Goal: Task Accomplishment & Management: Complete application form

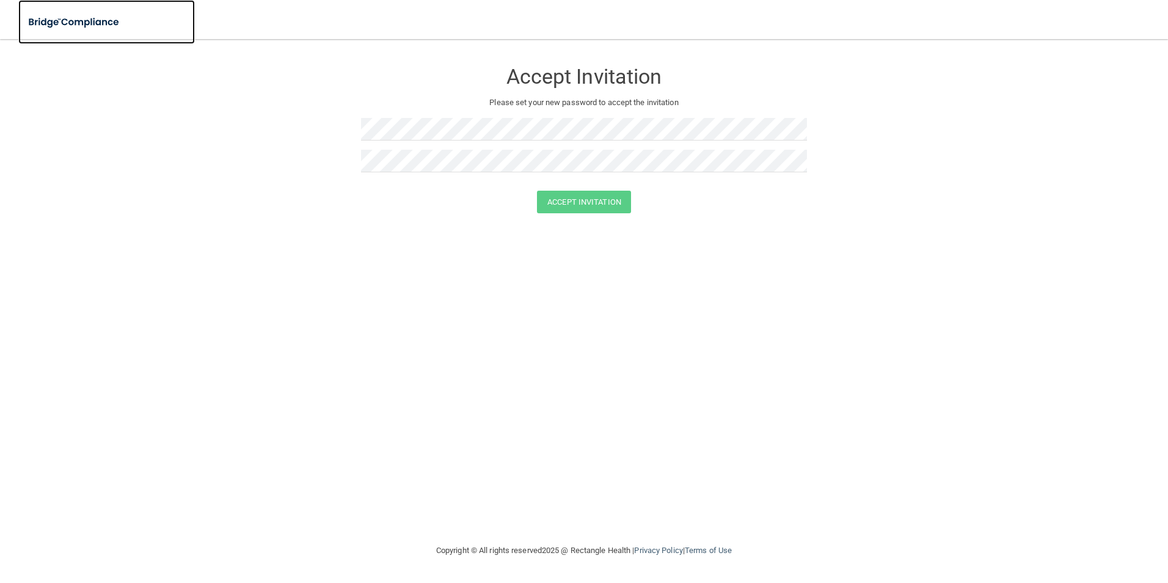
click at [92, 21] on img at bounding box center [74, 22] width 112 height 25
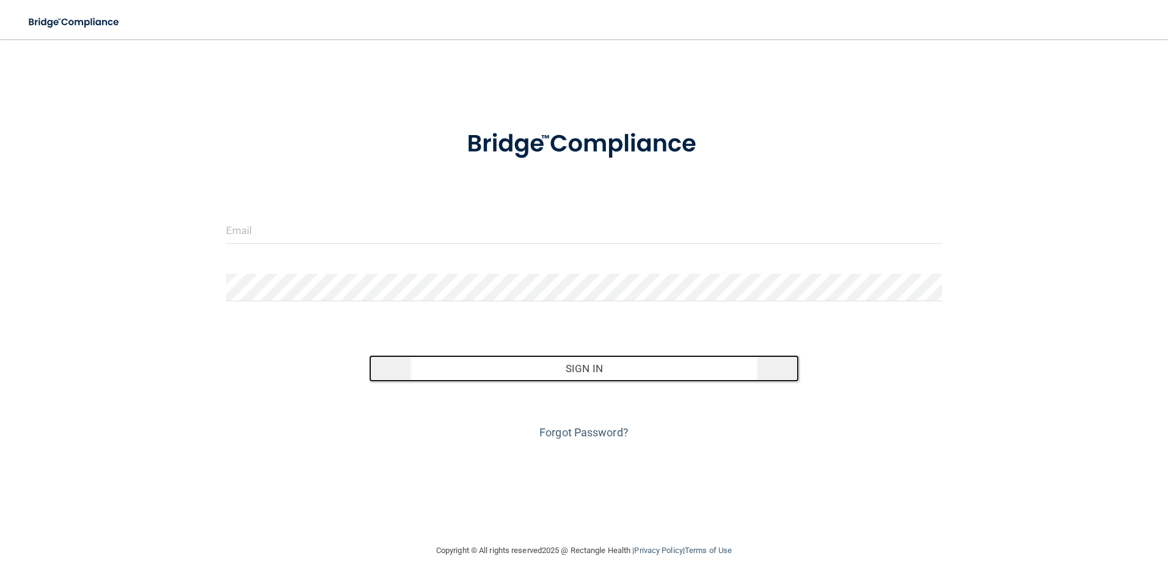
click at [585, 377] on button "Sign In" at bounding box center [584, 368] width 430 height 27
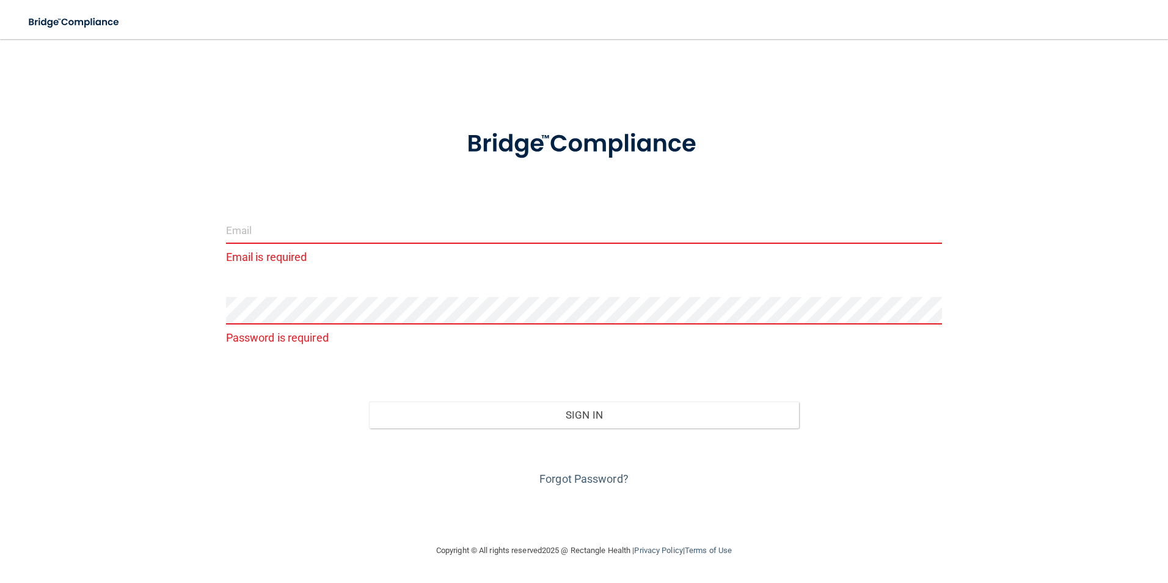
click at [289, 233] on input "email" at bounding box center [584, 229] width 717 height 27
type input "[EMAIL_ADDRESS][DOMAIN_NAME]"
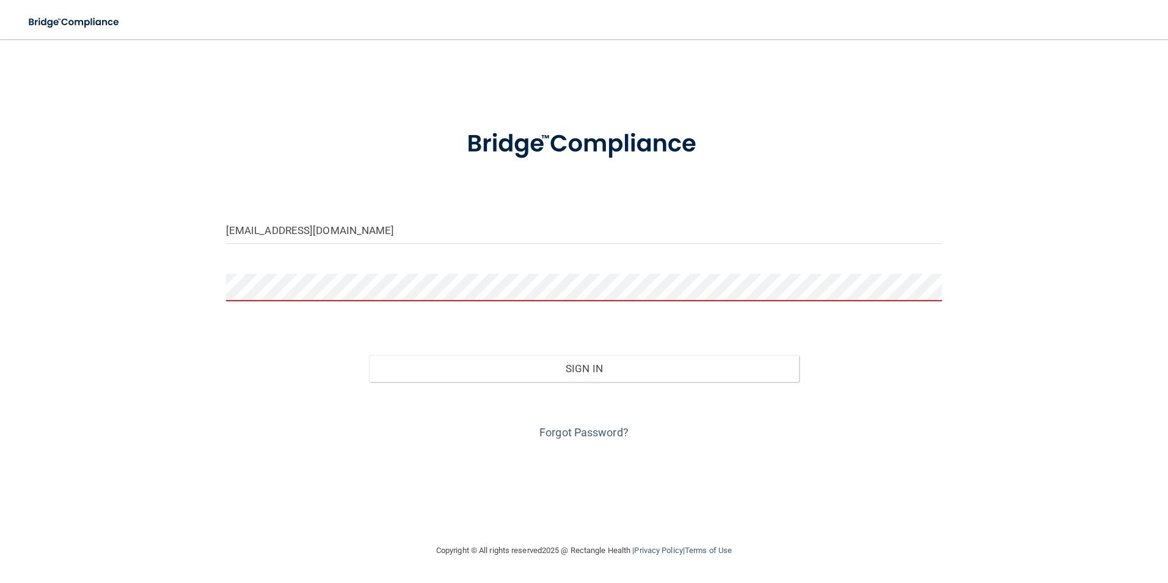
click at [369, 355] on button "Sign In" at bounding box center [584, 368] width 430 height 27
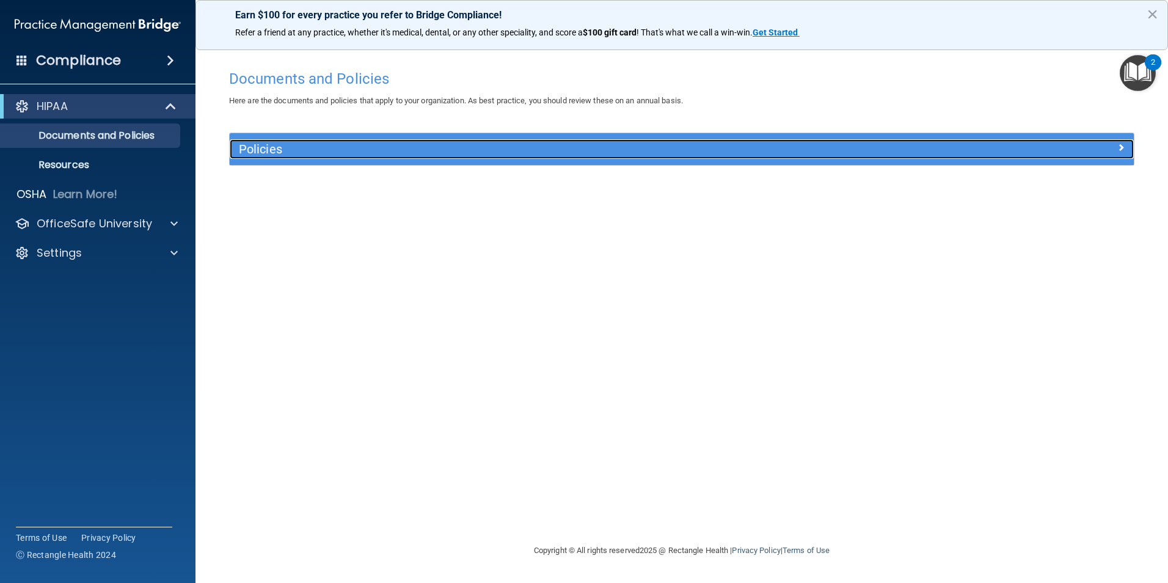
click at [298, 158] on div "Policies" at bounding box center [569, 149] width 678 height 20
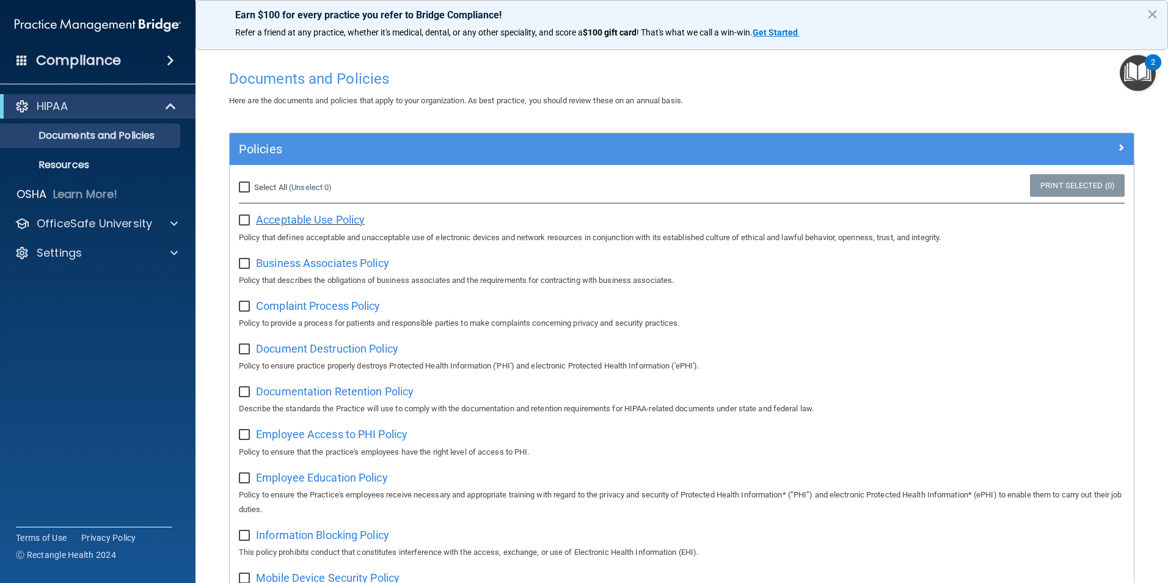
click at [263, 219] on span "Acceptable Use Policy" at bounding box center [310, 219] width 109 height 13
click at [78, 160] on p "Resources" at bounding box center [91, 165] width 167 height 12
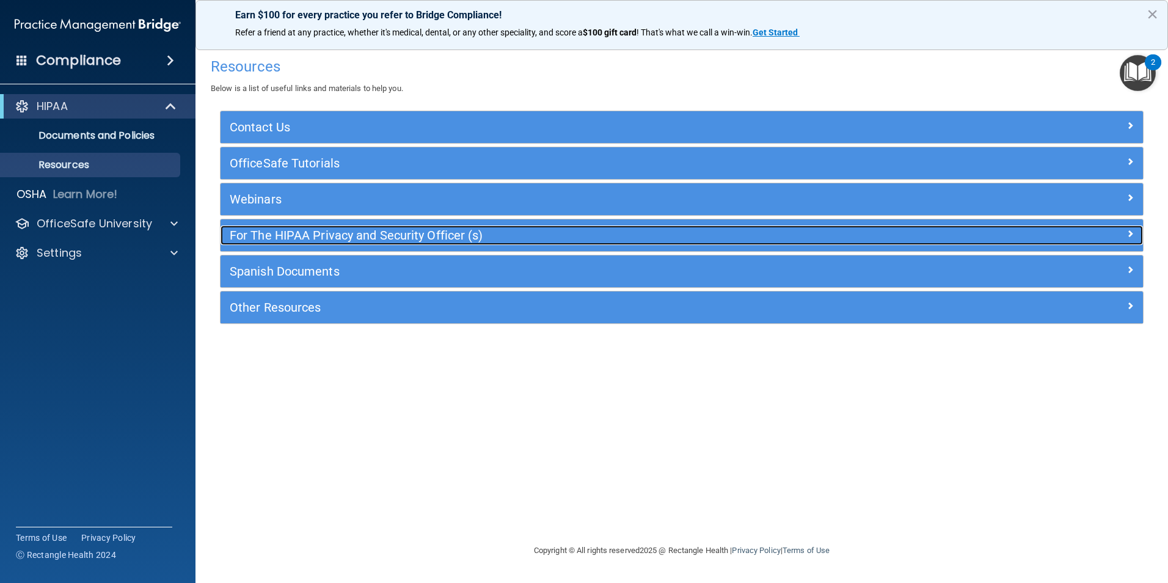
click at [357, 239] on h5 "For The HIPAA Privacy and Security Officer (s)" at bounding box center [567, 234] width 674 height 13
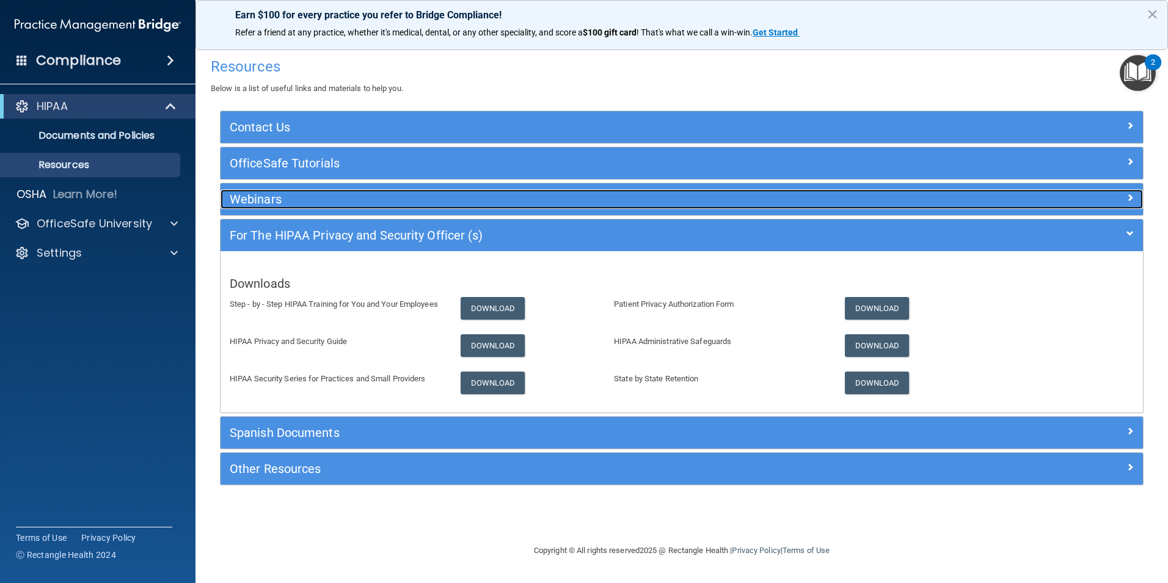
click at [359, 209] on div "Webinars" at bounding box center [567, 199] width 692 height 20
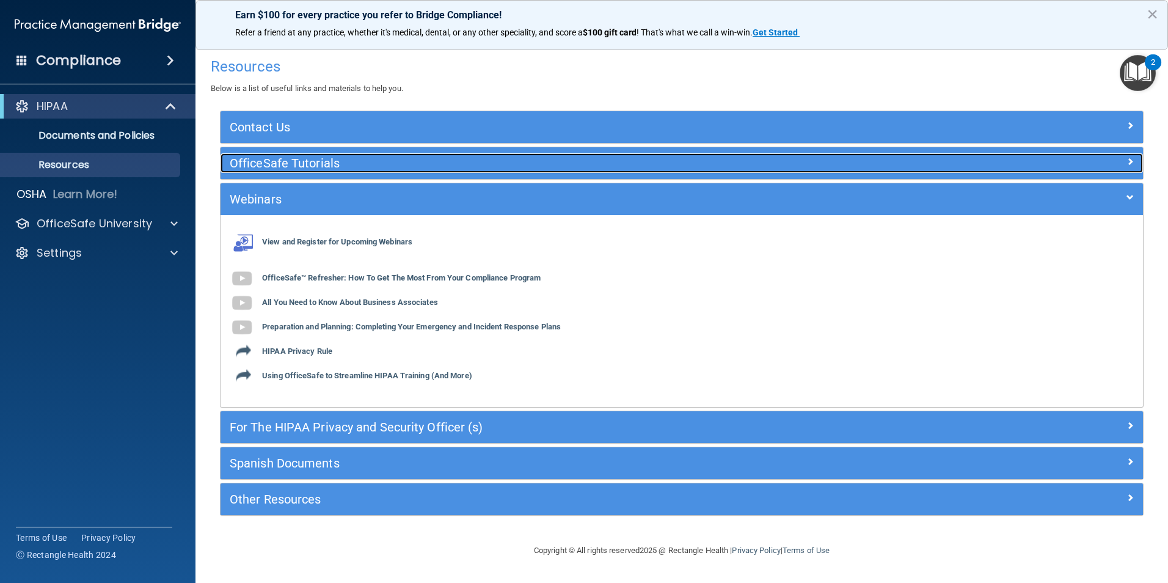
click at [364, 165] on h5 "OfficeSafe Tutorials" at bounding box center [567, 162] width 674 height 13
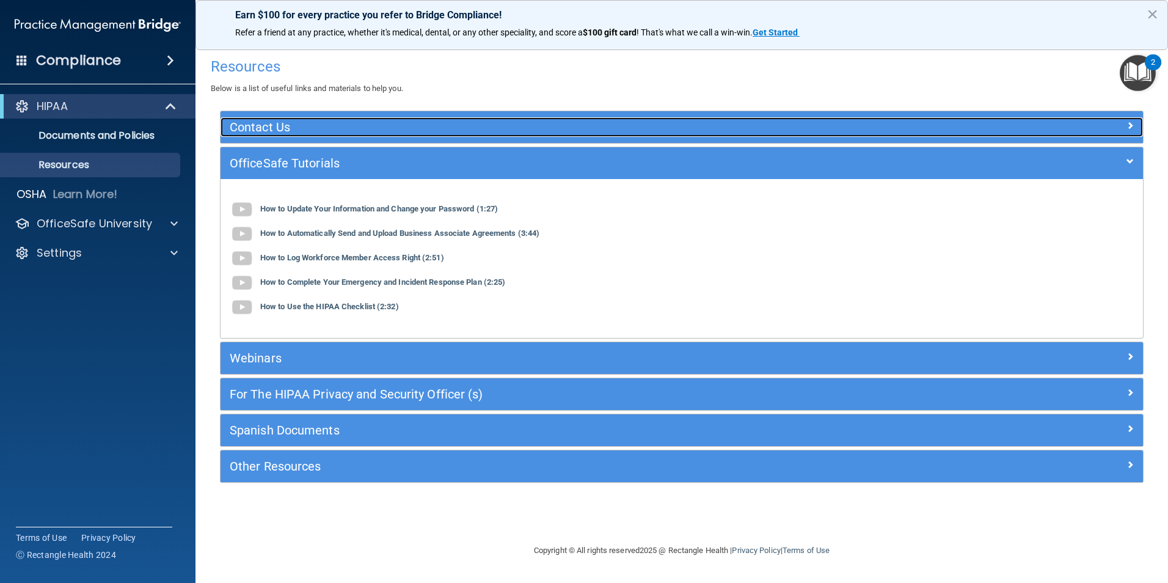
click at [368, 130] on h5 "Contact Us" at bounding box center [567, 126] width 674 height 13
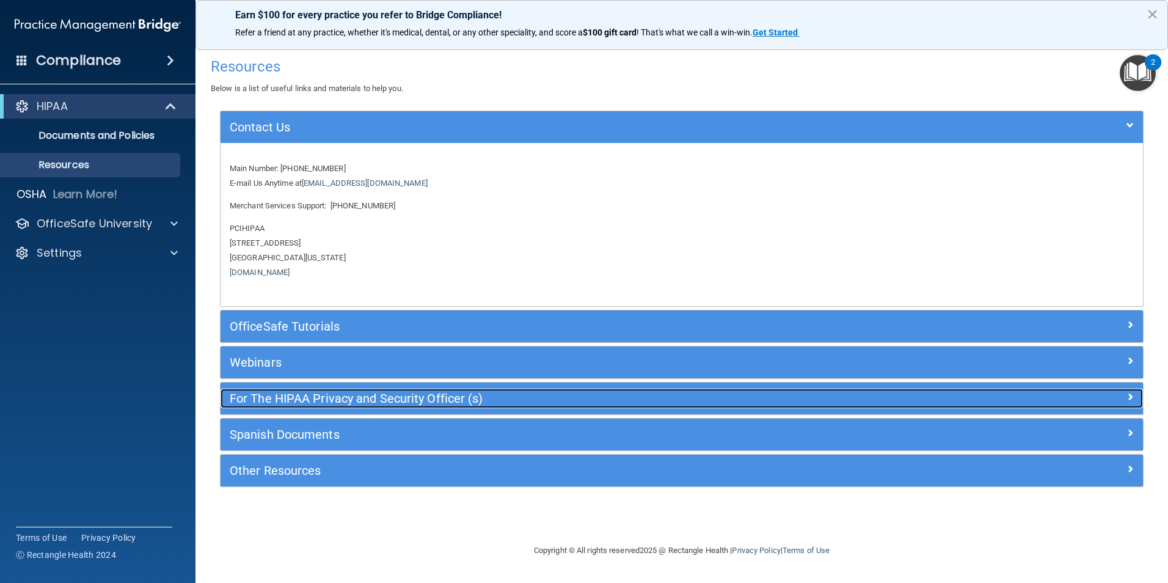
click at [389, 397] on h5 "For The HIPAA Privacy and Security Officer (s)" at bounding box center [567, 398] width 674 height 13
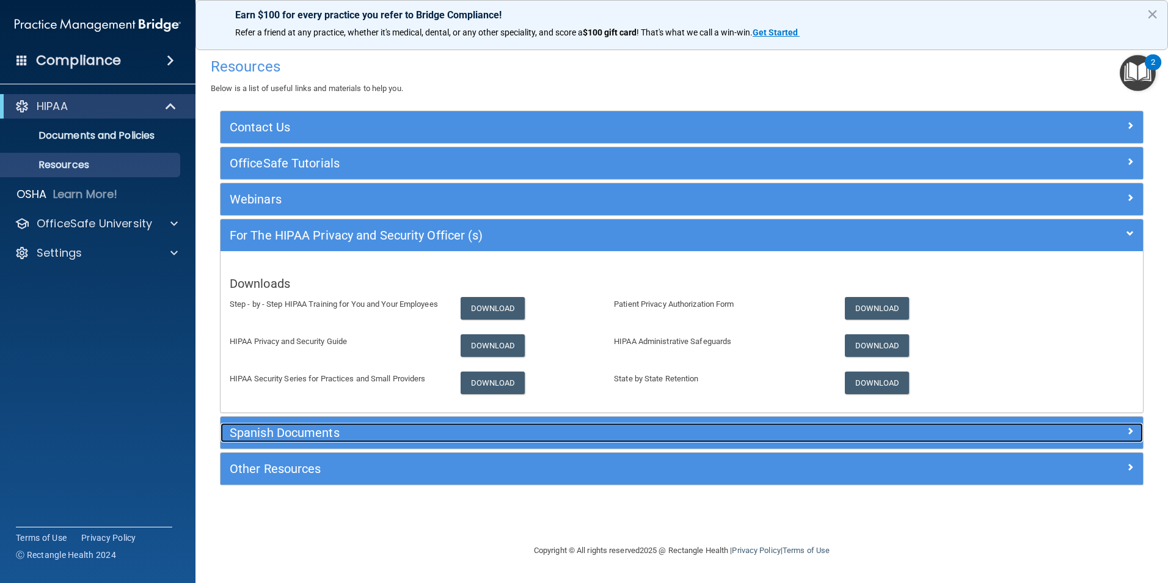
click at [393, 432] on h5 "Spanish Documents" at bounding box center [567, 432] width 674 height 13
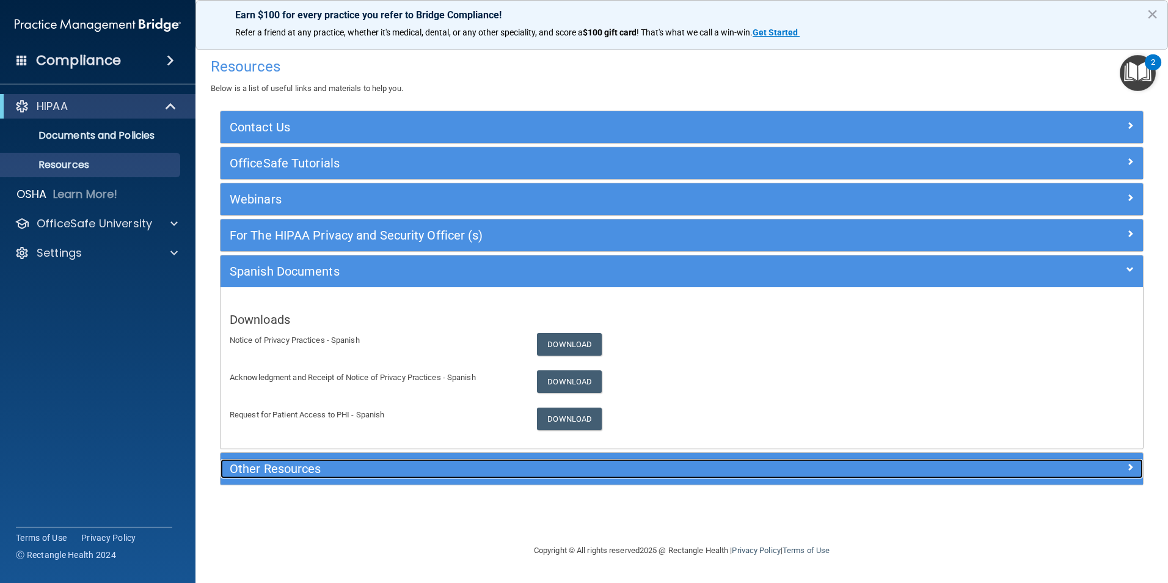
click at [406, 472] on h5 "Other Resources" at bounding box center [567, 468] width 674 height 13
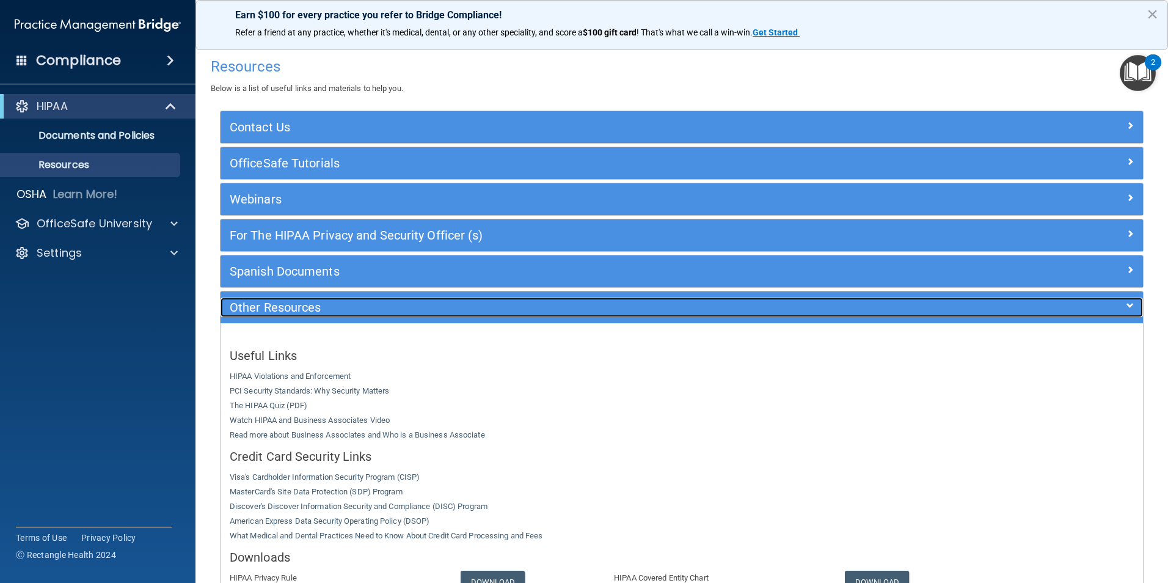
scroll to position [181, 0]
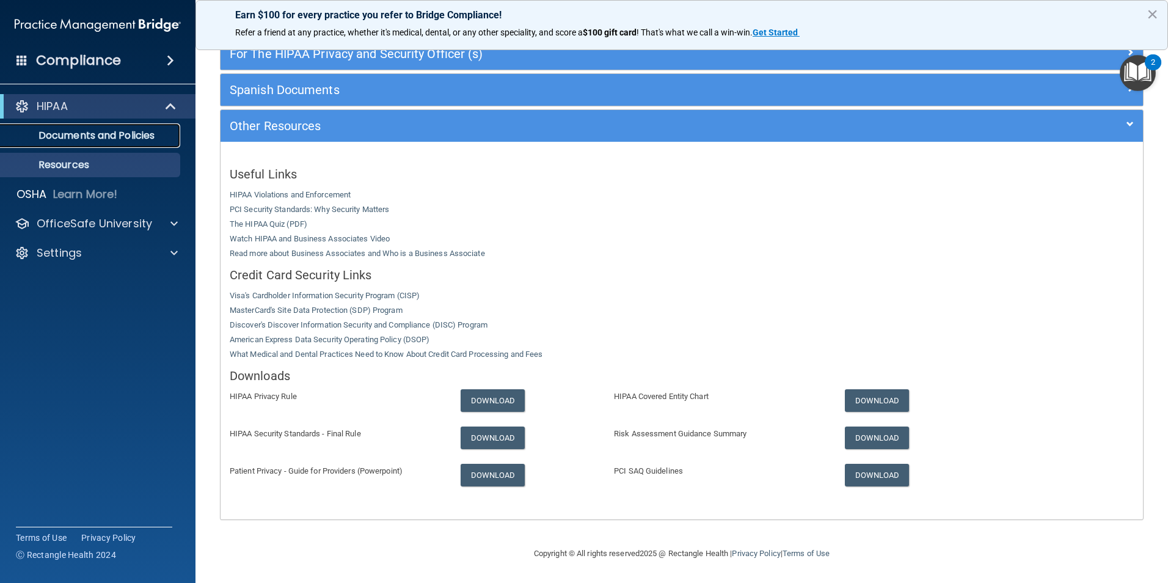
click at [104, 133] on p "Documents and Policies" at bounding box center [91, 136] width 167 height 12
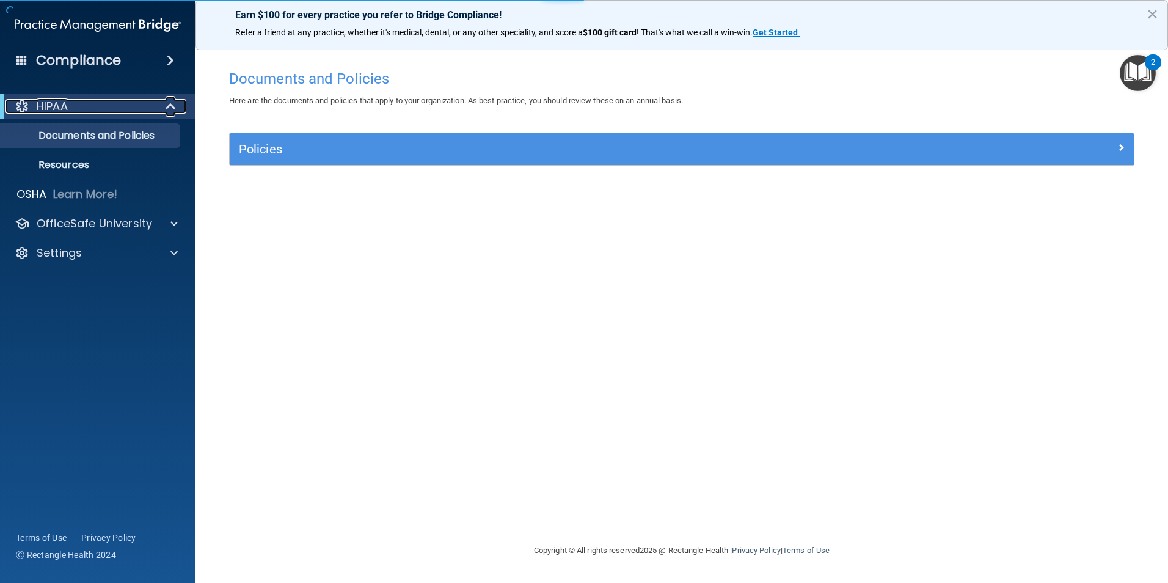
click at [143, 104] on div "HIPAA" at bounding box center [80, 106] width 151 height 15
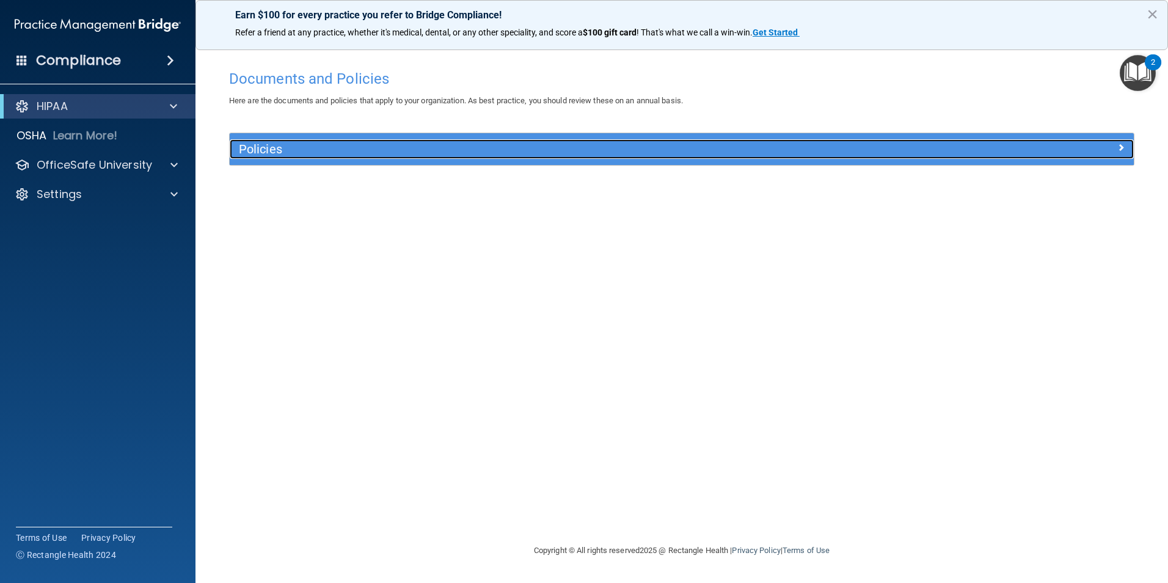
click at [378, 153] on h5 "Policies" at bounding box center [569, 148] width 660 height 13
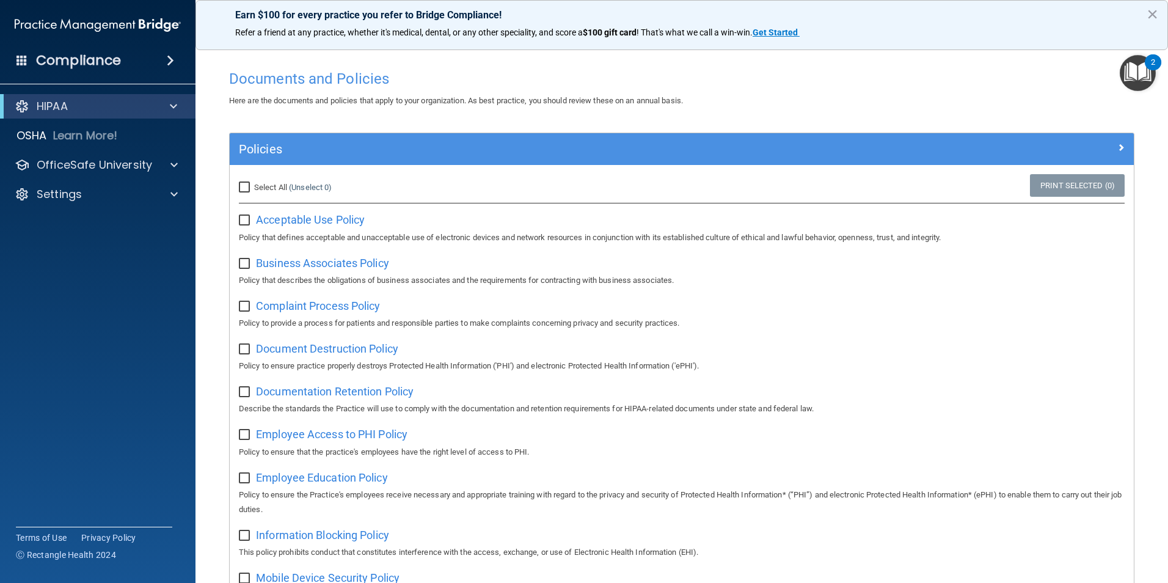
click at [1145, 62] on div "2" at bounding box center [1153, 62] width 16 height 16
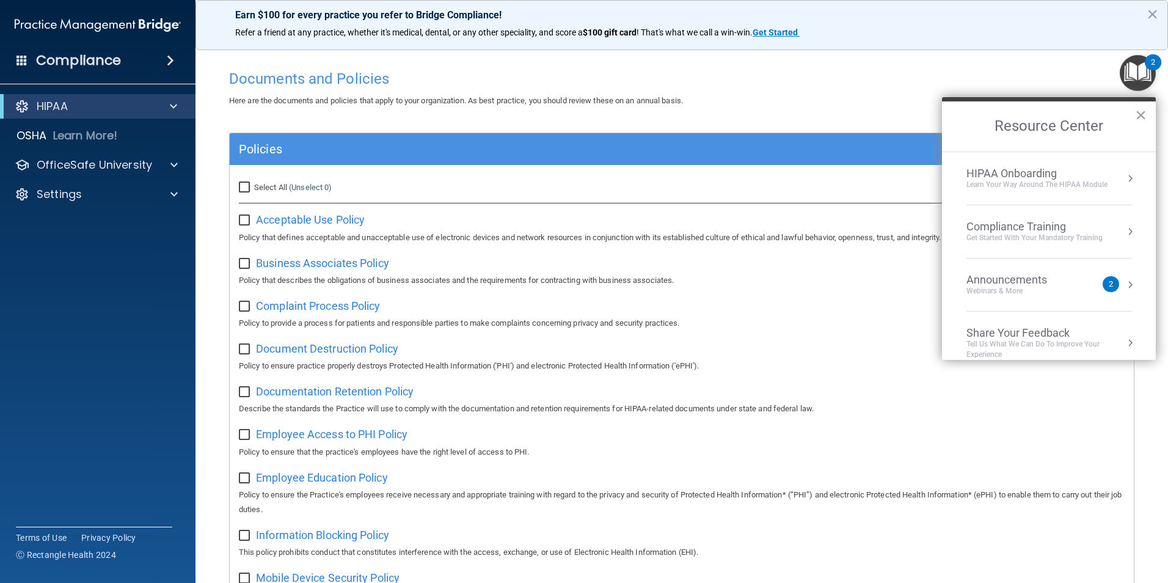
scroll to position [15, 0]
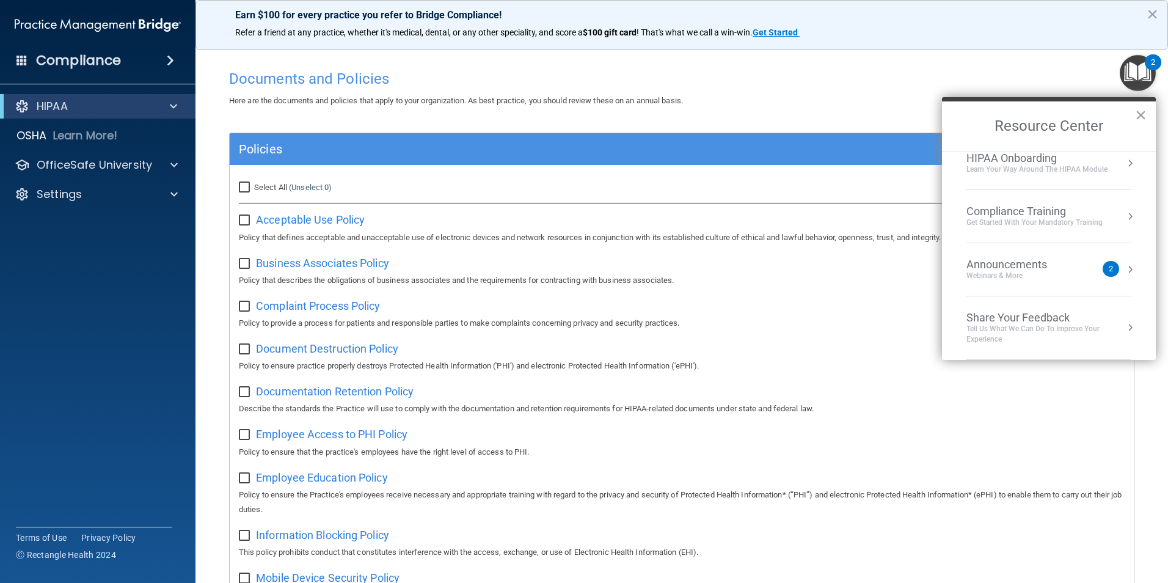
click at [1037, 210] on div "Compliance Training" at bounding box center [1034, 211] width 136 height 13
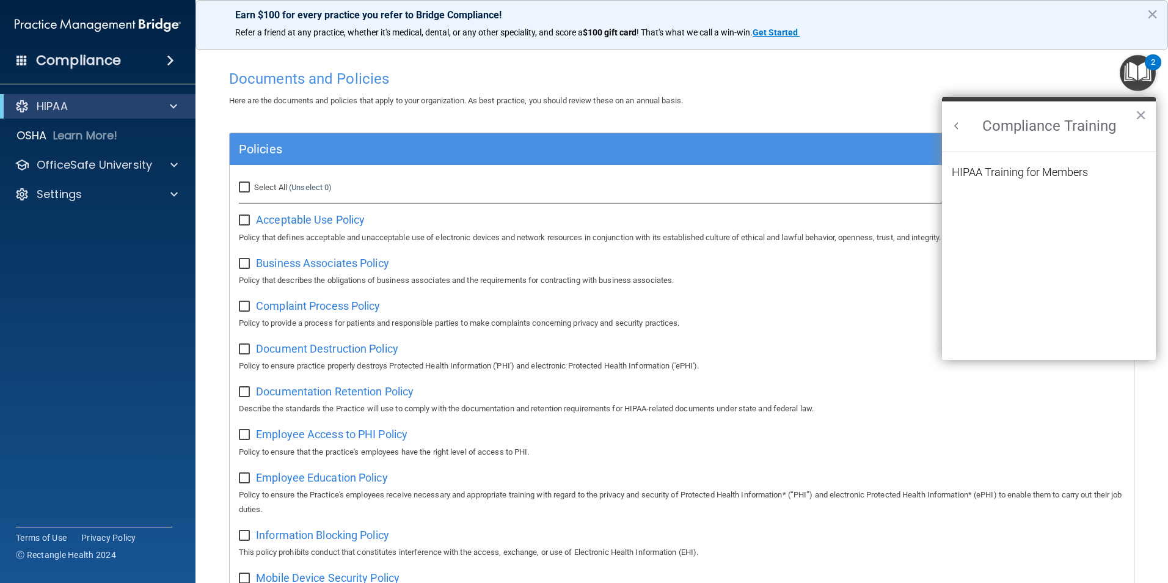
scroll to position [0, 0]
click at [1021, 178] on div "HIPAA Training for Members" at bounding box center [1020, 172] width 136 height 11
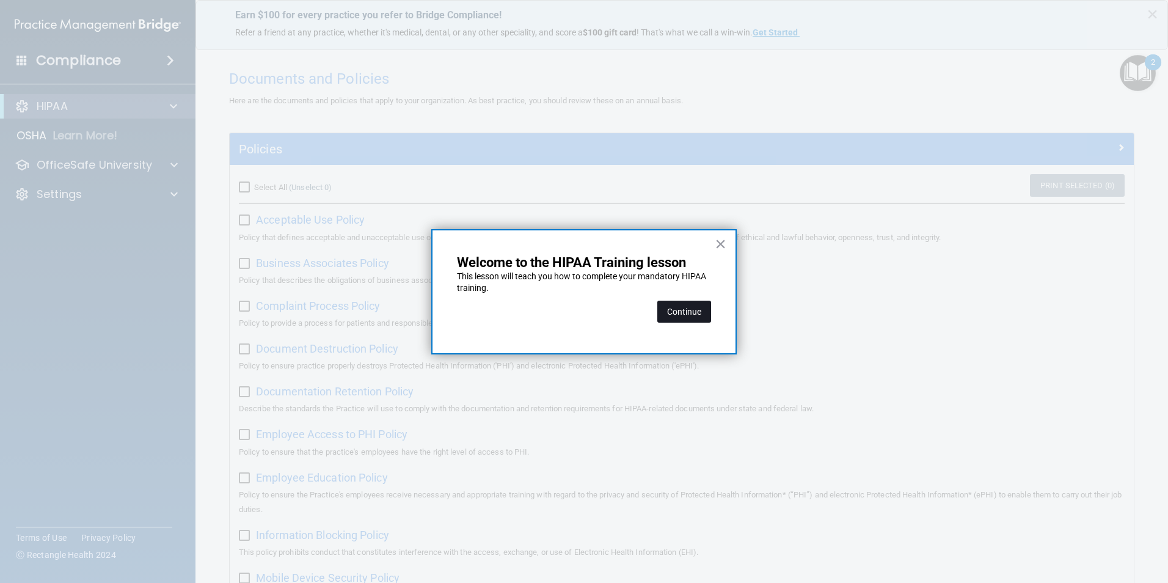
click at [660, 318] on button "Continue" at bounding box center [684, 312] width 54 height 22
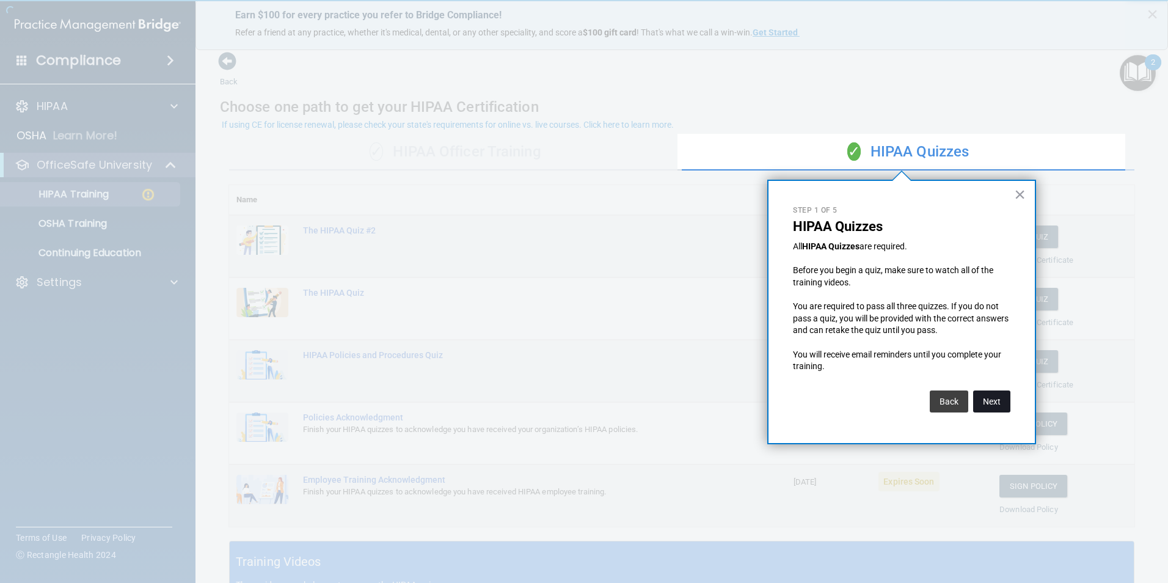
click at [1003, 403] on button "Next" at bounding box center [991, 401] width 37 height 22
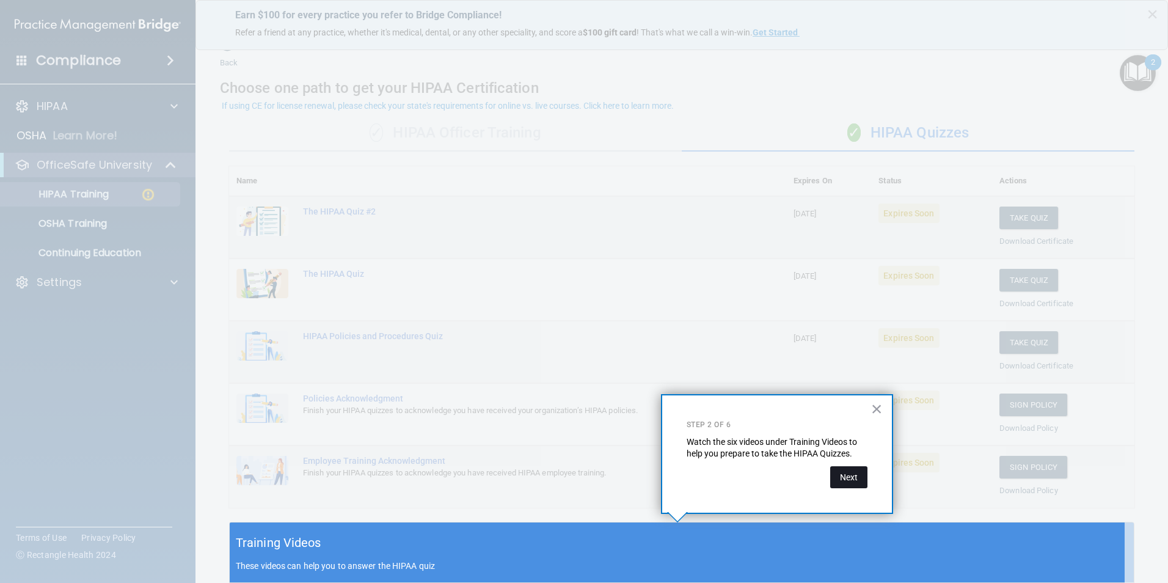
click at [848, 483] on button "Next" at bounding box center [848, 477] width 37 height 22
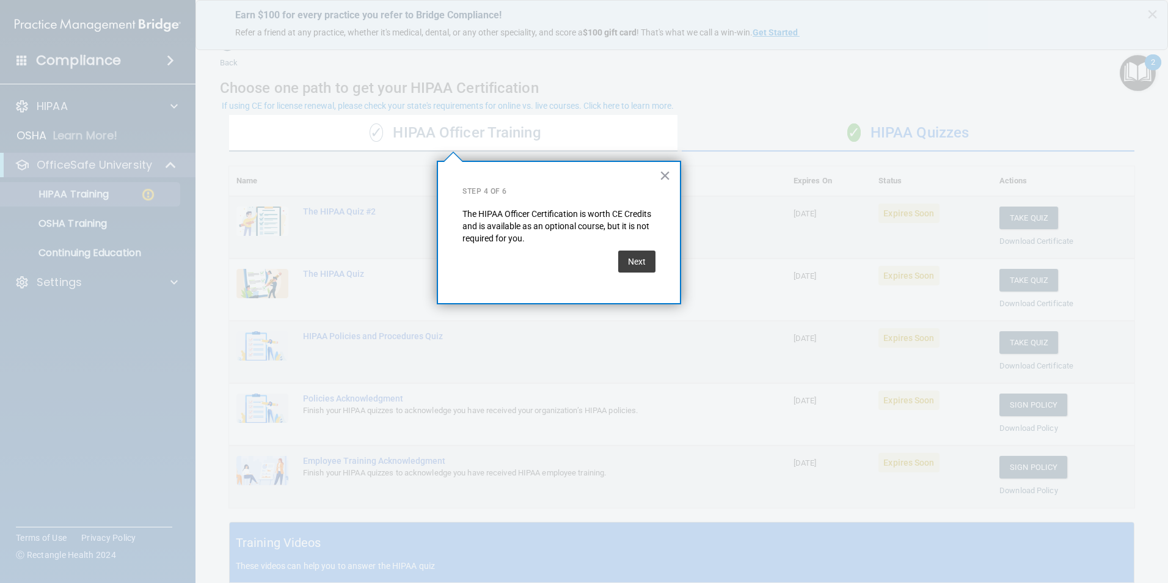
click at [632, 268] on button "Next" at bounding box center [636, 261] width 37 height 22
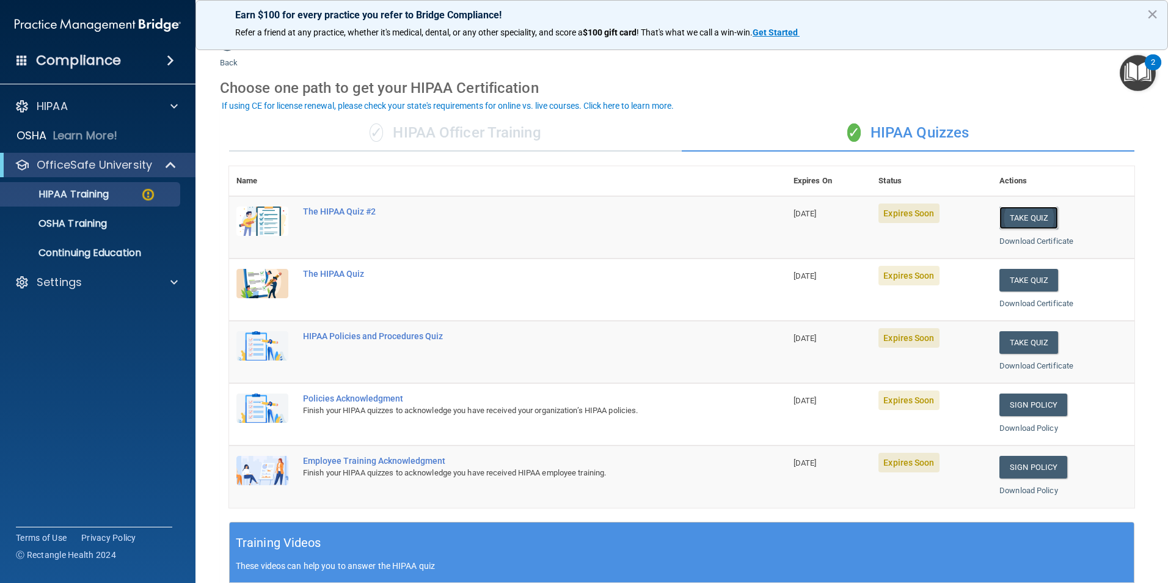
click at [1032, 219] on button "Take Quiz" at bounding box center [1028, 217] width 59 height 23
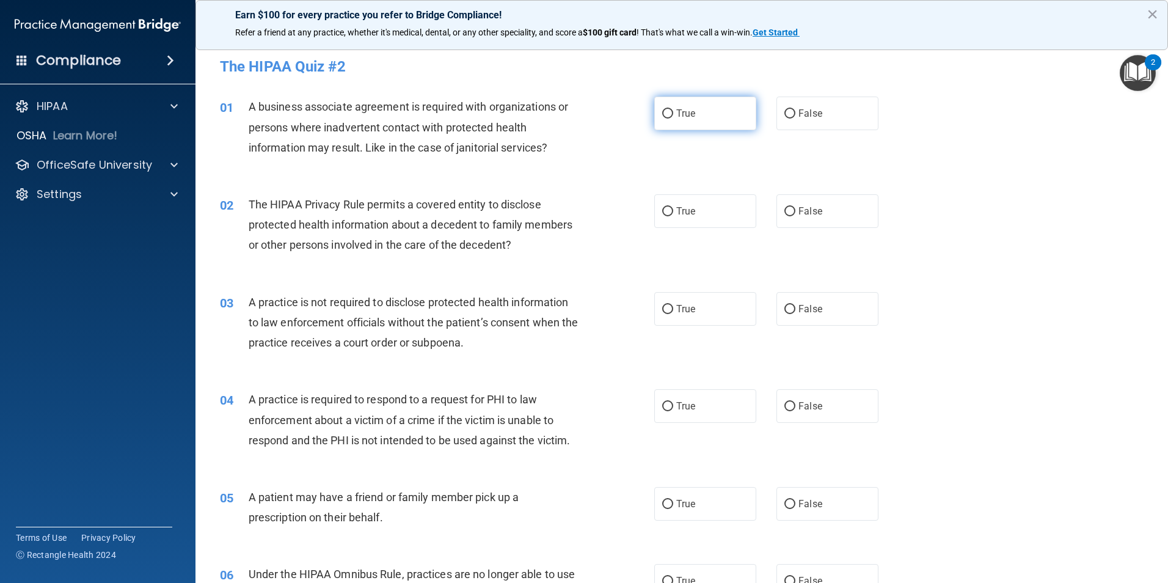
click at [668, 115] on input "True" at bounding box center [667, 113] width 11 height 9
radio input "true"
click at [666, 219] on label "True" at bounding box center [705, 211] width 102 height 34
click at [666, 216] on input "True" at bounding box center [667, 211] width 11 height 9
radio input "true"
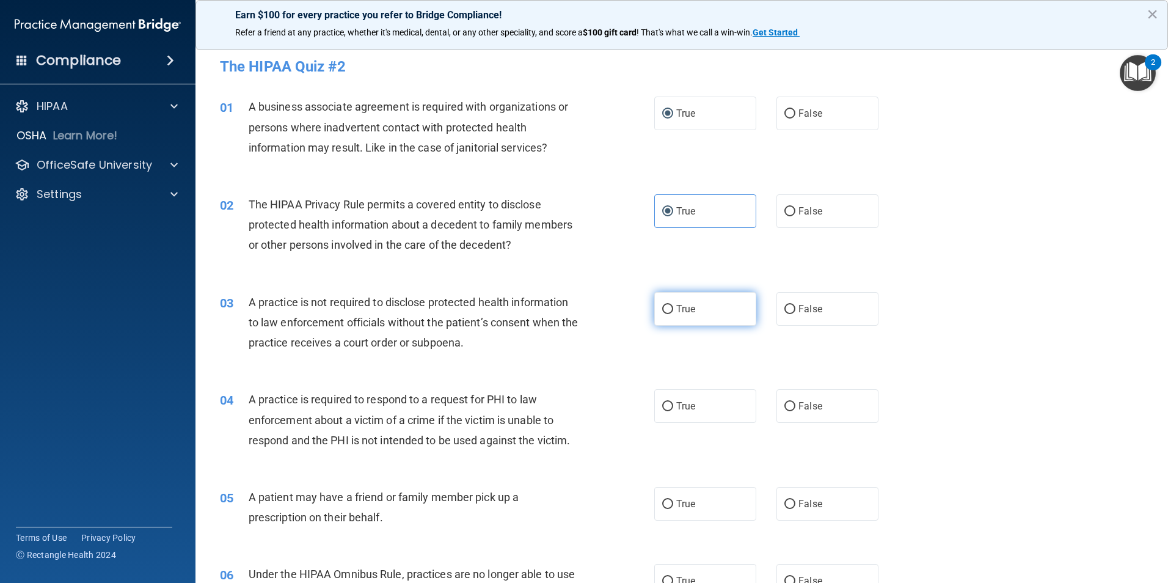
click at [682, 325] on label "True" at bounding box center [705, 309] width 102 height 34
click at [673, 314] on input "True" at bounding box center [667, 309] width 11 height 9
radio input "true"
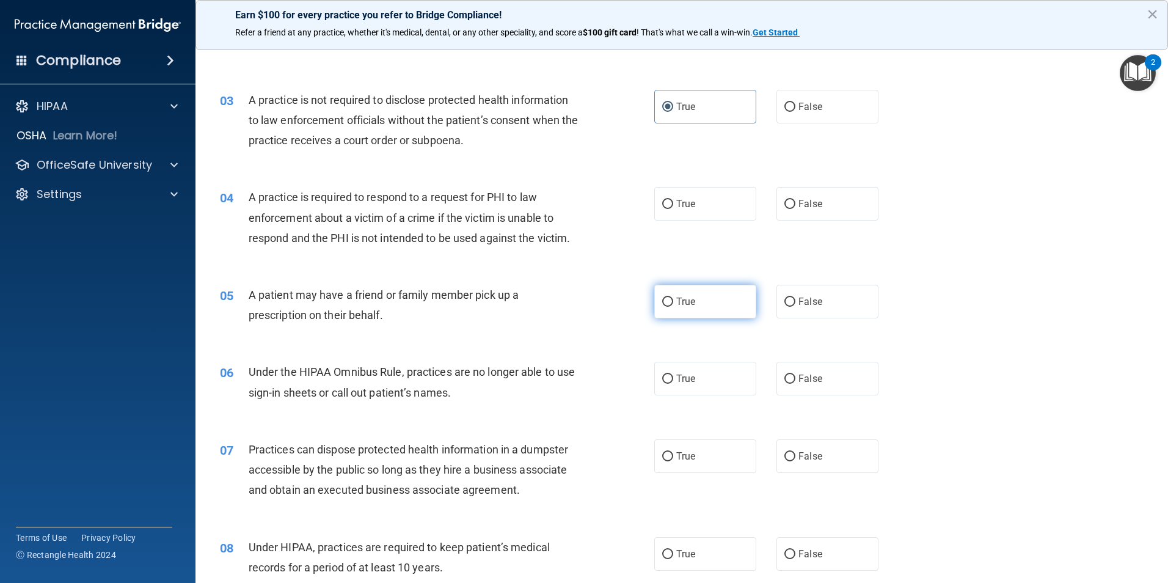
scroll to position [244, 0]
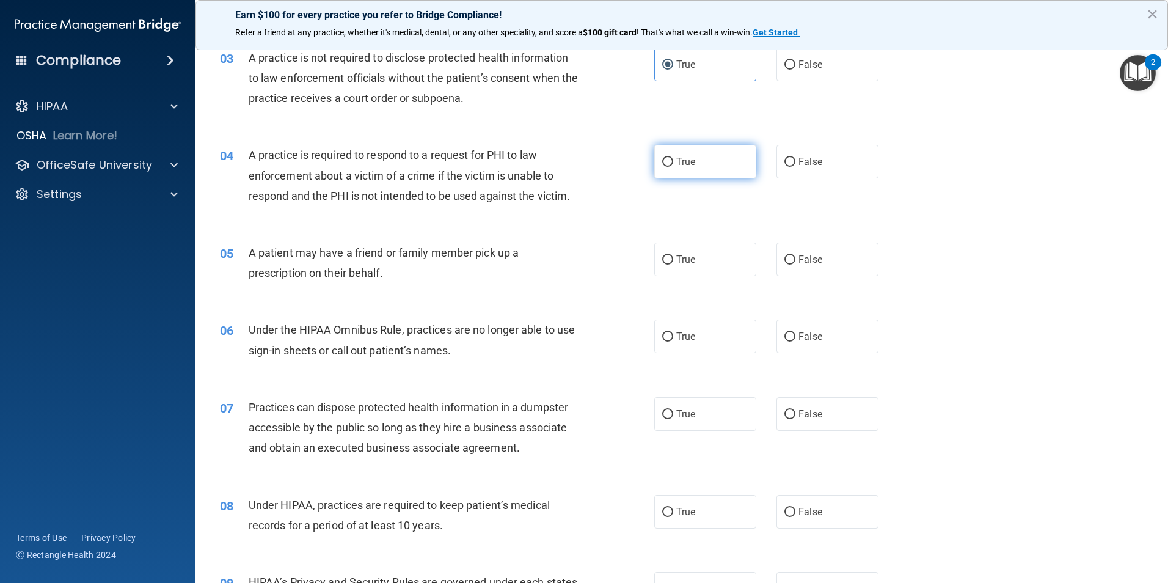
click at [678, 167] on span "True" at bounding box center [685, 162] width 19 height 12
click at [673, 167] on input "True" at bounding box center [667, 162] width 11 height 9
radio input "true"
drag, startPoint x: 661, startPoint y: 255, endPoint x: 660, endPoint y: 264, distance: 8.6
click at [660, 264] on label "True" at bounding box center [705, 260] width 102 height 34
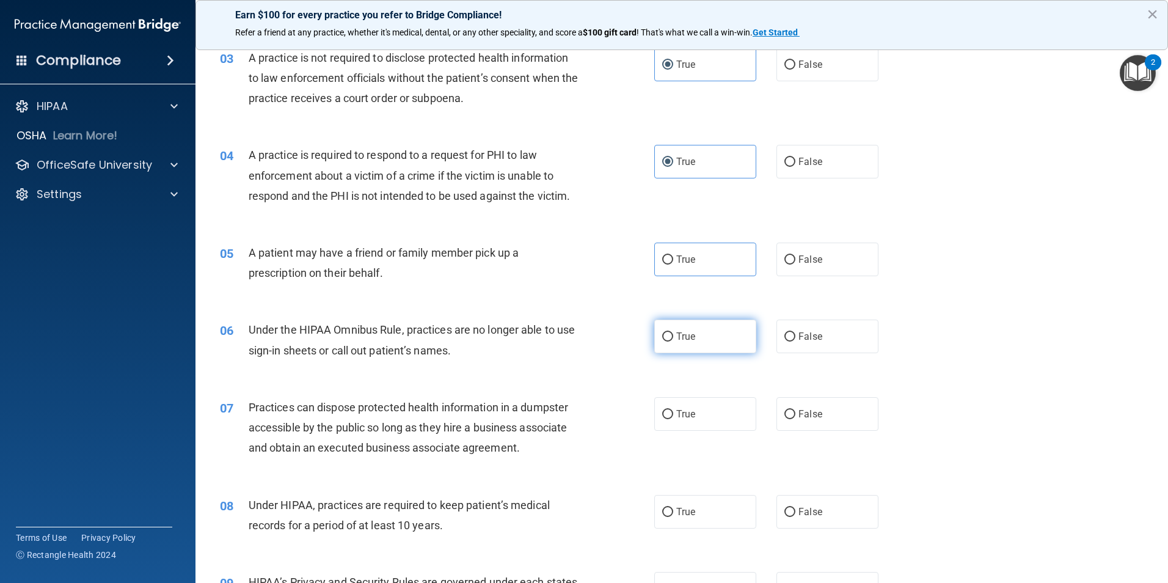
drag, startPoint x: 660, startPoint y: 264, endPoint x: 666, endPoint y: 335, distance: 71.1
click at [666, 335] on input "True" at bounding box center [667, 336] width 11 height 9
radio input "true"
click at [683, 261] on span "True" at bounding box center [685, 260] width 19 height 12
click at [673, 261] on input "True" at bounding box center [667, 259] width 11 height 9
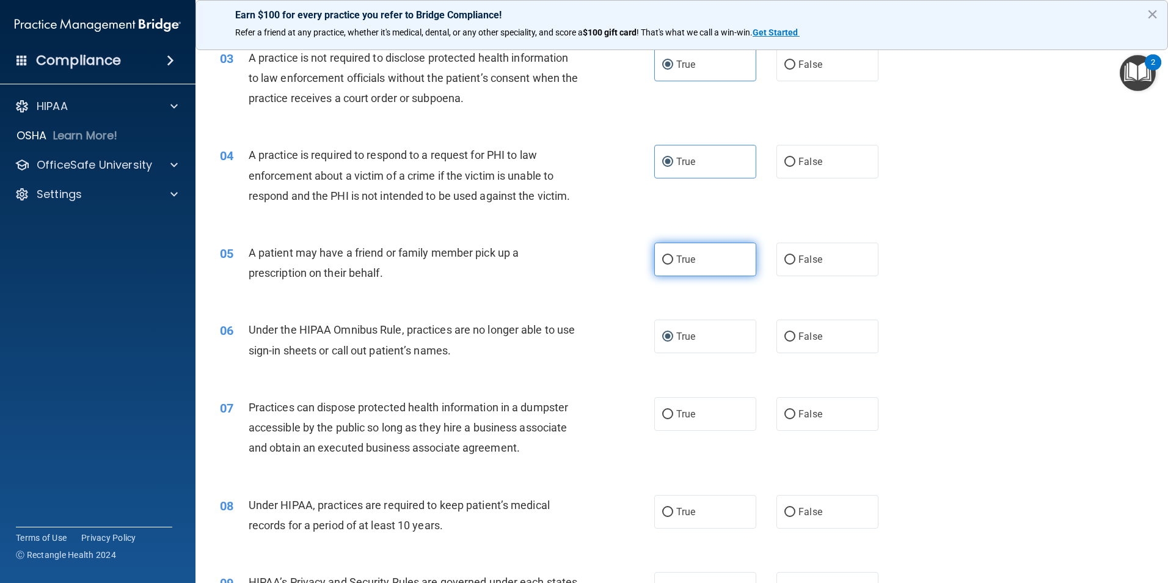
radio input "true"
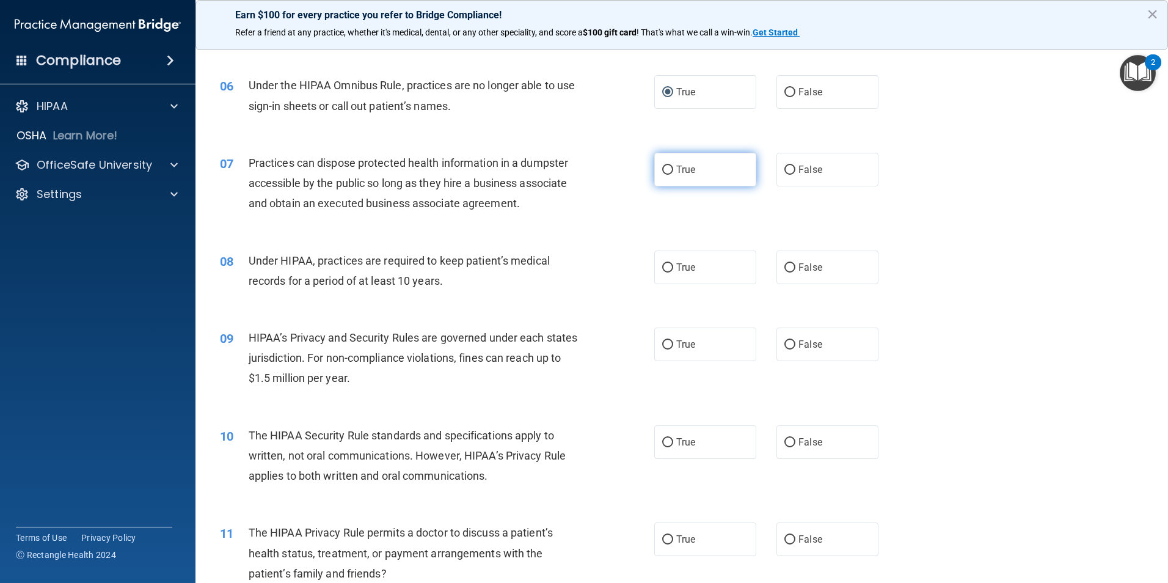
click at [682, 172] on span "True" at bounding box center [685, 170] width 19 height 12
click at [673, 172] on input "True" at bounding box center [667, 170] width 11 height 9
radio input "true"
click at [688, 276] on label "True" at bounding box center [705, 267] width 102 height 34
click at [673, 272] on input "True" at bounding box center [667, 267] width 11 height 9
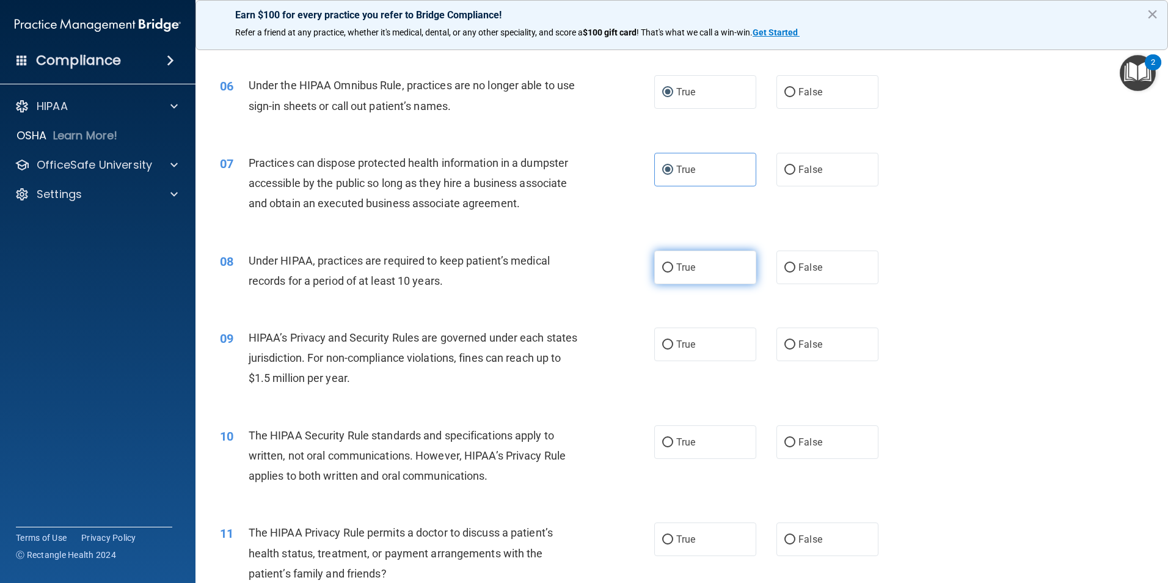
radio input "true"
click at [683, 346] on span "True" at bounding box center [685, 344] width 19 height 12
click at [673, 346] on input "True" at bounding box center [667, 344] width 11 height 9
radio input "true"
click at [676, 445] on span "True" at bounding box center [685, 442] width 19 height 12
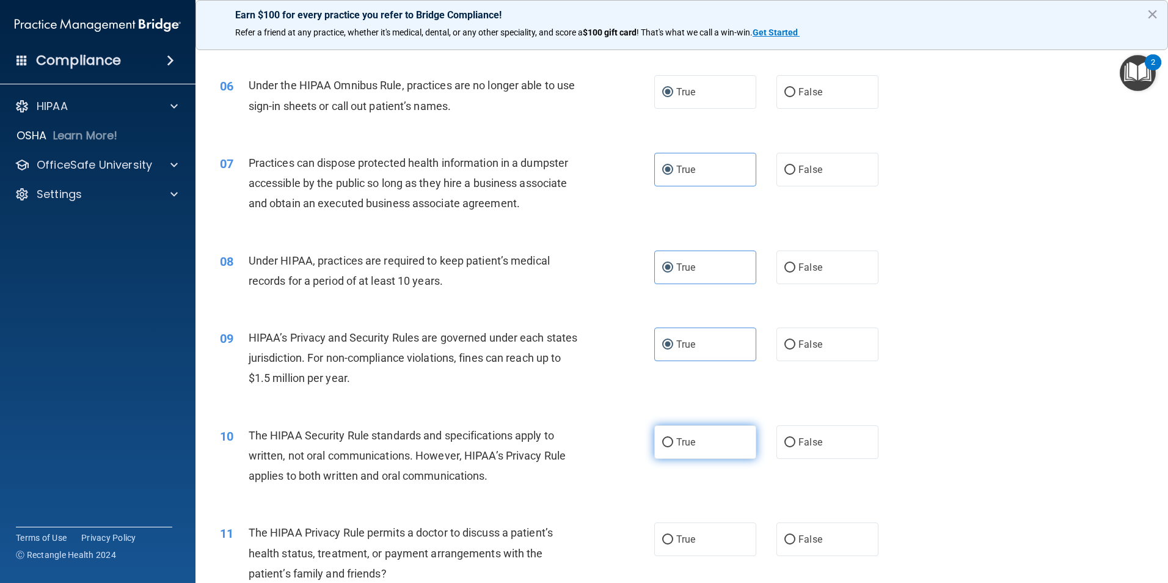
click at [673, 445] on input "True" at bounding box center [667, 442] width 11 height 9
radio input "true"
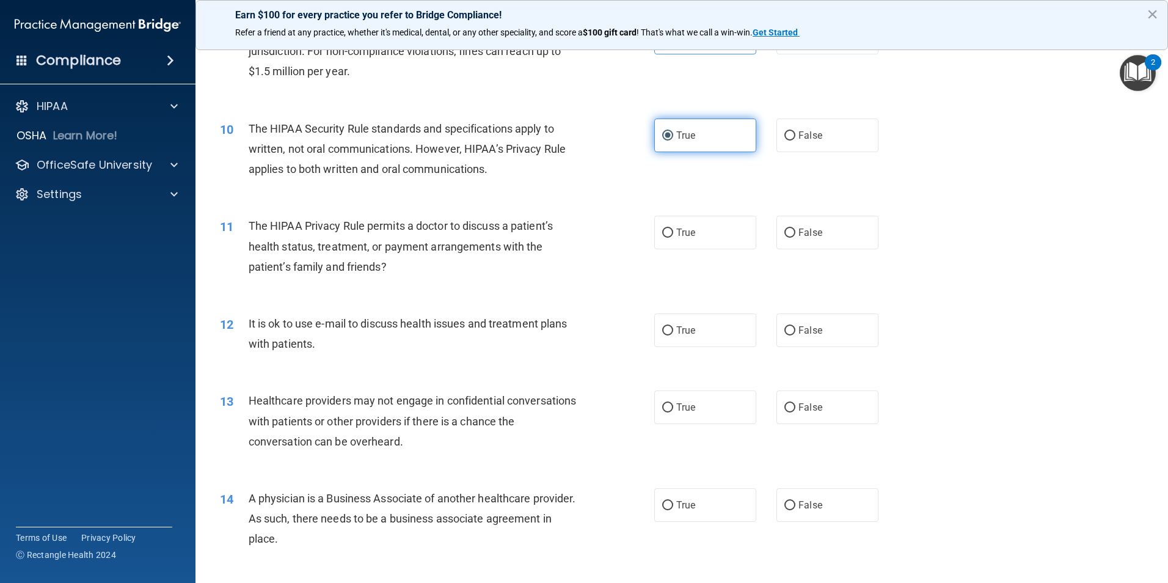
scroll to position [855, 0]
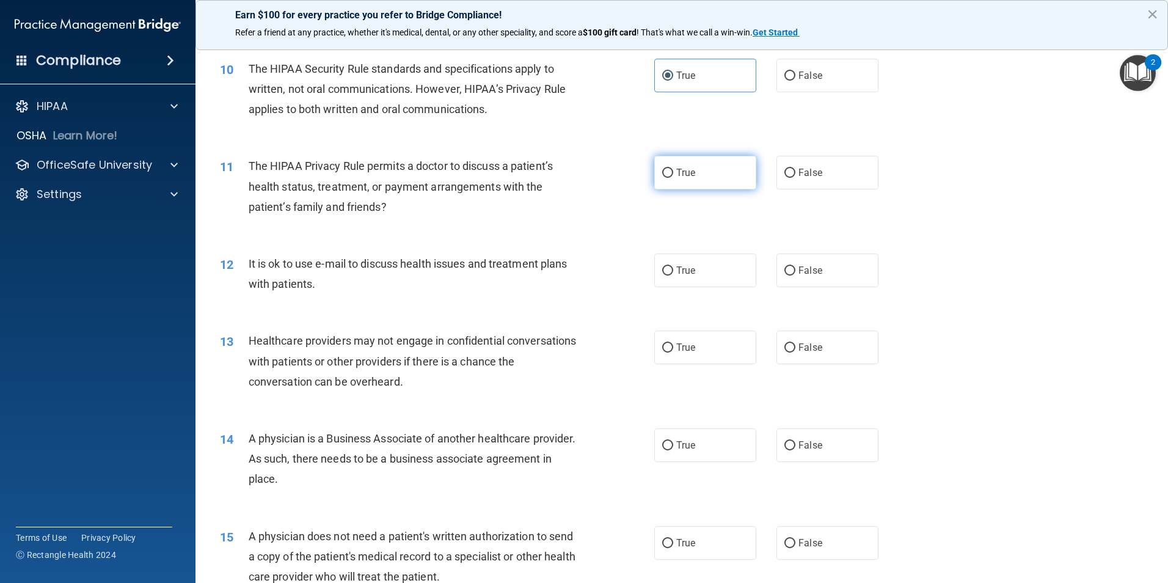
click at [712, 161] on label "True" at bounding box center [705, 173] width 102 height 34
click at [673, 169] on input "True" at bounding box center [667, 173] width 11 height 9
radio input "true"
click at [704, 272] on label "True" at bounding box center [705, 271] width 102 height 34
click at [673, 272] on input "True" at bounding box center [667, 270] width 11 height 9
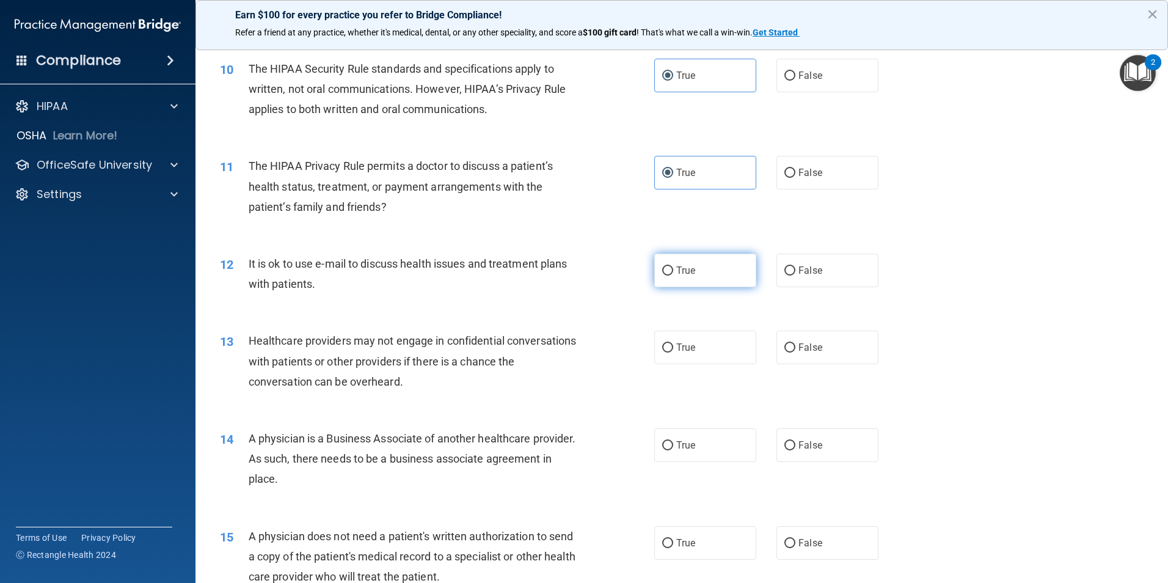
radio input "true"
click at [695, 348] on label "True" at bounding box center [705, 347] width 102 height 34
click at [673, 348] on input "True" at bounding box center [667, 347] width 11 height 9
radio input "true"
click at [691, 454] on label "True" at bounding box center [705, 445] width 102 height 34
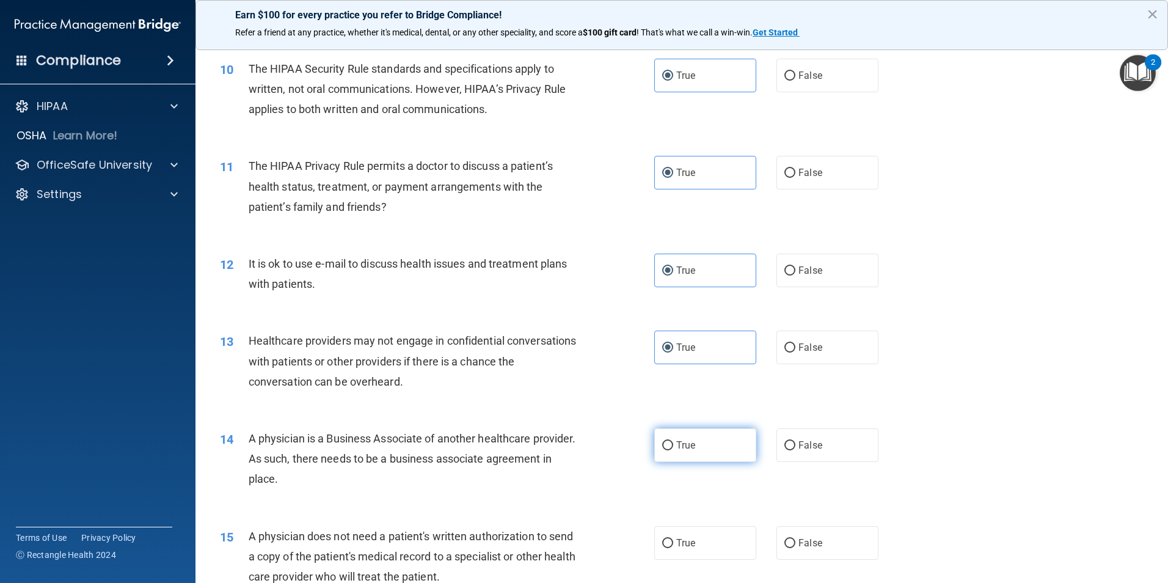
click at [673, 450] on input "True" at bounding box center [667, 445] width 11 height 9
radio input "true"
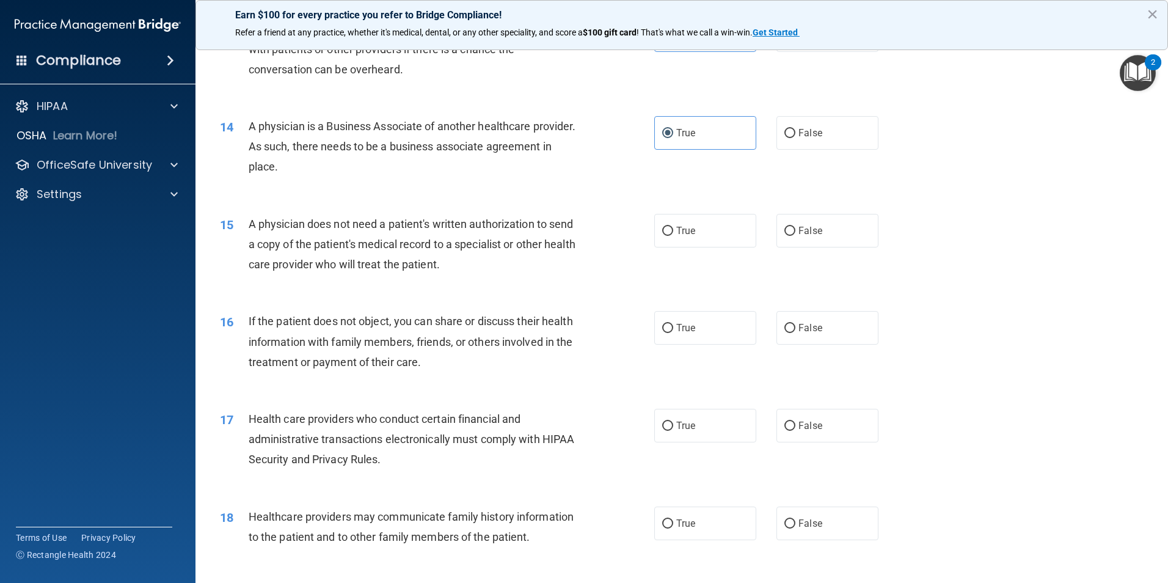
scroll to position [1283, 0]
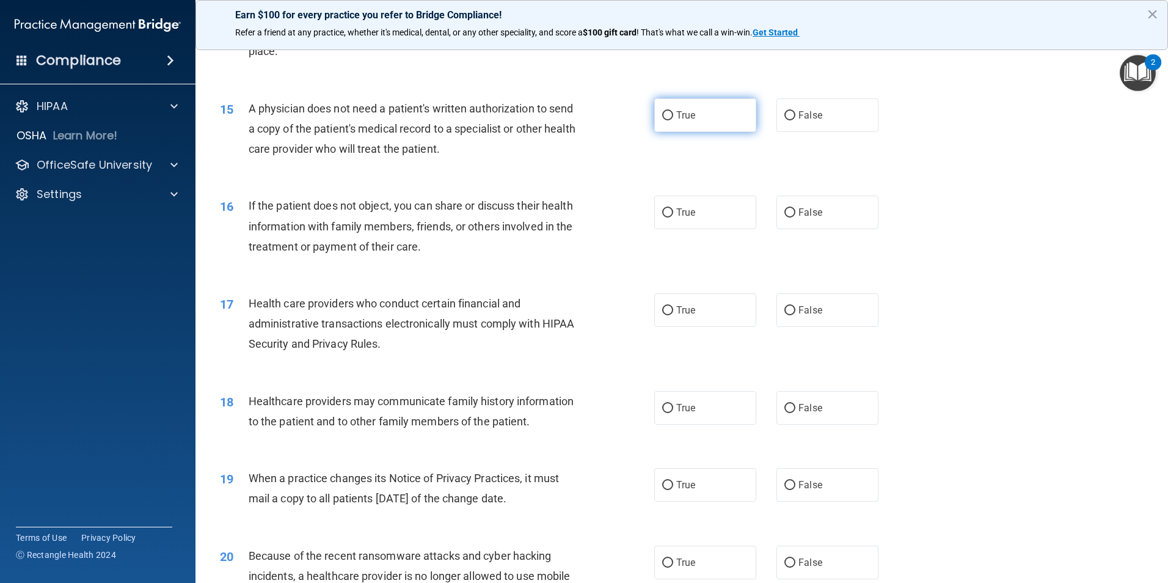
click at [673, 123] on label "True" at bounding box center [705, 115] width 102 height 34
click at [673, 120] on input "True" at bounding box center [667, 115] width 11 height 9
radio input "true"
click at [687, 221] on label "True" at bounding box center [705, 212] width 102 height 34
click at [673, 217] on input "True" at bounding box center [667, 212] width 11 height 9
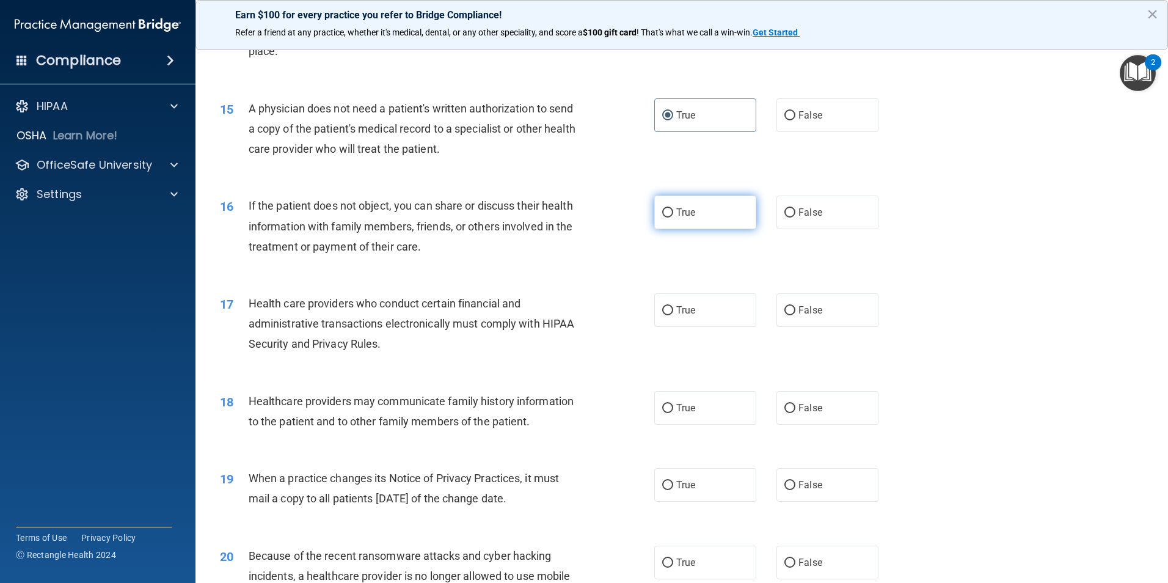
radio input "true"
click at [676, 320] on label "True" at bounding box center [705, 310] width 102 height 34
click at [673, 315] on input "True" at bounding box center [667, 310] width 11 height 9
radio input "true"
click at [684, 408] on span "True" at bounding box center [685, 408] width 19 height 12
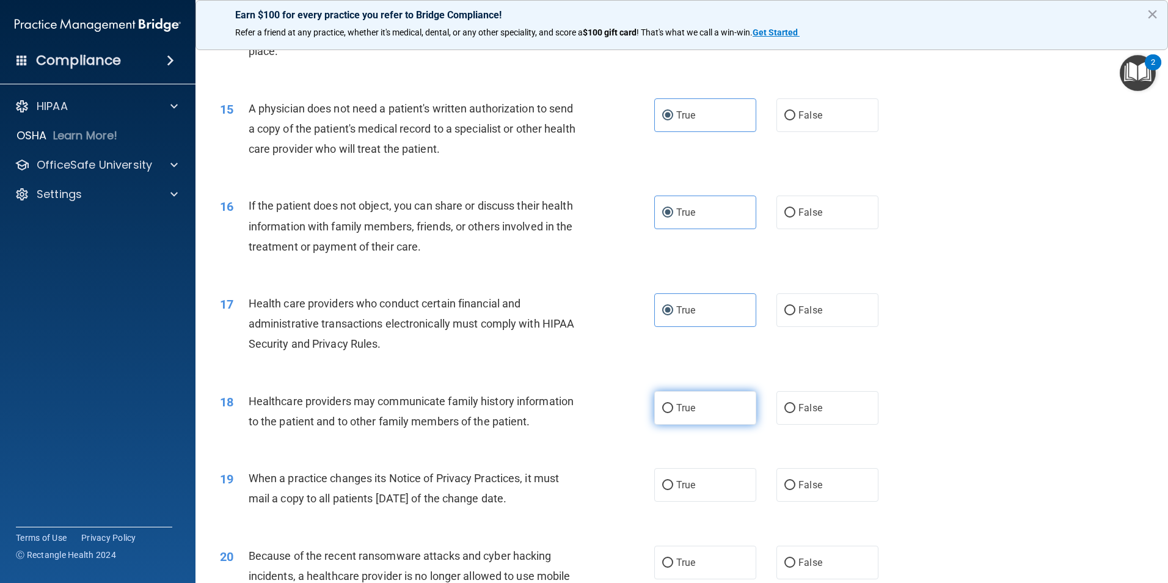
click at [673, 408] on input "True" at bounding box center [667, 408] width 11 height 9
radio input "true"
click at [679, 497] on label "True" at bounding box center [705, 485] width 102 height 34
click at [673, 490] on input "True" at bounding box center [667, 485] width 11 height 9
radio input "true"
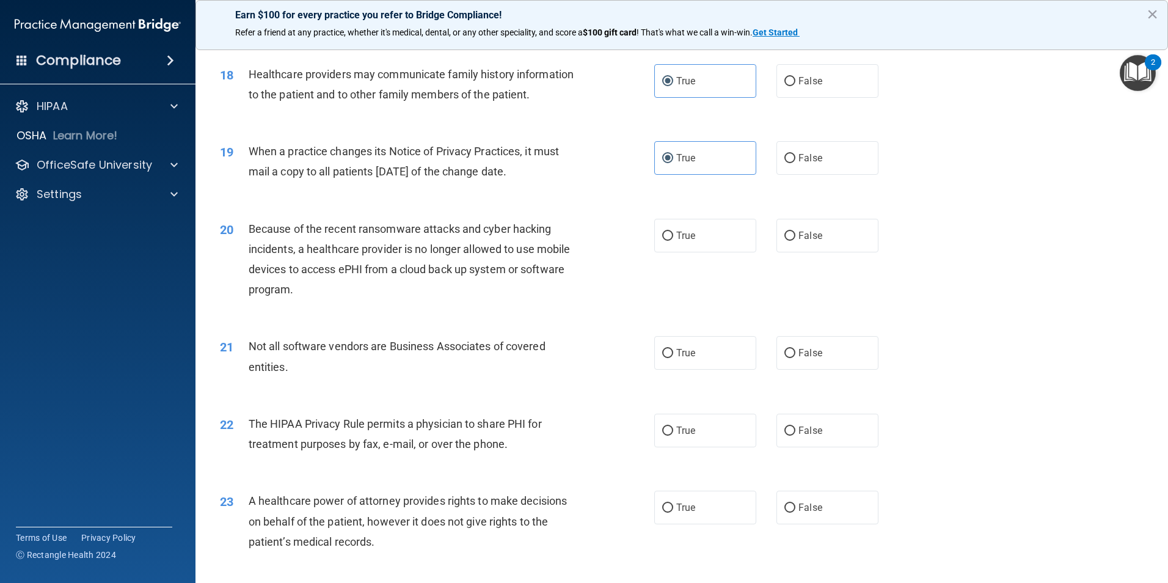
scroll to position [1649, 0]
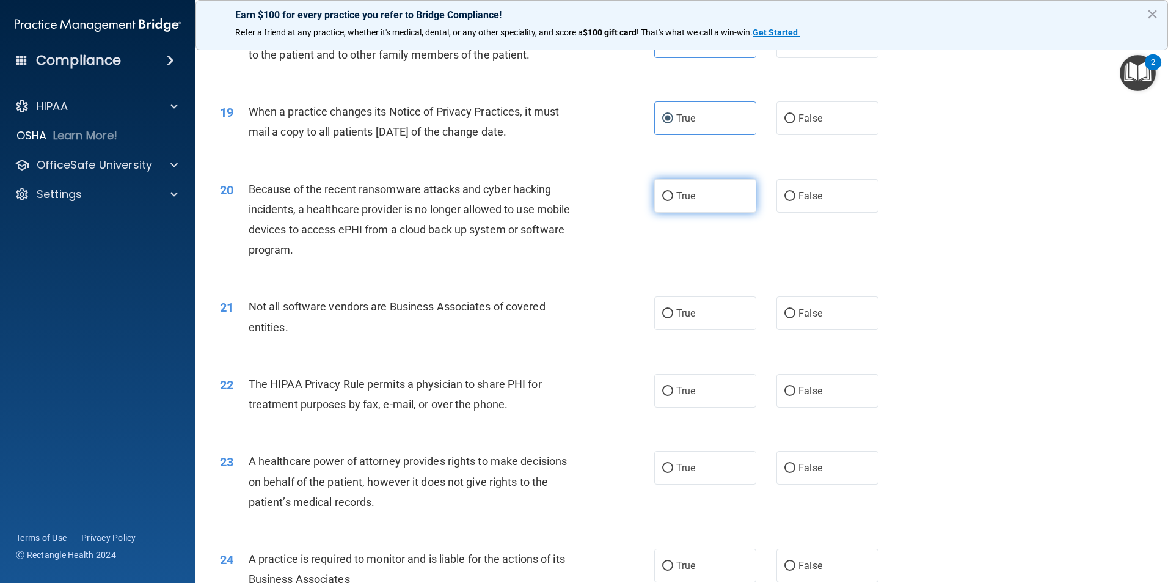
click at [656, 197] on label "True" at bounding box center [705, 196] width 102 height 34
click at [662, 197] on input "True" at bounding box center [667, 196] width 11 height 9
radio input "true"
click at [669, 316] on label "True" at bounding box center [705, 313] width 102 height 34
click at [669, 316] on input "True" at bounding box center [667, 313] width 11 height 9
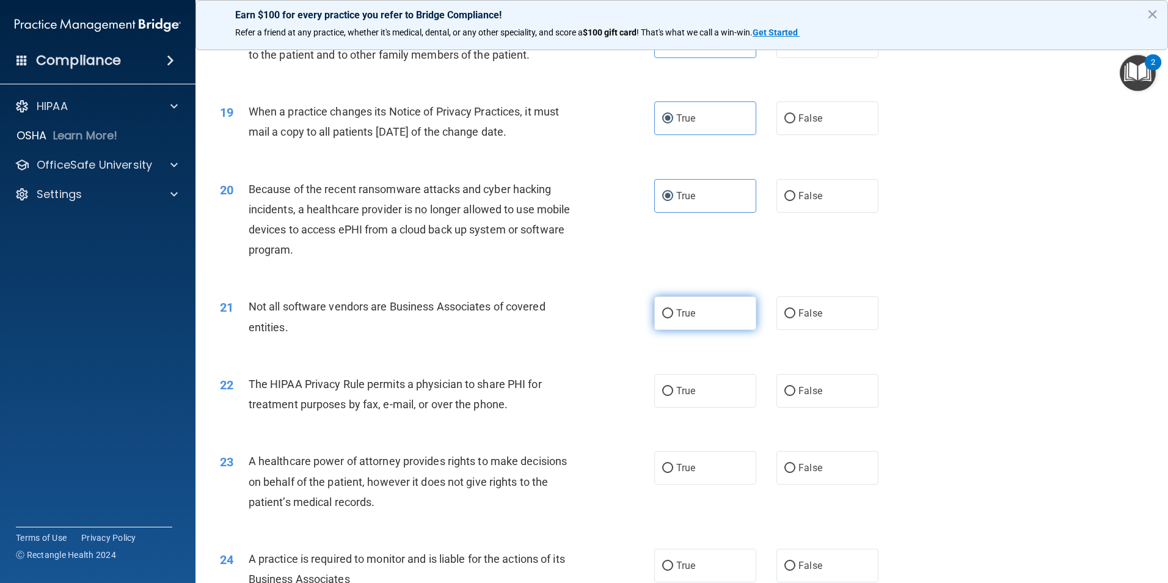
radio input "true"
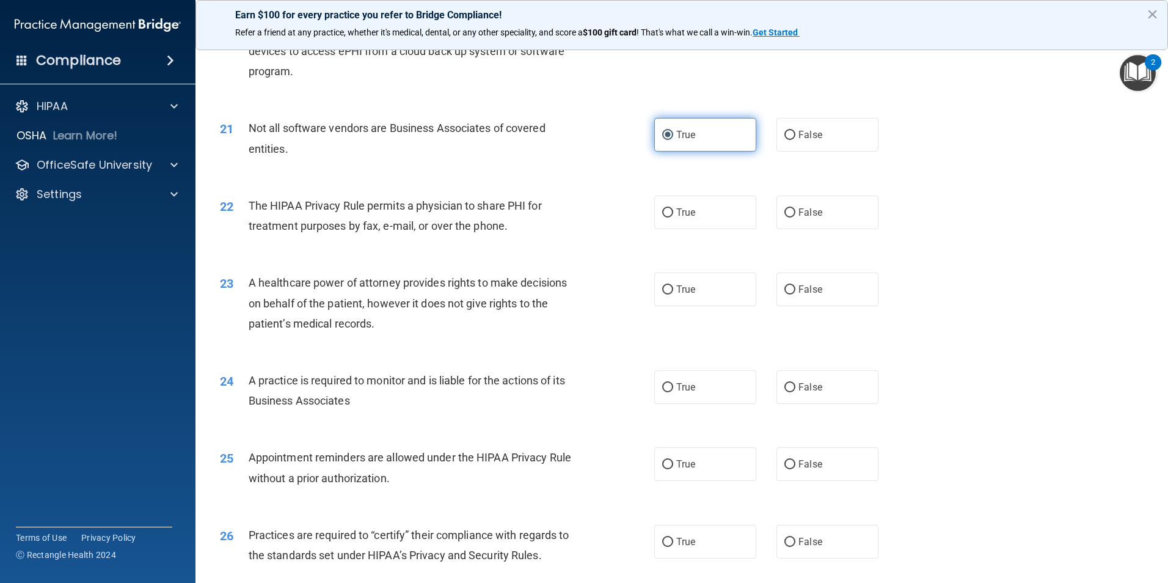
scroll to position [1894, 0]
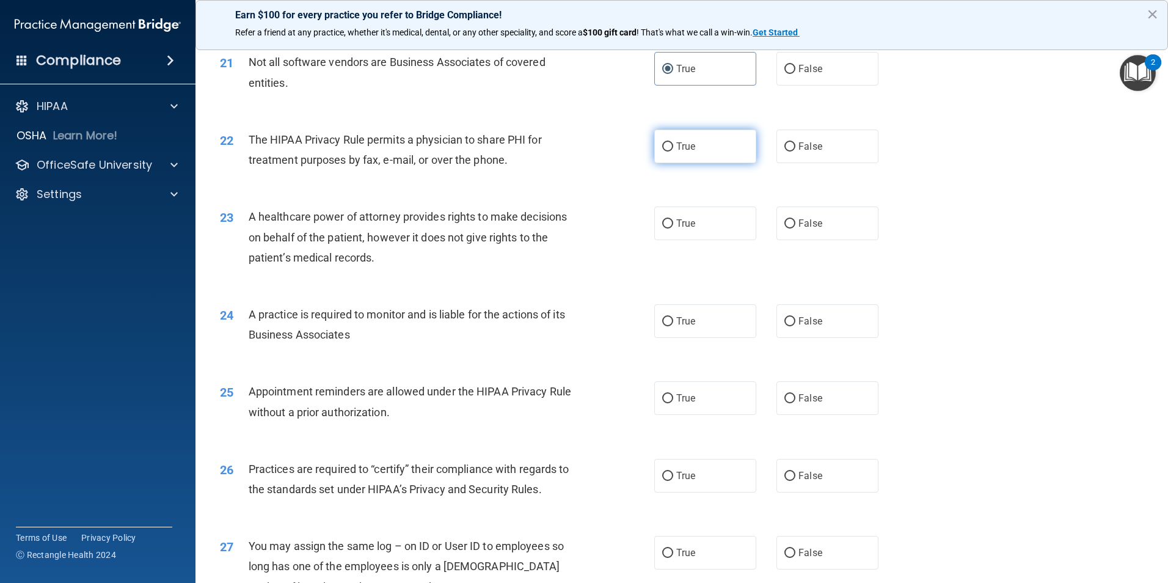
click at [706, 147] on label "True" at bounding box center [705, 147] width 102 height 34
click at [673, 147] on input "True" at bounding box center [667, 146] width 11 height 9
radio input "true"
click at [696, 222] on label "True" at bounding box center [705, 223] width 102 height 34
click at [673, 222] on input "True" at bounding box center [667, 223] width 11 height 9
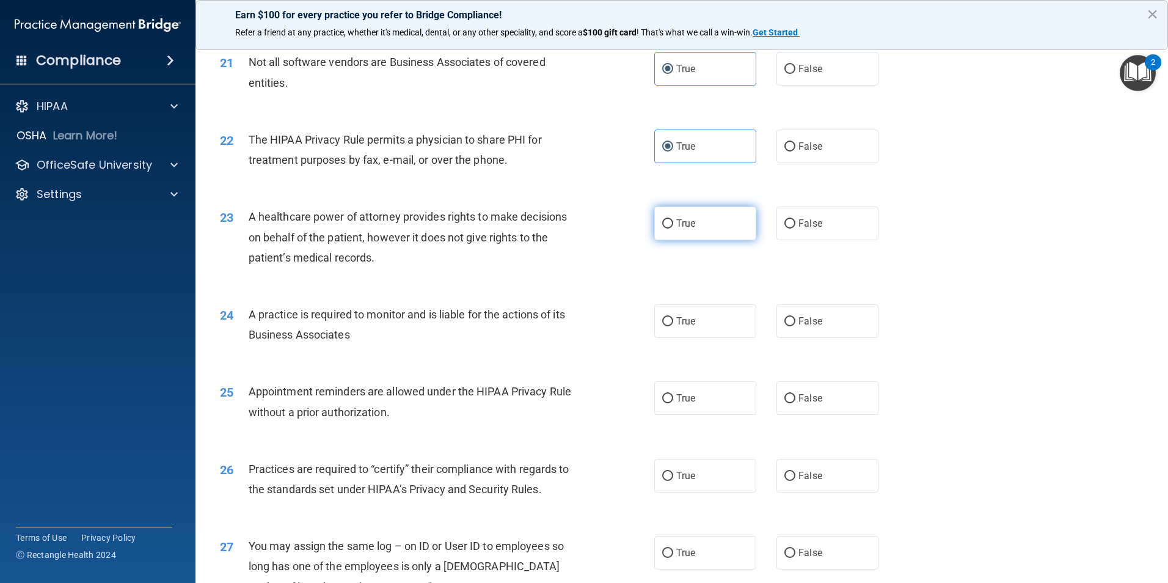
radio input "true"
click at [690, 330] on label "True" at bounding box center [705, 321] width 102 height 34
click at [673, 326] on input "True" at bounding box center [667, 321] width 11 height 9
radio input "true"
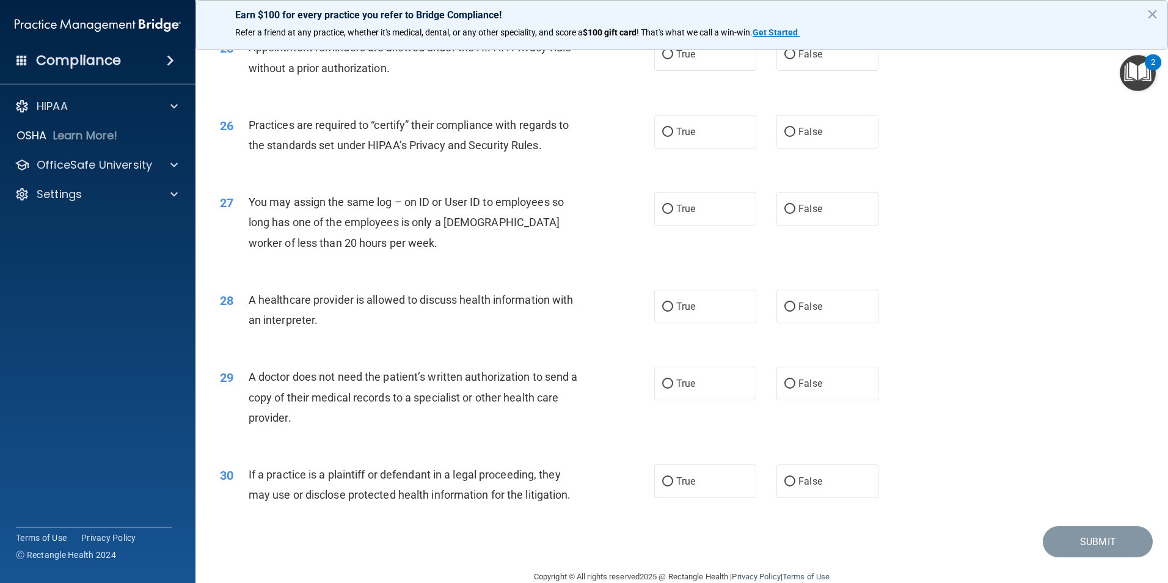
scroll to position [2261, 0]
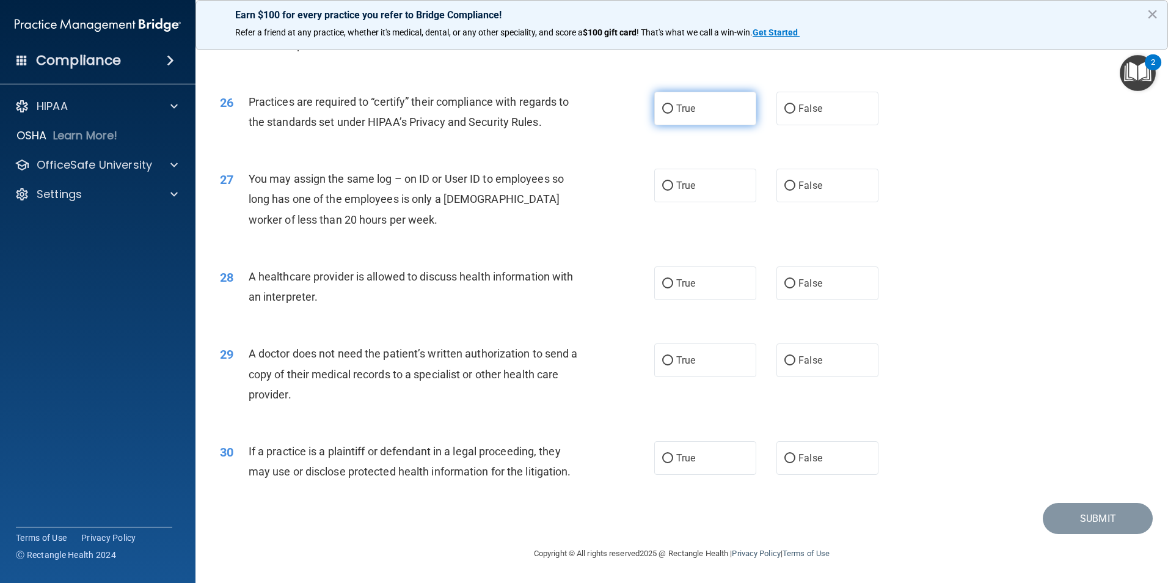
click at [700, 121] on label "True" at bounding box center [705, 109] width 102 height 34
click at [673, 114] on input "True" at bounding box center [667, 108] width 11 height 9
radio input "true"
click at [695, 185] on label "True" at bounding box center [705, 186] width 102 height 34
click at [673, 185] on input "True" at bounding box center [667, 185] width 11 height 9
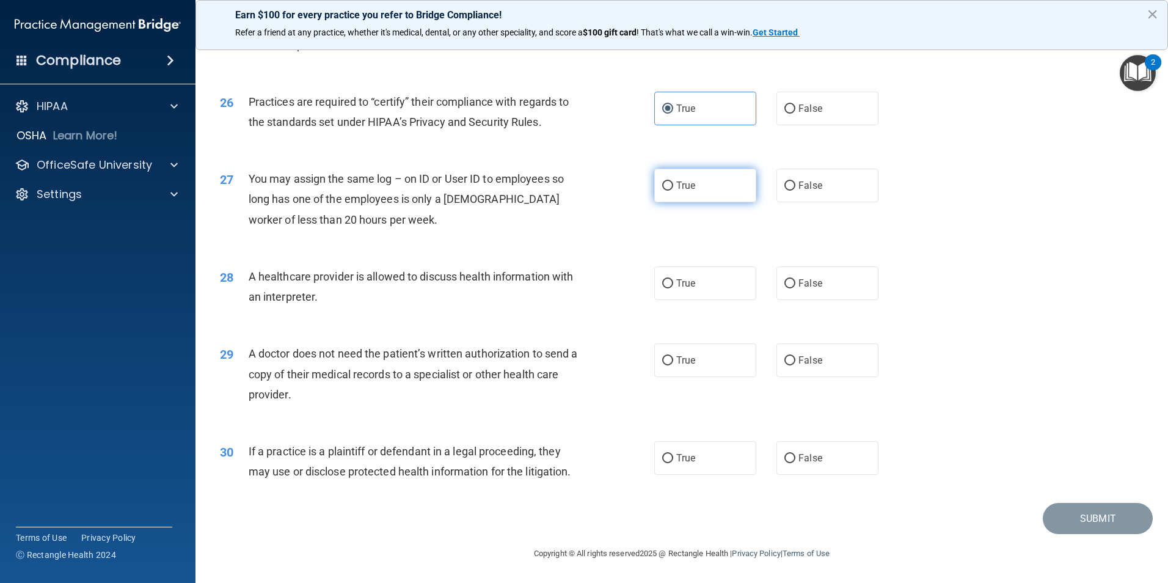
radio input "true"
click at [676, 296] on label "True" at bounding box center [705, 283] width 102 height 34
click at [673, 288] on input "True" at bounding box center [667, 283] width 11 height 9
radio input "true"
click at [680, 373] on label "True" at bounding box center [705, 360] width 102 height 34
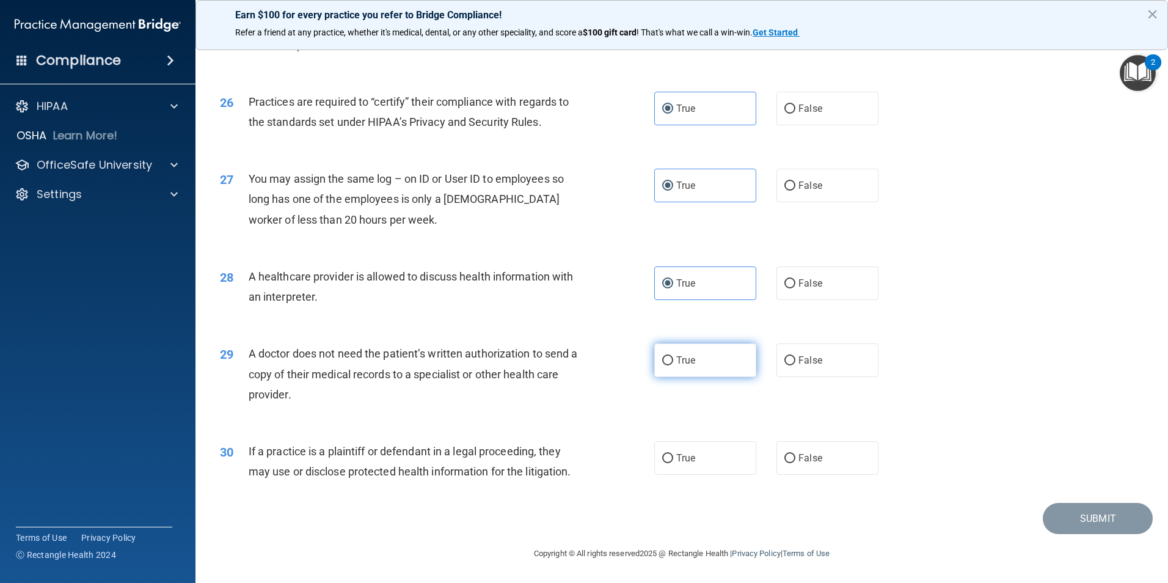
click at [673, 365] on input "True" at bounding box center [667, 360] width 11 height 9
radio input "true"
click at [677, 462] on span "True" at bounding box center [685, 458] width 19 height 12
click at [673, 462] on input "True" at bounding box center [667, 458] width 11 height 9
radio input "true"
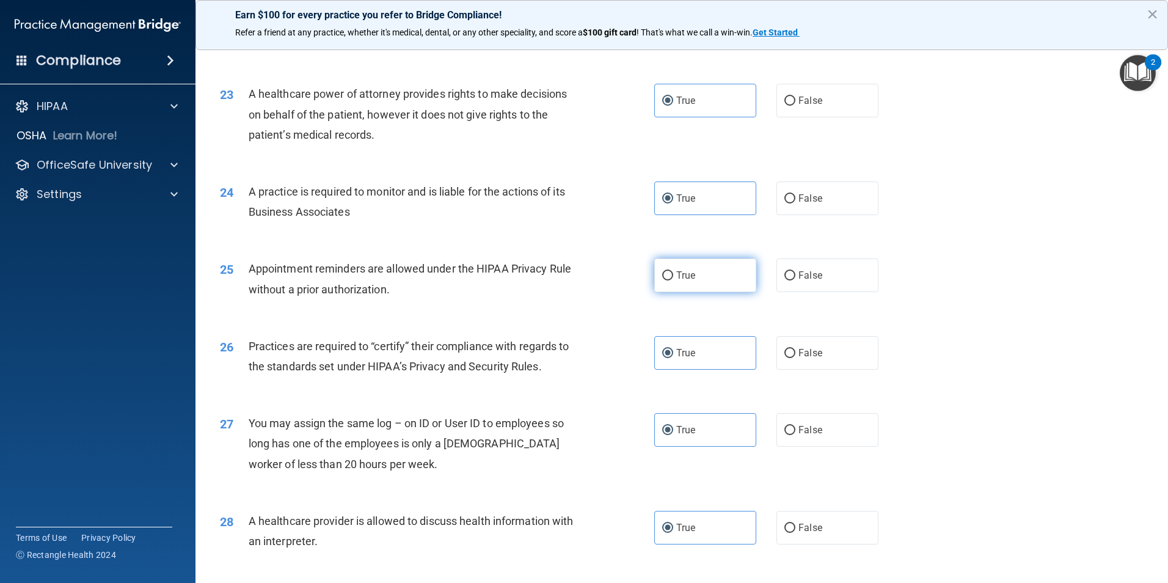
click at [697, 281] on label "True" at bounding box center [705, 275] width 102 height 34
click at [673, 280] on input "True" at bounding box center [667, 275] width 11 height 9
radio input "true"
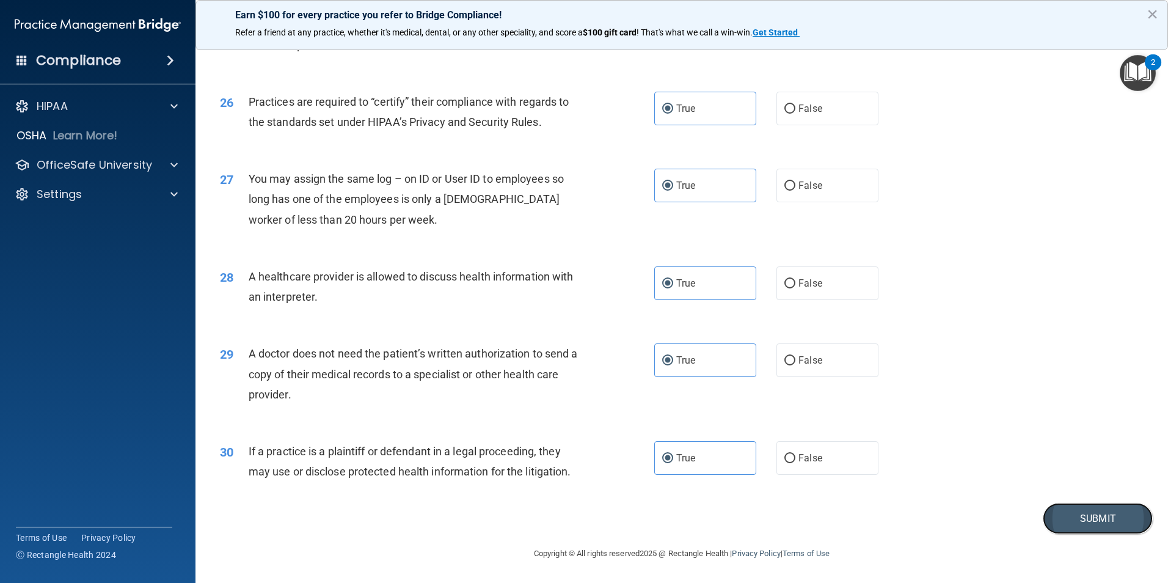
click at [1102, 520] on button "Submit" at bounding box center [1098, 518] width 110 height 31
click at [1082, 534] on footer "Copyright © All rights reserved 2025 @ Rectangle Health | Privacy Policy | Term…" at bounding box center [682, 552] width 924 height 37
click at [1076, 517] on button "Submit" at bounding box center [1098, 518] width 110 height 31
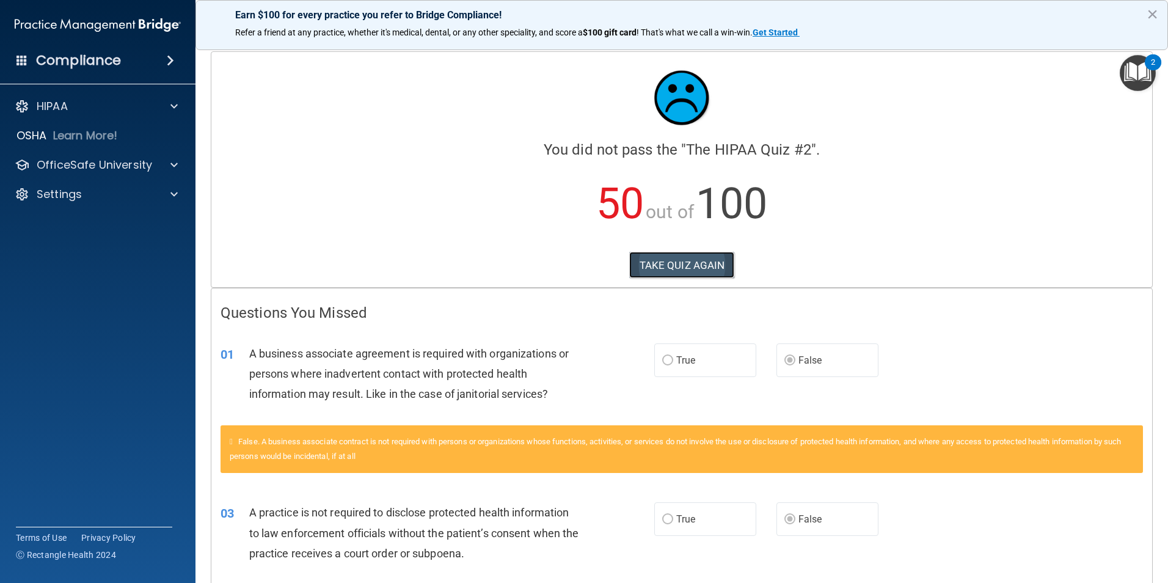
click at [679, 264] on button "TAKE QUIZ AGAIN" at bounding box center [682, 265] width 106 height 27
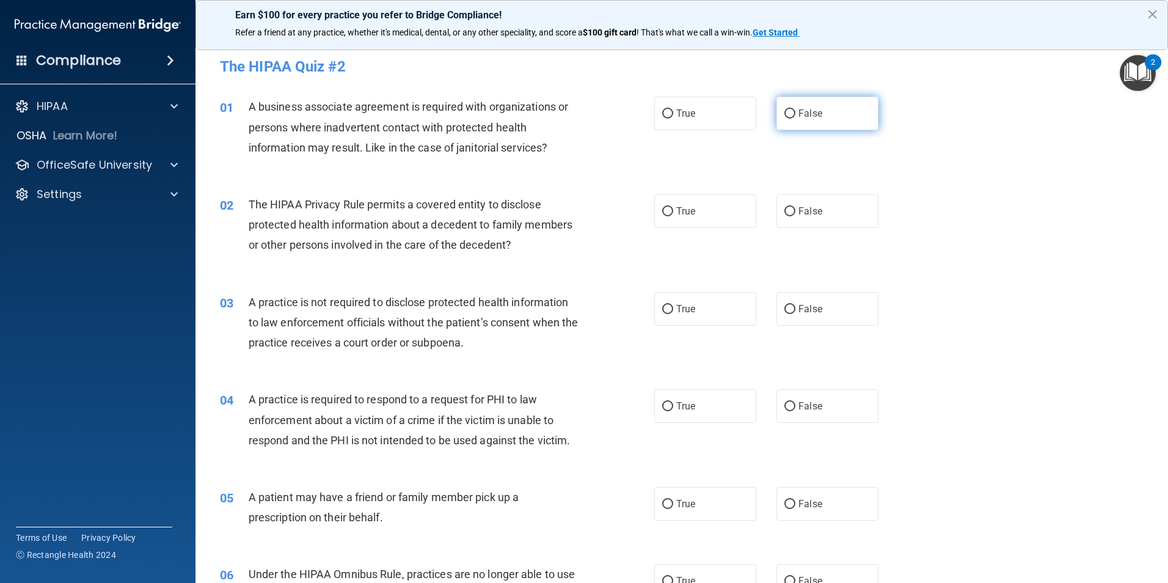
click at [801, 106] on label "False" at bounding box center [827, 114] width 102 height 34
click at [795, 109] on input "False" at bounding box center [789, 113] width 11 height 9
radio input "true"
click at [695, 216] on label "True" at bounding box center [705, 211] width 102 height 34
click at [673, 216] on input "True" at bounding box center [667, 211] width 11 height 9
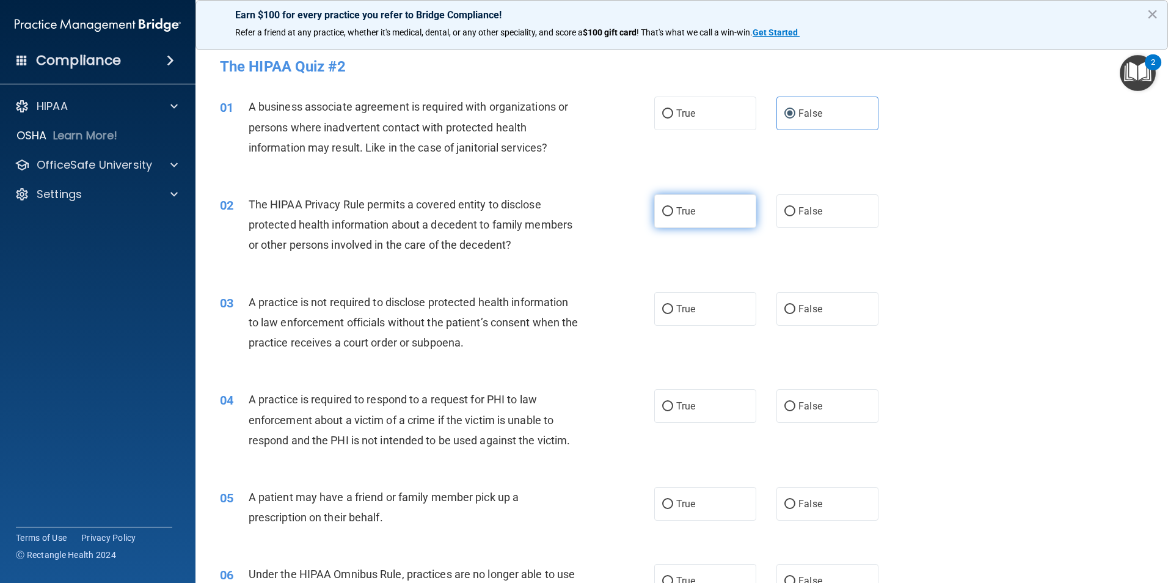
radio input "true"
click at [809, 305] on span "False" at bounding box center [810, 309] width 24 height 12
click at [795, 305] on input "False" at bounding box center [789, 309] width 11 height 9
radio input "true"
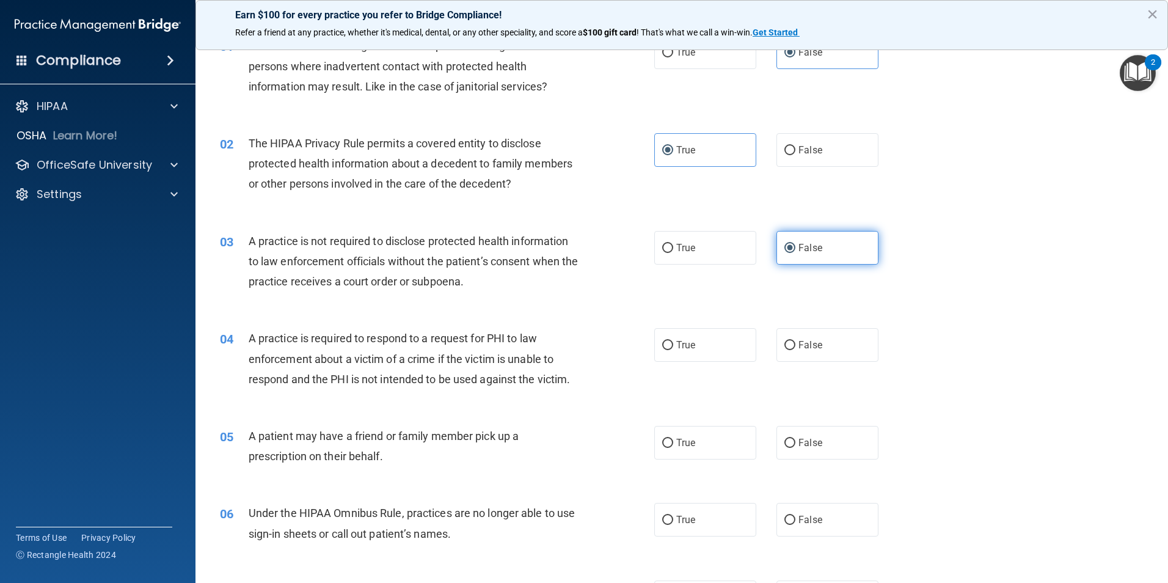
scroll to position [122, 0]
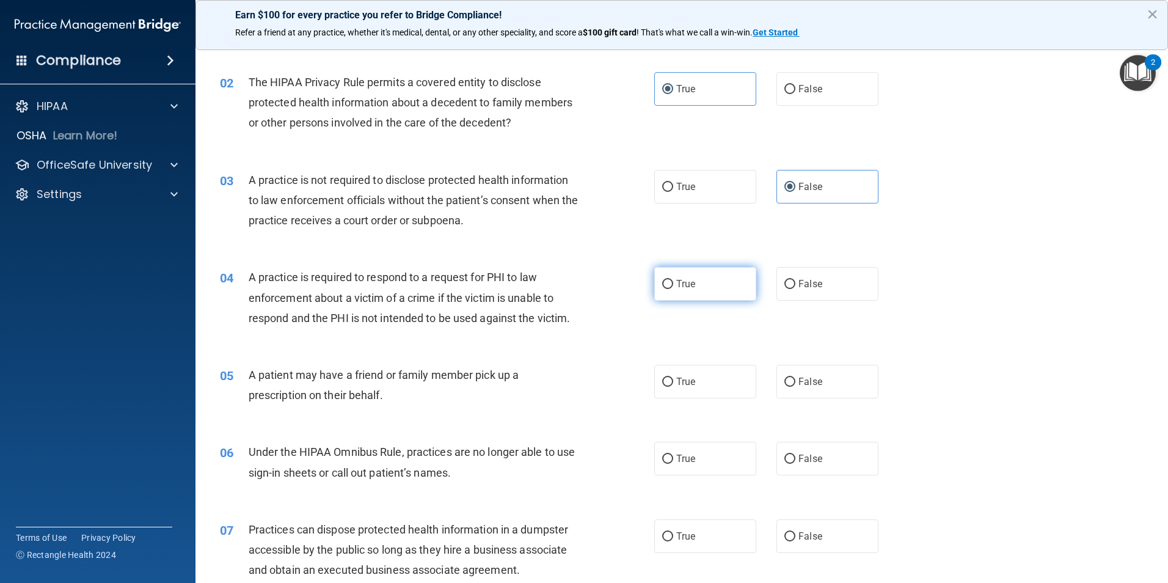
click at [693, 279] on label "True" at bounding box center [705, 284] width 102 height 34
click at [673, 280] on input "True" at bounding box center [667, 284] width 11 height 9
radio input "true"
click at [692, 381] on label "True" at bounding box center [705, 382] width 102 height 34
click at [673, 381] on input "True" at bounding box center [667, 382] width 11 height 9
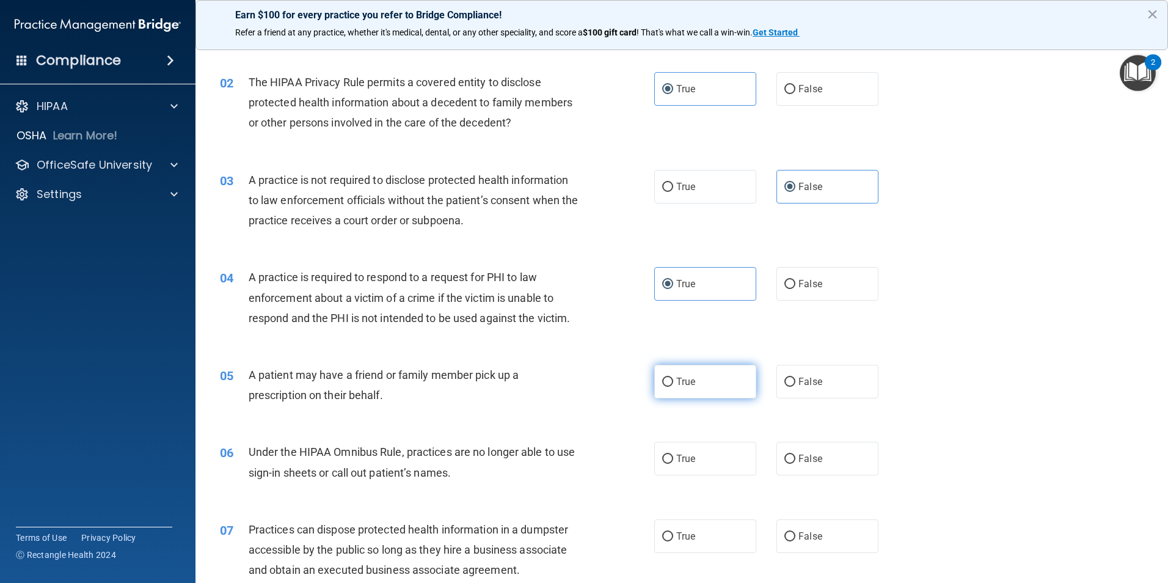
radio input "true"
click at [809, 465] on label "False" at bounding box center [827, 459] width 102 height 34
click at [795, 464] on input "False" at bounding box center [789, 458] width 11 height 9
radio input "true"
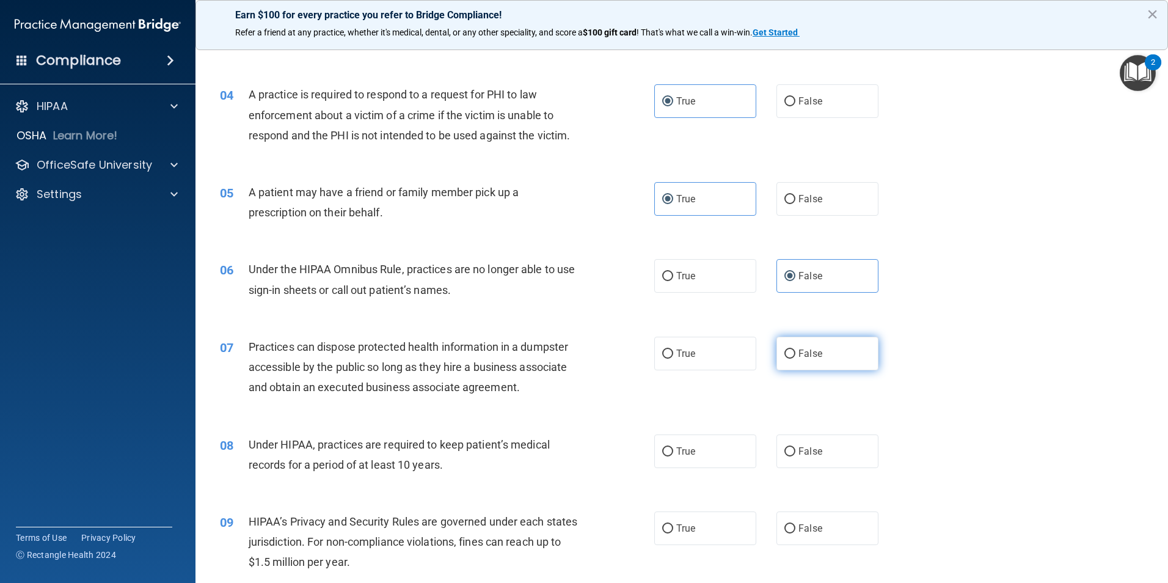
scroll to position [305, 0]
click at [812, 363] on label "False" at bounding box center [827, 353] width 102 height 34
click at [795, 358] on input "False" at bounding box center [789, 353] width 11 height 9
radio input "true"
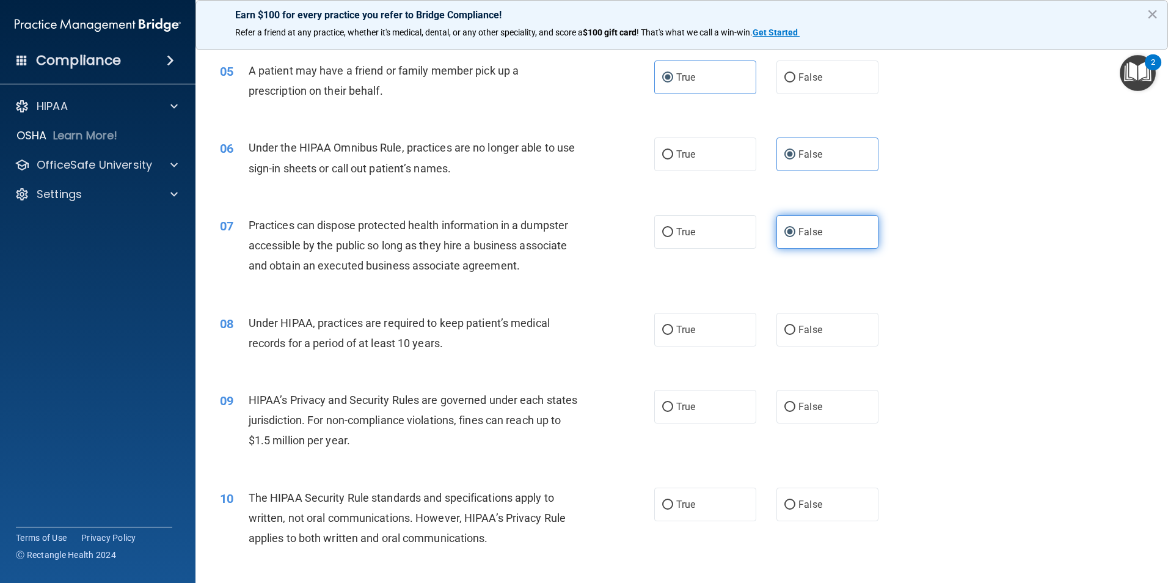
scroll to position [489, 0]
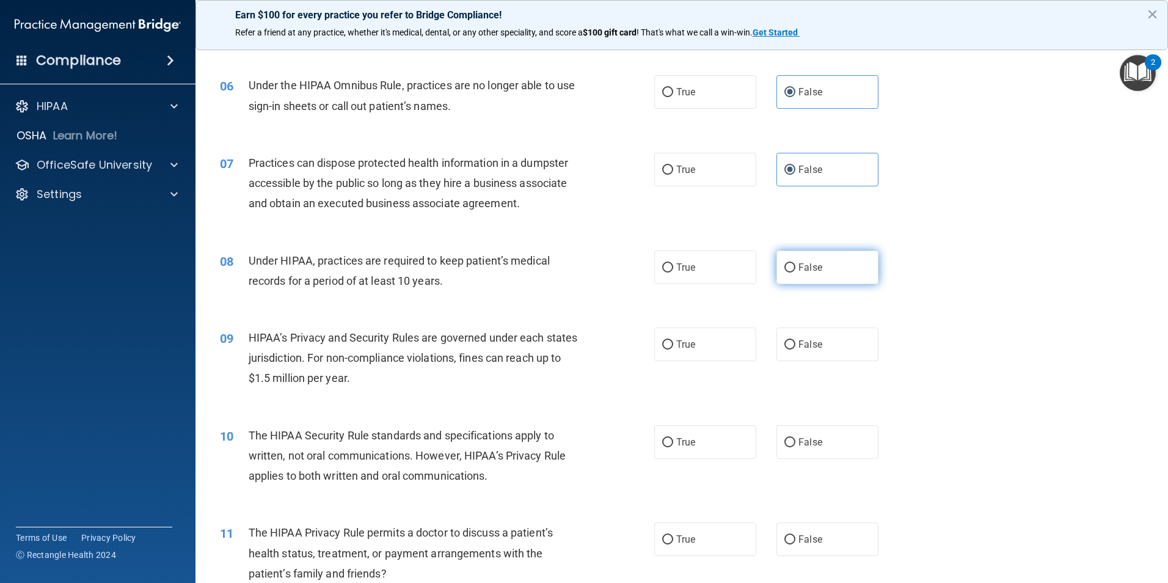
click at [800, 282] on label "False" at bounding box center [827, 267] width 102 height 34
drag, startPoint x: 800, startPoint y: 282, endPoint x: 784, endPoint y: 261, distance: 26.5
click at [784, 263] on input "False" at bounding box center [789, 267] width 11 height 9
radio input "true"
click at [776, 345] on label "False" at bounding box center [827, 344] width 102 height 34
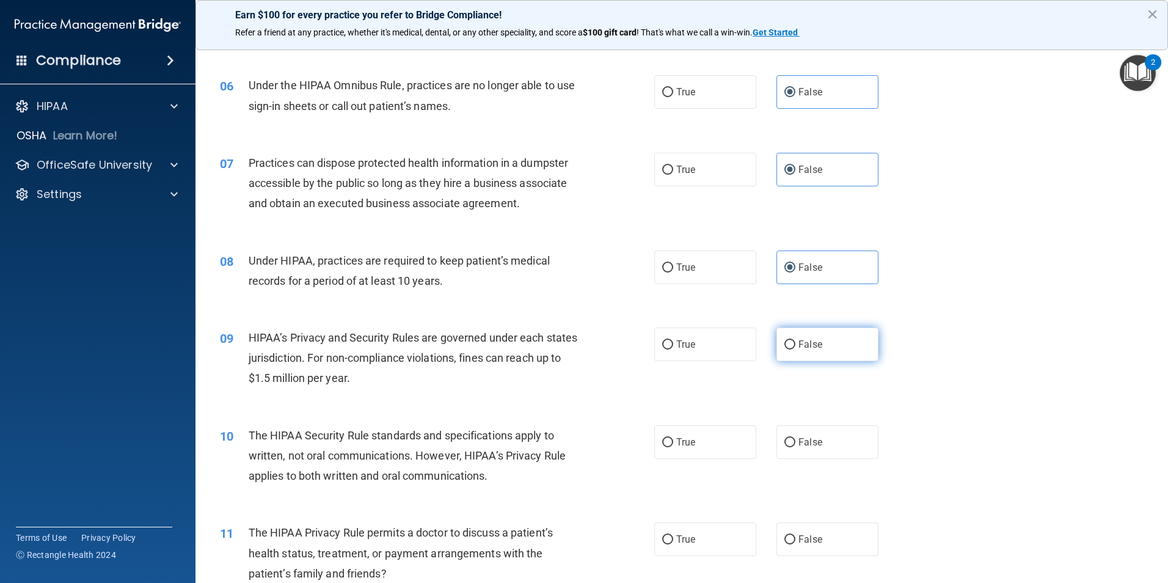
click at [784, 345] on input "False" at bounding box center [789, 344] width 11 height 9
radio input "true"
click at [699, 453] on label "True" at bounding box center [705, 442] width 102 height 34
click at [673, 447] on input "True" at bounding box center [667, 442] width 11 height 9
radio input "true"
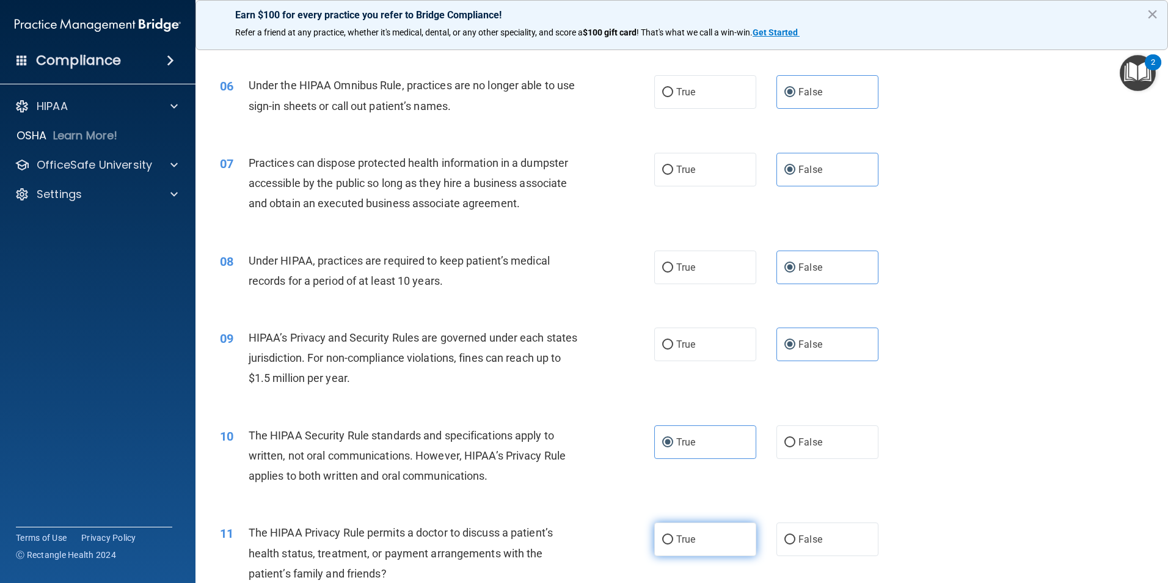
click at [676, 540] on span "True" at bounding box center [685, 539] width 19 height 12
click at [672, 540] on input "True" at bounding box center [667, 539] width 11 height 9
radio input "true"
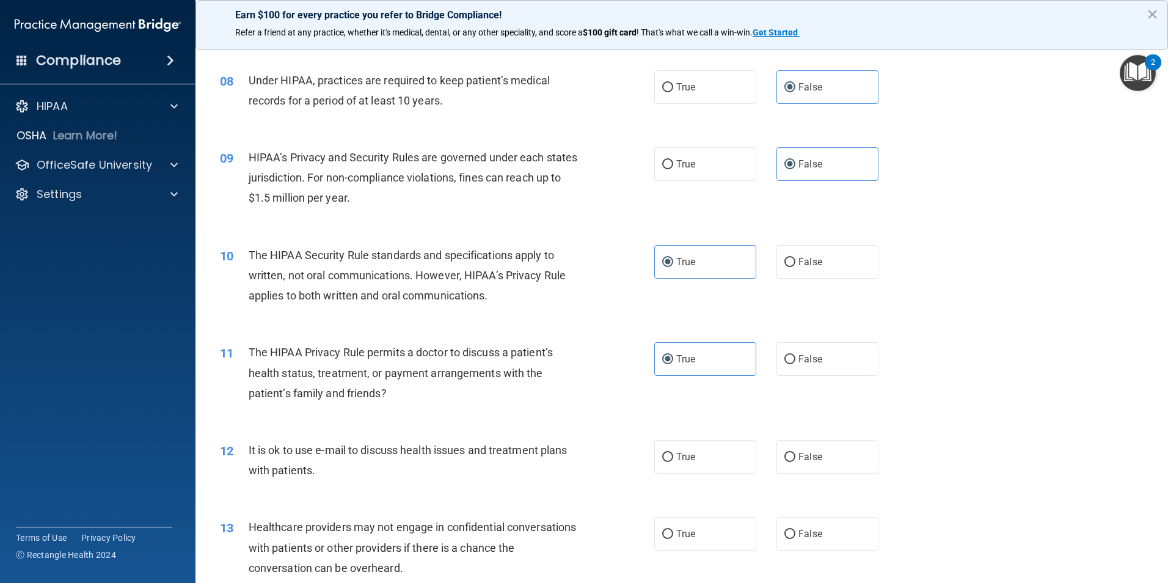
scroll to position [733, 0]
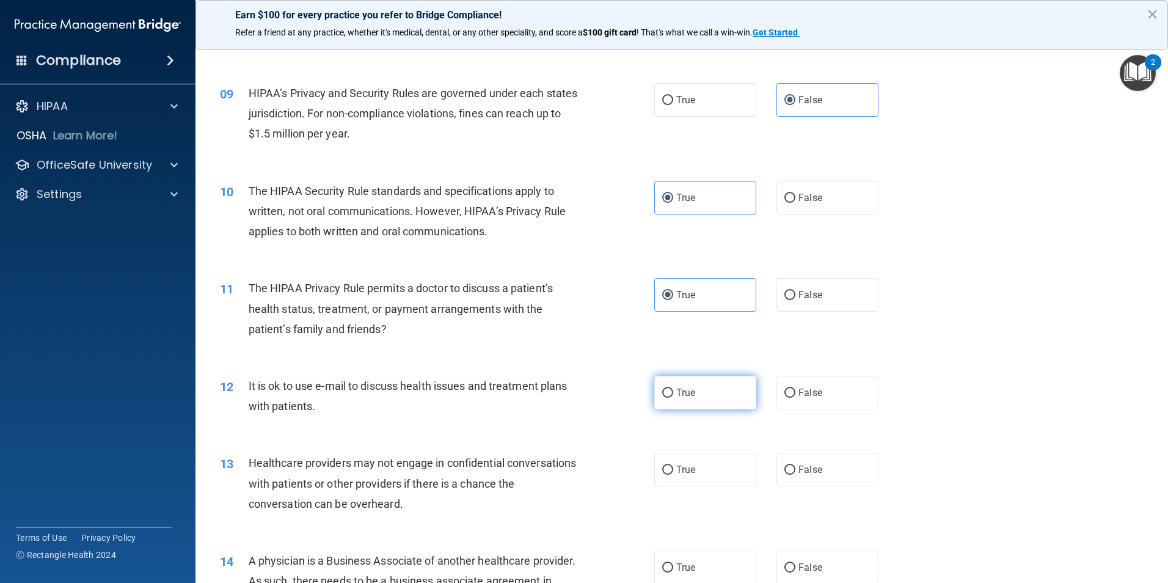
click at [669, 398] on label "True" at bounding box center [705, 393] width 102 height 34
click at [669, 398] on input "True" at bounding box center [667, 393] width 11 height 9
radio input "true"
click at [787, 462] on label "False" at bounding box center [827, 470] width 102 height 34
click at [787, 465] on input "False" at bounding box center [789, 469] width 11 height 9
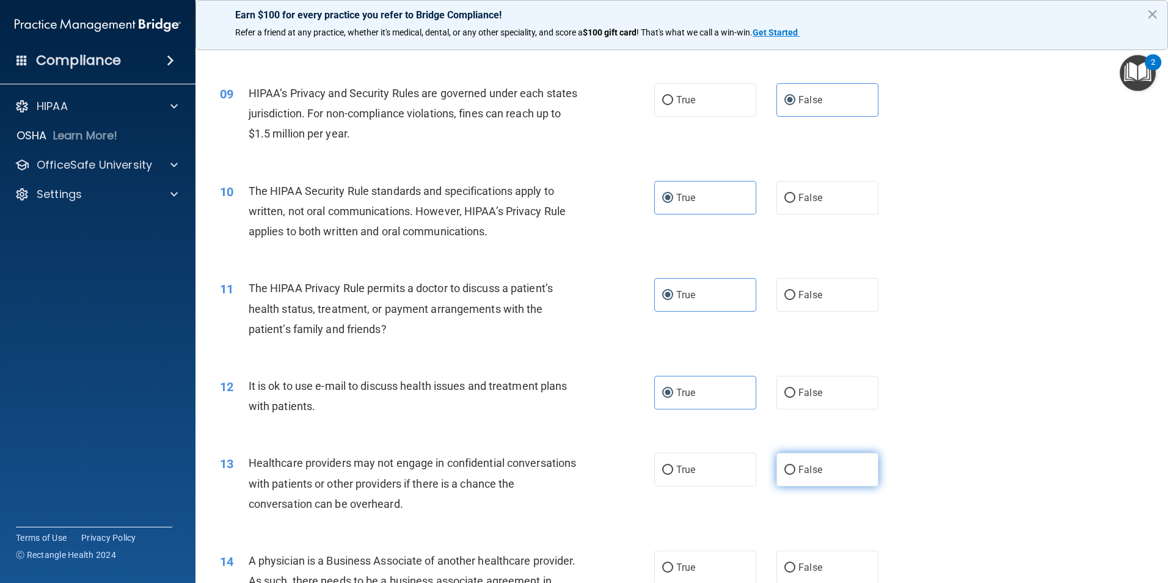
radio input "true"
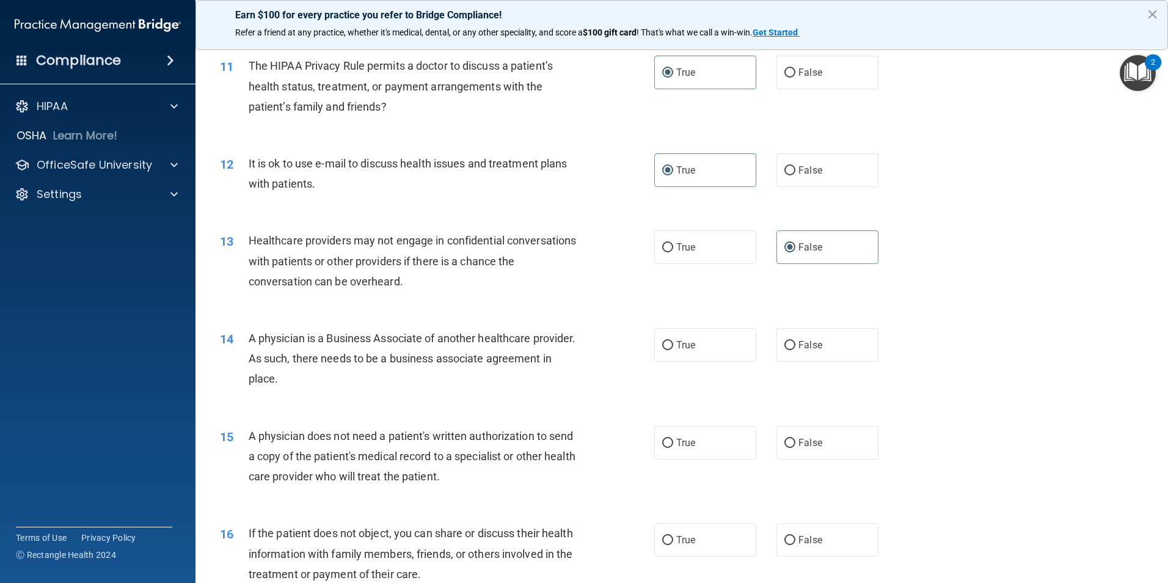
scroll to position [977, 0]
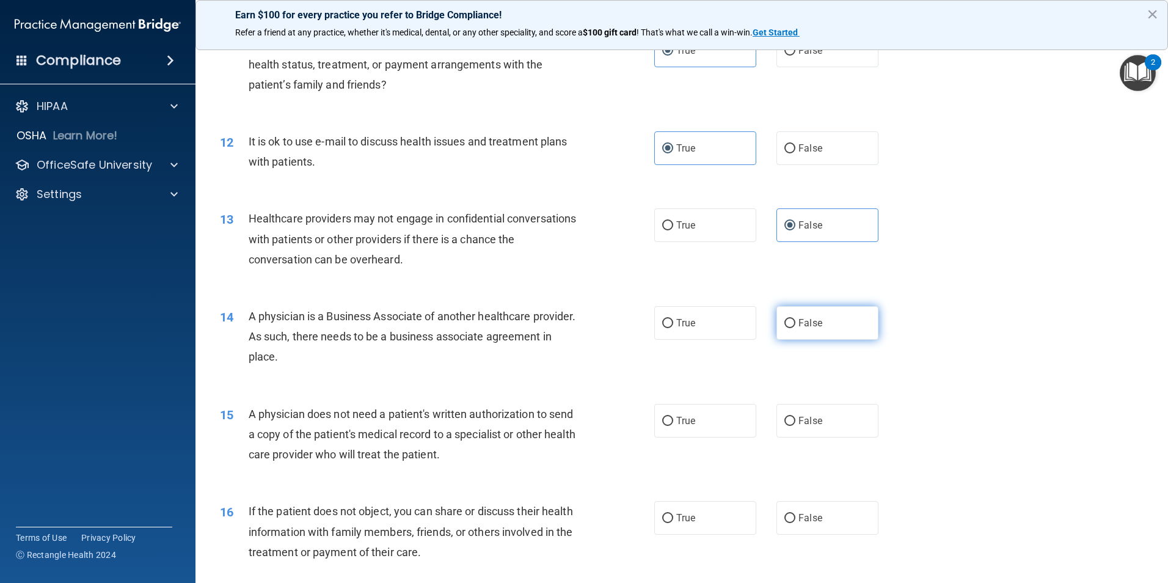
click at [791, 334] on label "False" at bounding box center [827, 323] width 102 height 34
click at [791, 328] on input "False" at bounding box center [789, 323] width 11 height 9
radio input "true"
click at [696, 420] on label "True" at bounding box center [705, 421] width 102 height 34
click at [673, 420] on input "True" at bounding box center [667, 421] width 11 height 9
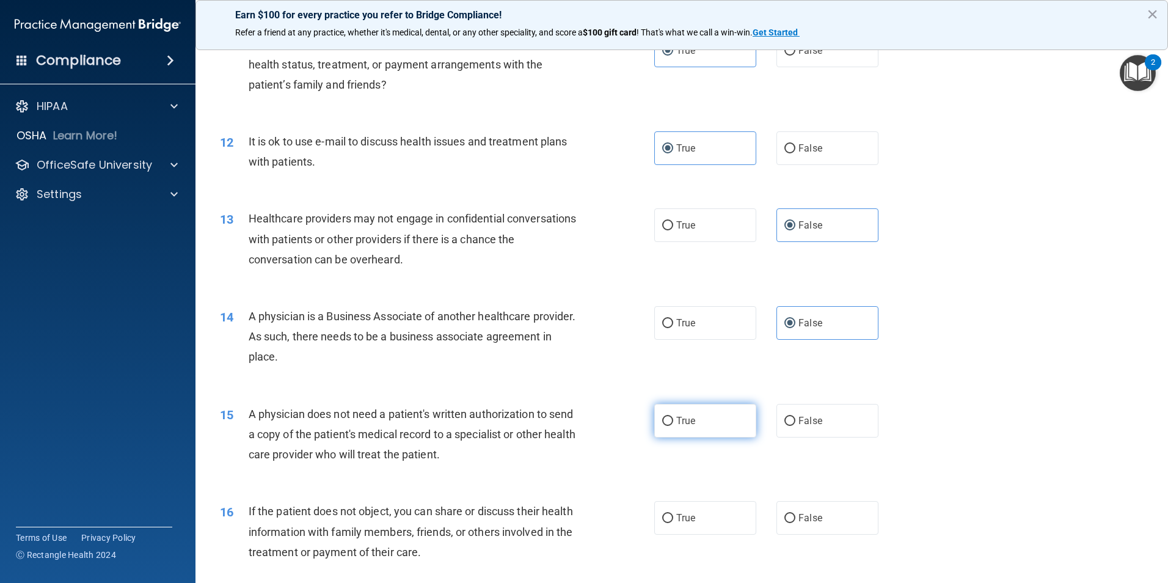
radio input "true"
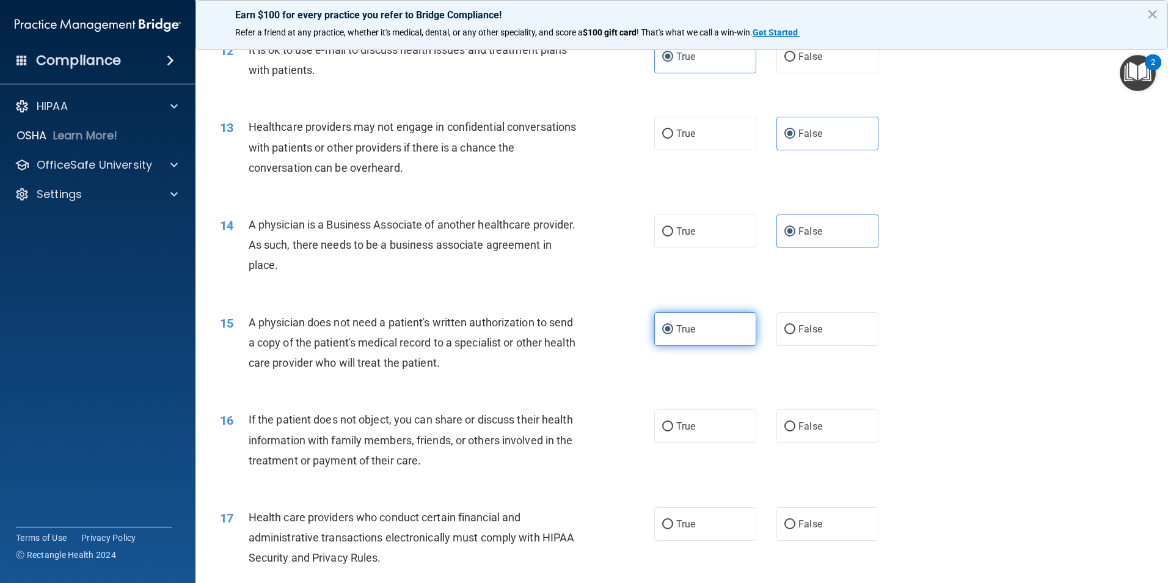
scroll to position [1100, 0]
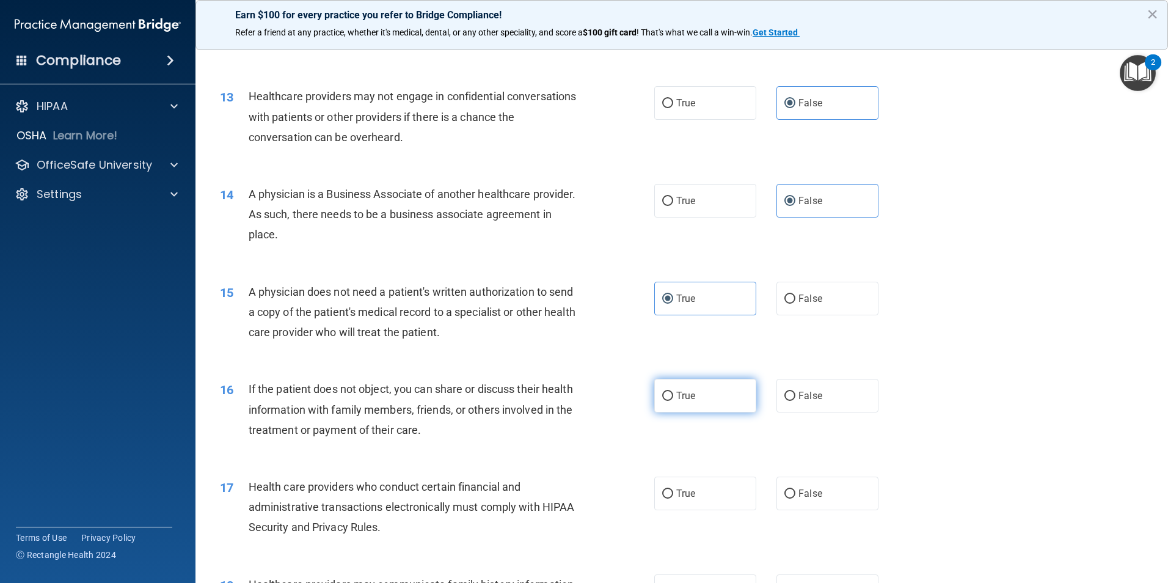
click at [677, 398] on span "True" at bounding box center [685, 396] width 19 height 12
click at [673, 398] on input "True" at bounding box center [667, 396] width 11 height 9
radio input "true"
click at [680, 489] on span "True" at bounding box center [685, 493] width 19 height 12
click at [673, 489] on input "True" at bounding box center [667, 493] width 11 height 9
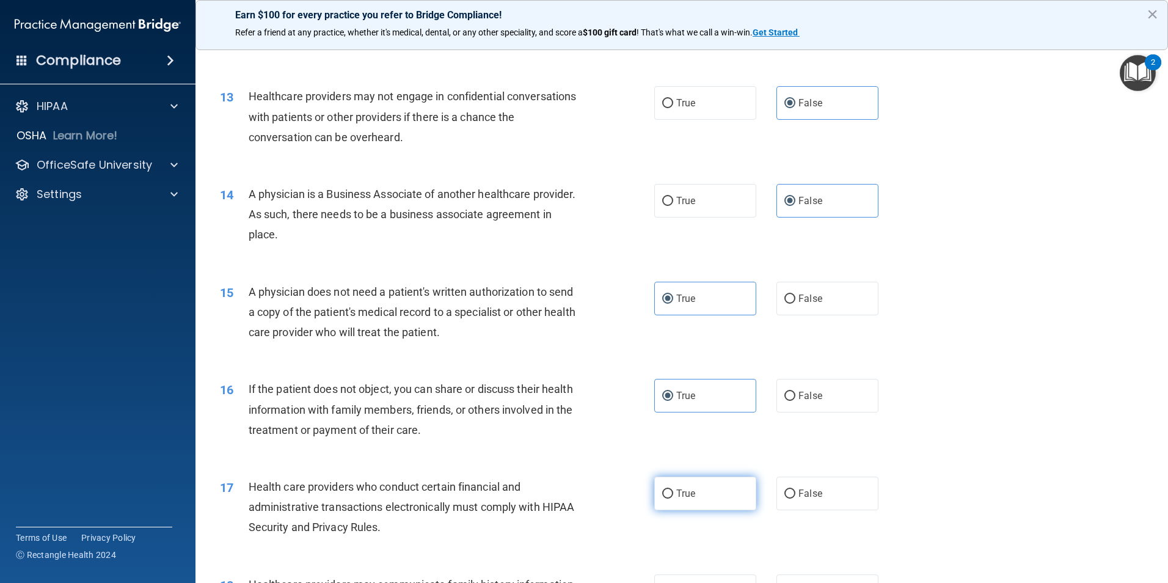
radio input "true"
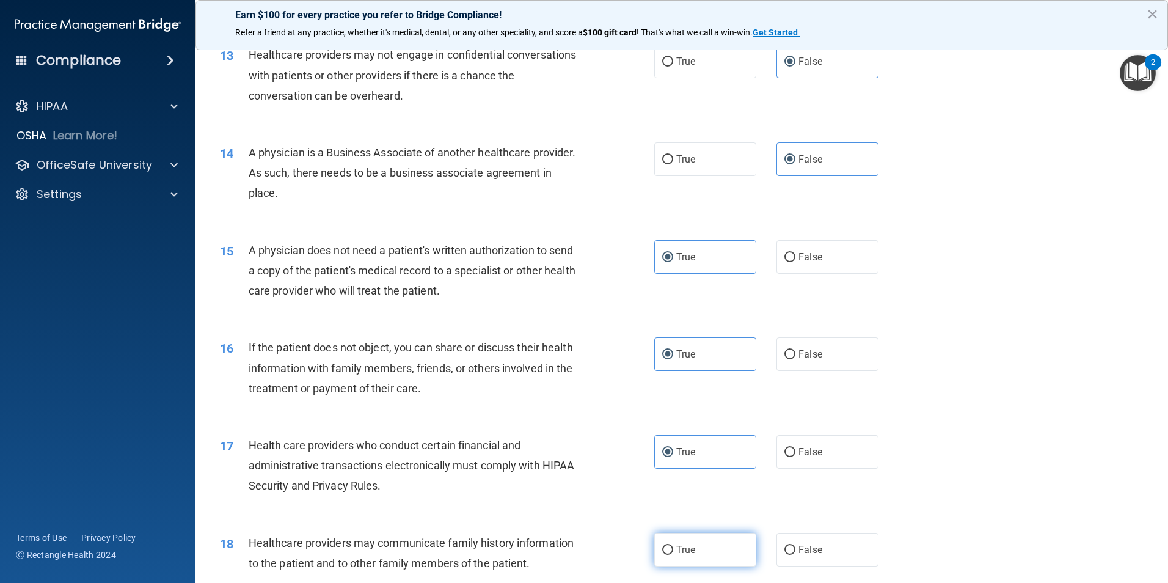
scroll to position [1283, 0]
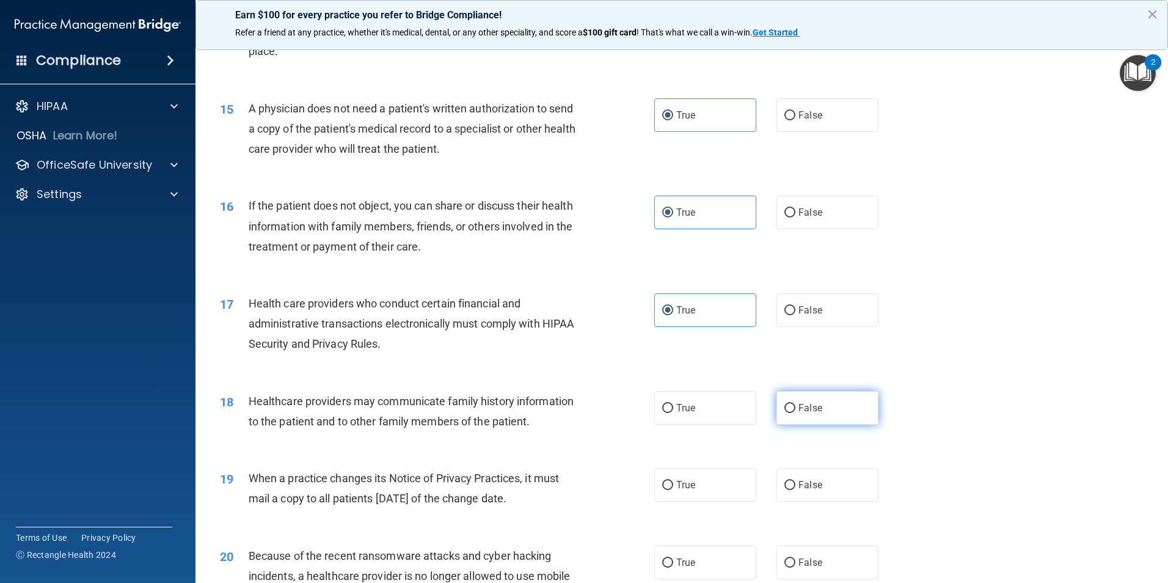
click at [798, 406] on span "False" at bounding box center [810, 408] width 24 height 12
click at [795, 406] on input "False" at bounding box center [789, 408] width 11 height 9
radio input "true"
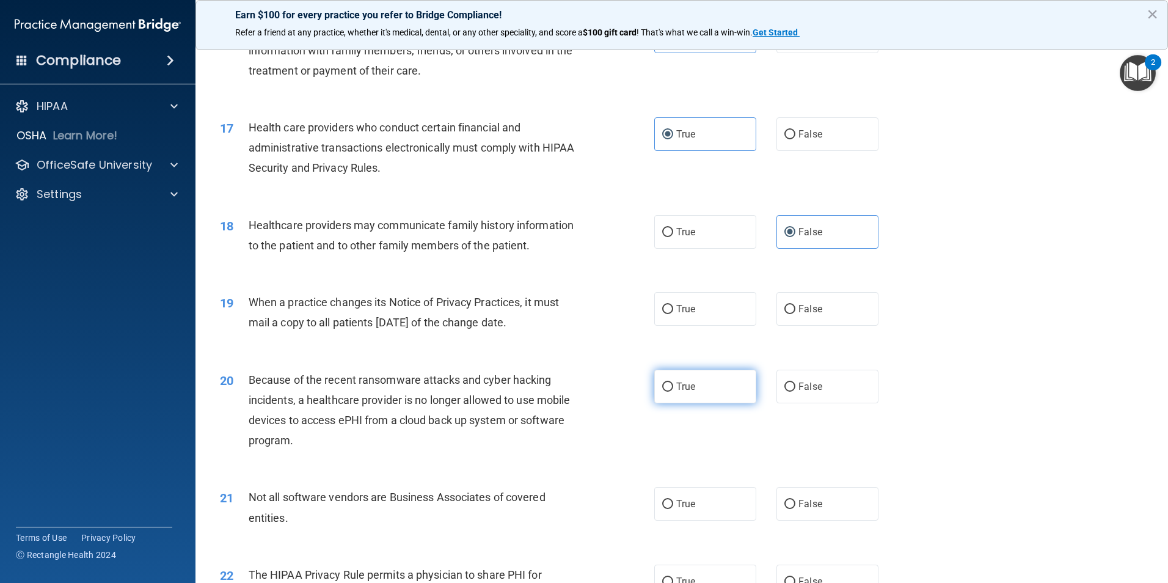
scroll to position [1466, 0]
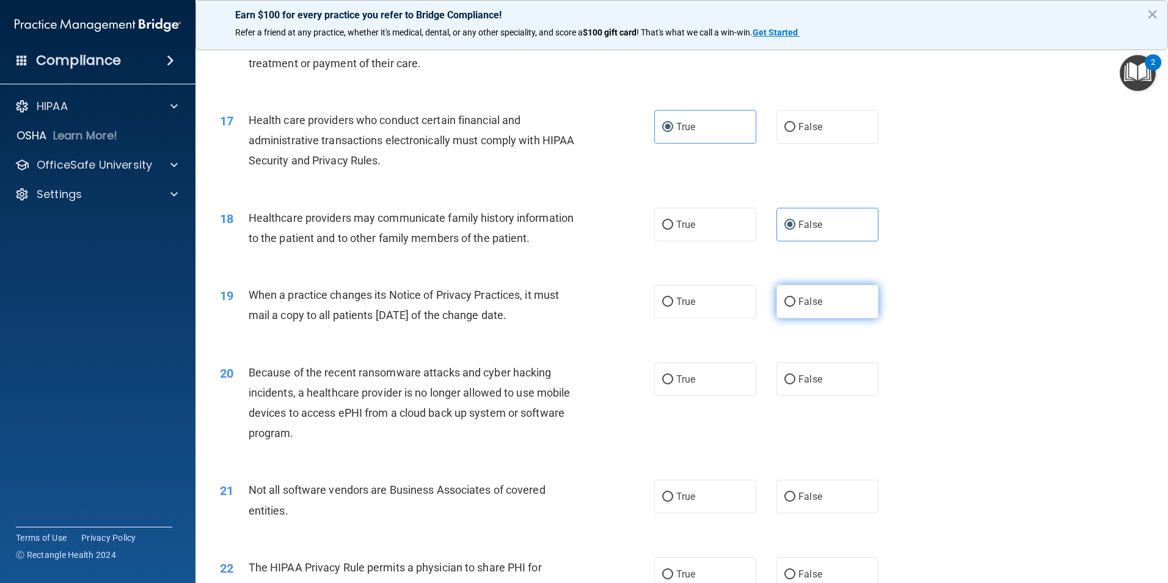
click at [817, 301] on label "False" at bounding box center [827, 302] width 102 height 34
click at [795, 301] on input "False" at bounding box center [789, 301] width 11 height 9
radio input "true"
click at [799, 380] on span "False" at bounding box center [810, 379] width 24 height 12
click at [795, 380] on input "False" at bounding box center [789, 379] width 11 height 9
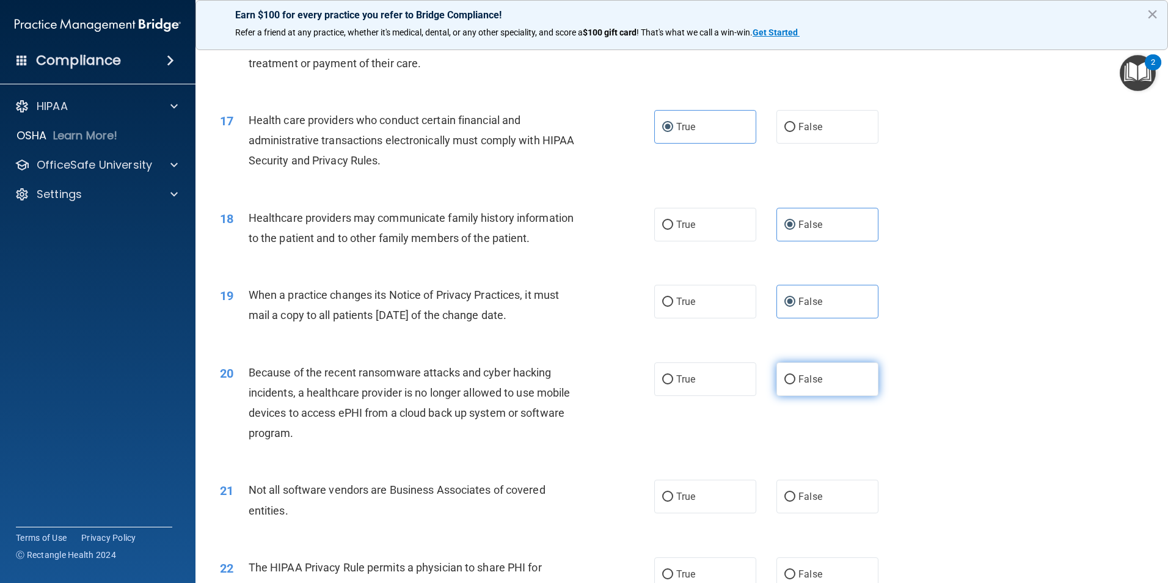
radio input "true"
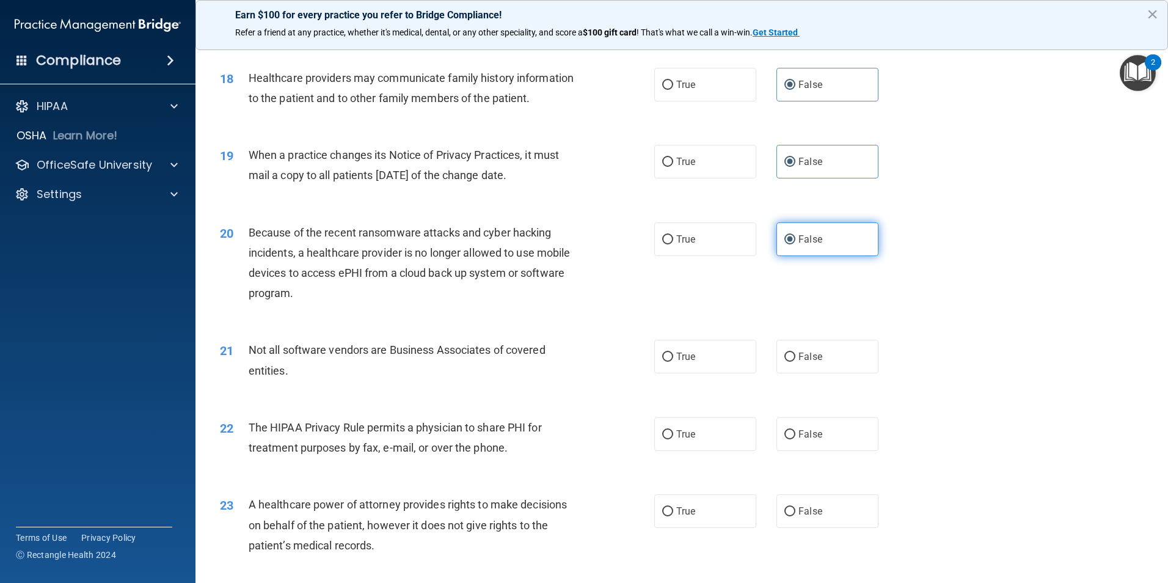
scroll to position [1649, 0]
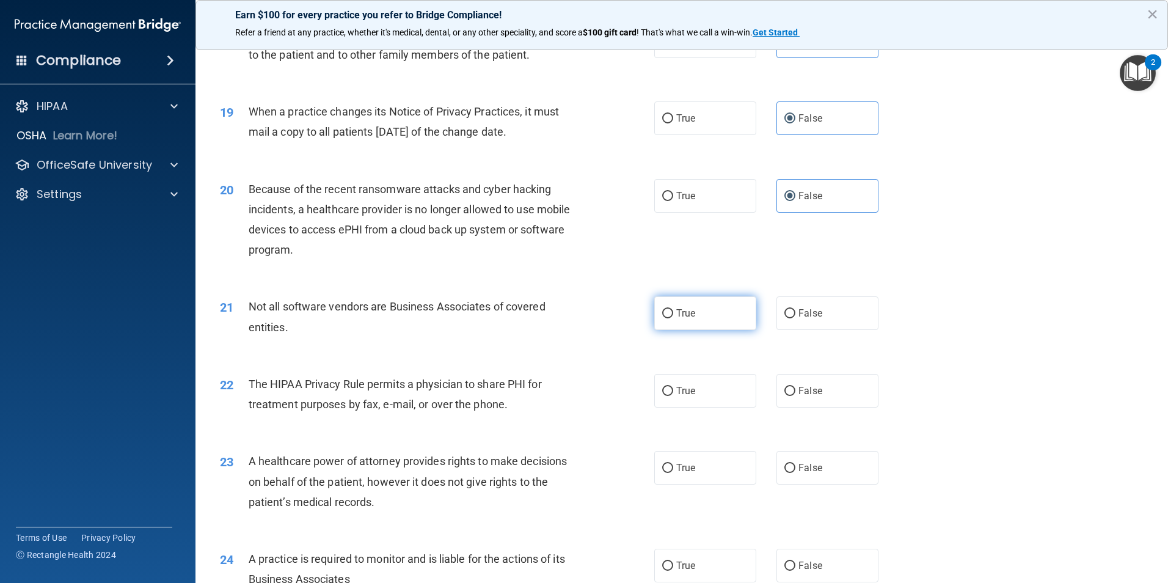
click at [696, 319] on label "True" at bounding box center [705, 313] width 102 height 34
click at [673, 318] on input "True" at bounding box center [667, 313] width 11 height 9
radio input "true"
click at [688, 393] on span "True" at bounding box center [685, 391] width 19 height 12
click at [673, 393] on input "True" at bounding box center [667, 391] width 11 height 9
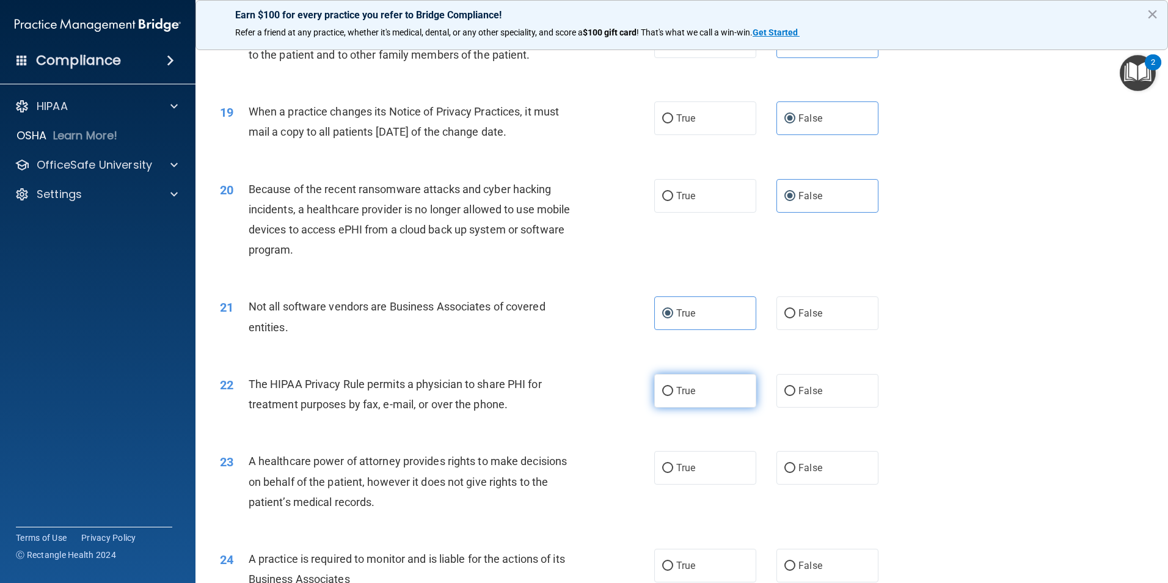
radio input "true"
click at [815, 468] on span "False" at bounding box center [810, 468] width 24 height 12
click at [795, 468] on input "False" at bounding box center [789, 468] width 11 height 9
radio input "true"
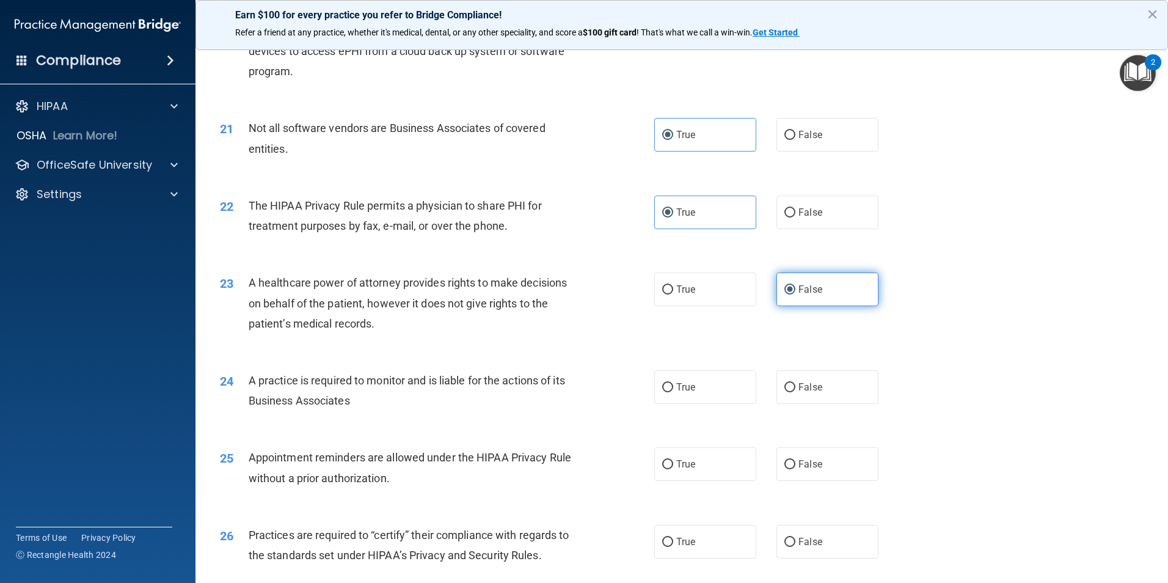
scroll to position [1833, 0]
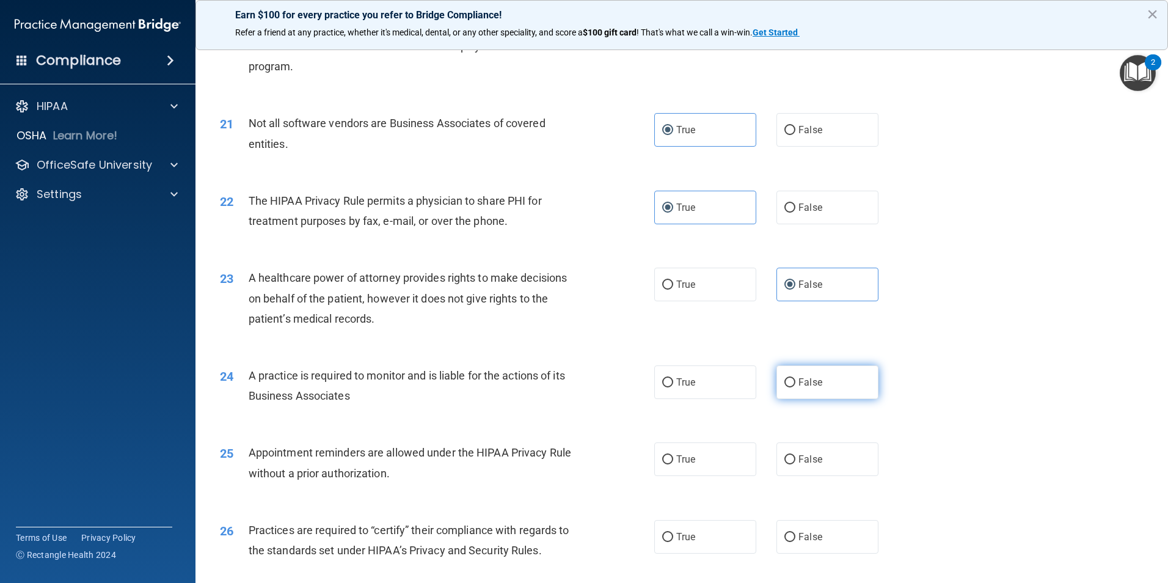
click at [817, 382] on label "False" at bounding box center [827, 382] width 102 height 34
click at [795, 382] on input "False" at bounding box center [789, 382] width 11 height 9
radio input "true"
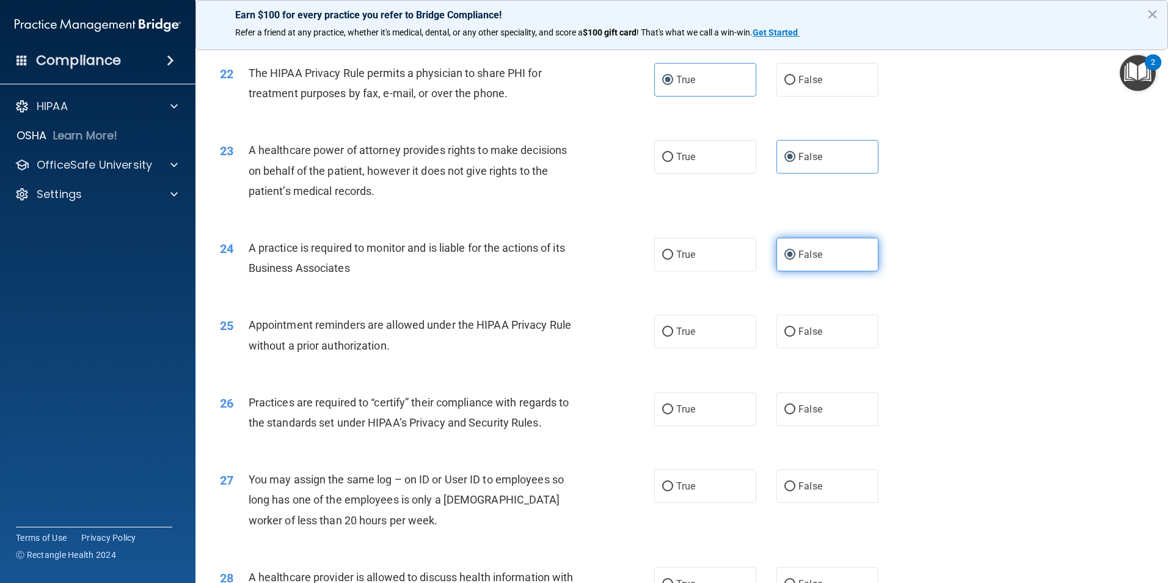
scroll to position [2016, 0]
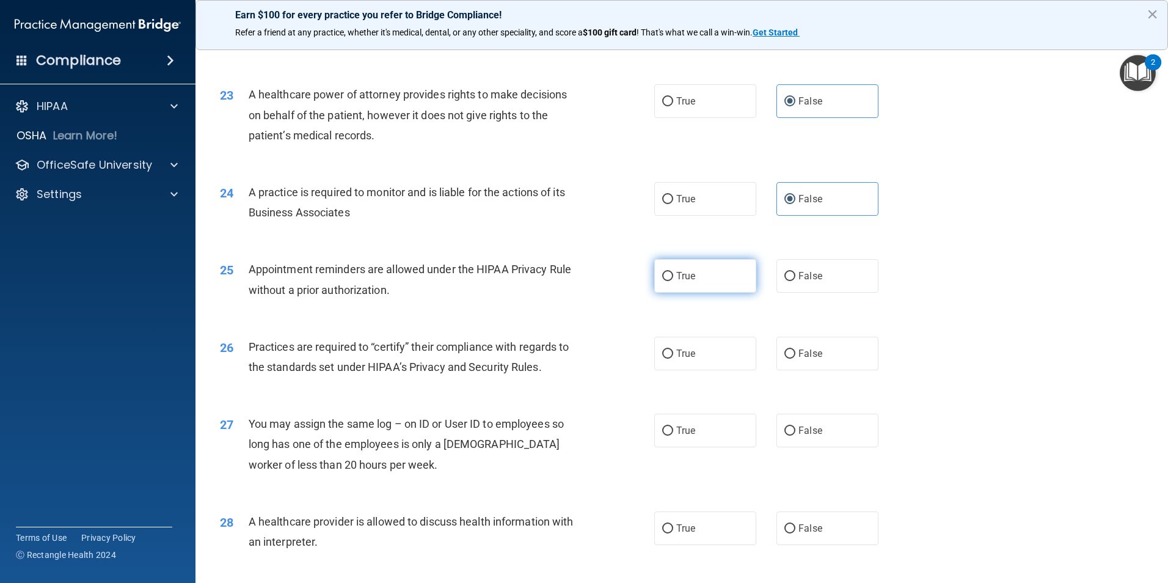
click at [707, 283] on label "True" at bounding box center [705, 276] width 102 height 34
click at [673, 281] on input "True" at bounding box center [667, 276] width 11 height 9
radio input "true"
click at [790, 353] on label "False" at bounding box center [827, 354] width 102 height 34
click at [790, 353] on input "False" at bounding box center [789, 353] width 11 height 9
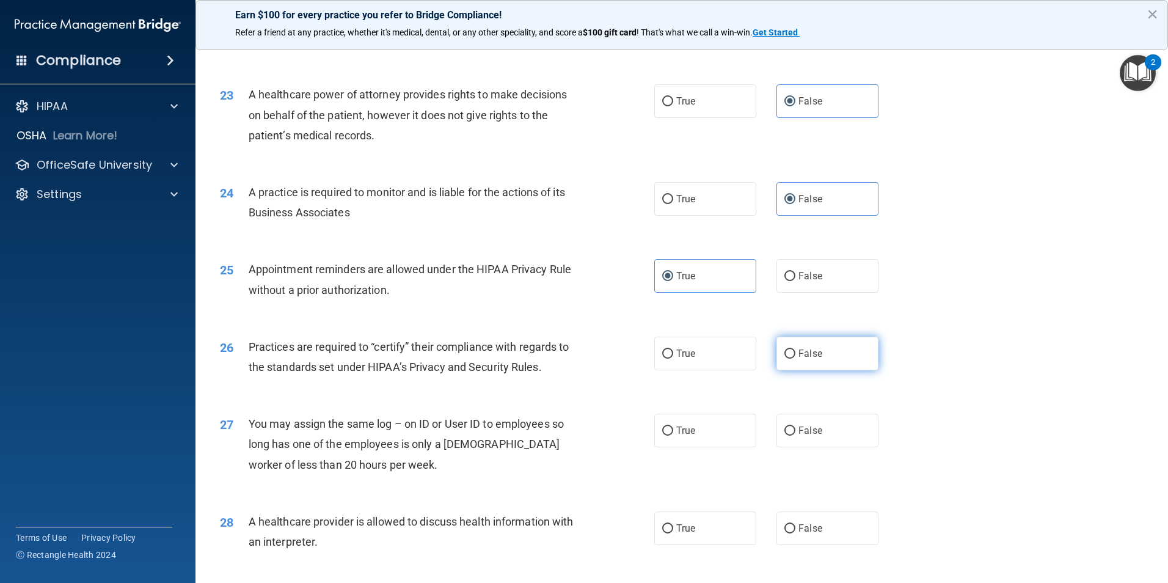
radio input "true"
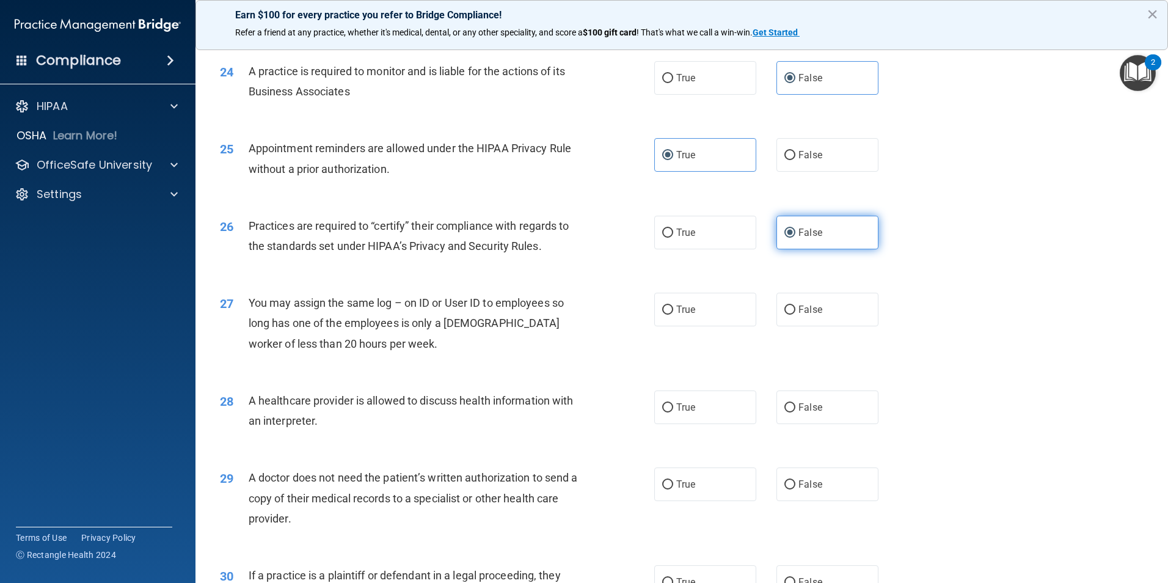
scroll to position [2199, 0]
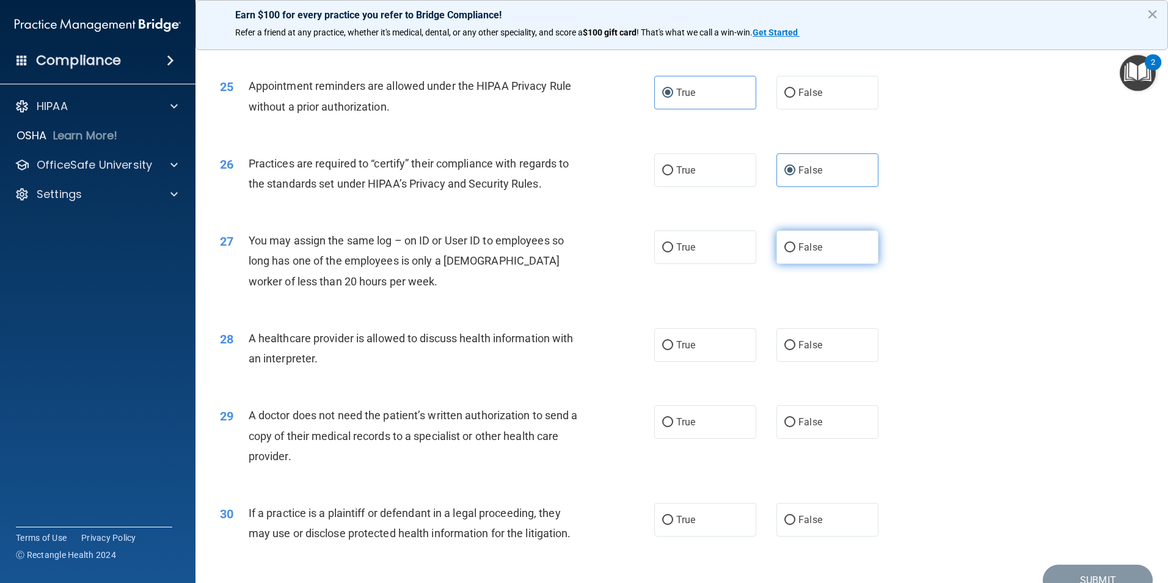
click at [817, 245] on label "False" at bounding box center [827, 247] width 102 height 34
click at [795, 245] on input "False" at bounding box center [789, 247] width 11 height 9
radio input "true"
click at [710, 350] on label "True" at bounding box center [705, 345] width 102 height 34
click at [673, 350] on input "True" at bounding box center [667, 345] width 11 height 9
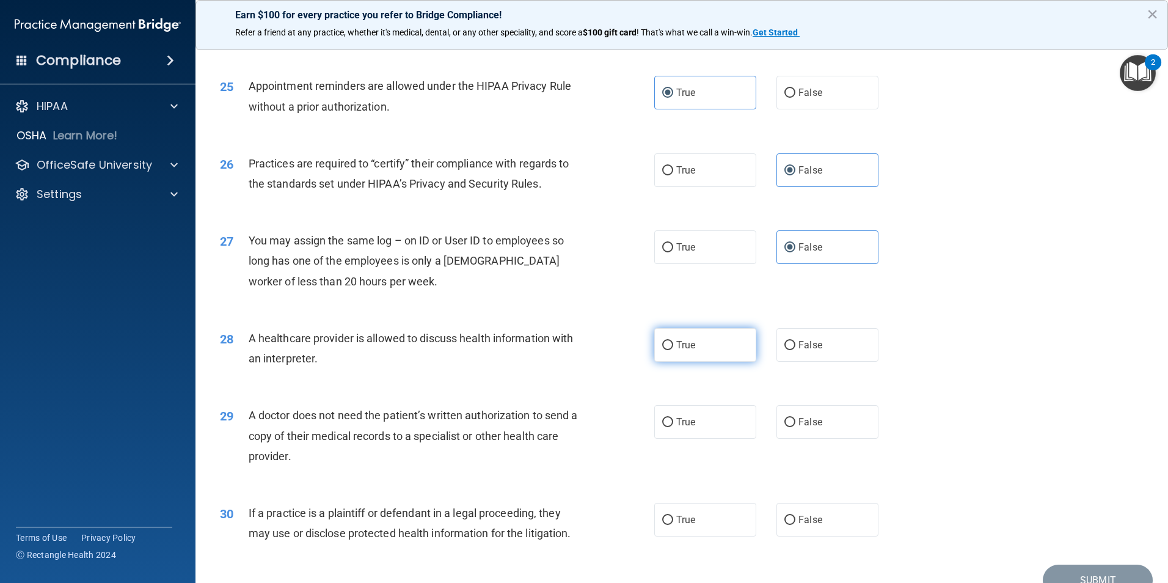
radio input "true"
click at [702, 423] on label "True" at bounding box center [705, 422] width 102 height 34
click at [673, 423] on input "True" at bounding box center [667, 422] width 11 height 9
radio input "true"
click at [696, 520] on label "True" at bounding box center [705, 520] width 102 height 34
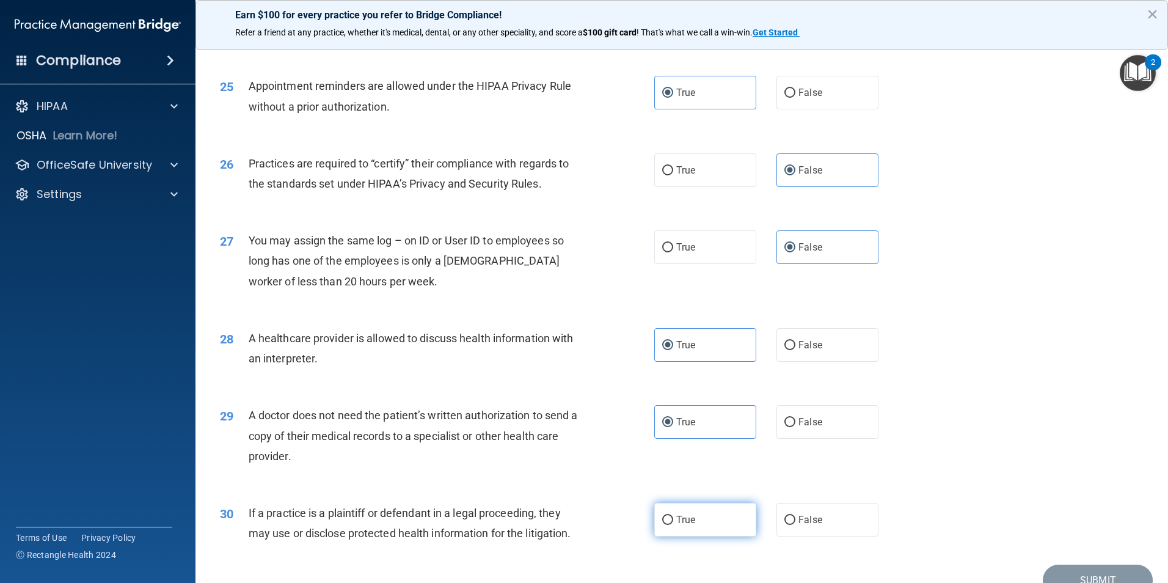
click at [673, 520] on input "True" at bounding box center [667, 520] width 11 height 9
radio input "true"
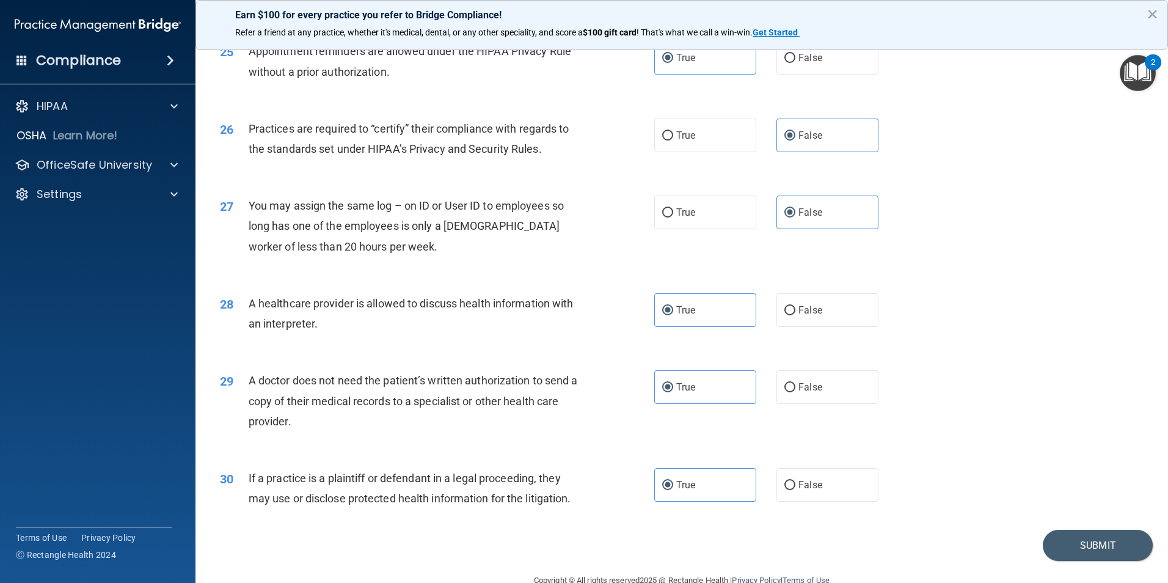
scroll to position [2261, 0]
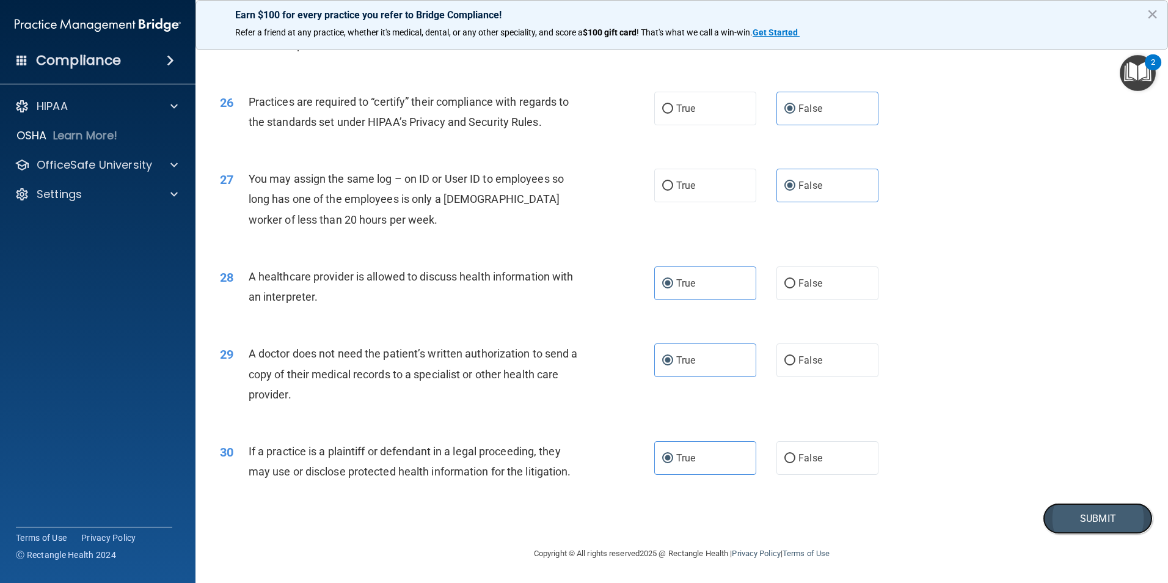
click at [1043, 509] on button "Submit" at bounding box center [1098, 518] width 110 height 31
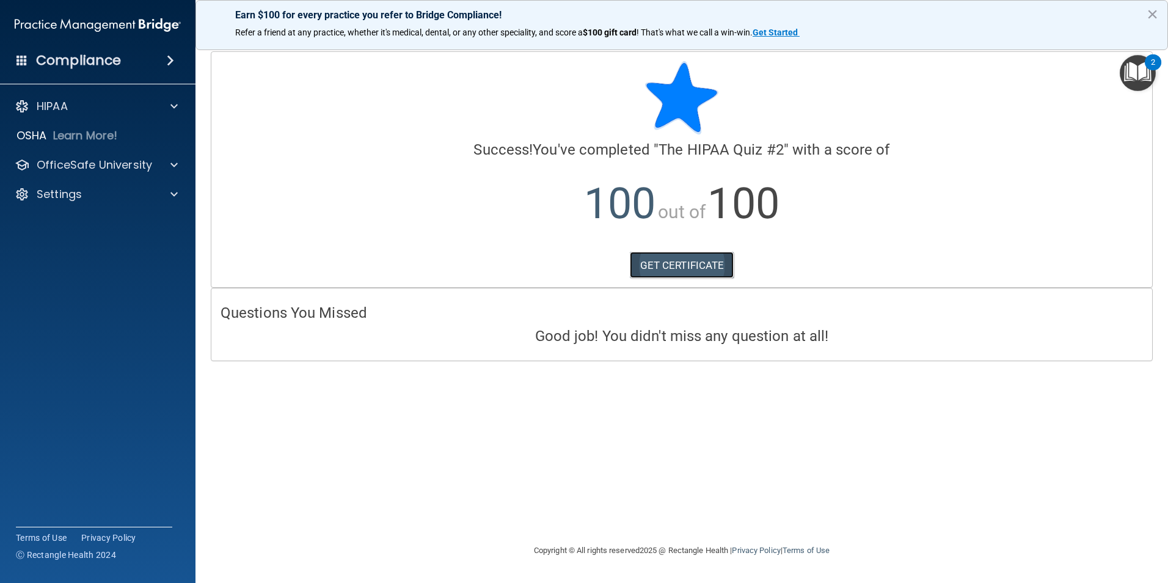
click at [713, 270] on link "GET CERTIFICATE" at bounding box center [682, 265] width 104 height 27
click at [767, 67] on div at bounding box center [682, 97] width 922 height 73
click at [821, 206] on p "100 out of 100" at bounding box center [682, 203] width 922 height 79
click at [690, 259] on link "GET CERTIFICATE" at bounding box center [682, 265] width 104 height 27
click at [814, 116] on div at bounding box center [682, 97] width 922 height 73
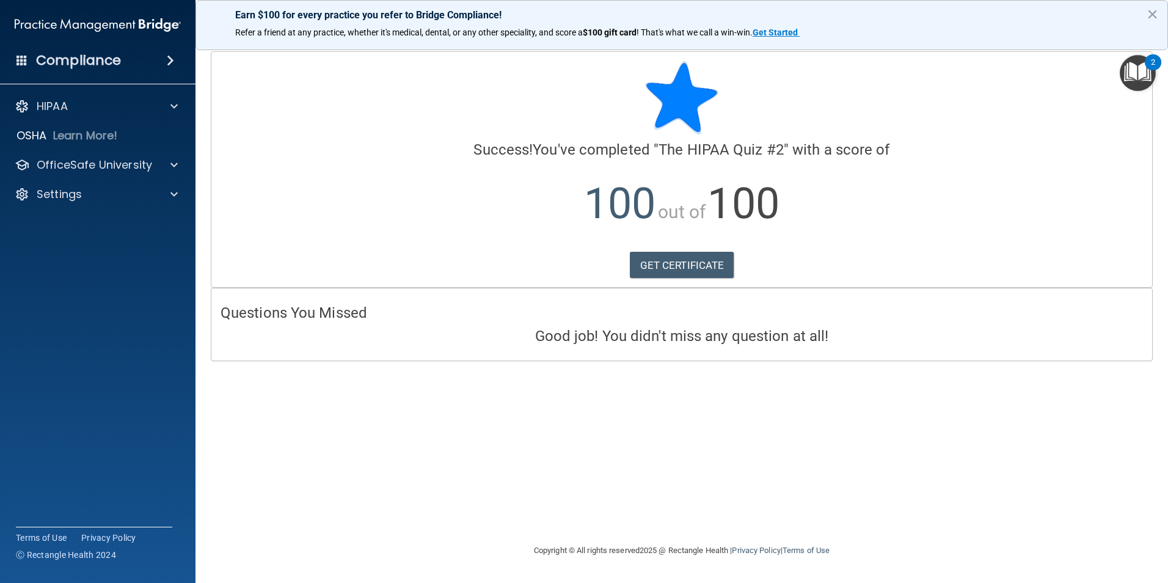
click at [1139, 79] on img "Open Resource Center, 2 new notifications" at bounding box center [1138, 73] width 36 height 36
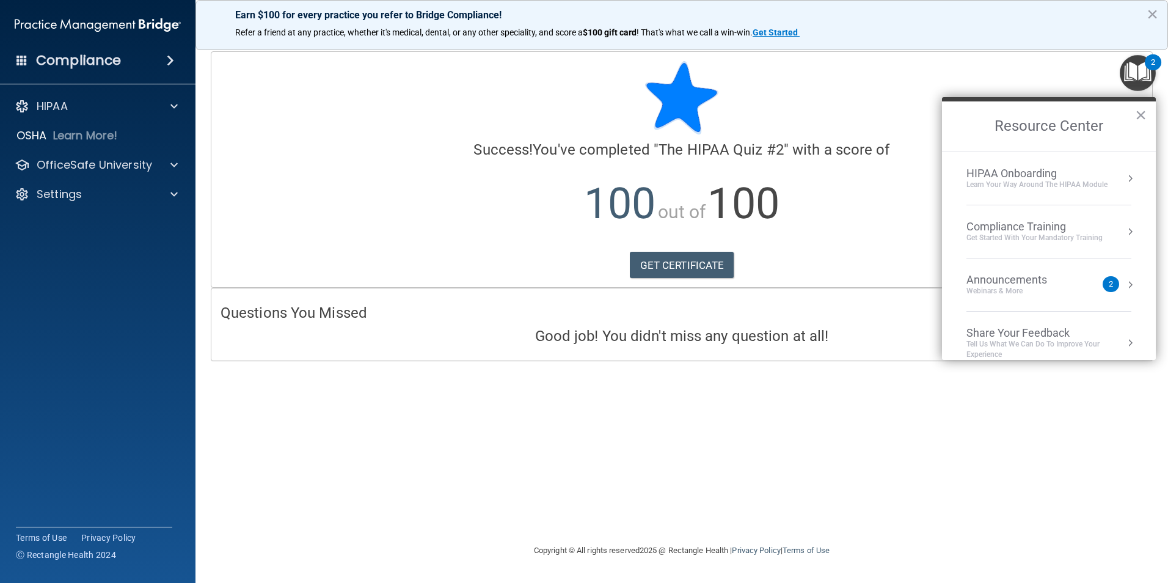
click at [1055, 235] on div "Get Started with your mandatory training" at bounding box center [1034, 238] width 136 height 10
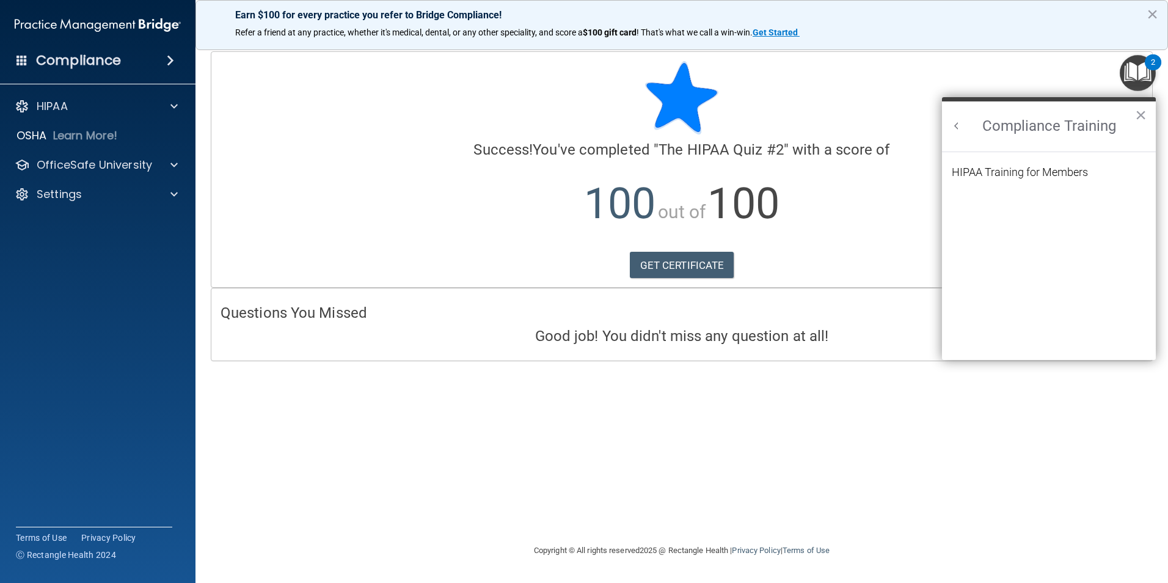
click at [1031, 164] on ol "HIPAA Training for Members" at bounding box center [1049, 256] width 194 height 208
click at [1031, 169] on div "HIPAA Training for Members" at bounding box center [1020, 172] width 136 height 11
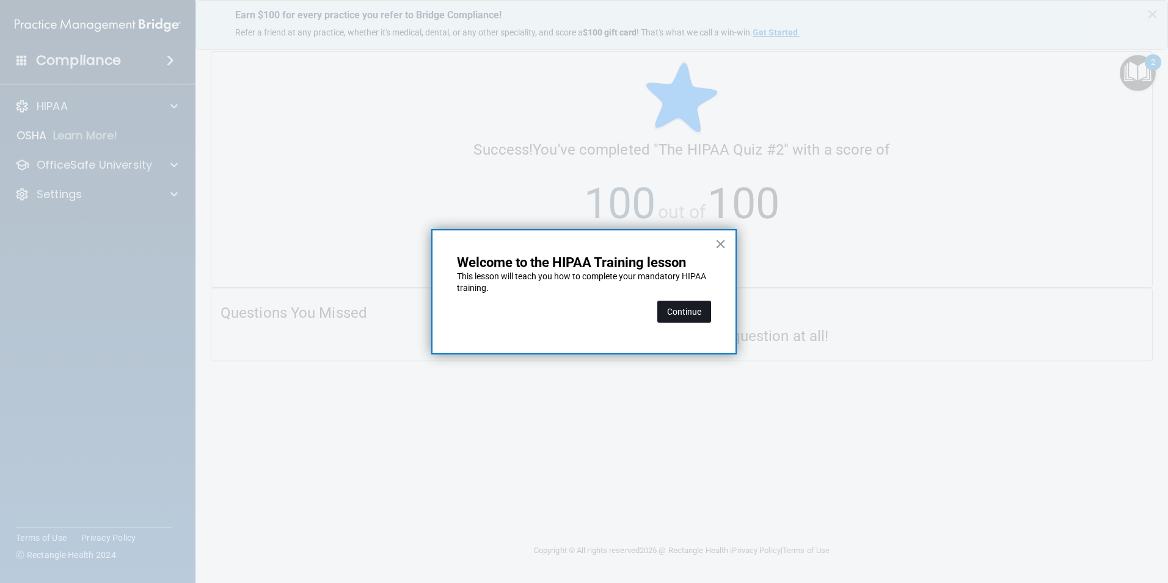
click at [699, 317] on button "Continue" at bounding box center [684, 312] width 54 height 22
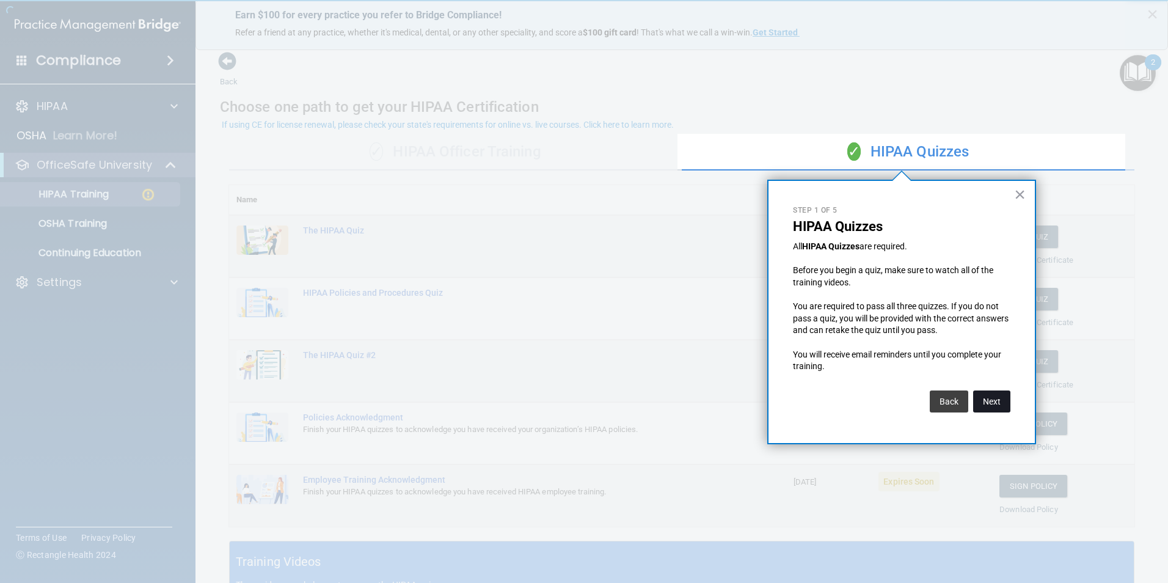
click at [1003, 404] on button "Next" at bounding box center [991, 401] width 37 height 22
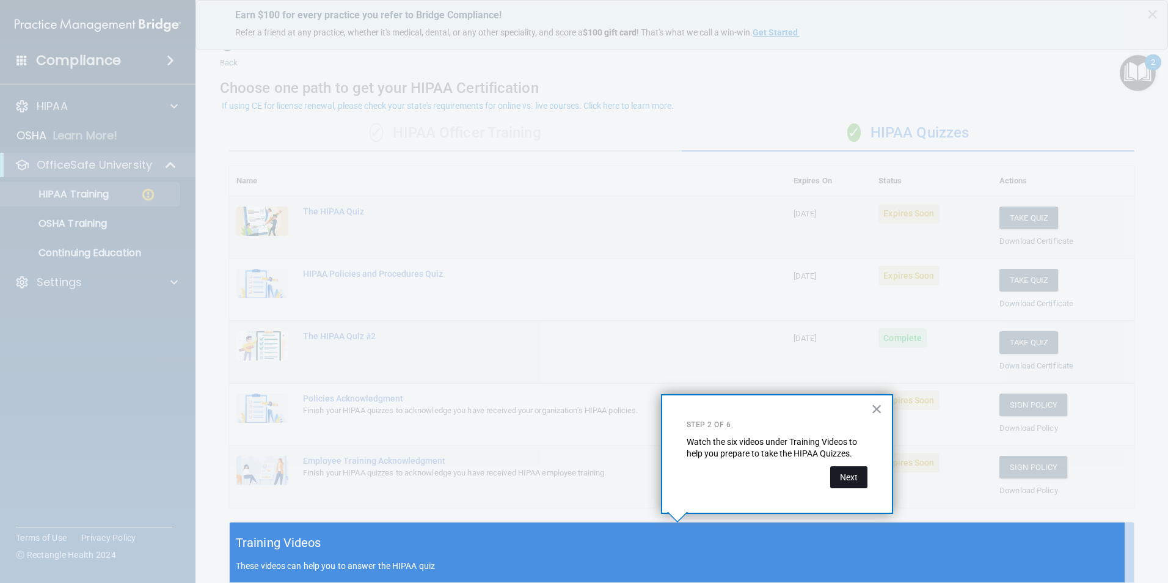
click at [852, 486] on button "Next" at bounding box center [848, 477] width 37 height 22
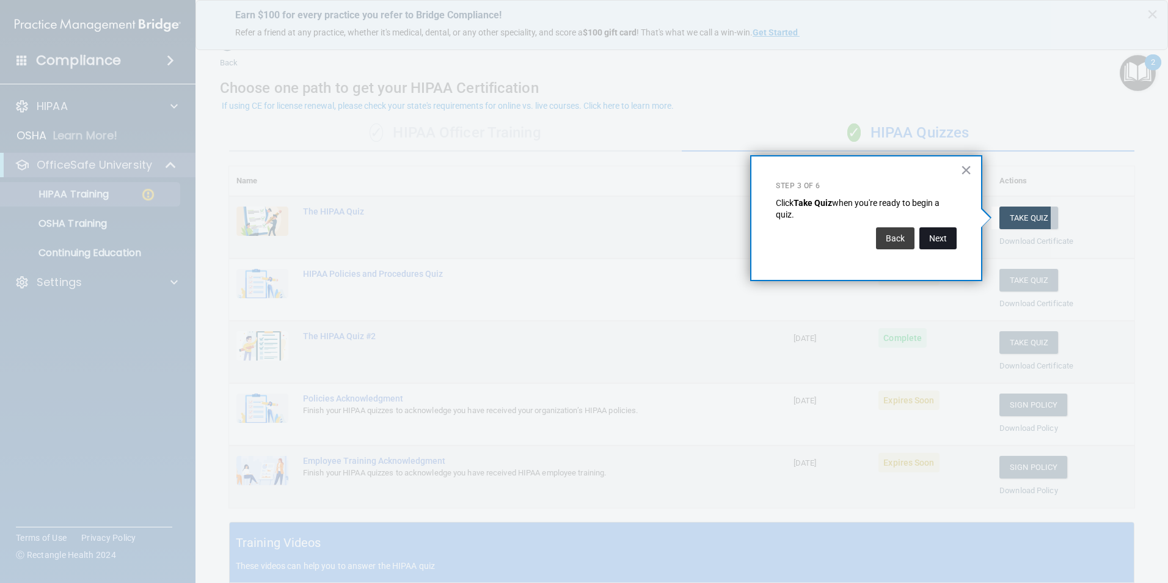
click at [950, 242] on button "Next" at bounding box center [937, 238] width 37 height 22
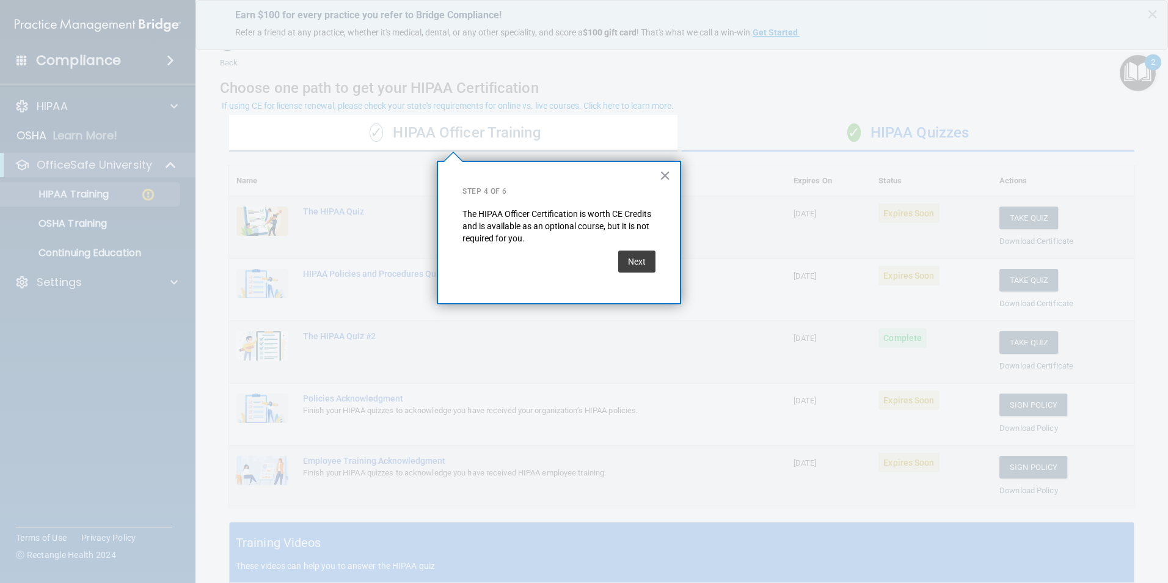
click at [647, 268] on button "Next" at bounding box center [636, 261] width 37 height 22
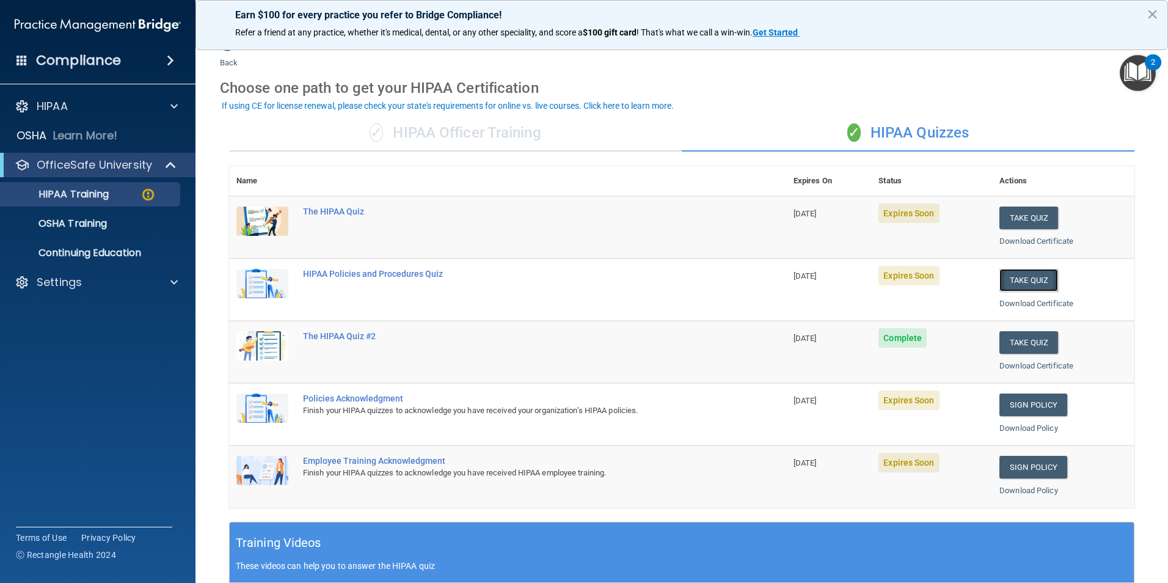
click at [1007, 279] on button "Take Quiz" at bounding box center [1028, 280] width 59 height 23
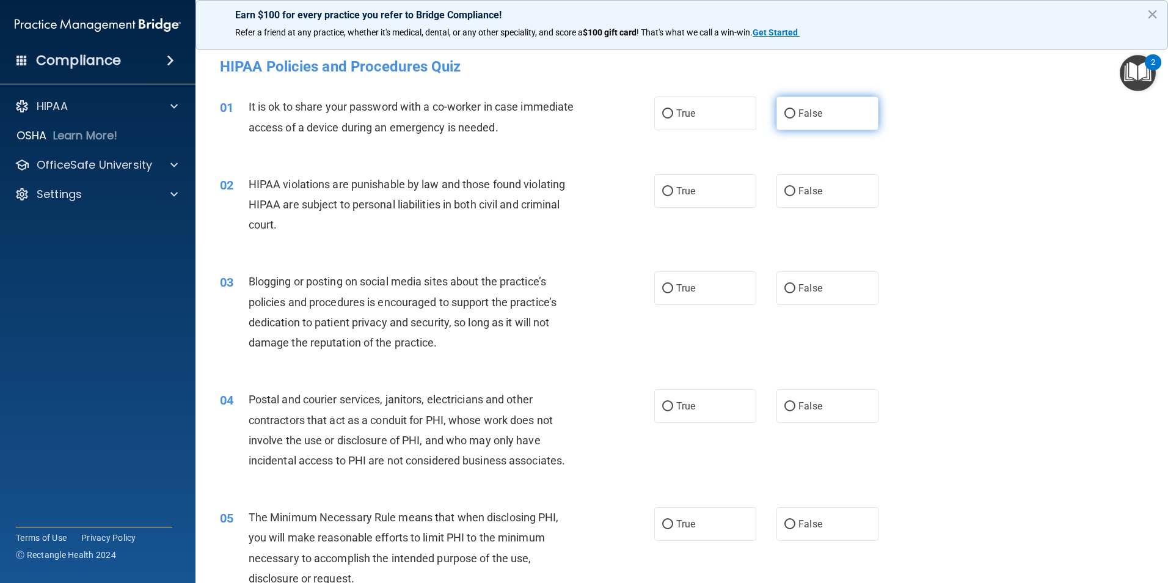
click at [791, 114] on label "False" at bounding box center [827, 114] width 102 height 34
click at [791, 114] on input "False" at bounding box center [789, 113] width 11 height 9
radio input "true"
click at [696, 197] on label "True" at bounding box center [705, 191] width 102 height 34
click at [673, 196] on input "True" at bounding box center [667, 191] width 11 height 9
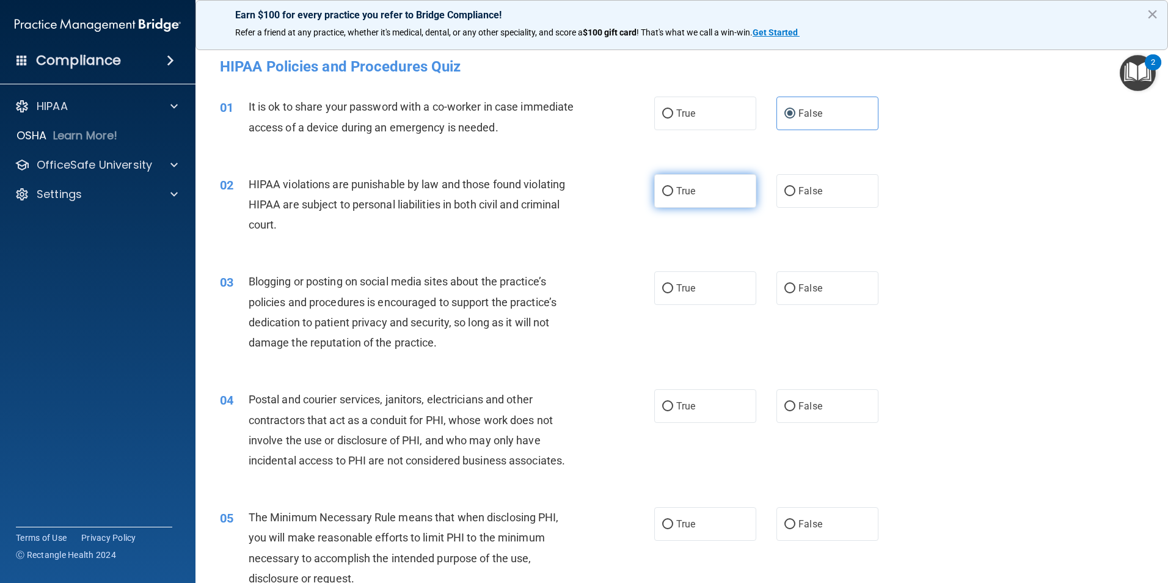
radio input "true"
click at [693, 284] on label "True" at bounding box center [705, 288] width 102 height 34
click at [673, 284] on input "True" at bounding box center [667, 288] width 11 height 9
radio input "true"
click at [665, 401] on label "True" at bounding box center [705, 406] width 102 height 34
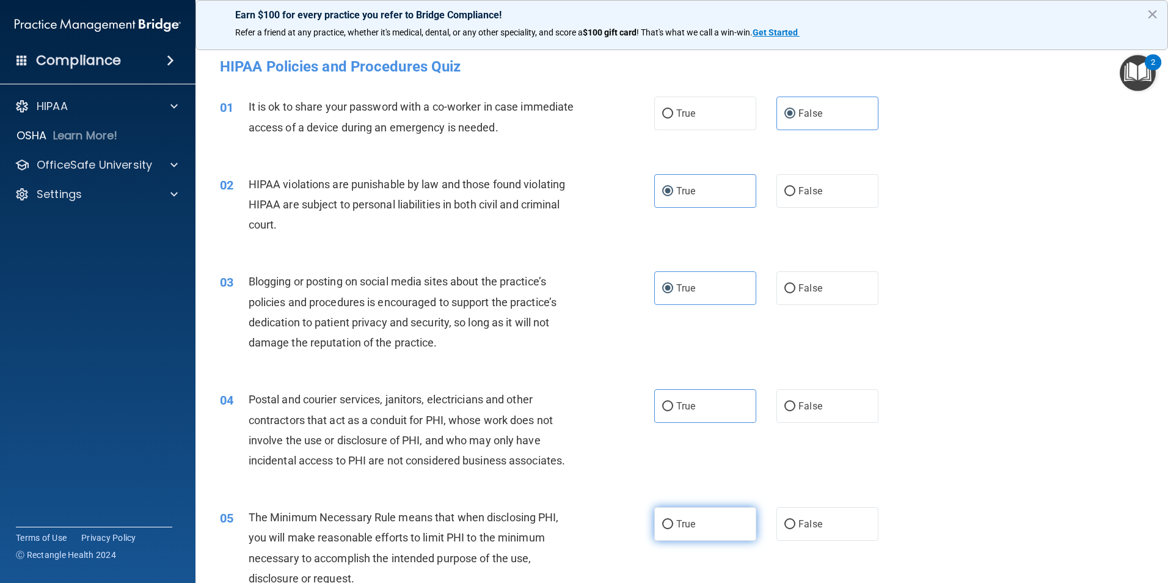
click at [682, 533] on label "True" at bounding box center [705, 524] width 102 height 34
click at [673, 529] on input "True" at bounding box center [667, 524] width 11 height 9
radio input "true"
click at [698, 410] on label "True" at bounding box center [705, 406] width 102 height 34
click at [673, 410] on input "True" at bounding box center [667, 406] width 11 height 9
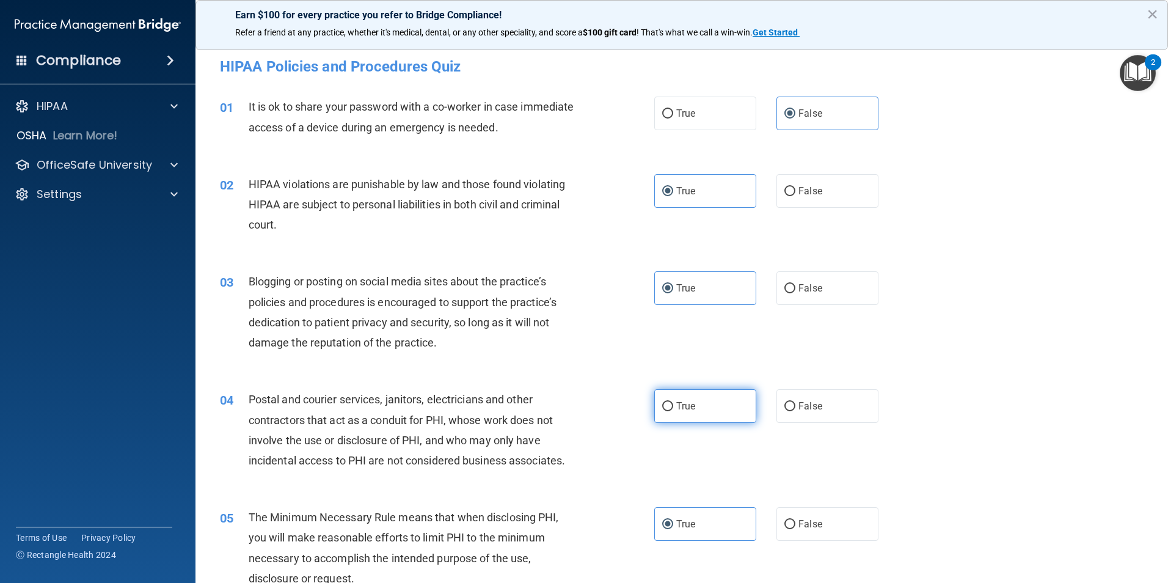
radio input "true"
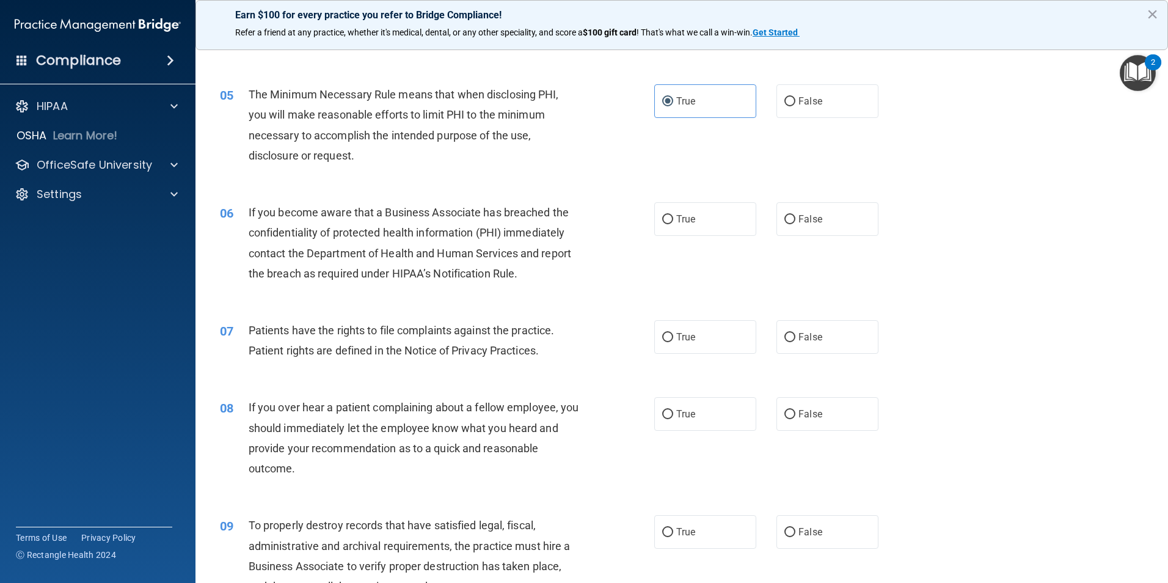
scroll to position [489, 0]
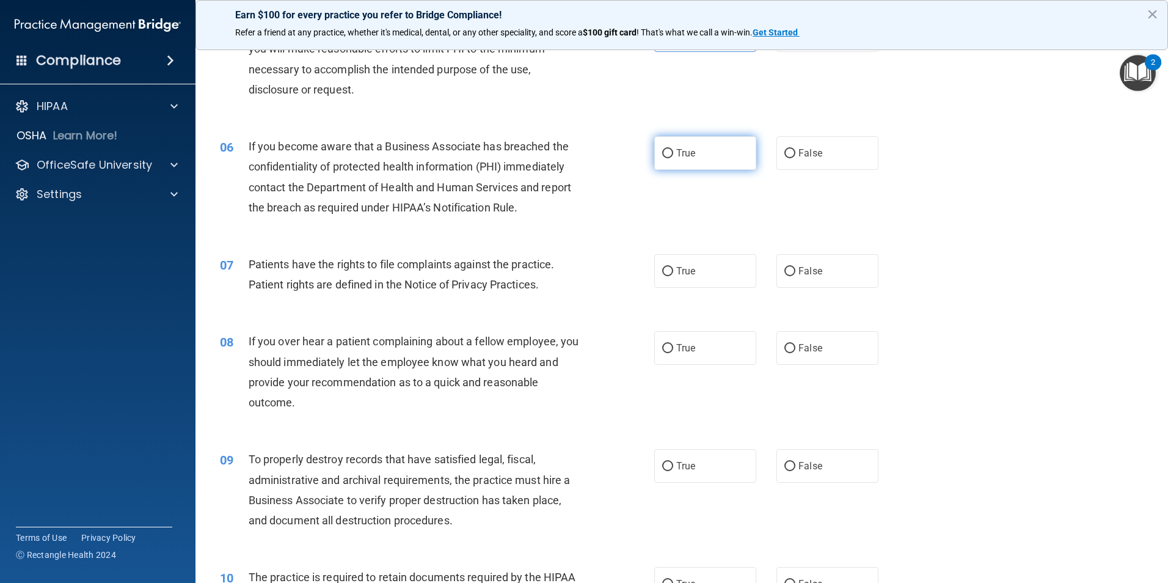
click at [702, 159] on label "True" at bounding box center [705, 153] width 102 height 34
click at [673, 158] on input "True" at bounding box center [667, 153] width 11 height 9
radio input "true"
click at [677, 270] on span "True" at bounding box center [685, 271] width 19 height 12
drag, startPoint x: 677, startPoint y: 270, endPoint x: 668, endPoint y: 343, distance: 73.3
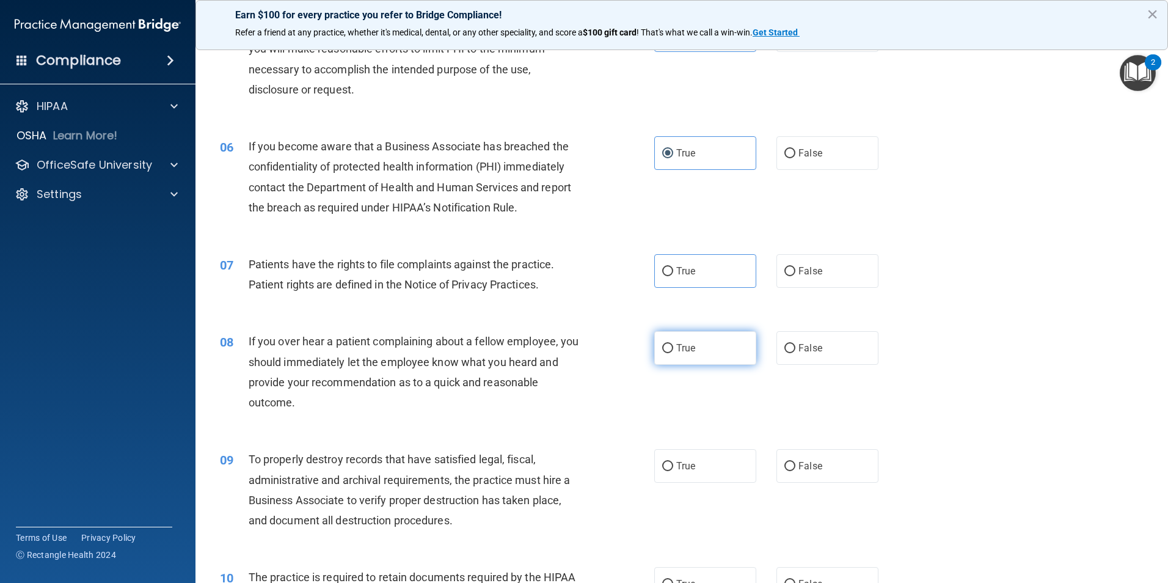
click at [668, 343] on label "True" at bounding box center [705, 348] width 102 height 34
click at [668, 344] on input "True" at bounding box center [667, 348] width 11 height 9
radio input "true"
click at [673, 258] on label "True" at bounding box center [705, 271] width 102 height 34
click at [673, 267] on input "True" at bounding box center [667, 271] width 11 height 9
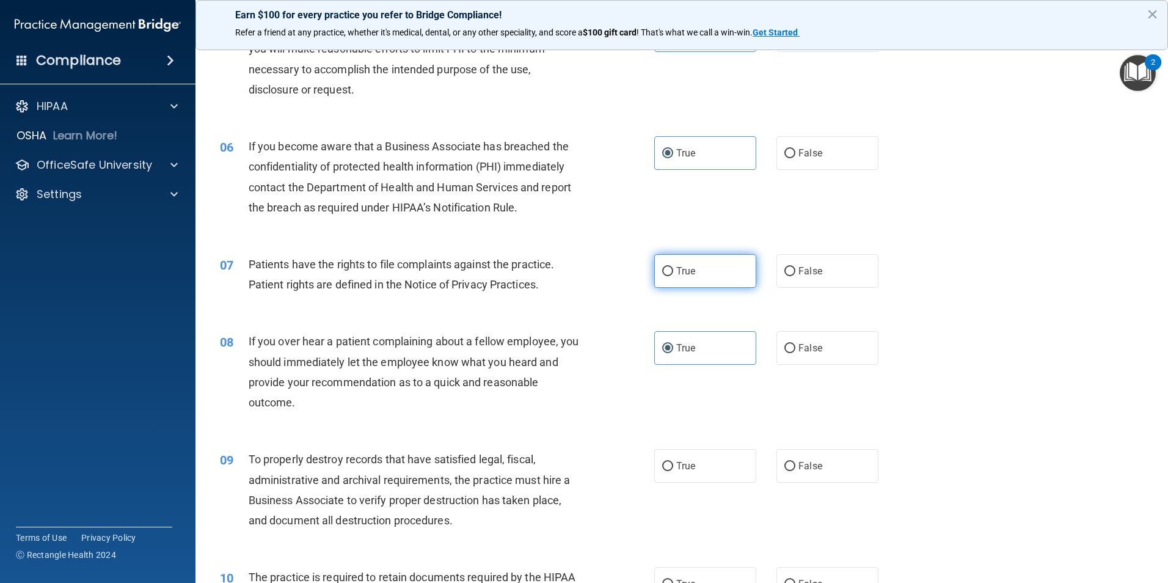
radio input "true"
click at [679, 472] on label "True" at bounding box center [705, 466] width 102 height 34
click at [673, 471] on input "True" at bounding box center [667, 466] width 11 height 9
radio input "true"
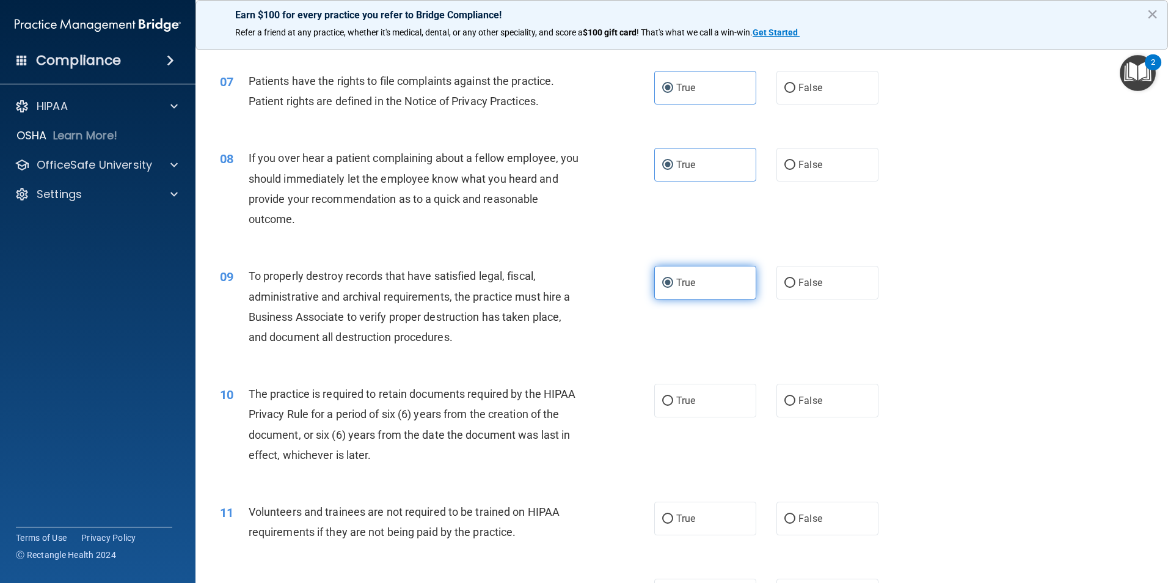
scroll to position [855, 0]
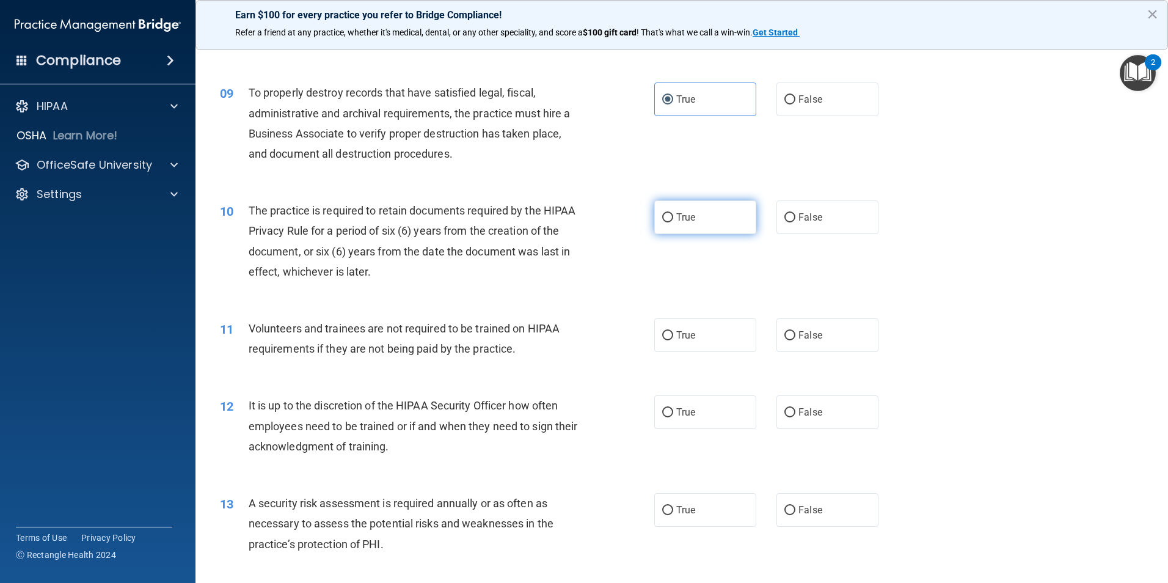
click at [689, 217] on span "True" at bounding box center [685, 217] width 19 height 12
click at [673, 217] on input "True" at bounding box center [667, 217] width 11 height 9
radio input "true"
click at [676, 329] on label "True" at bounding box center [705, 335] width 102 height 34
click at [673, 331] on input "True" at bounding box center [667, 335] width 11 height 9
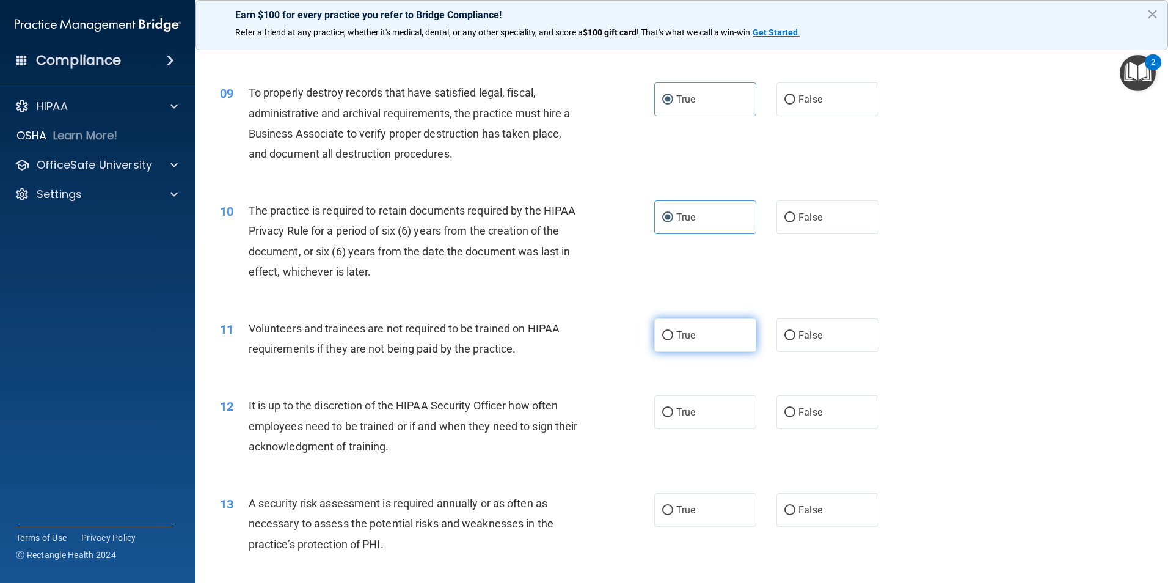
radio input "true"
click at [687, 412] on span "True" at bounding box center [685, 412] width 19 height 12
click at [673, 412] on input "True" at bounding box center [667, 412] width 11 height 9
radio input "true"
click at [668, 513] on input "True" at bounding box center [667, 510] width 11 height 9
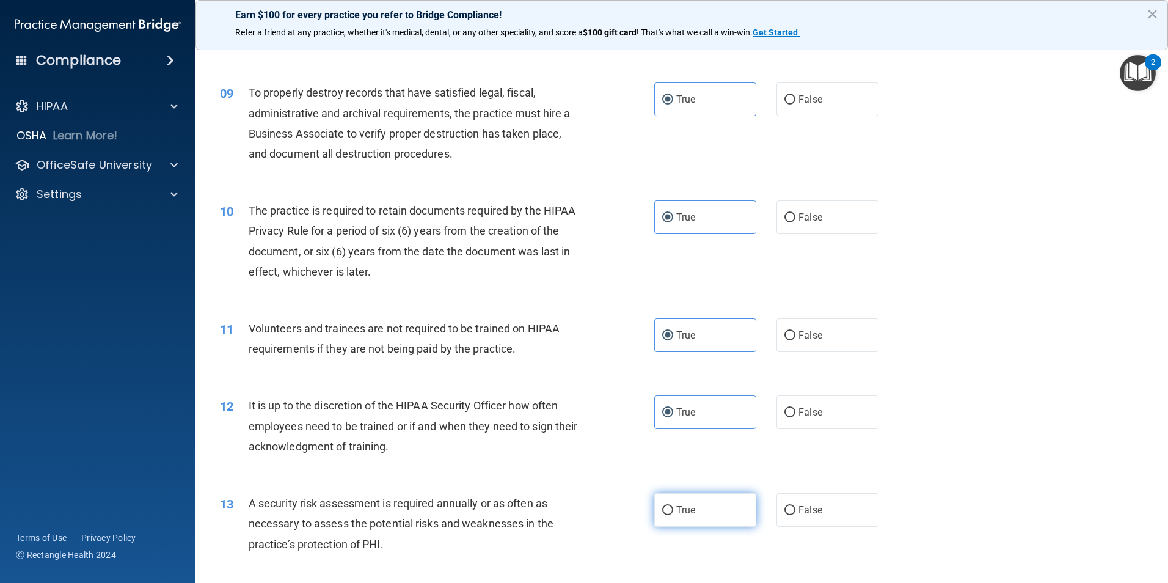
radio input "true"
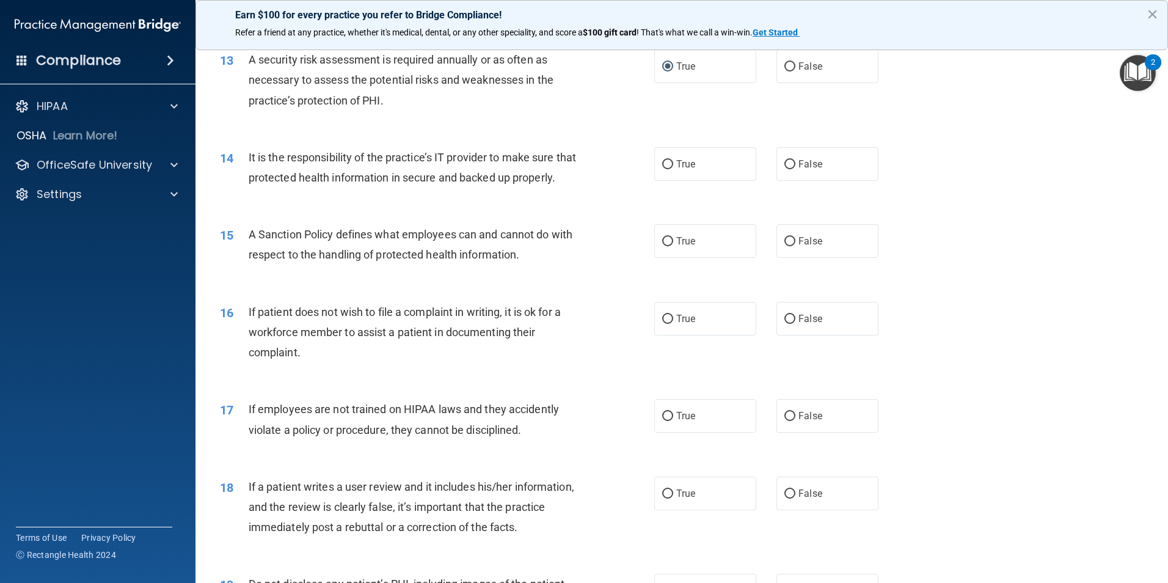
scroll to position [1344, 0]
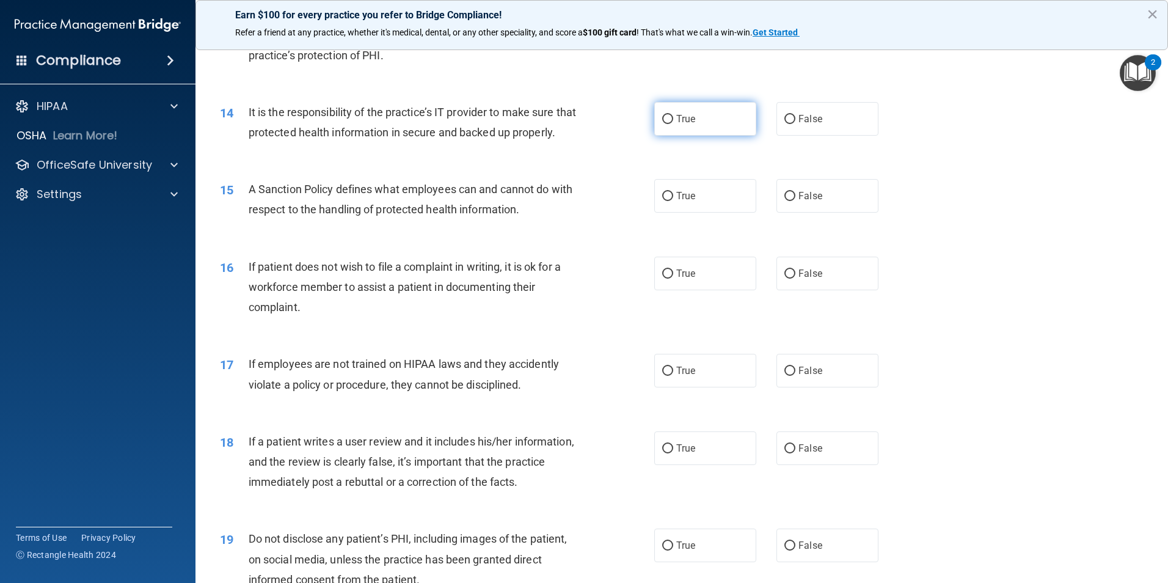
click at [682, 123] on span "True" at bounding box center [685, 119] width 19 height 12
click at [673, 123] on input "True" at bounding box center [667, 119] width 11 height 9
radio input "true"
click at [681, 213] on label "True" at bounding box center [705, 196] width 102 height 34
click at [673, 201] on input "True" at bounding box center [667, 196] width 11 height 9
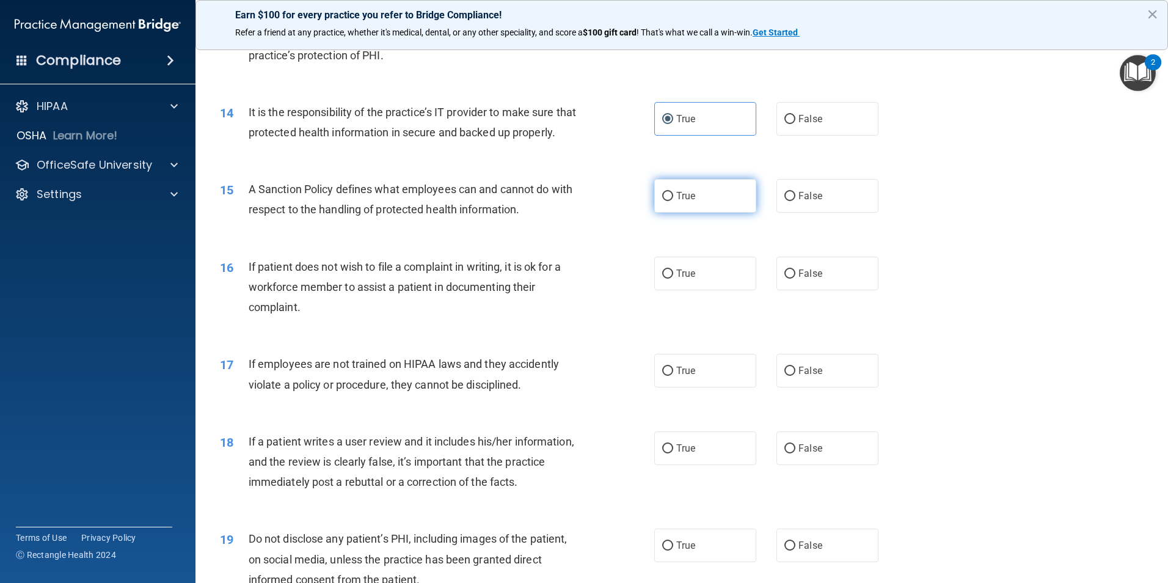
radio input "true"
click at [693, 290] on label "True" at bounding box center [705, 274] width 102 height 34
click at [673, 279] on input "True" at bounding box center [667, 273] width 11 height 9
radio input "true"
click at [679, 415] on div "17 If employees are not trained on HIPAA laws and they accidently violate a pol…" at bounding box center [682, 376] width 942 height 77
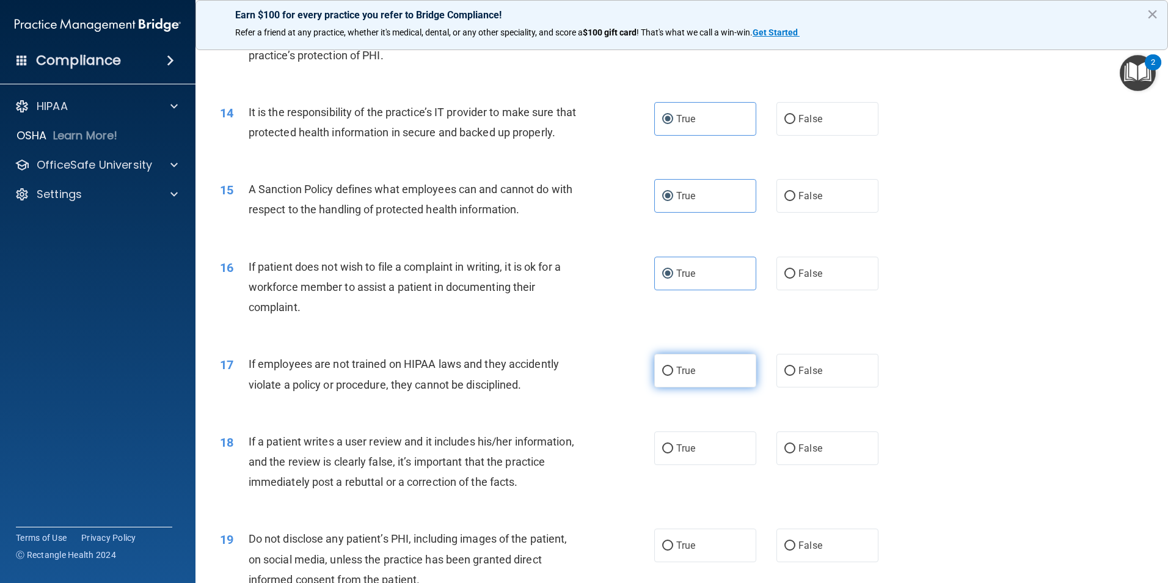
click at [685, 387] on label "True" at bounding box center [705, 371] width 102 height 34
click at [673, 376] on input "True" at bounding box center [667, 371] width 11 height 9
radio input "true"
drag, startPoint x: 687, startPoint y: 480, endPoint x: 680, endPoint y: 487, distance: 9.1
click at [685, 465] on label "True" at bounding box center [705, 448] width 102 height 34
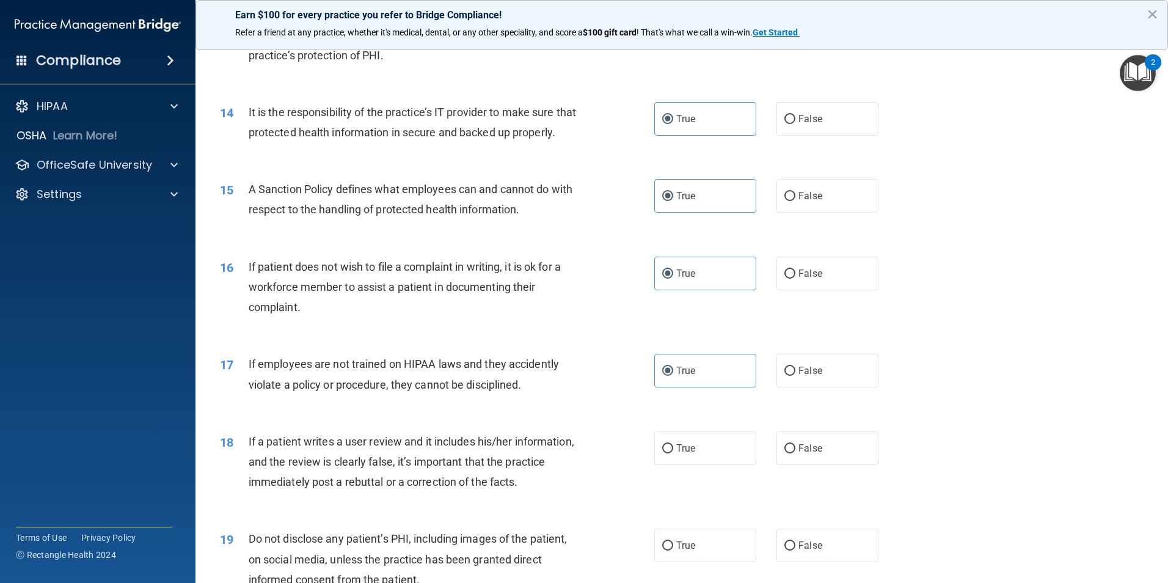
click at [673, 453] on input "True" at bounding box center [667, 448] width 11 height 9
radio input "true"
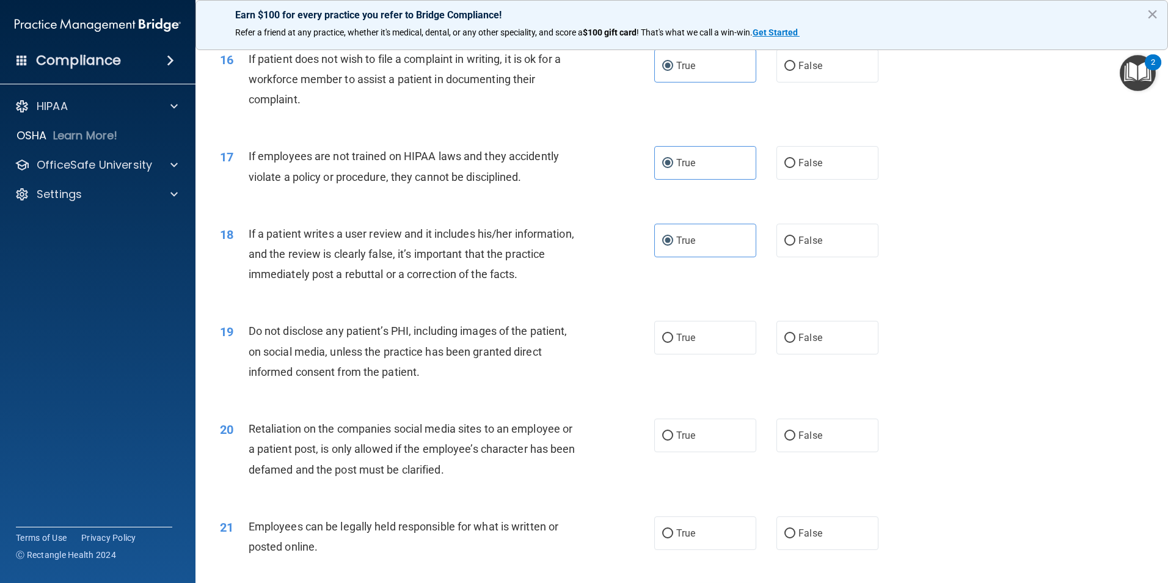
scroll to position [1710, 0]
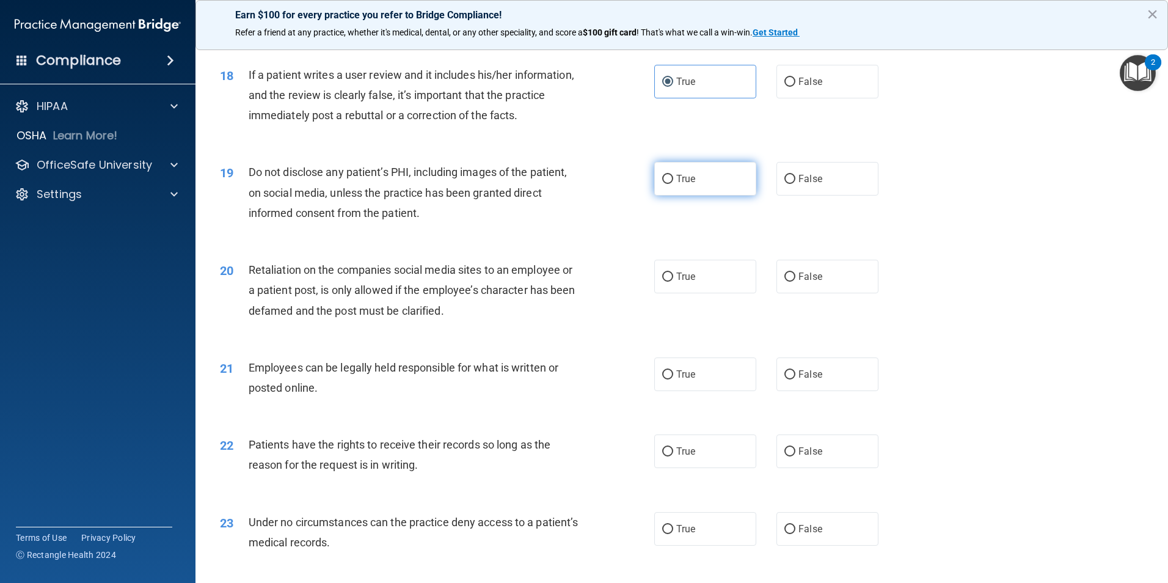
click at [682, 184] on span "True" at bounding box center [685, 179] width 19 height 12
click at [673, 184] on input "True" at bounding box center [667, 179] width 11 height 9
radio input "true"
click at [679, 286] on label "True" at bounding box center [705, 277] width 102 height 34
click at [673, 282] on input "True" at bounding box center [667, 276] width 11 height 9
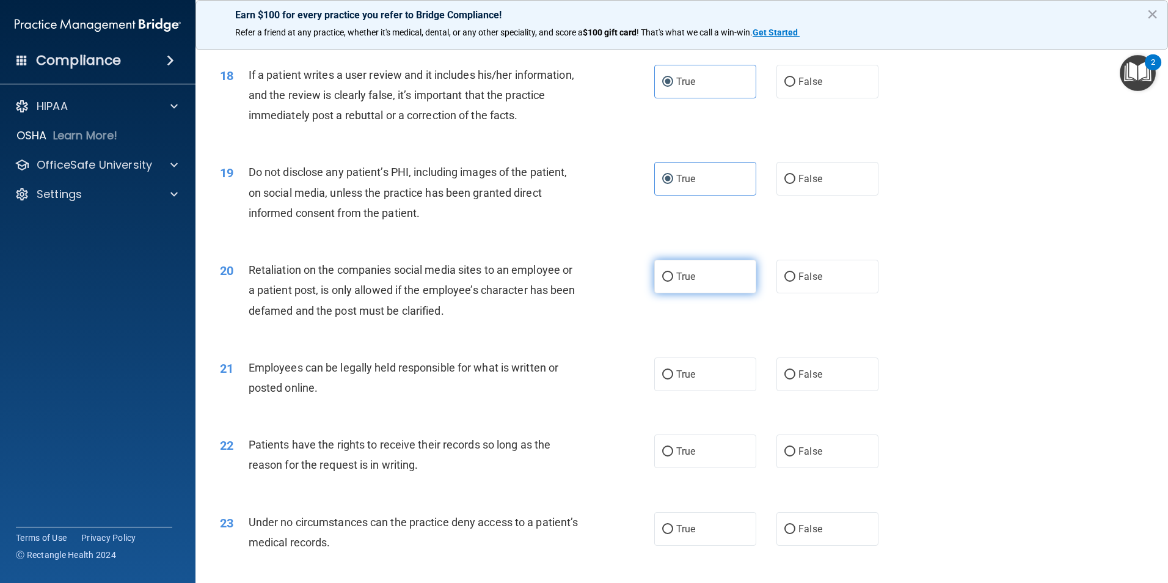
radio input "true"
click at [677, 411] on div "21 Employees can be legally held responsible for what is written or posted onli…" at bounding box center [682, 380] width 942 height 77
click at [677, 391] on label "True" at bounding box center [705, 374] width 102 height 34
click at [673, 379] on input "True" at bounding box center [667, 374] width 11 height 9
radio input "true"
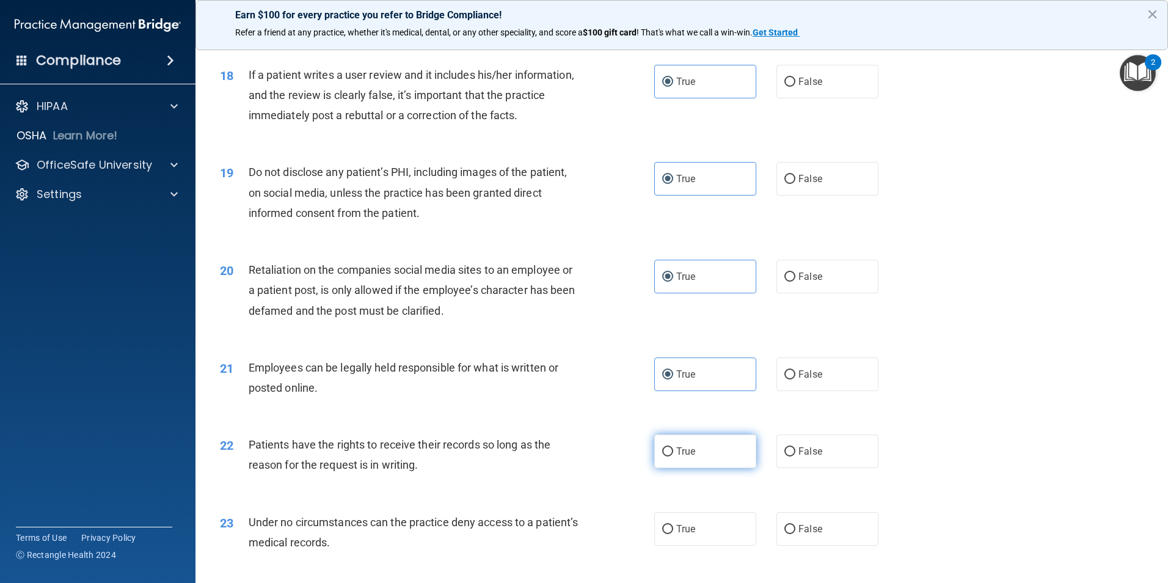
click at [682, 468] on label "True" at bounding box center [705, 451] width 102 height 34
click at [673, 456] on input "True" at bounding box center [667, 451] width 11 height 9
radio input "true"
click at [676, 540] on label "True" at bounding box center [705, 529] width 102 height 34
click at [673, 534] on input "True" at bounding box center [667, 529] width 11 height 9
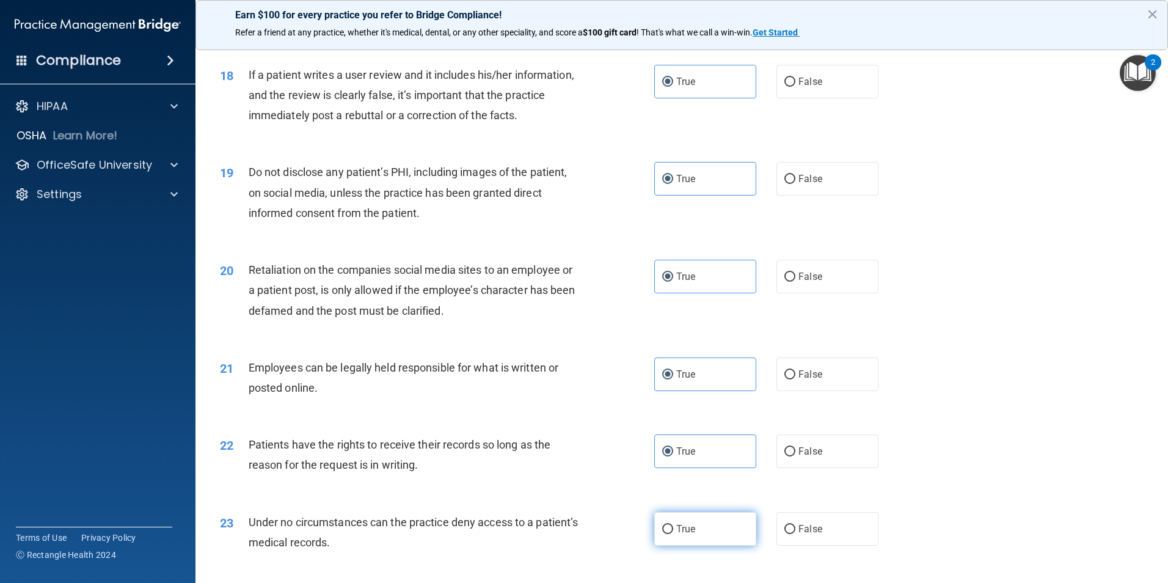
radio input "true"
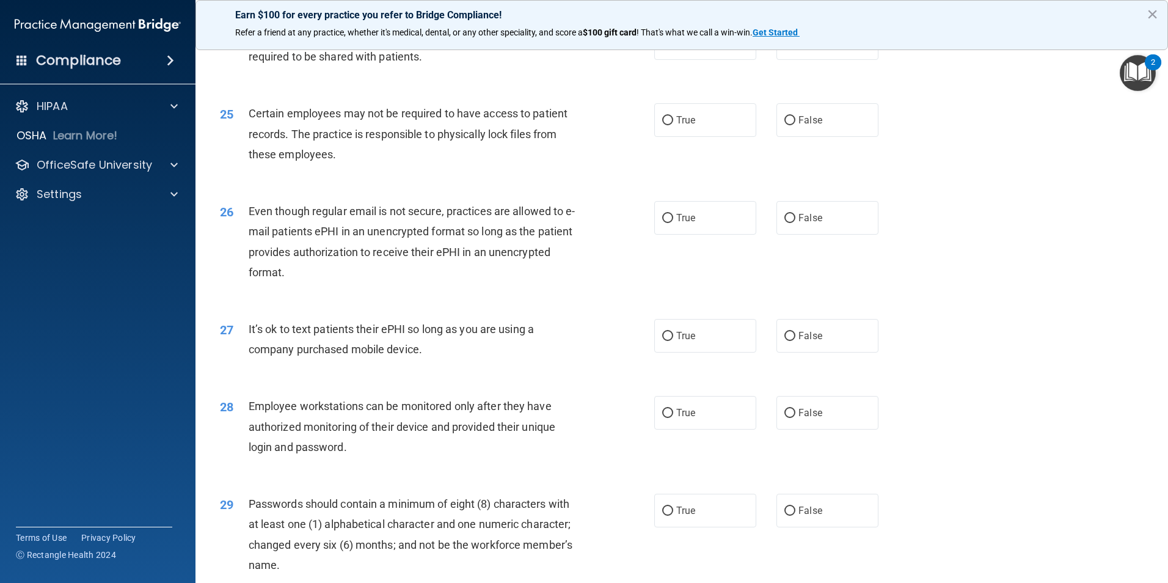
scroll to position [2138, 0]
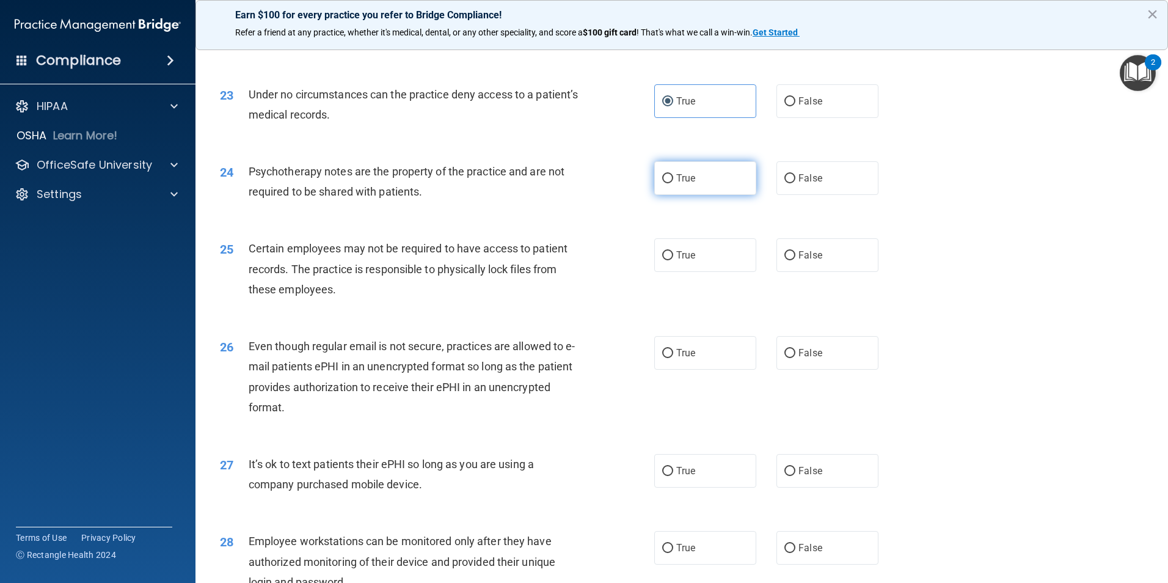
click at [683, 195] on label "True" at bounding box center [705, 178] width 102 height 34
click at [673, 183] on input "True" at bounding box center [667, 178] width 11 height 9
radio input "true"
click at [684, 261] on span "True" at bounding box center [685, 255] width 19 height 12
click at [689, 359] on span "True" at bounding box center [685, 353] width 19 height 12
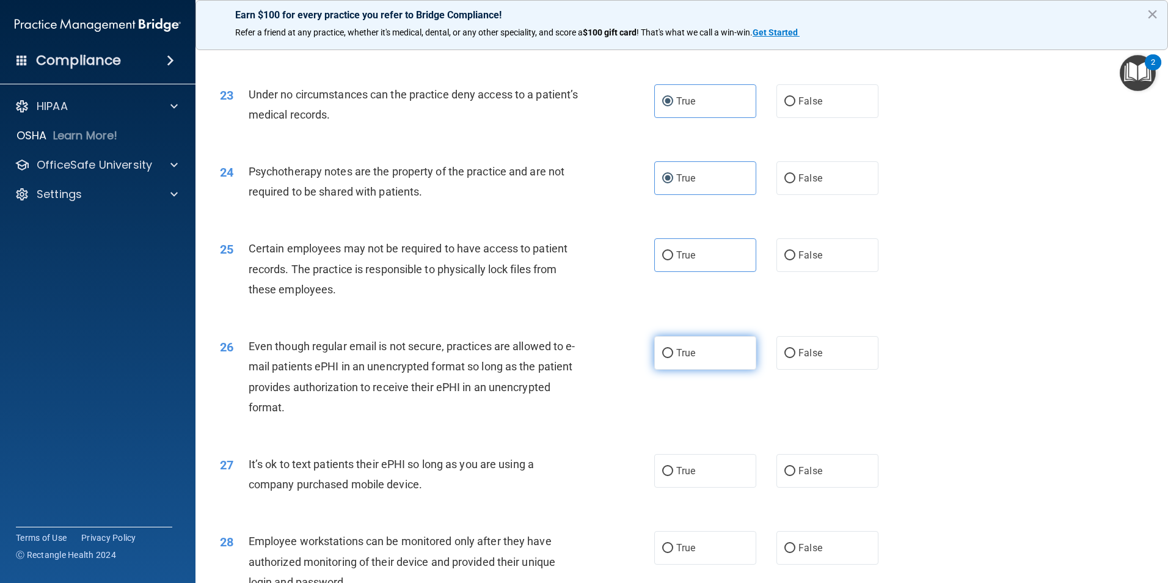
click at [673, 358] on input "True" at bounding box center [667, 353] width 11 height 9
radio input "true"
click at [695, 272] on label "True" at bounding box center [705, 255] width 102 height 34
click at [673, 260] on input "True" at bounding box center [667, 255] width 11 height 9
radio input "true"
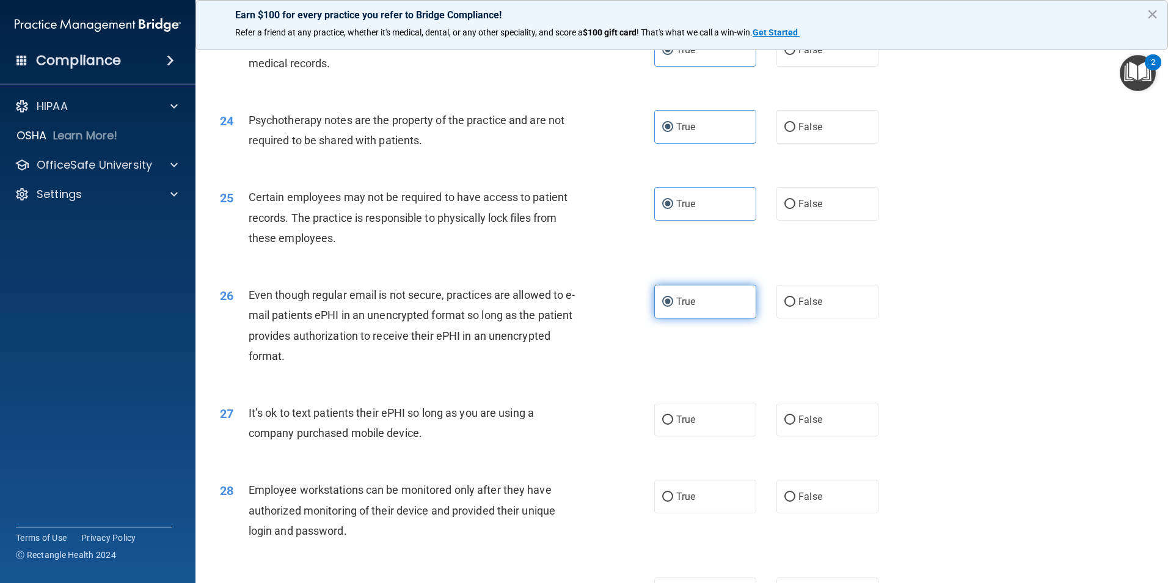
scroll to position [2260, 0]
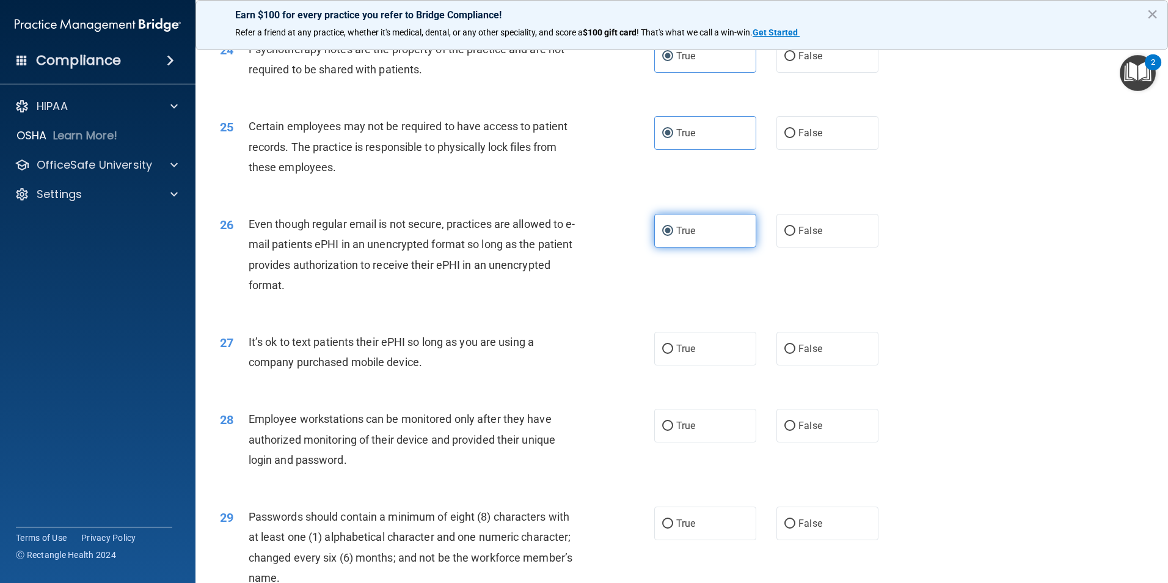
click at [687, 354] on span "True" at bounding box center [685, 349] width 19 height 12
click at [673, 354] on input "True" at bounding box center [667, 349] width 11 height 9
radio input "true"
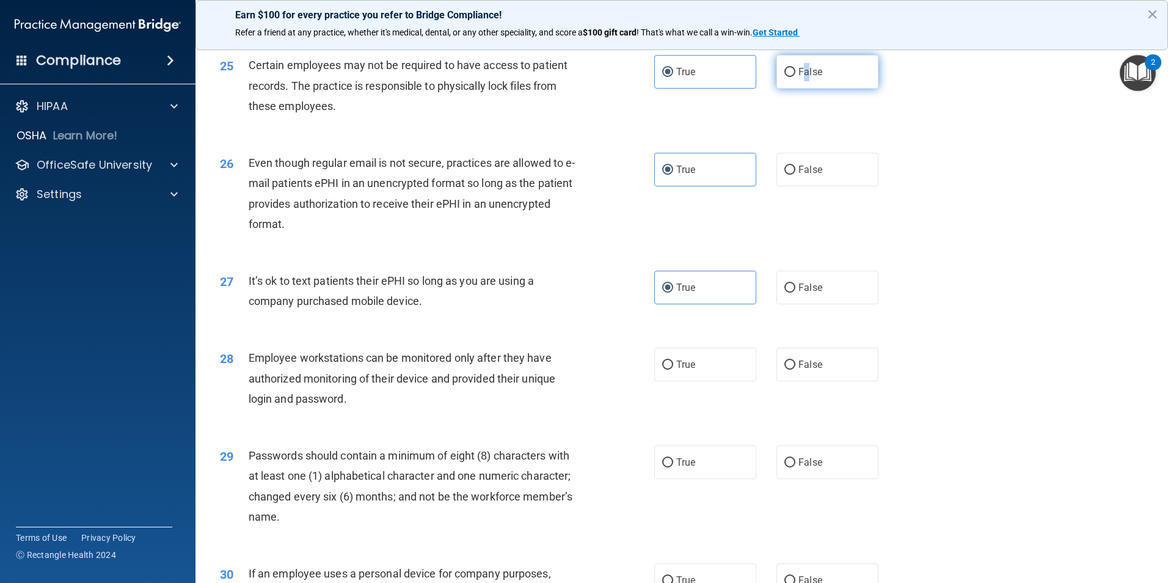
click at [801, 78] on span "False" at bounding box center [810, 72] width 24 height 12
click at [795, 77] on input "False" at bounding box center [789, 72] width 11 height 9
radio input "true"
radio input "false"
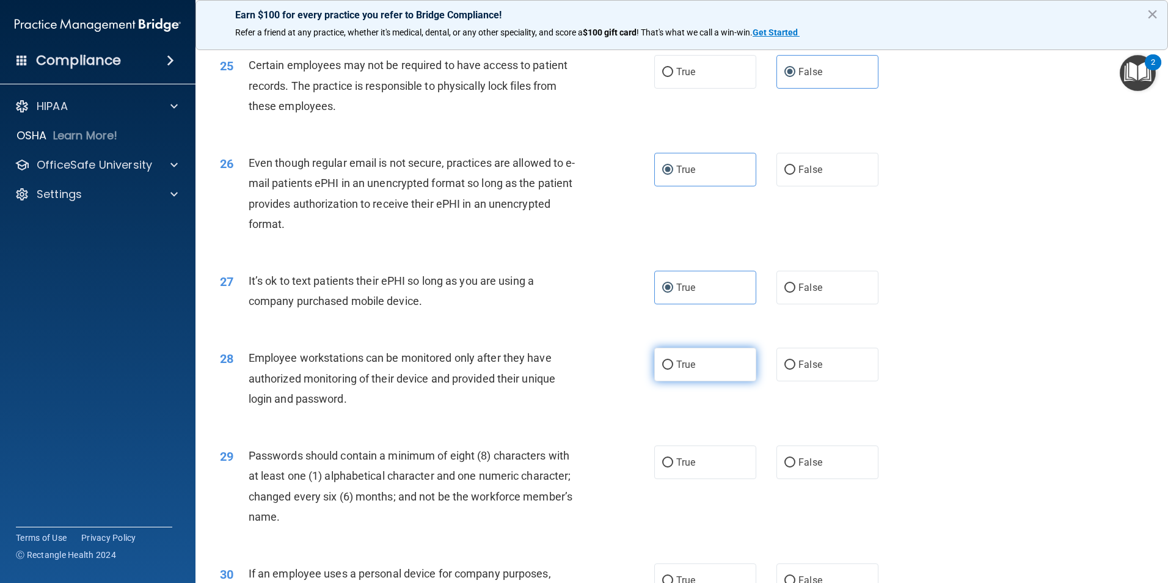
click at [704, 381] on label "True" at bounding box center [705, 365] width 102 height 34
click at [673, 370] on input "True" at bounding box center [667, 364] width 11 height 9
radio input "true"
click at [690, 479] on label "True" at bounding box center [705, 462] width 102 height 34
click at [673, 467] on input "True" at bounding box center [667, 462] width 11 height 9
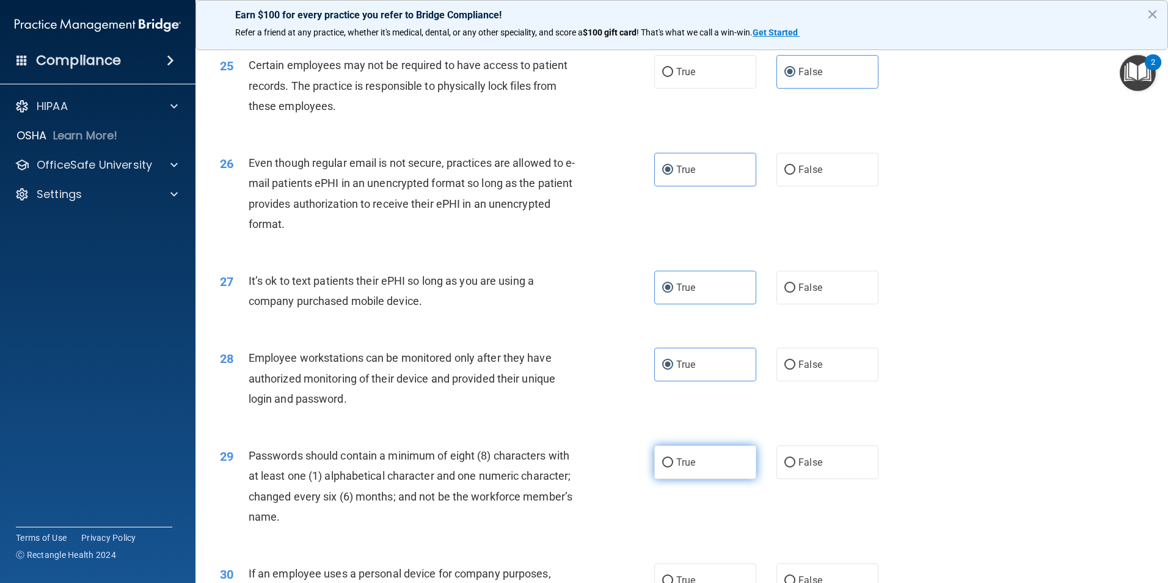
radio input "true"
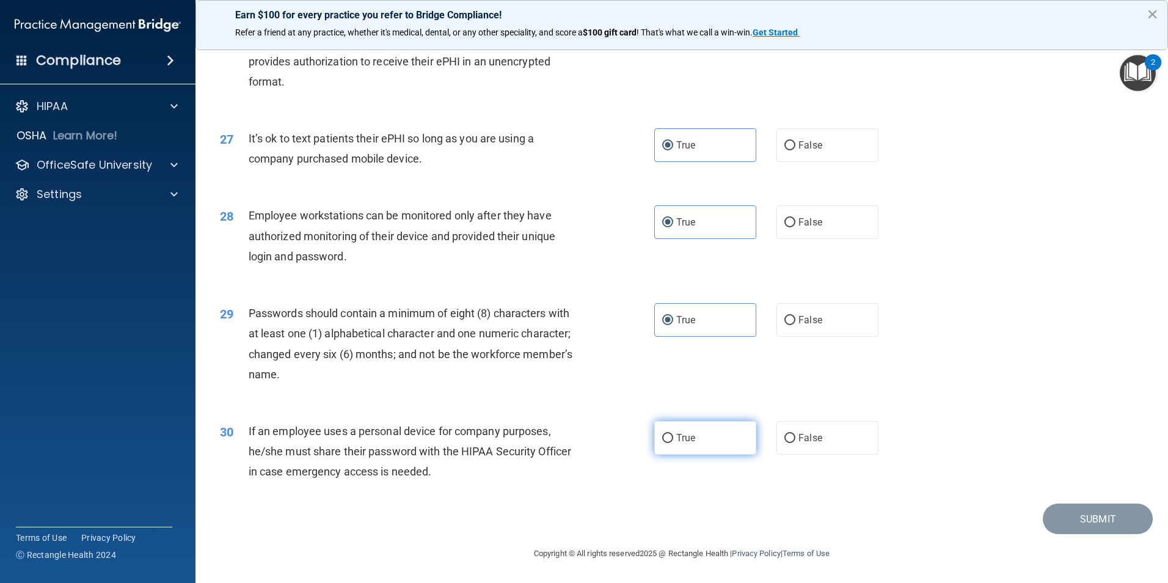
click at [685, 430] on label "True" at bounding box center [705, 438] width 102 height 34
click at [673, 434] on input "True" at bounding box center [667, 438] width 11 height 9
radio input "true"
click at [1074, 515] on button "Submit" at bounding box center [1098, 518] width 110 height 31
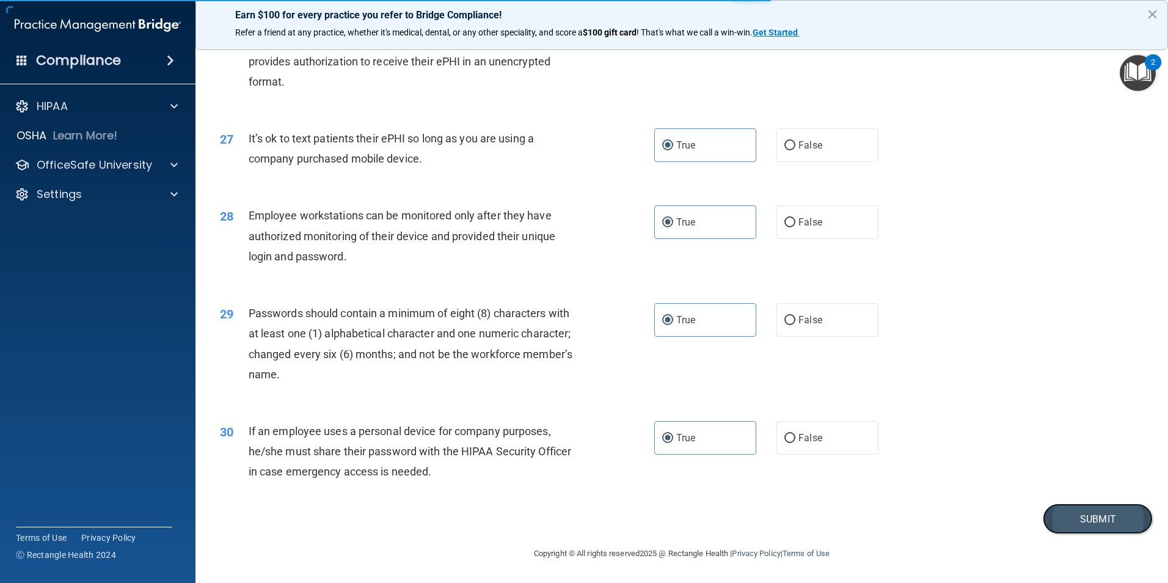
click at [1083, 530] on button "Submit" at bounding box center [1098, 518] width 110 height 31
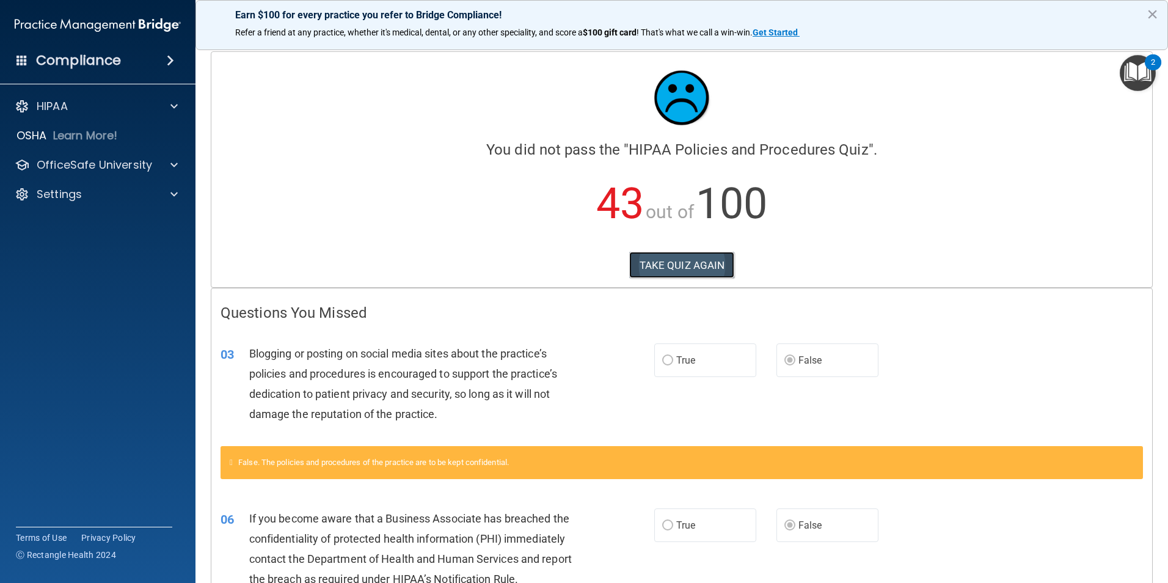
click at [691, 266] on button "TAKE QUIZ AGAIN" at bounding box center [682, 265] width 106 height 27
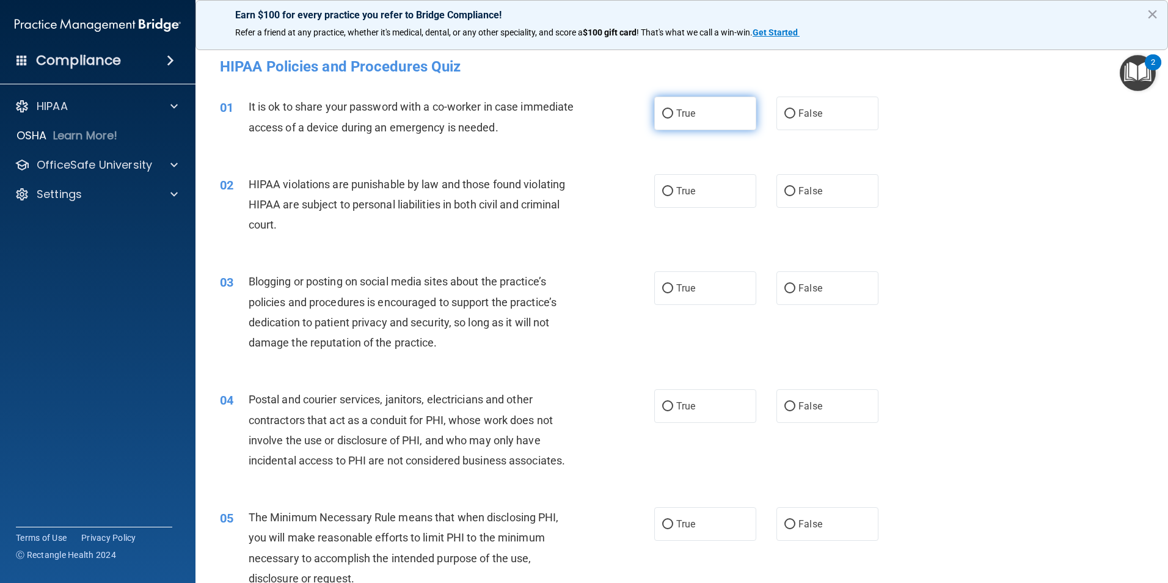
click at [700, 118] on label "True" at bounding box center [705, 114] width 102 height 34
click at [673, 118] on input "True" at bounding box center [667, 113] width 11 height 9
radio input "true"
click at [812, 111] on span "False" at bounding box center [810, 114] width 24 height 12
click at [795, 111] on input "False" at bounding box center [789, 113] width 11 height 9
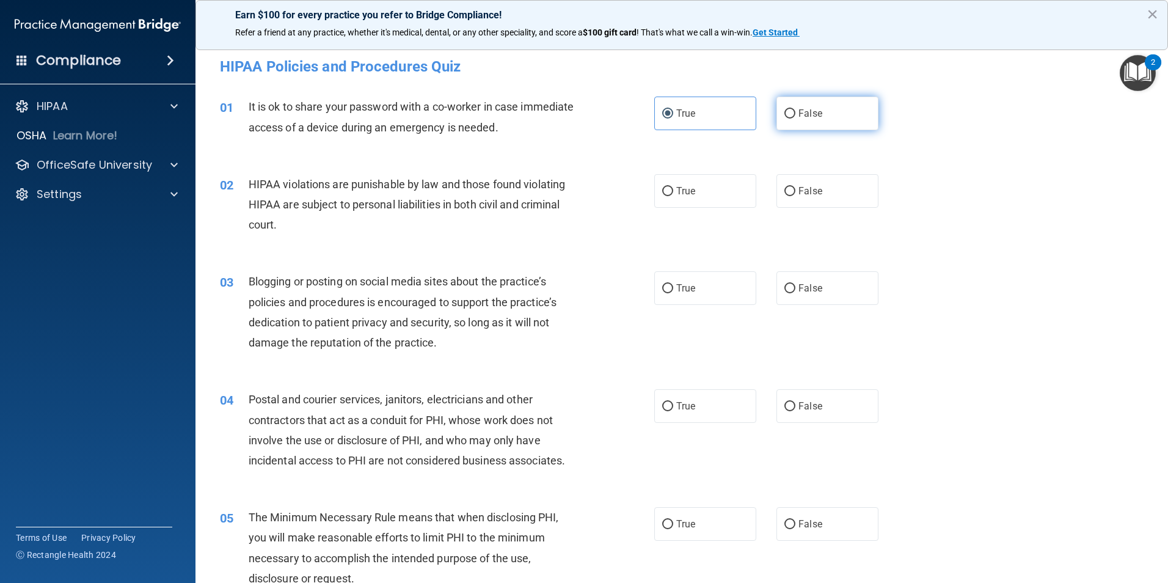
radio input "true"
radio input "false"
click at [698, 197] on label "True" at bounding box center [705, 191] width 102 height 34
click at [673, 196] on input "True" at bounding box center [667, 191] width 11 height 9
radio input "true"
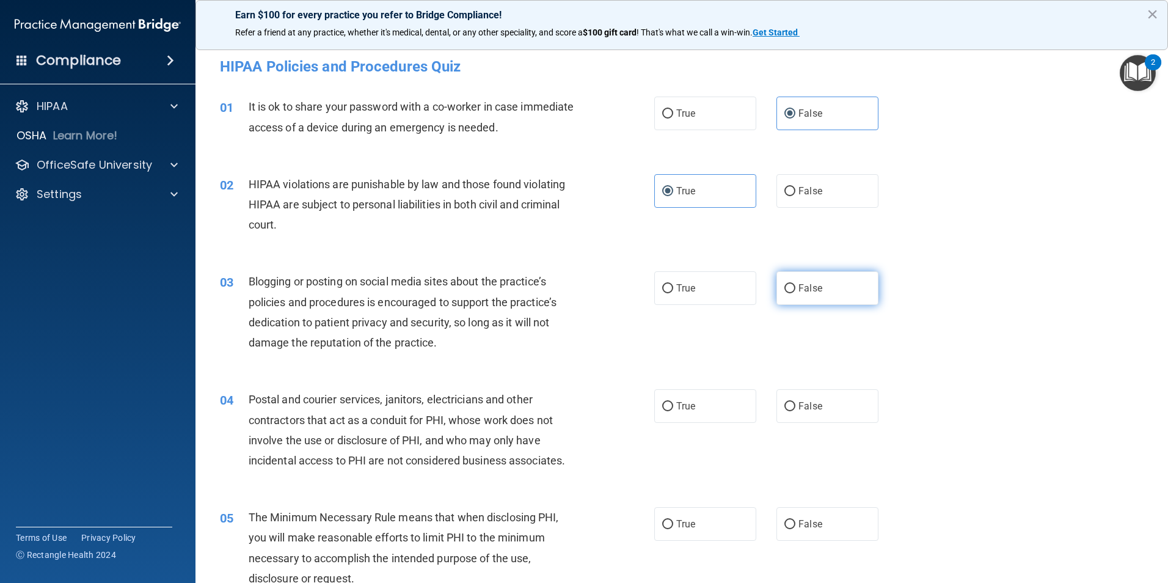
click at [811, 281] on label "False" at bounding box center [827, 288] width 102 height 34
click at [795, 284] on input "False" at bounding box center [789, 288] width 11 height 9
radio input "true"
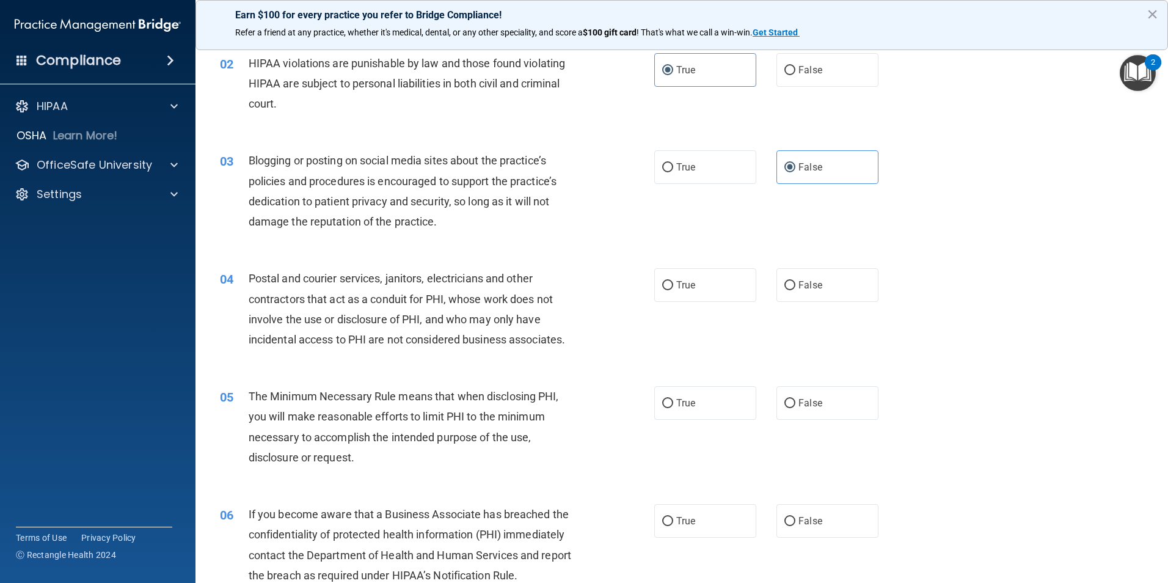
scroll to position [122, 0]
click at [684, 290] on label "True" at bounding box center [705, 284] width 102 height 34
click at [673, 289] on input "True" at bounding box center [667, 284] width 11 height 9
radio input "true"
click at [687, 403] on span "True" at bounding box center [685, 402] width 19 height 12
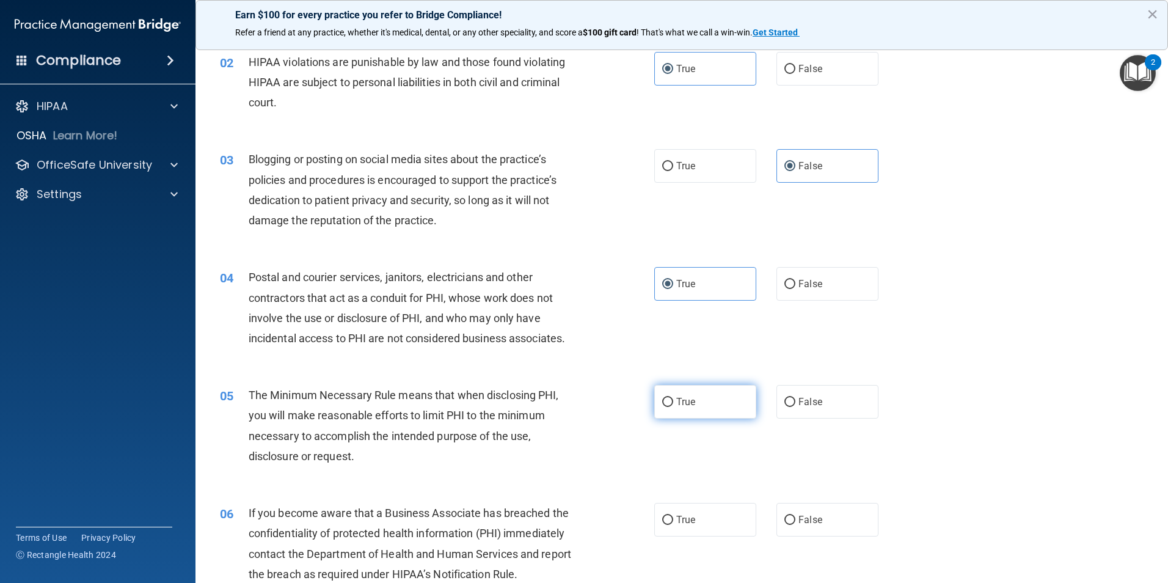
click at [673, 403] on input "True" at bounding box center [667, 402] width 11 height 9
radio input "true"
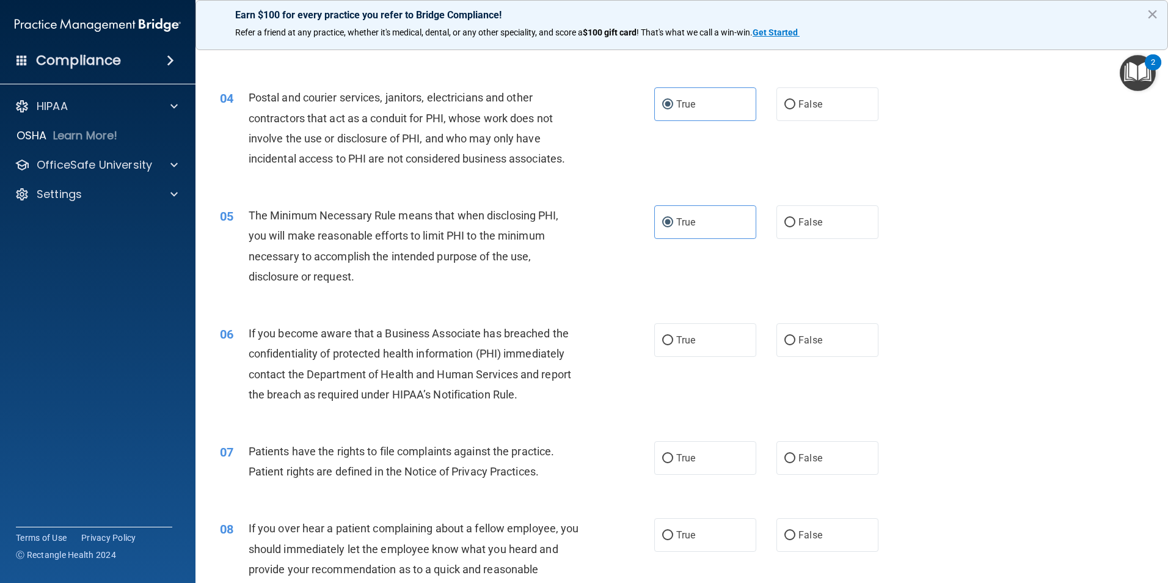
scroll to position [305, 0]
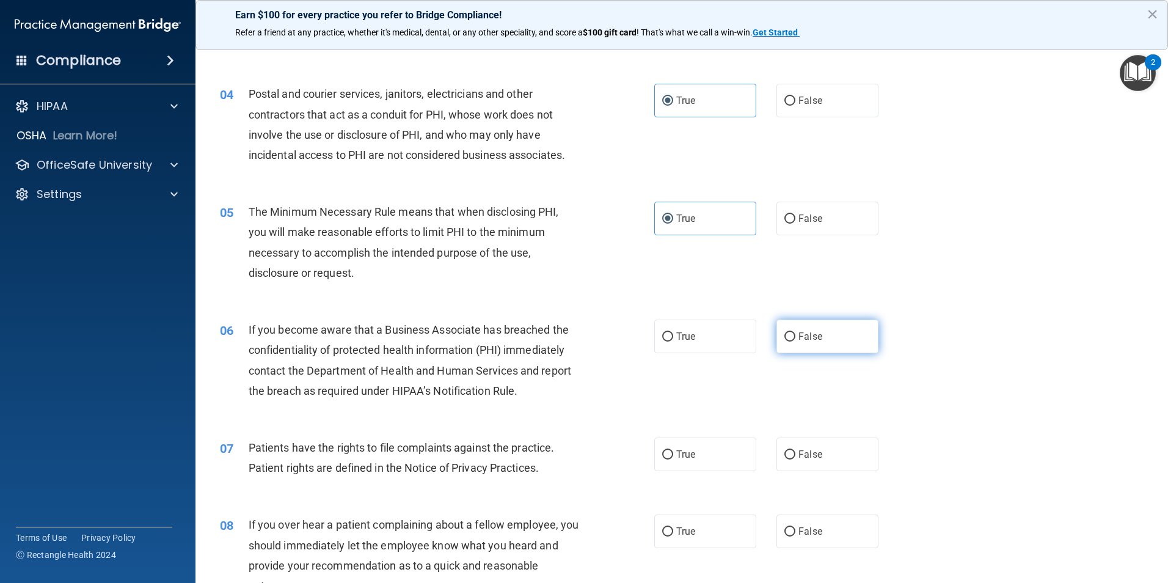
click at [828, 347] on label "False" at bounding box center [827, 336] width 102 height 34
click at [795, 341] on input "False" at bounding box center [789, 336] width 11 height 9
radio input "true"
click at [689, 464] on label "True" at bounding box center [705, 454] width 102 height 34
click at [673, 459] on input "True" at bounding box center [667, 454] width 11 height 9
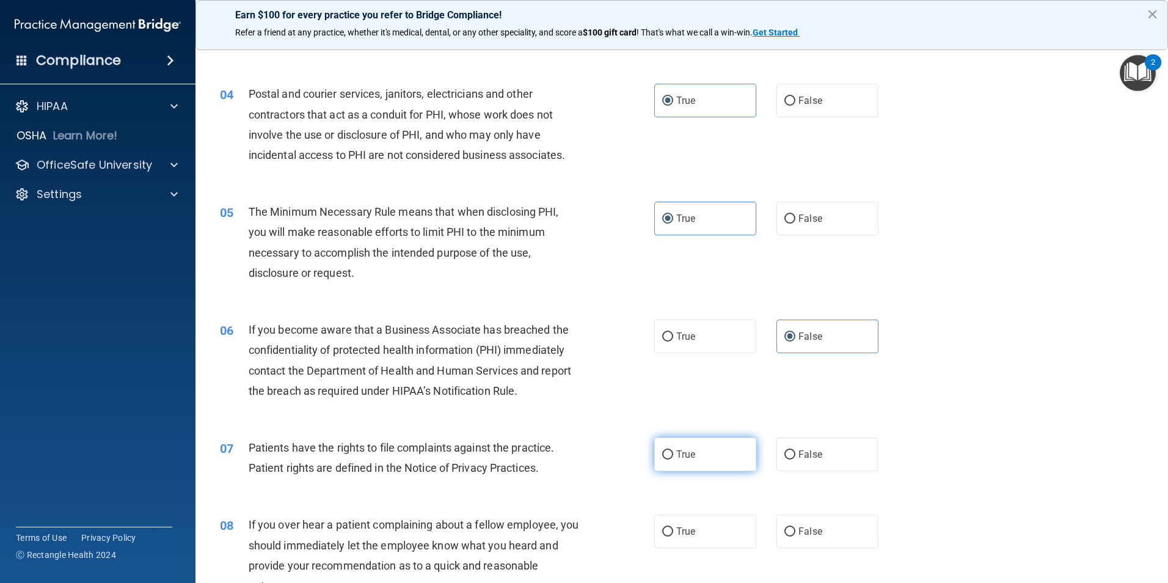
radio input "true"
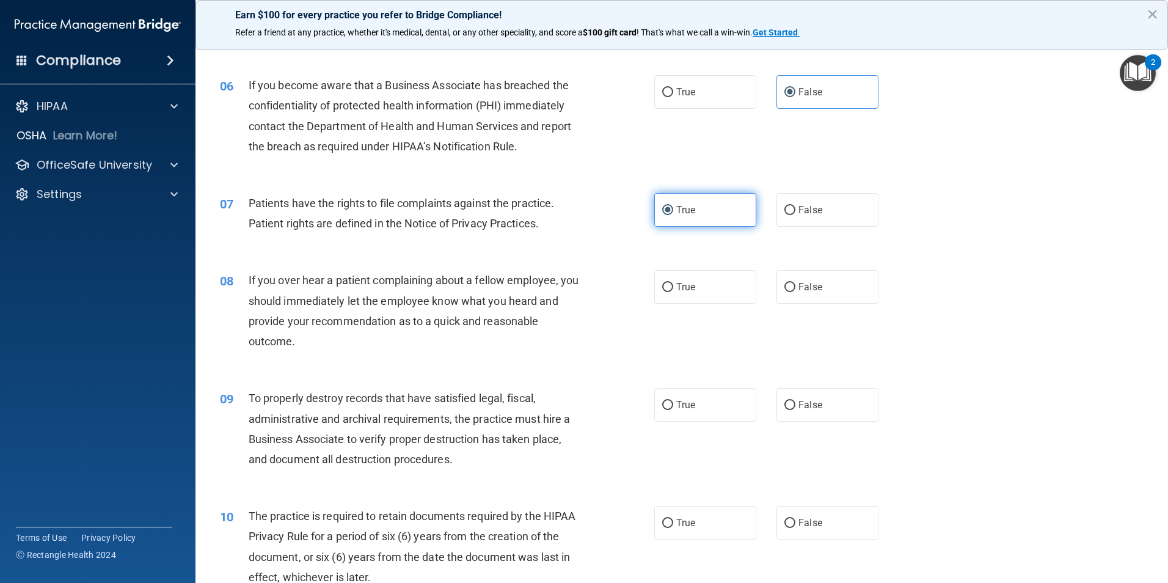
scroll to position [611, 0]
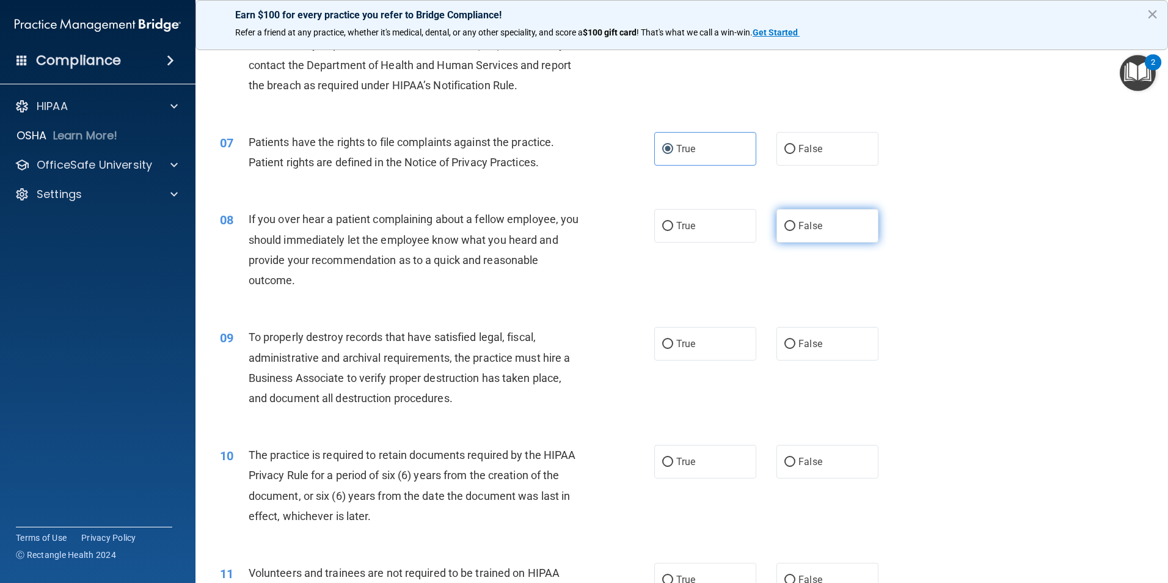
click at [818, 227] on label "False" at bounding box center [827, 226] width 102 height 34
click at [795, 227] on input "False" at bounding box center [789, 226] width 11 height 9
radio input "true"
click at [811, 346] on span "False" at bounding box center [810, 344] width 24 height 12
click at [795, 346] on input "False" at bounding box center [789, 344] width 11 height 9
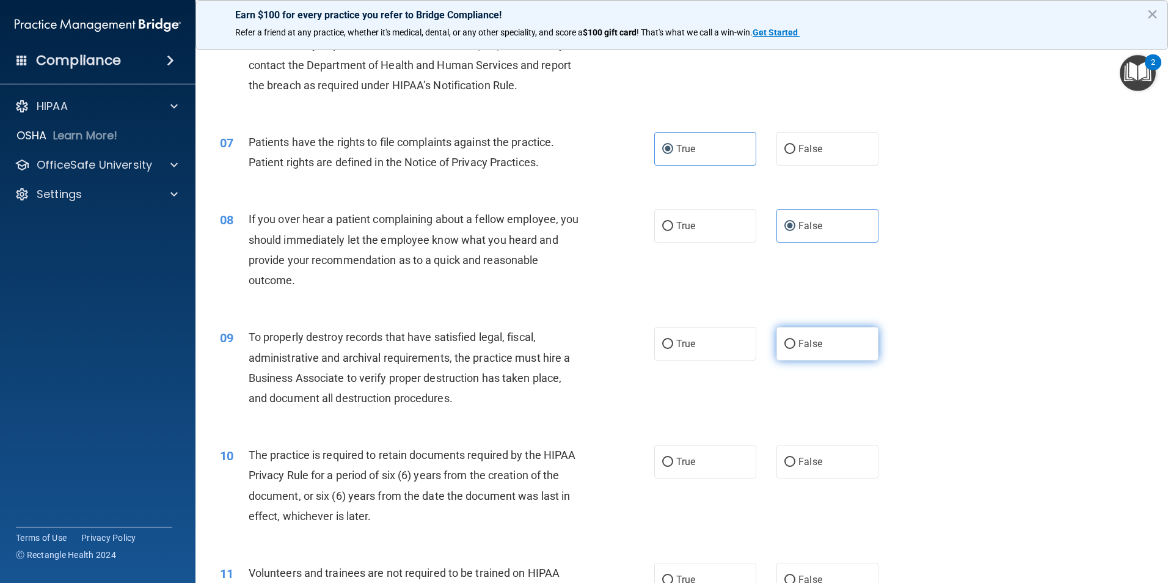
radio input "true"
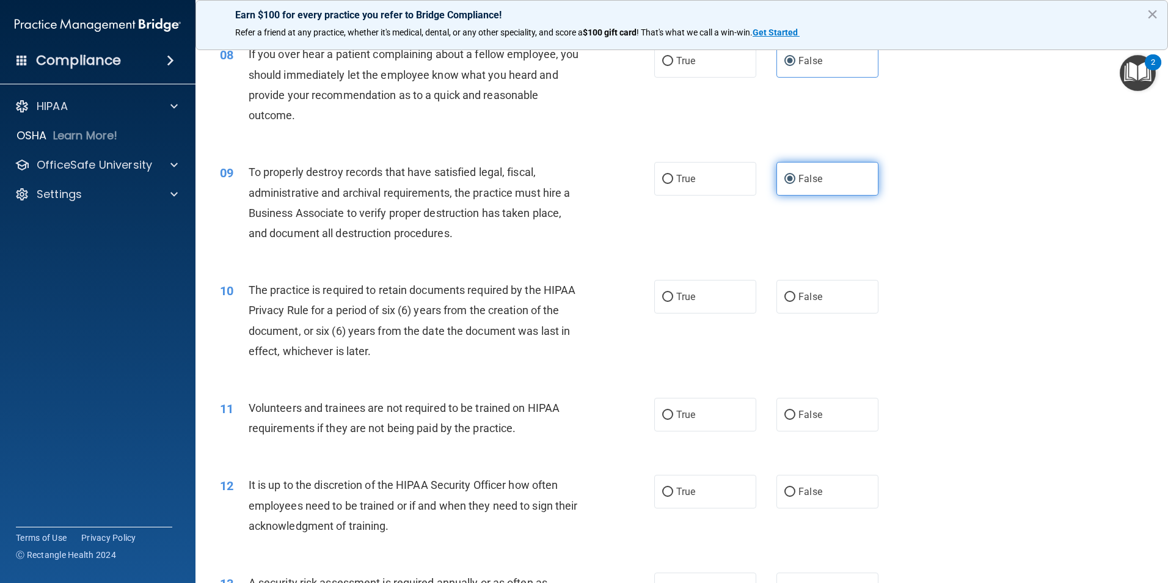
scroll to position [855, 0]
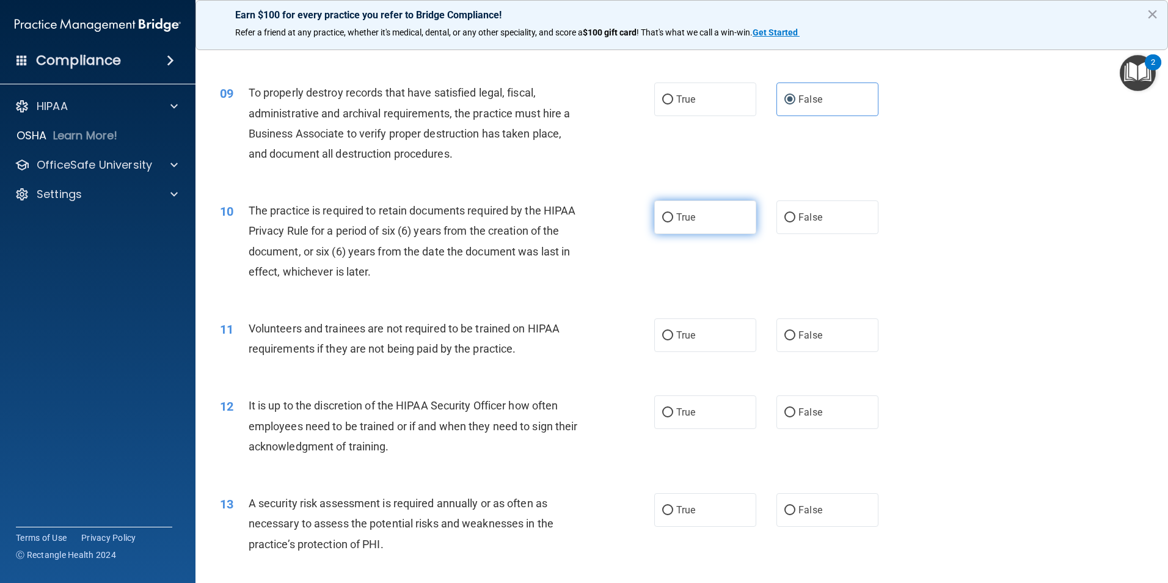
click at [676, 214] on span "True" at bounding box center [685, 217] width 19 height 12
click at [673, 214] on input "True" at bounding box center [667, 217] width 11 height 9
radio input "true"
click at [826, 337] on label "False" at bounding box center [827, 335] width 102 height 34
click at [795, 337] on input "False" at bounding box center [789, 335] width 11 height 9
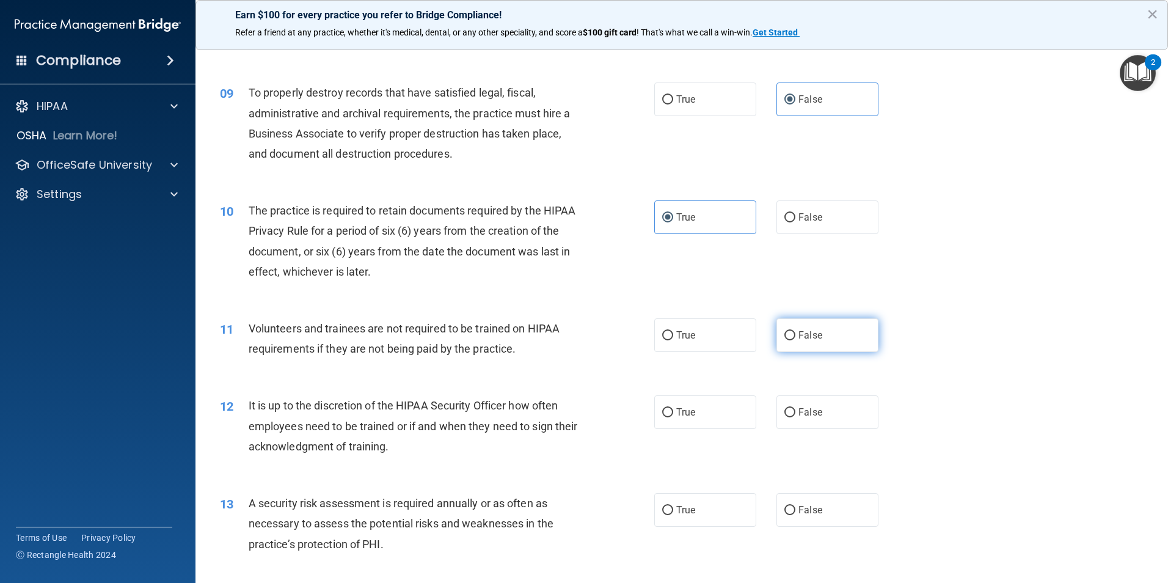
radio input "true"
click at [807, 420] on label "False" at bounding box center [827, 412] width 102 height 34
click at [795, 417] on input "False" at bounding box center [789, 412] width 11 height 9
radio input "true"
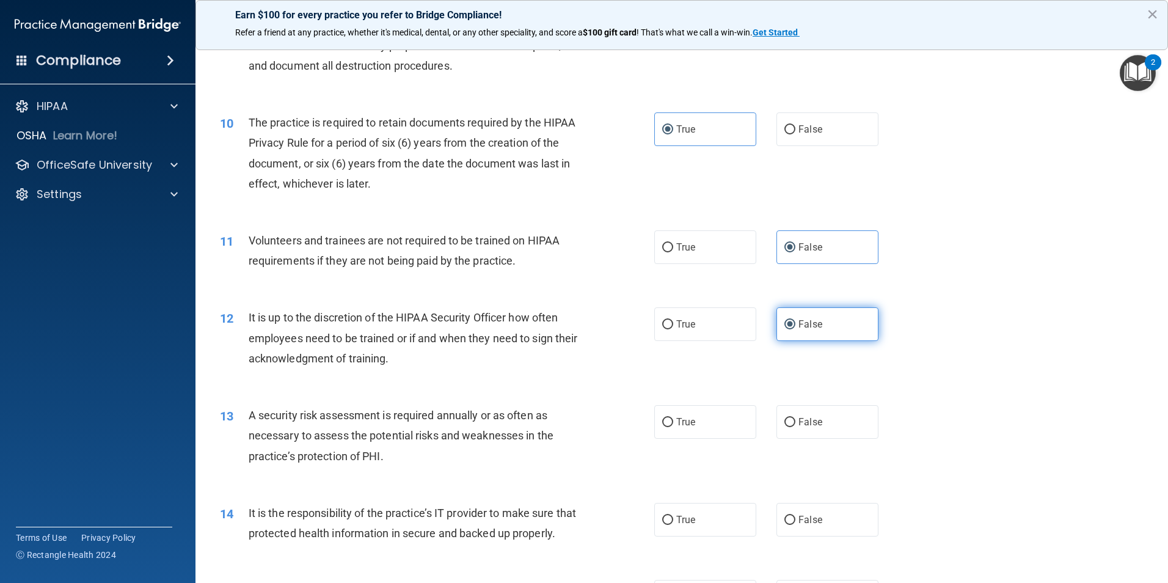
scroll to position [977, 0]
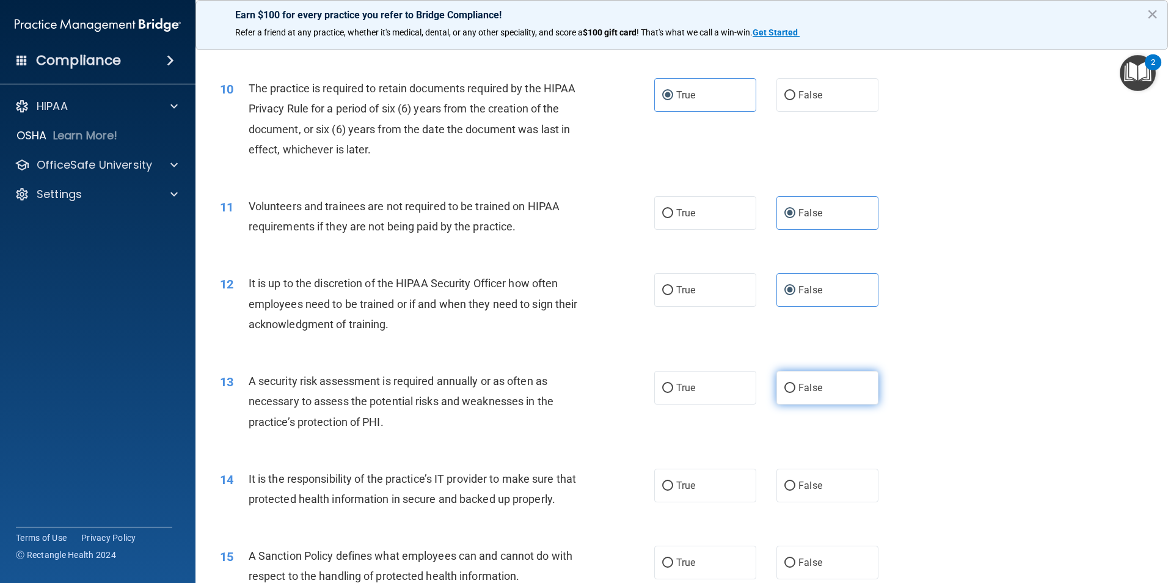
click at [806, 399] on label "False" at bounding box center [827, 388] width 102 height 34
click at [795, 393] on input "False" at bounding box center [789, 388] width 11 height 9
radio input "true"
click at [712, 395] on label "True" at bounding box center [705, 388] width 102 height 34
click at [673, 393] on input "True" at bounding box center [667, 388] width 11 height 9
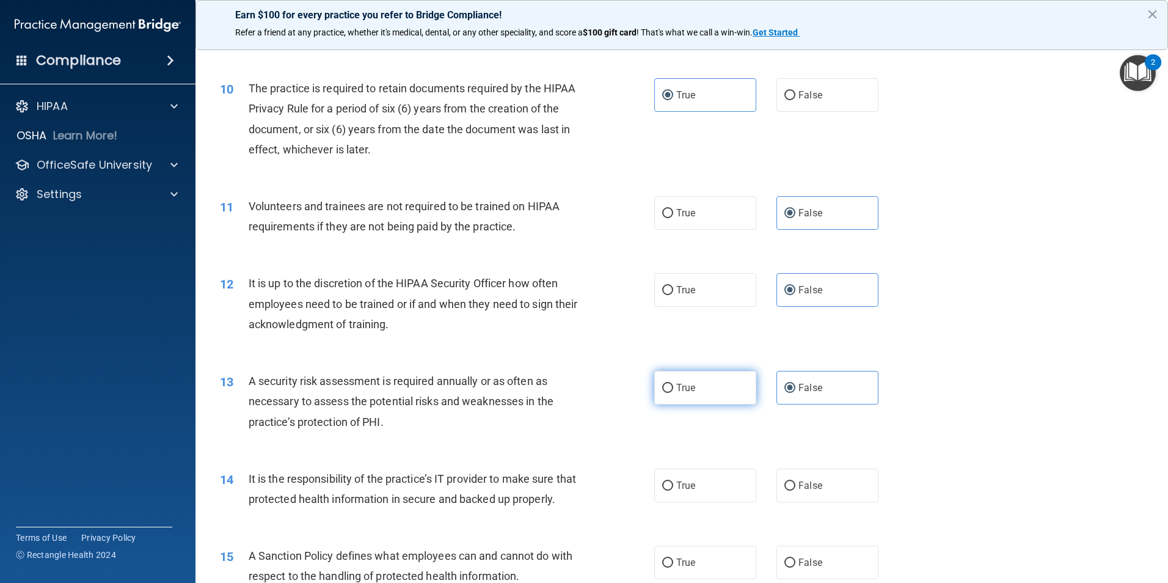
radio input "true"
radio input "false"
click at [839, 491] on label "False" at bounding box center [827, 486] width 102 height 34
click at [795, 491] on input "False" at bounding box center [789, 485] width 11 height 9
radio input "true"
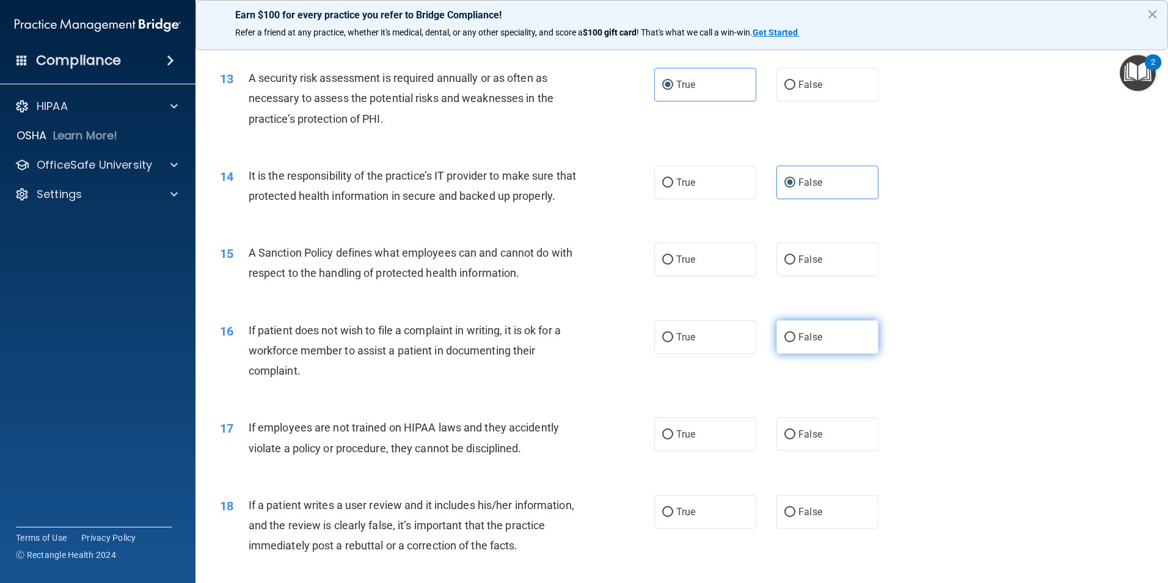
scroll to position [1283, 0]
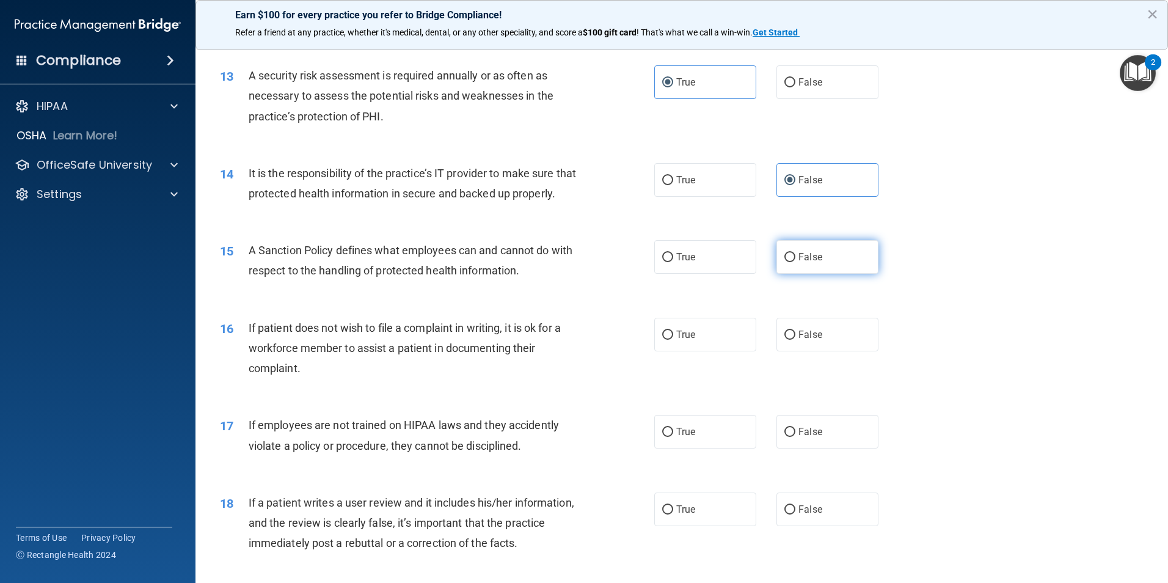
click at [815, 263] on span "False" at bounding box center [810, 257] width 24 height 12
click at [795, 262] on input "False" at bounding box center [789, 257] width 11 height 9
radio input "true"
click at [683, 351] on label "True" at bounding box center [705, 335] width 102 height 34
click at [673, 340] on input "True" at bounding box center [667, 334] width 11 height 9
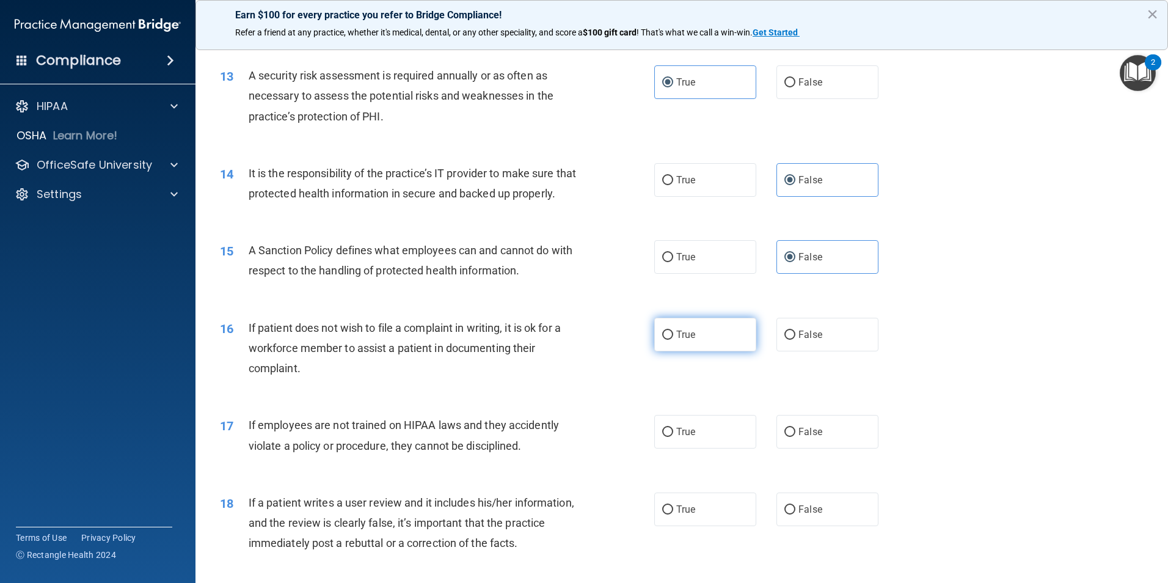
radio input "true"
click at [778, 440] on label "False" at bounding box center [827, 432] width 102 height 34
click at [784, 437] on input "False" at bounding box center [789, 432] width 11 height 9
radio input "true"
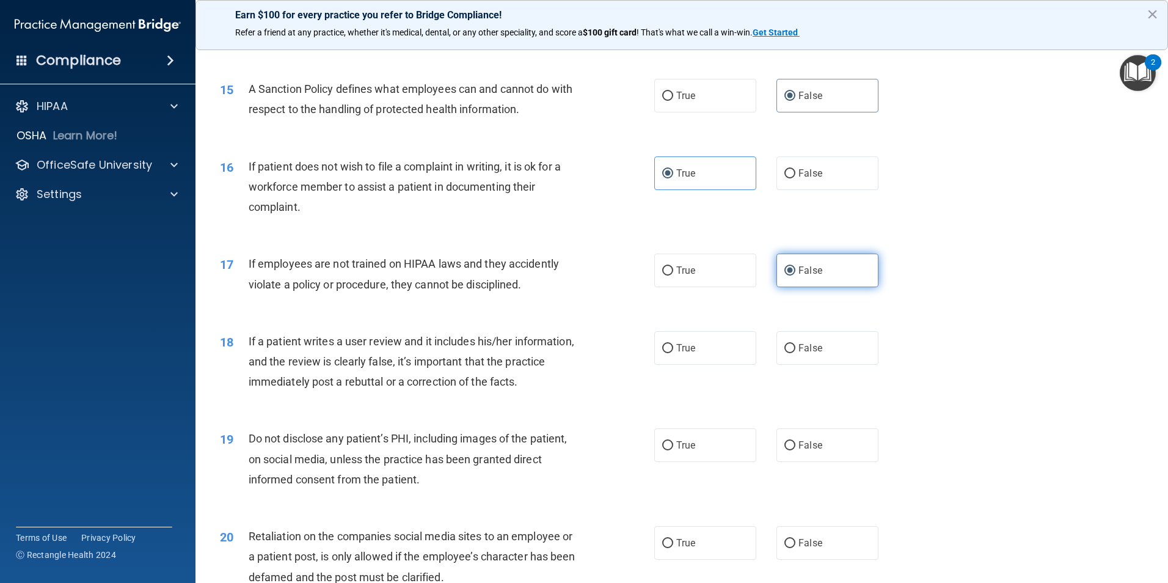
scroll to position [1466, 0]
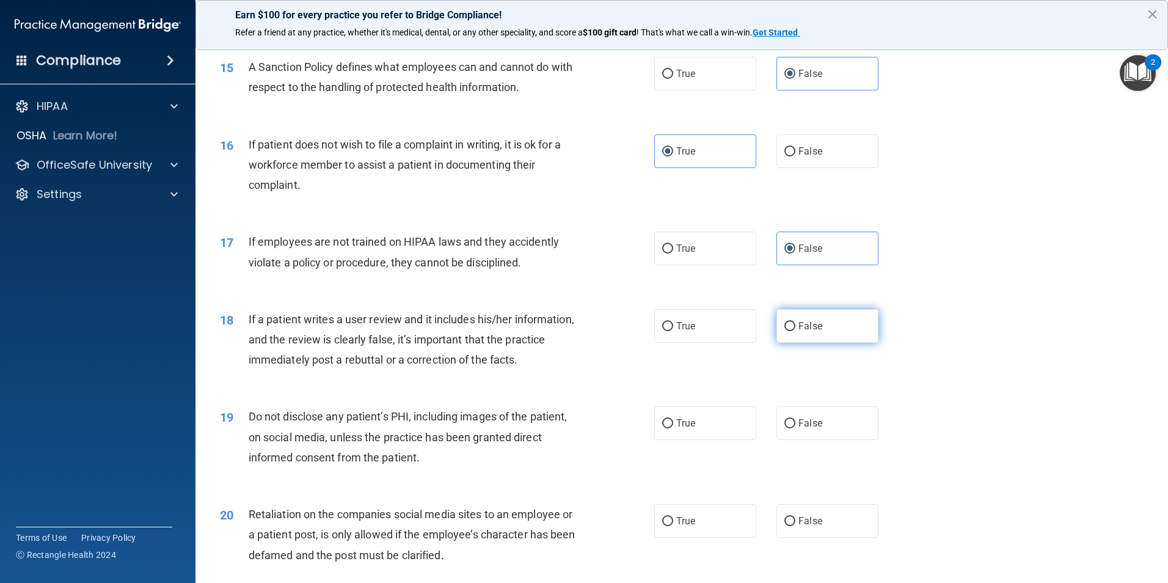
click at [815, 332] on span "False" at bounding box center [810, 326] width 24 height 12
click at [795, 331] on input "False" at bounding box center [789, 326] width 11 height 9
radio input "true"
click at [676, 429] on span "True" at bounding box center [685, 423] width 19 height 12
click at [673, 428] on input "True" at bounding box center [667, 423] width 11 height 9
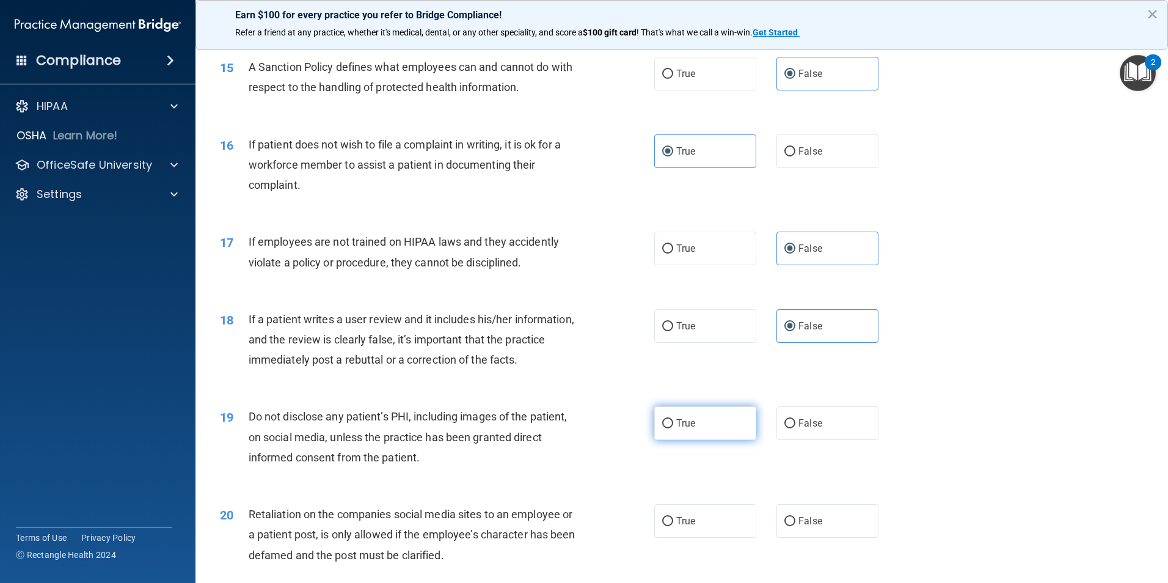
radio input "true"
click at [808, 527] on span "False" at bounding box center [810, 521] width 24 height 12
click at [795, 526] on input "False" at bounding box center [789, 521] width 11 height 9
radio input "true"
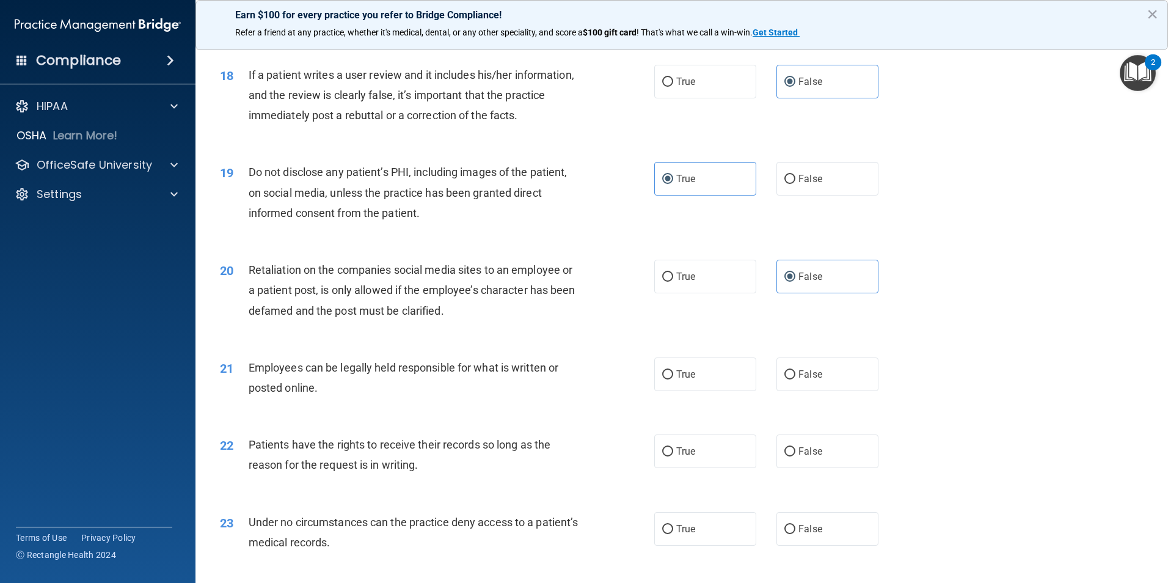
scroll to position [1771, 0]
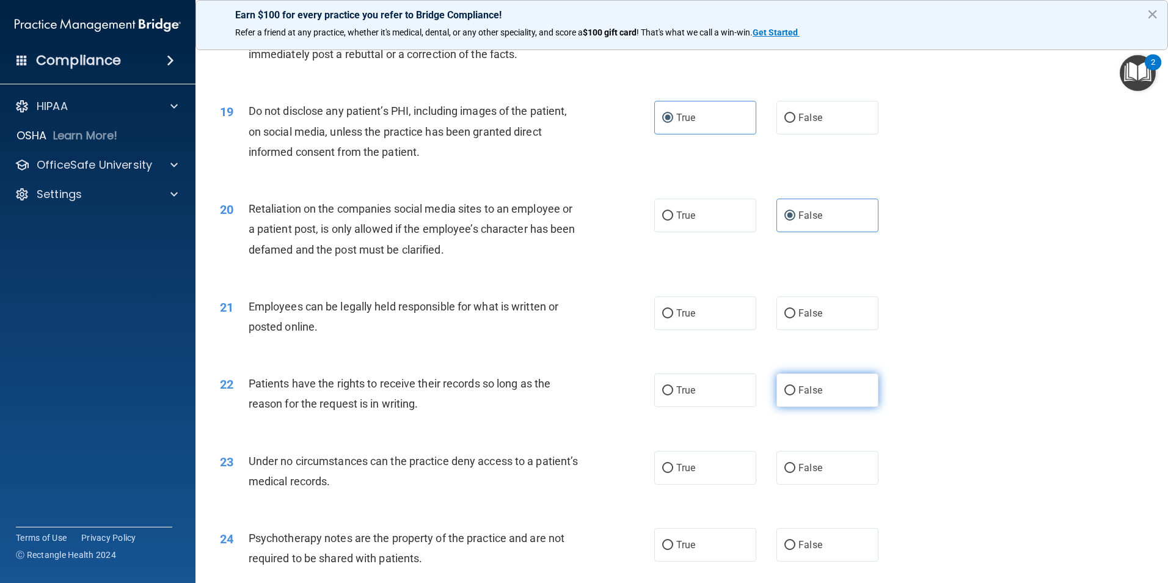
click at [815, 396] on span "False" at bounding box center [810, 390] width 24 height 12
click at [795, 395] on input "False" at bounding box center [789, 390] width 11 height 9
radio input "true"
click at [798, 473] on span "False" at bounding box center [810, 468] width 24 height 12
click at [795, 473] on input "False" at bounding box center [789, 468] width 11 height 9
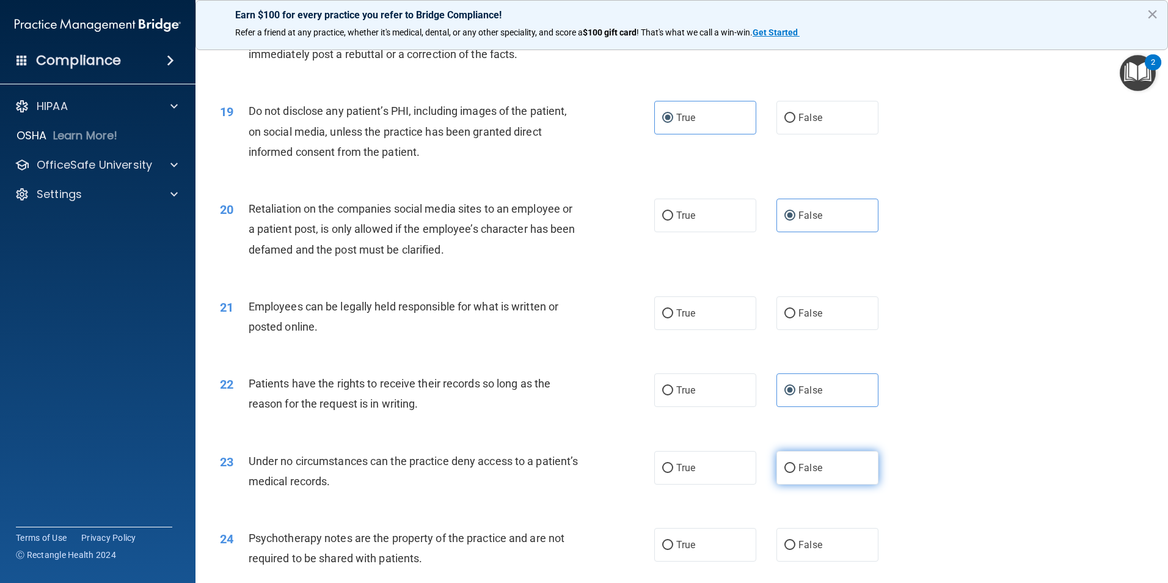
radio input "true"
click at [693, 327] on label "True" at bounding box center [705, 313] width 102 height 34
click at [673, 318] on input "True" at bounding box center [667, 313] width 11 height 9
radio input "true"
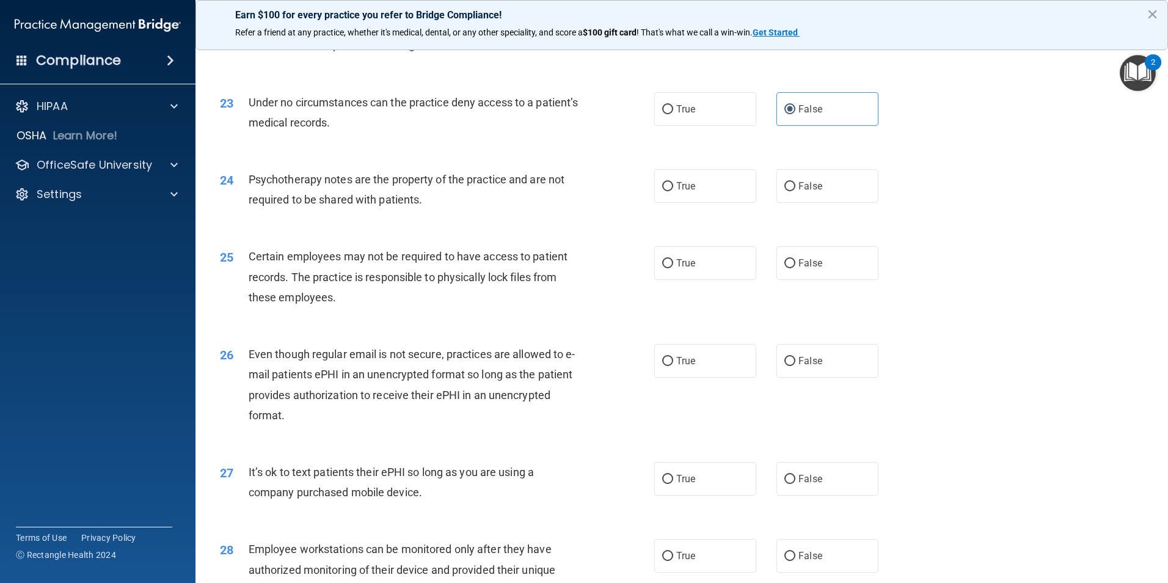
scroll to position [2138, 0]
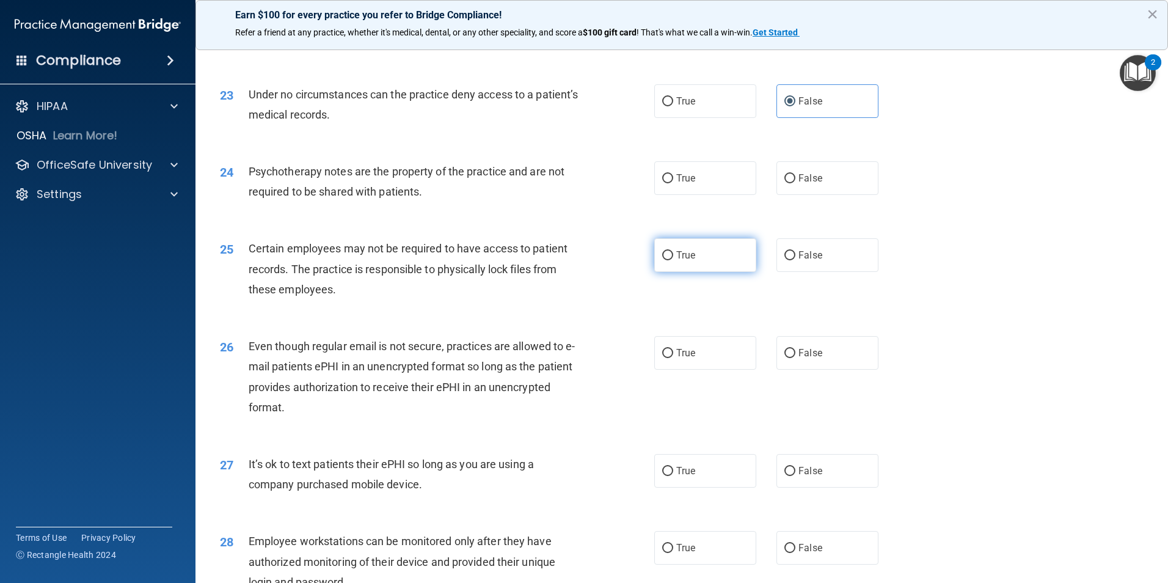
click at [688, 272] on label "True" at bounding box center [705, 255] width 102 height 34
click at [673, 260] on input "True" at bounding box center [667, 255] width 11 height 9
radio input "true"
click at [800, 359] on span "False" at bounding box center [810, 353] width 24 height 12
click at [795, 358] on input "False" at bounding box center [789, 353] width 11 height 9
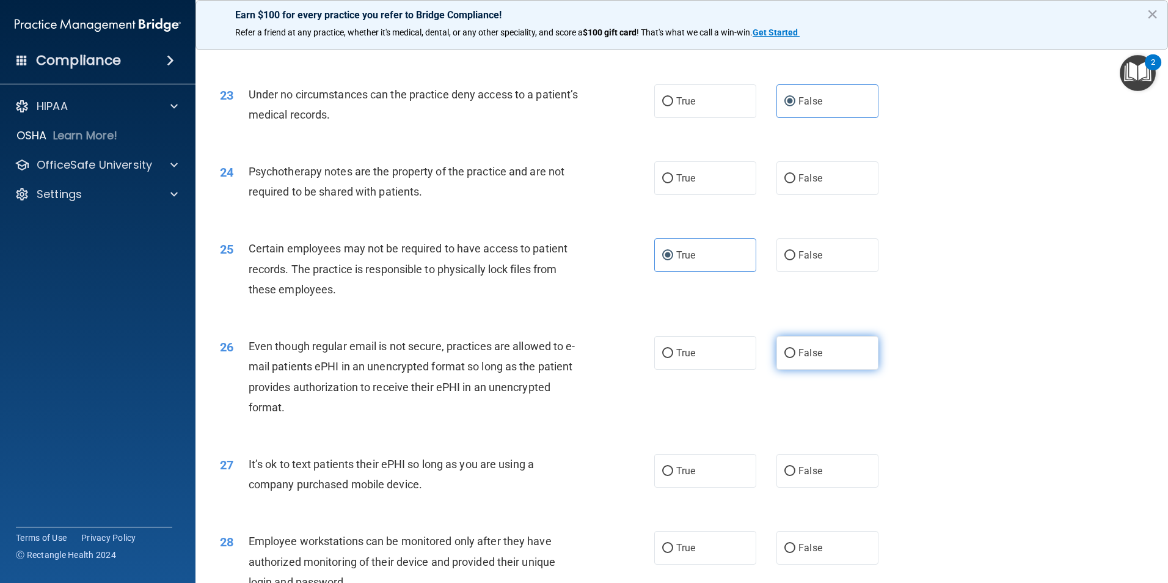
radio input "true"
click at [798, 476] on span "False" at bounding box center [810, 471] width 24 height 12
click at [795, 476] on input "False" at bounding box center [789, 471] width 11 height 9
radio input "true"
click at [683, 359] on span "True" at bounding box center [685, 353] width 19 height 12
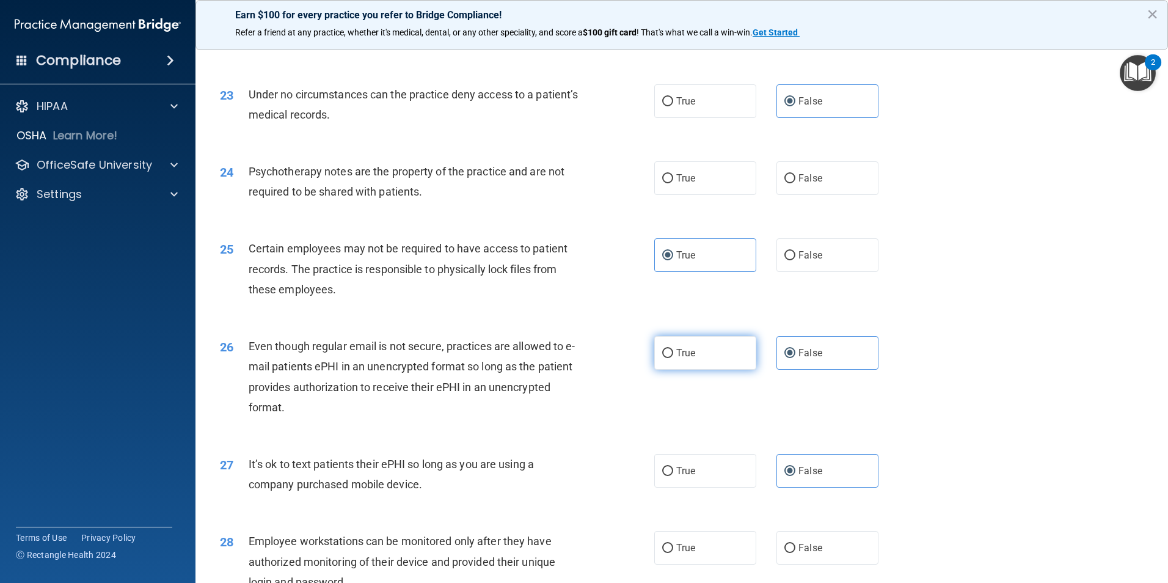
click at [673, 358] on input "True" at bounding box center [667, 353] width 11 height 9
radio input "true"
radio input "false"
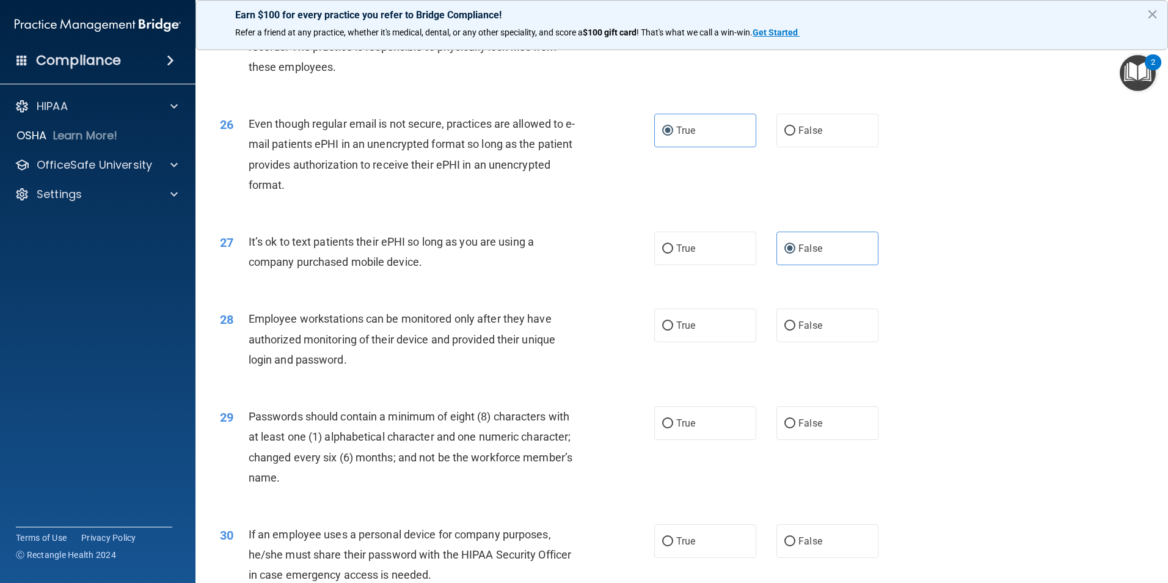
scroll to position [2382, 0]
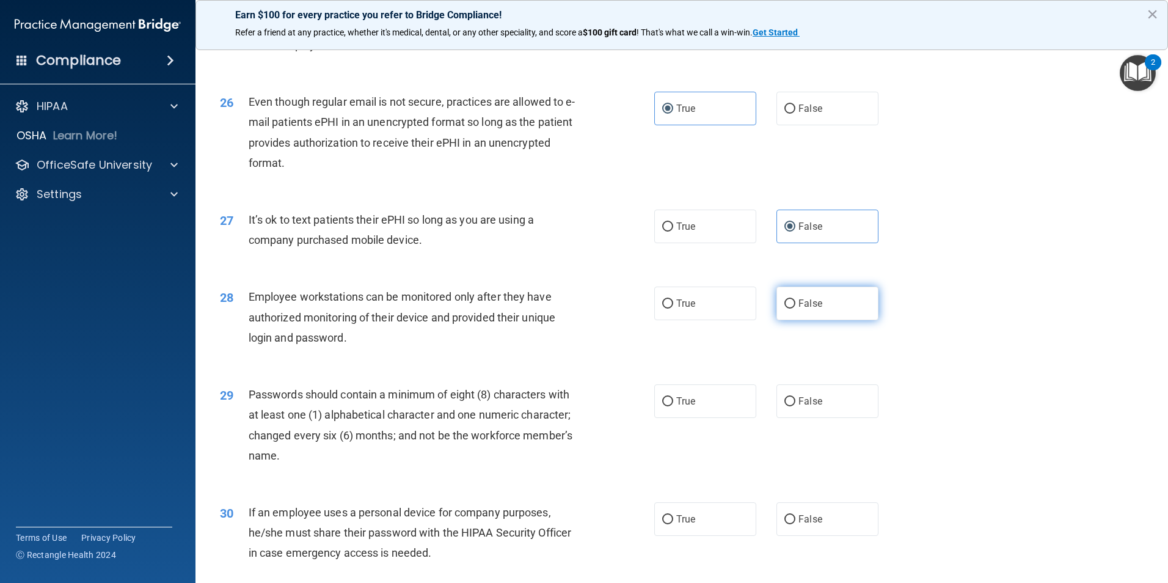
click at [834, 319] on label "False" at bounding box center [827, 303] width 102 height 34
click at [795, 308] on input "False" at bounding box center [789, 303] width 11 height 9
radio input "true"
click at [688, 418] on label "True" at bounding box center [705, 401] width 102 height 34
click at [673, 406] on input "True" at bounding box center [667, 401] width 11 height 9
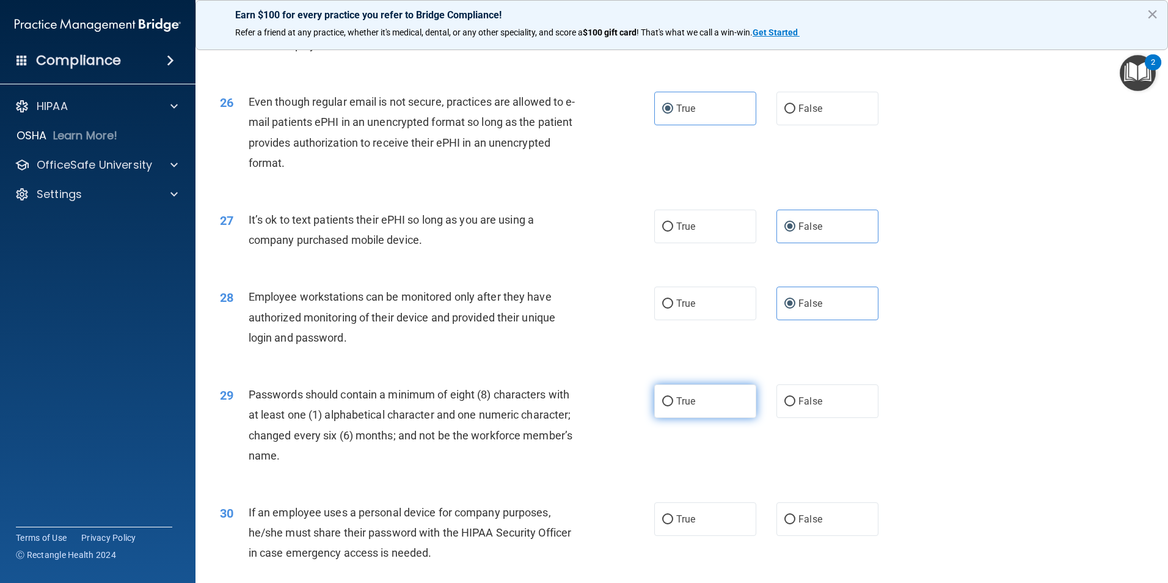
radio input "true"
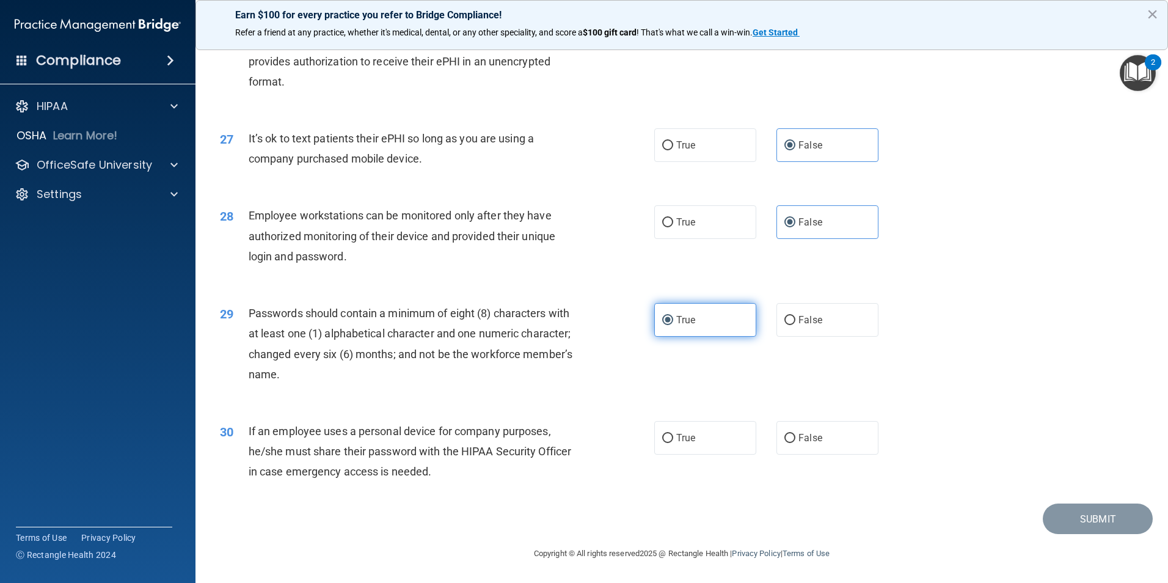
scroll to position [2484, 0]
click at [826, 446] on label "False" at bounding box center [827, 438] width 102 height 34
click at [795, 443] on input "False" at bounding box center [789, 438] width 11 height 9
radio input "true"
click at [992, 548] on footer "Copyright © All rights reserved 2025 @ Rectangle Health | Privacy Policy | Term…" at bounding box center [682, 552] width 924 height 37
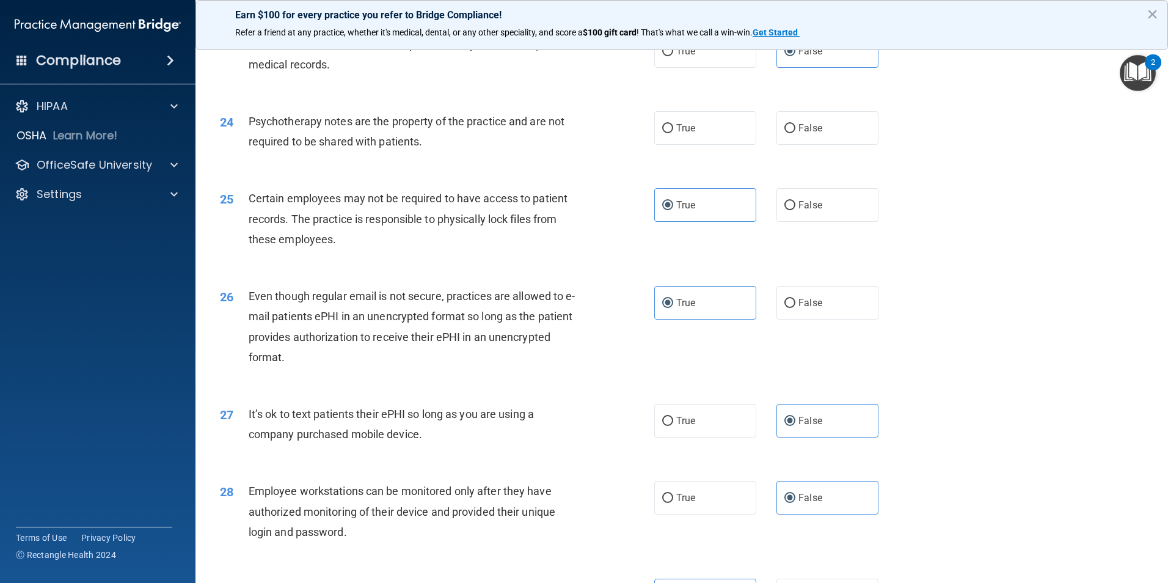
scroll to position [2199, 0]
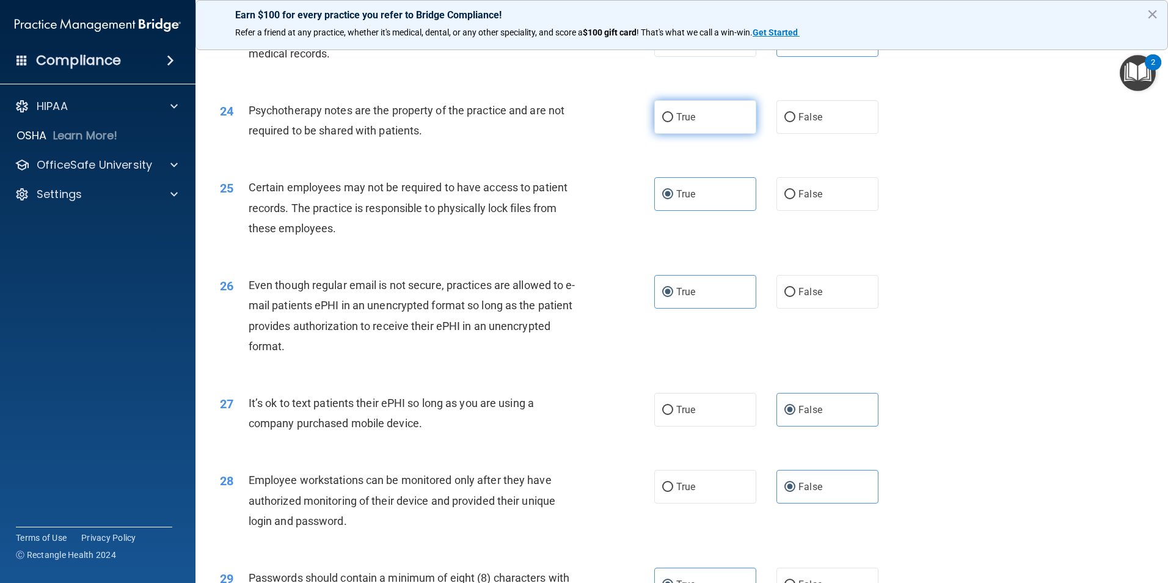
click at [678, 123] on span "True" at bounding box center [685, 117] width 19 height 12
click at [673, 122] on input "True" at bounding box center [667, 117] width 11 height 9
radio input "true"
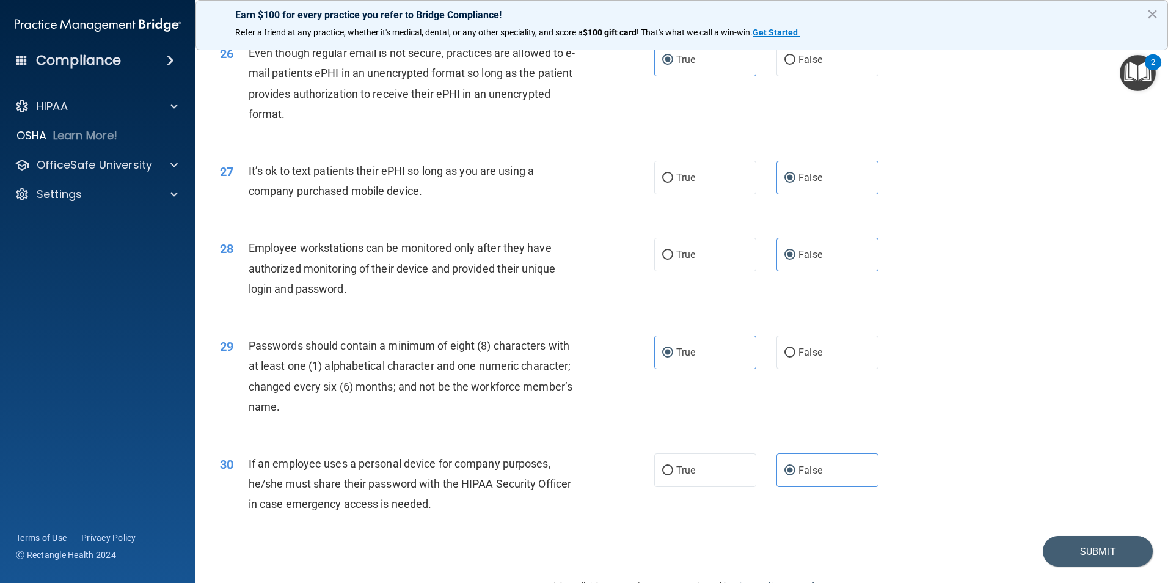
scroll to position [2484, 0]
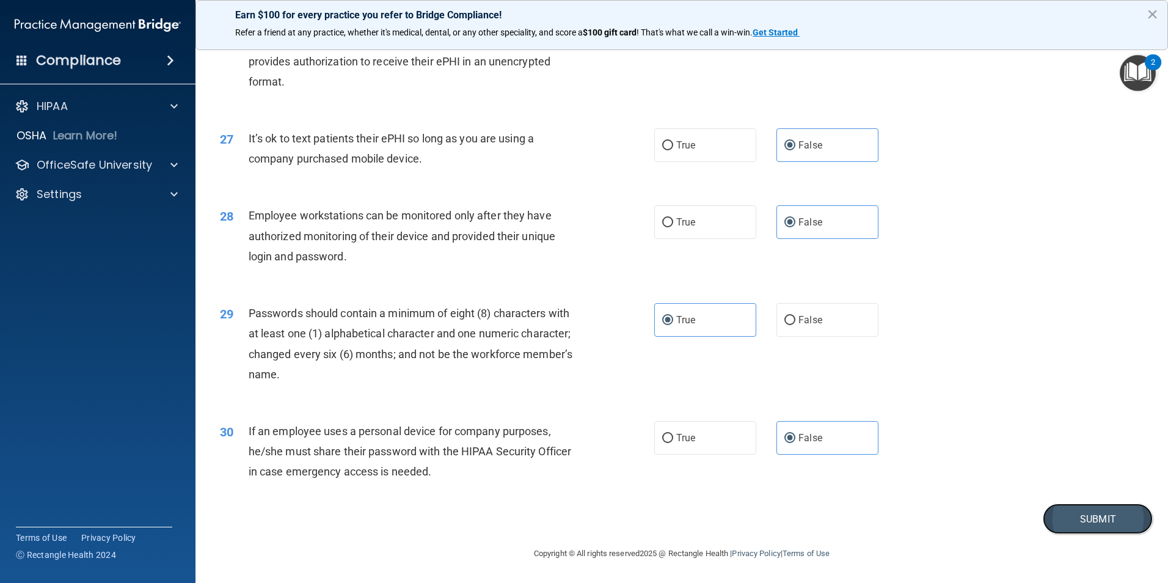
click at [1081, 508] on button "Submit" at bounding box center [1098, 518] width 110 height 31
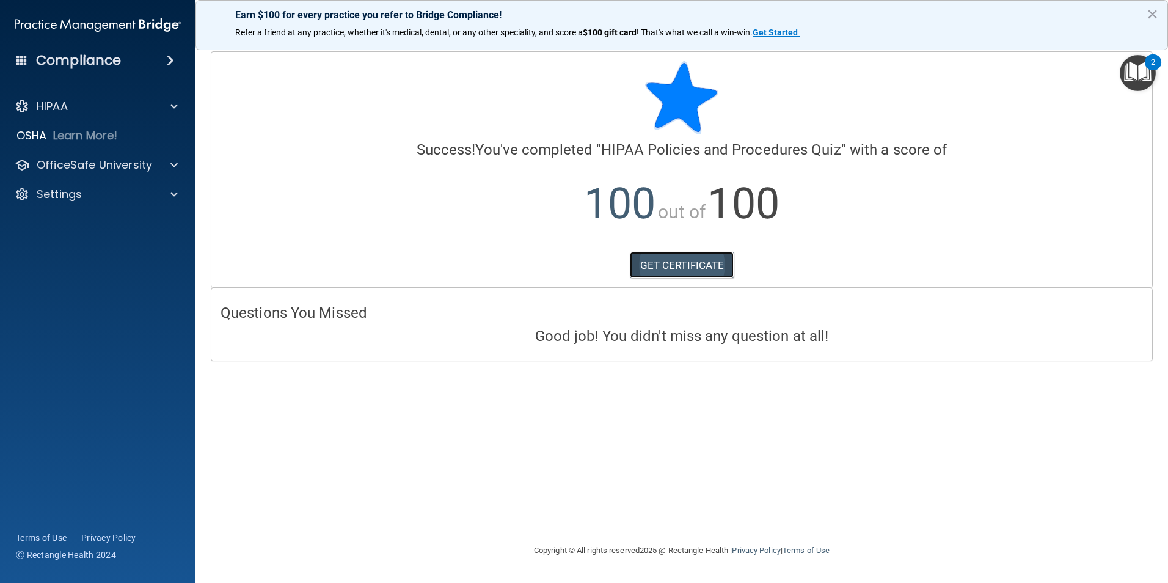
click at [684, 269] on link "GET CERTIFICATE" at bounding box center [682, 265] width 104 height 27
click at [491, 424] on div "Calculating your score.... Success! You've completed " HIPAA Policies and Proce…" at bounding box center [682, 291] width 924 height 480
click at [81, 105] on div "HIPAA" at bounding box center [80, 106] width 151 height 15
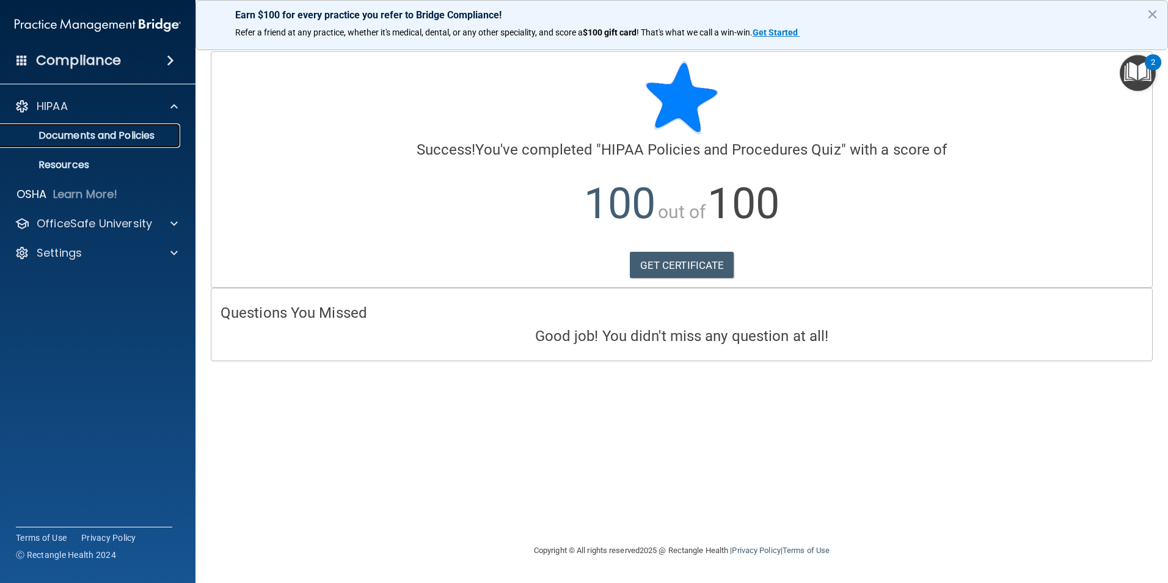
click at [126, 139] on p "Documents and Policies" at bounding box center [91, 136] width 167 height 12
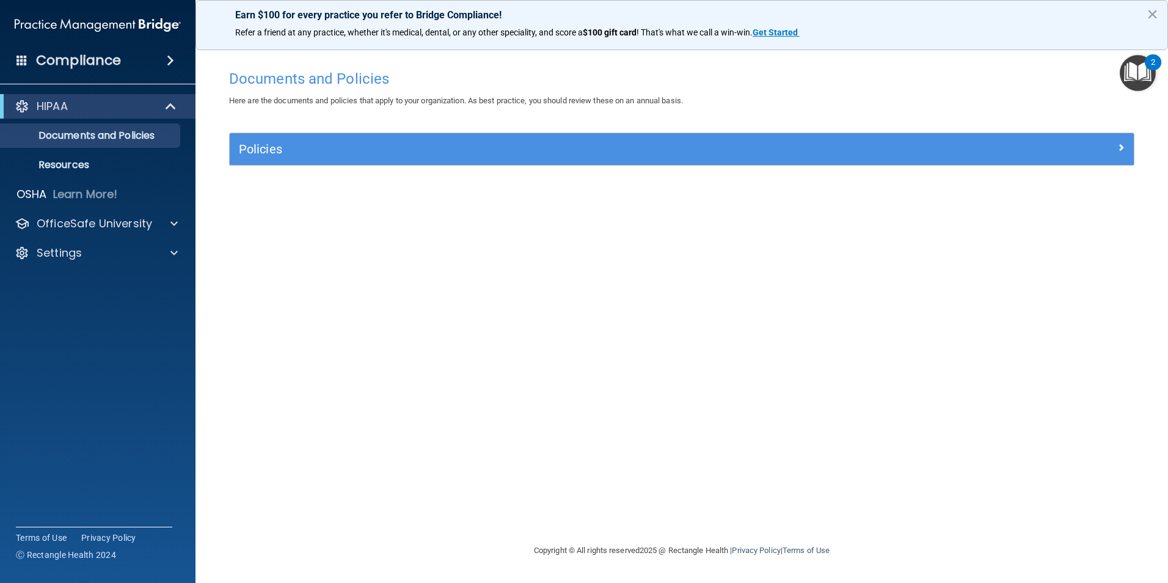
click at [1145, 65] on div "2" at bounding box center [1153, 62] width 16 height 16
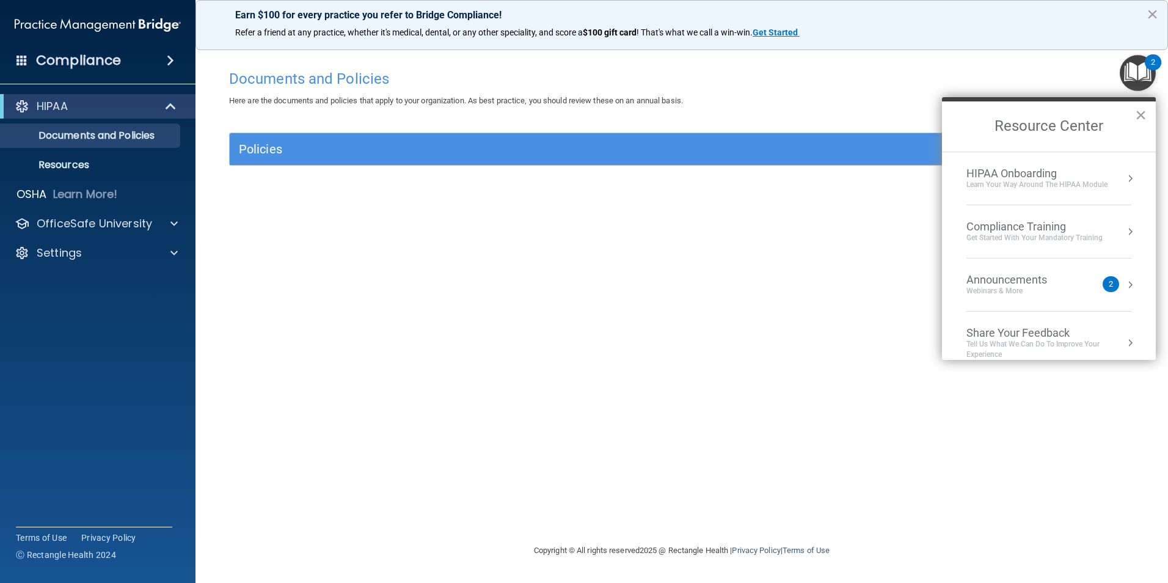
click at [1038, 182] on div "Learn Your Way around the HIPAA module" at bounding box center [1036, 185] width 141 height 10
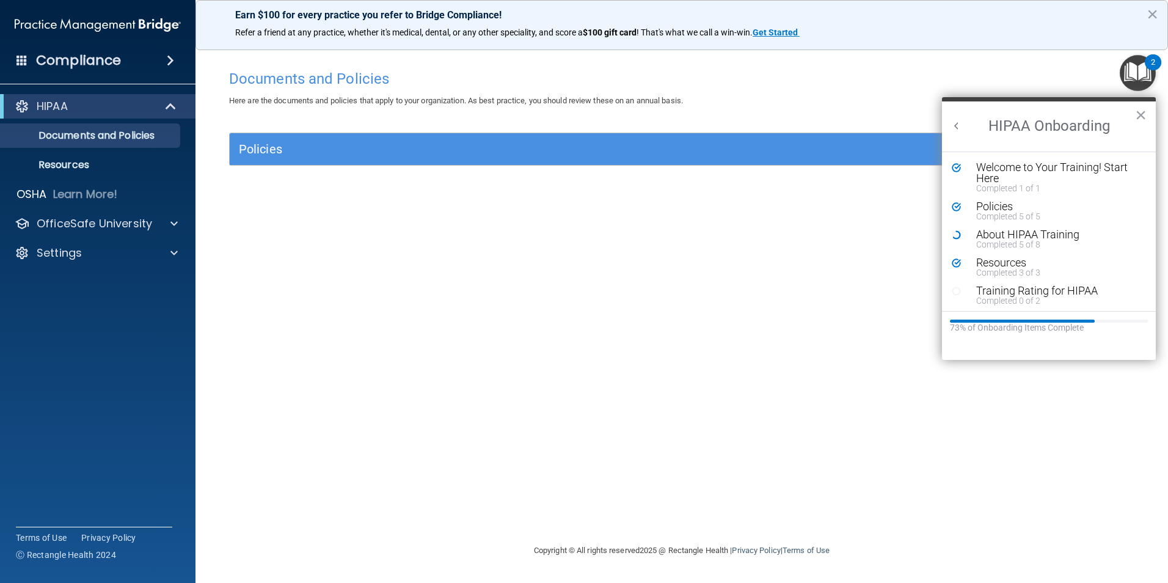
click at [1147, 71] on img "Open Resource Center, 2 new notifications" at bounding box center [1138, 73] width 36 height 36
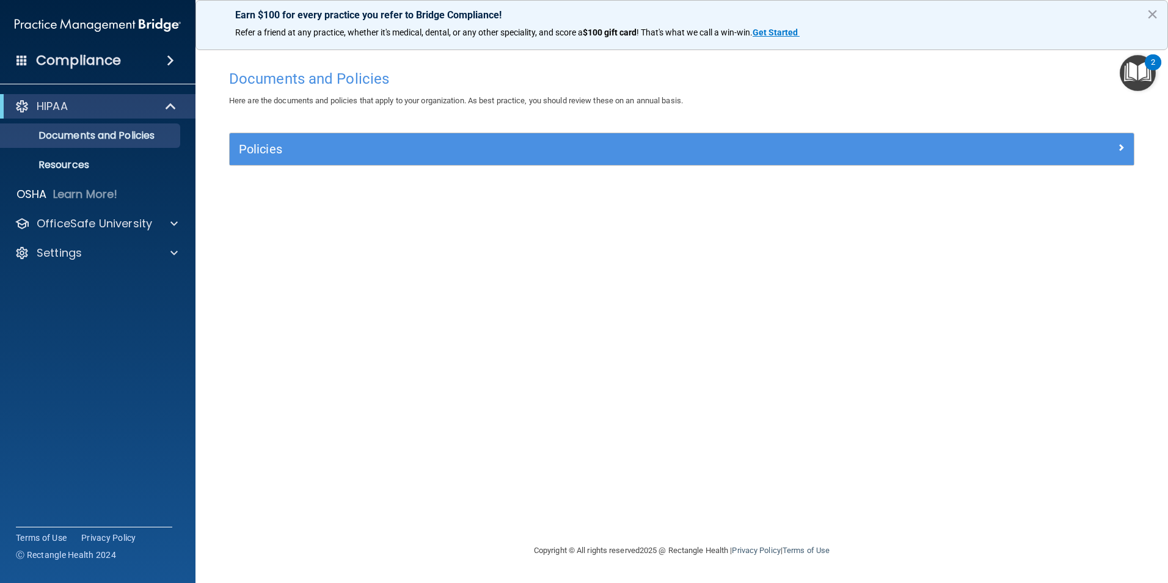
click at [1147, 71] on img "Open Resource Center, 2 new notifications" at bounding box center [1138, 73] width 36 height 36
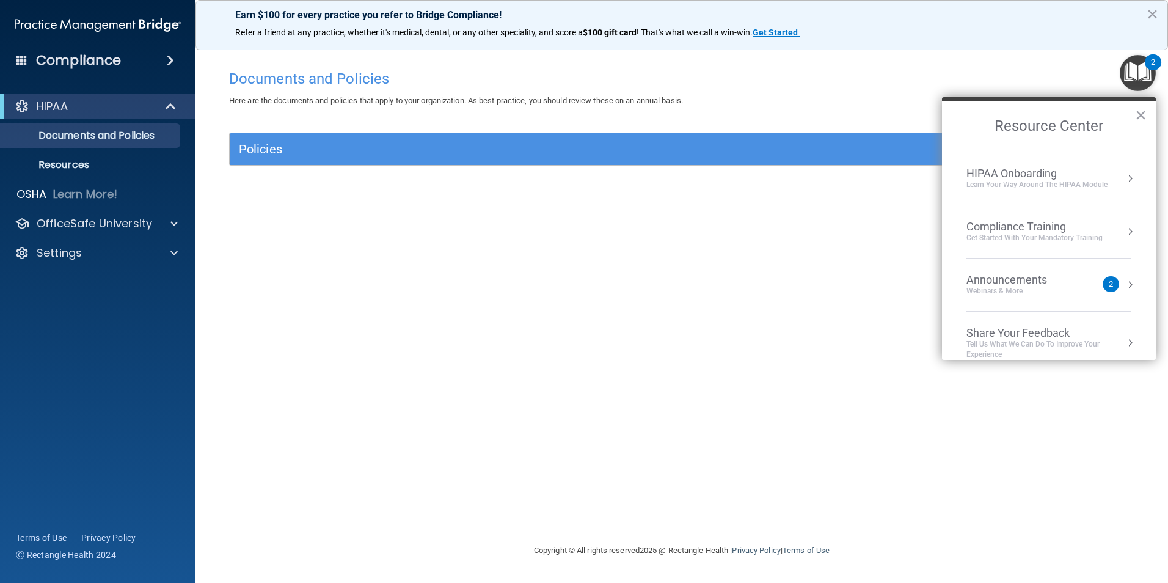
click at [1038, 235] on div "Get Started with your mandatory training" at bounding box center [1034, 238] width 136 height 10
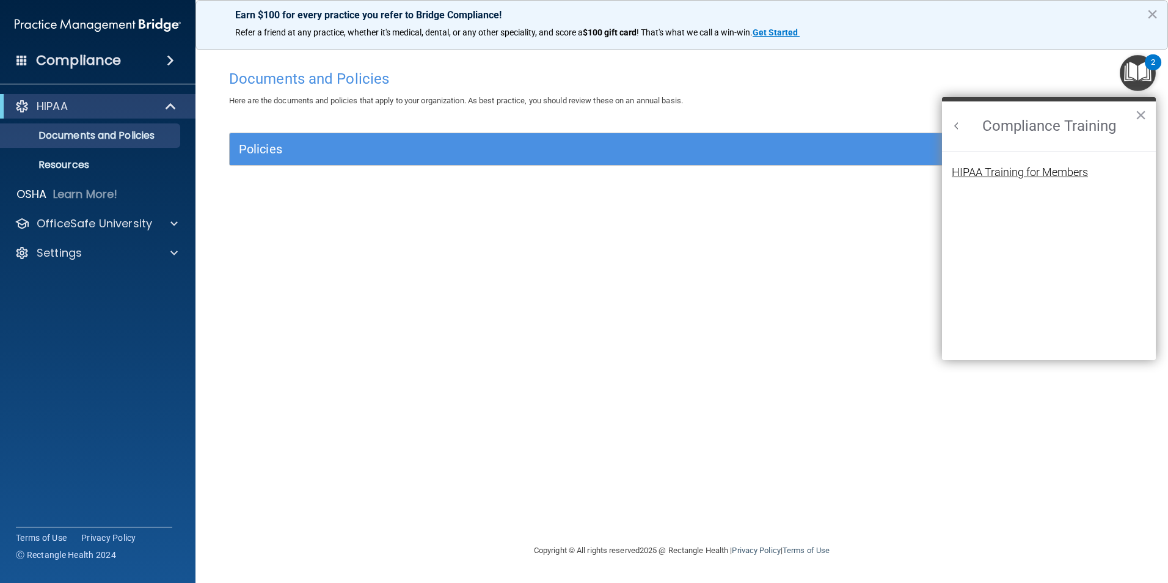
click at [1011, 169] on div "HIPAA Training for Members" at bounding box center [1020, 172] width 136 height 11
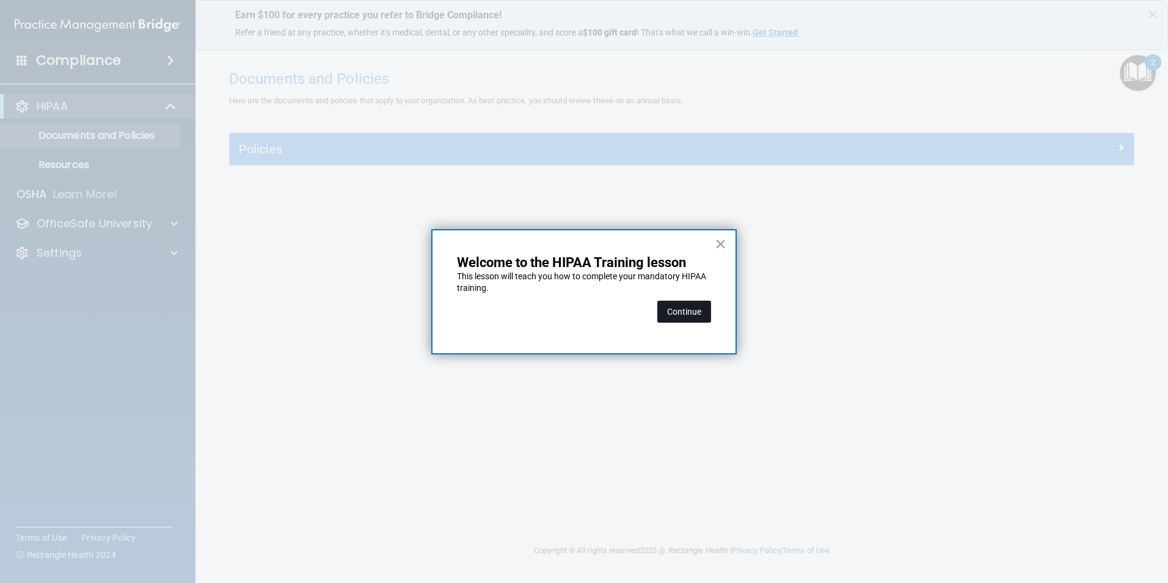
click at [673, 316] on button "Continue" at bounding box center [684, 312] width 54 height 22
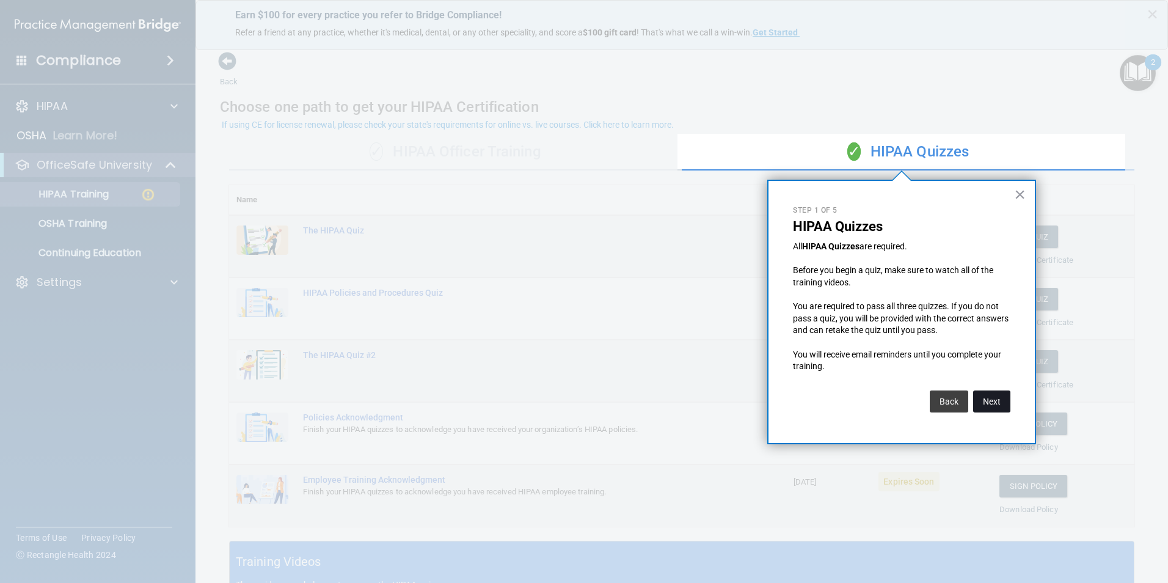
click at [995, 401] on button "Next" at bounding box center [991, 401] width 37 height 22
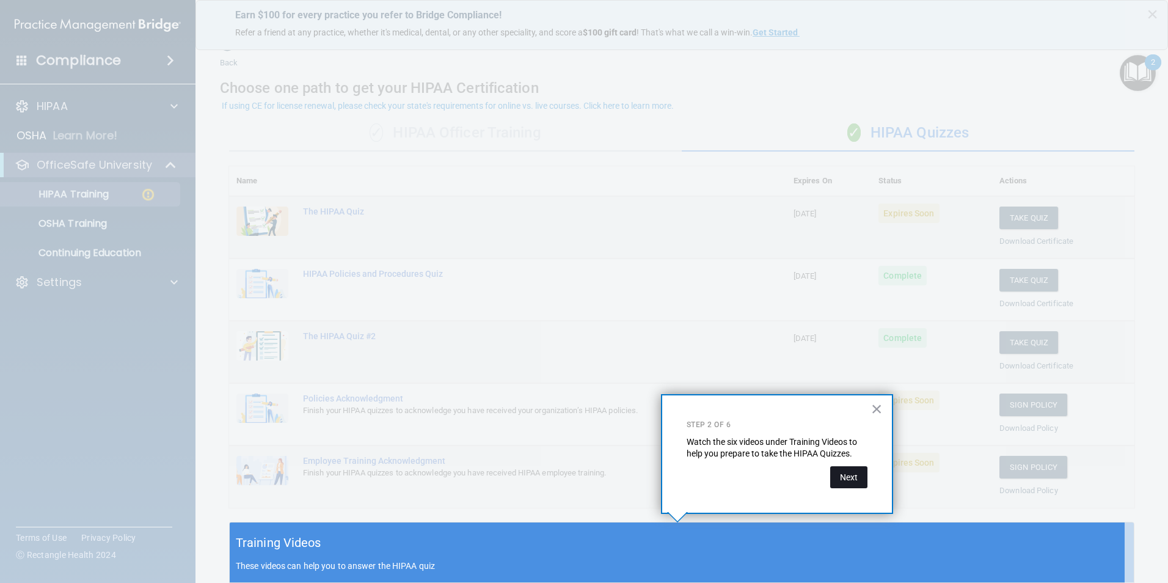
click at [848, 478] on button "Next" at bounding box center [848, 477] width 37 height 22
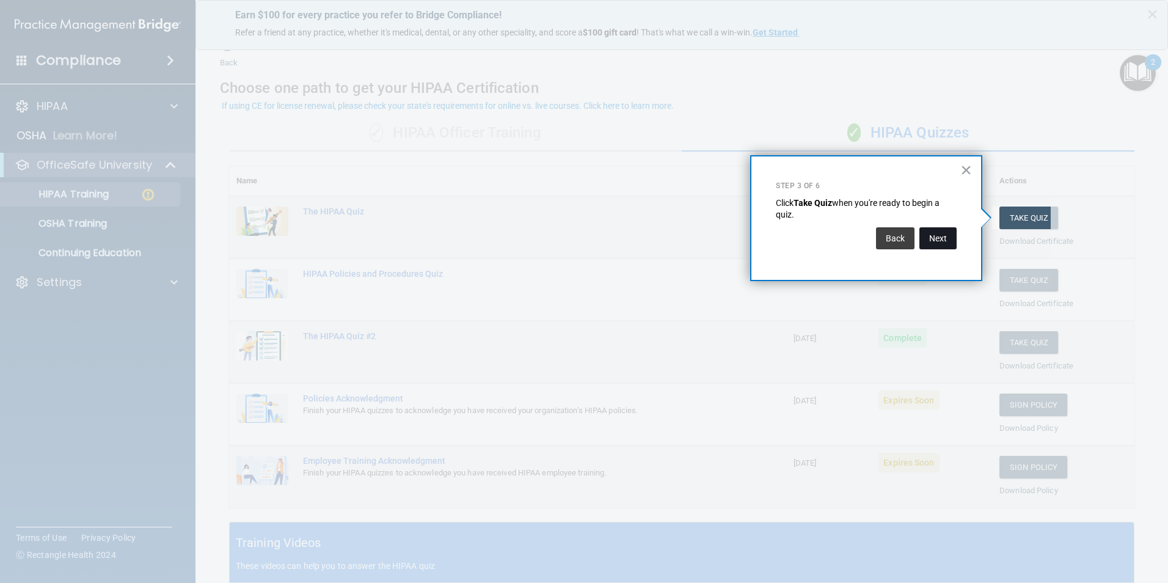
click at [945, 244] on button "Next" at bounding box center [937, 238] width 37 height 22
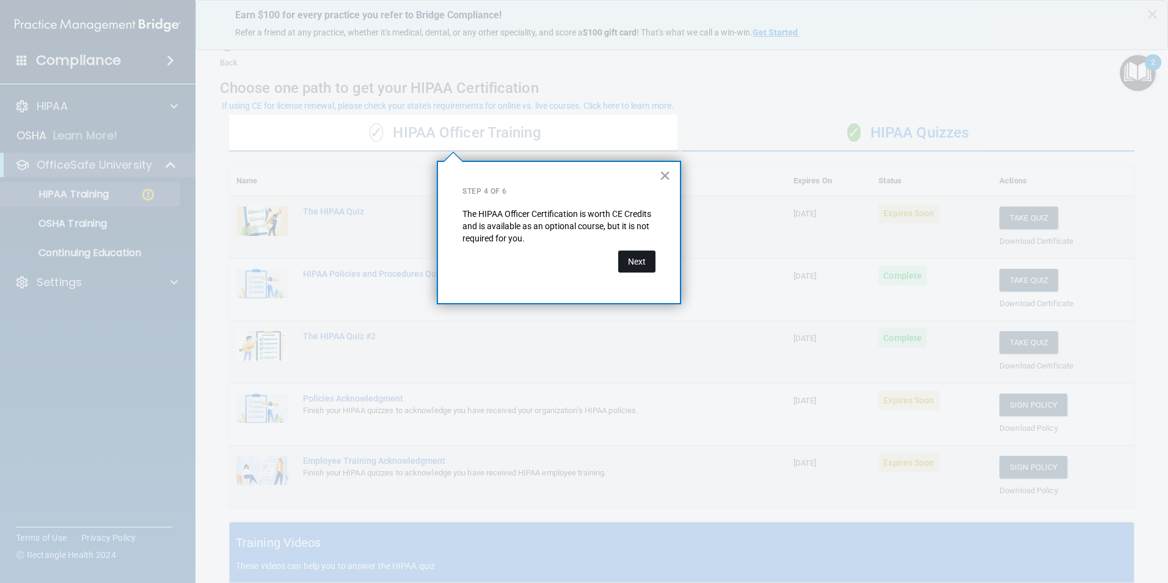
click at [635, 267] on button "Next" at bounding box center [636, 261] width 37 height 22
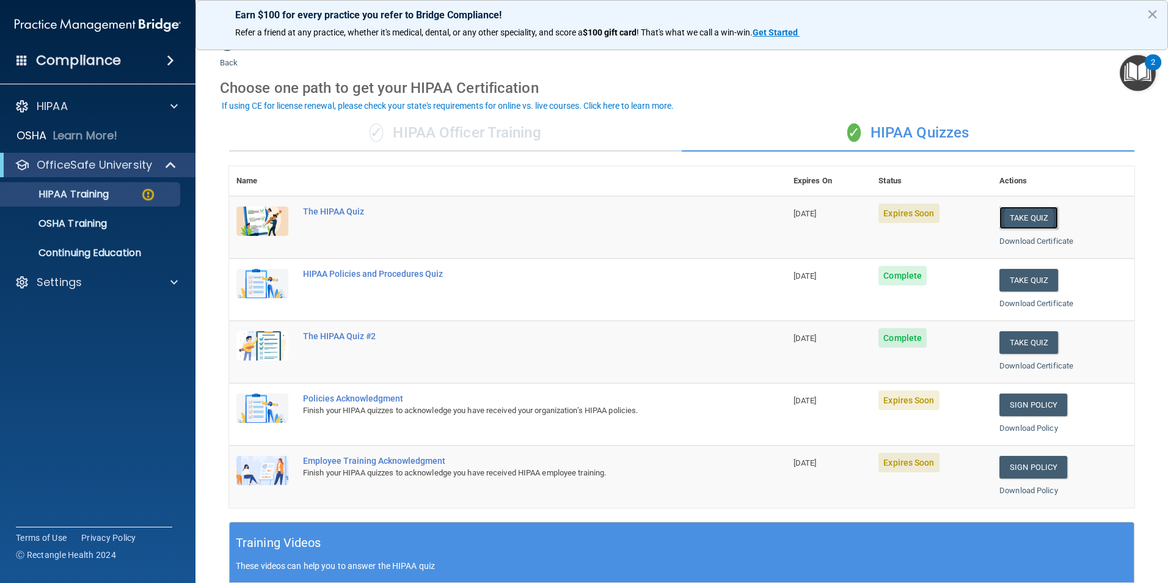
click at [1040, 220] on button "Take Quiz" at bounding box center [1028, 217] width 59 height 23
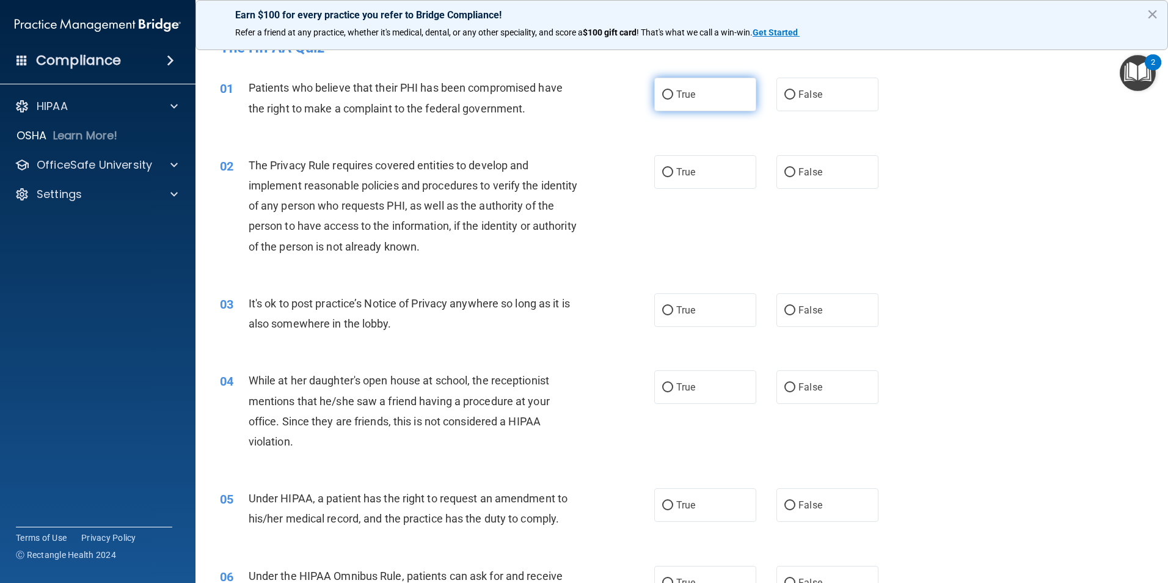
click at [689, 98] on span "True" at bounding box center [685, 95] width 19 height 12
click at [673, 98] on input "True" at bounding box center [667, 94] width 11 height 9
radio input "true"
click at [685, 169] on span "True" at bounding box center [685, 172] width 19 height 12
click at [673, 169] on input "True" at bounding box center [667, 172] width 11 height 9
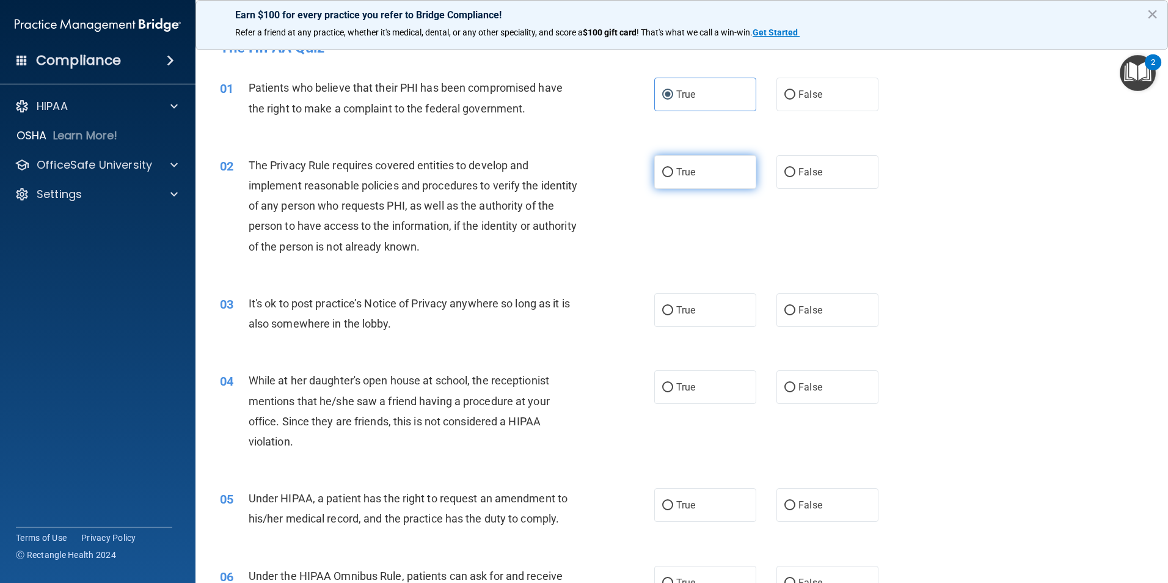
radio input "true"
click at [660, 329] on div "03 It's ok to post practice’s Notice of Privacy anywhere so long as it is also …" at bounding box center [437, 316] width 471 height 46
click at [682, 313] on span "True" at bounding box center [685, 310] width 19 height 12
click at [673, 313] on input "True" at bounding box center [667, 310] width 11 height 9
radio input "true"
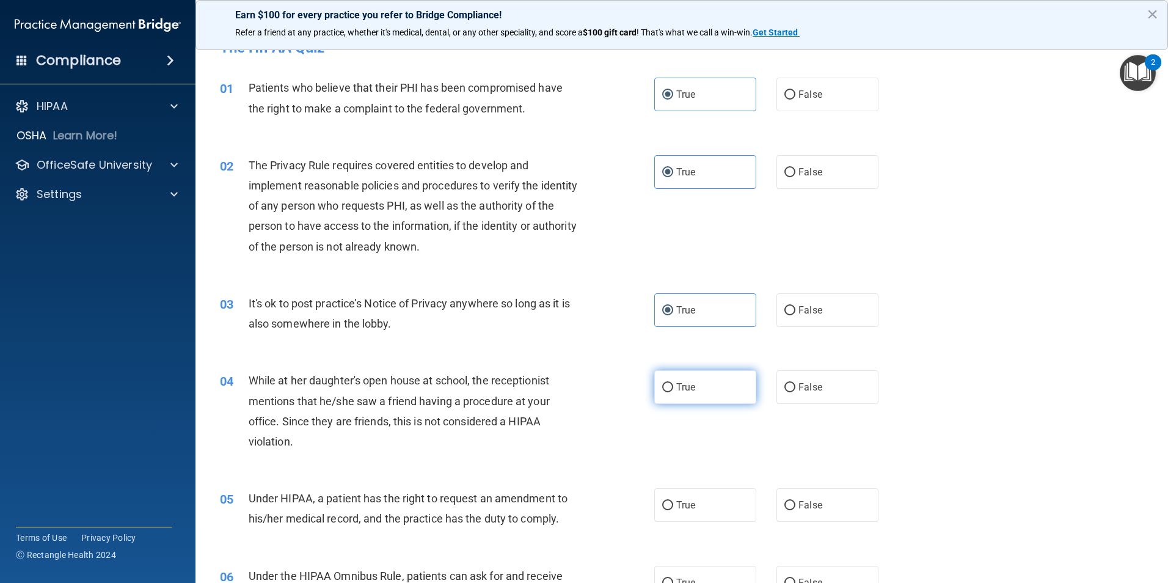
click at [679, 397] on label "True" at bounding box center [705, 387] width 102 height 34
click at [673, 392] on input "True" at bounding box center [667, 387] width 11 height 9
radio input "true"
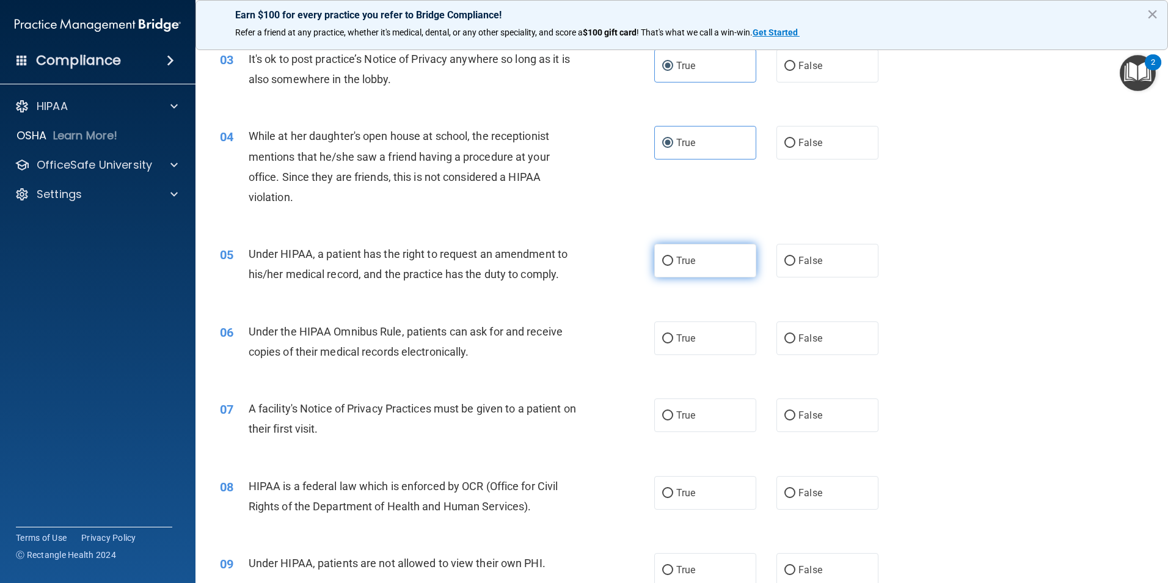
click at [689, 260] on span "True" at bounding box center [685, 261] width 19 height 12
click at [673, 260] on input "True" at bounding box center [667, 261] width 11 height 9
radio input "true"
click at [687, 336] on span "True" at bounding box center [685, 338] width 19 height 12
click at [673, 336] on input "True" at bounding box center [667, 338] width 11 height 9
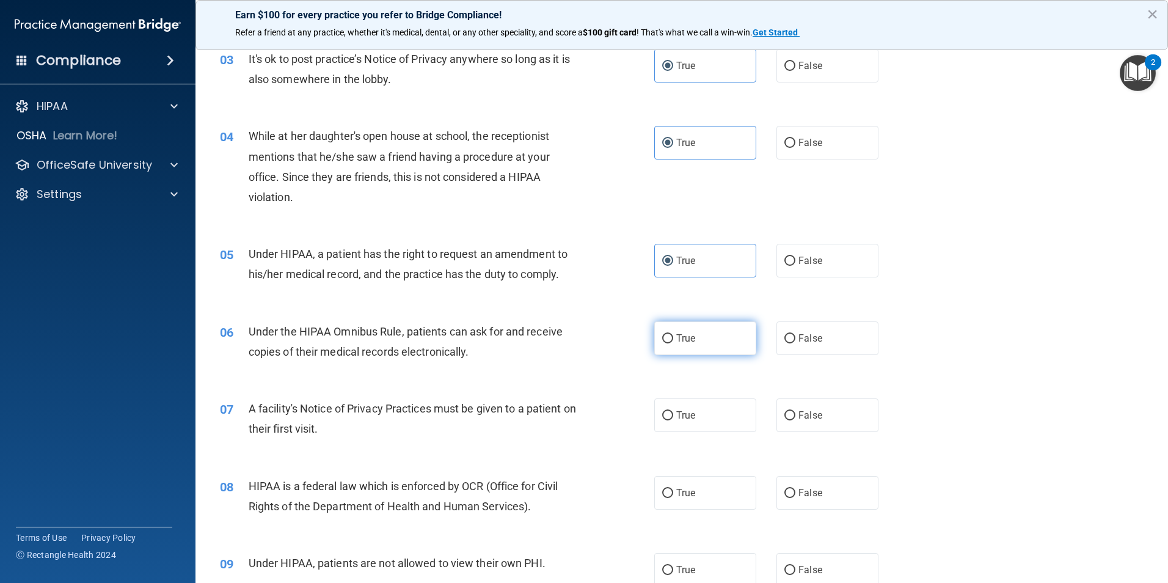
radio input "true"
click at [688, 421] on label "True" at bounding box center [705, 415] width 102 height 34
click at [673, 420] on input "True" at bounding box center [667, 415] width 11 height 9
radio input "true"
click at [684, 503] on label "True" at bounding box center [705, 493] width 102 height 34
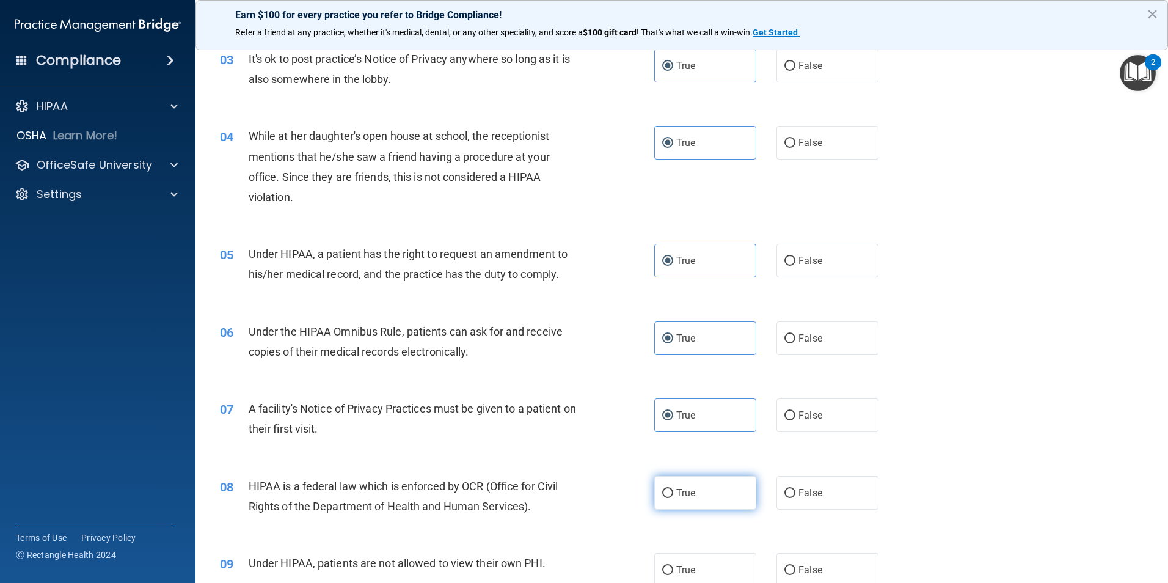
click at [673, 498] on input "True" at bounding box center [667, 493] width 11 height 9
radio input "true"
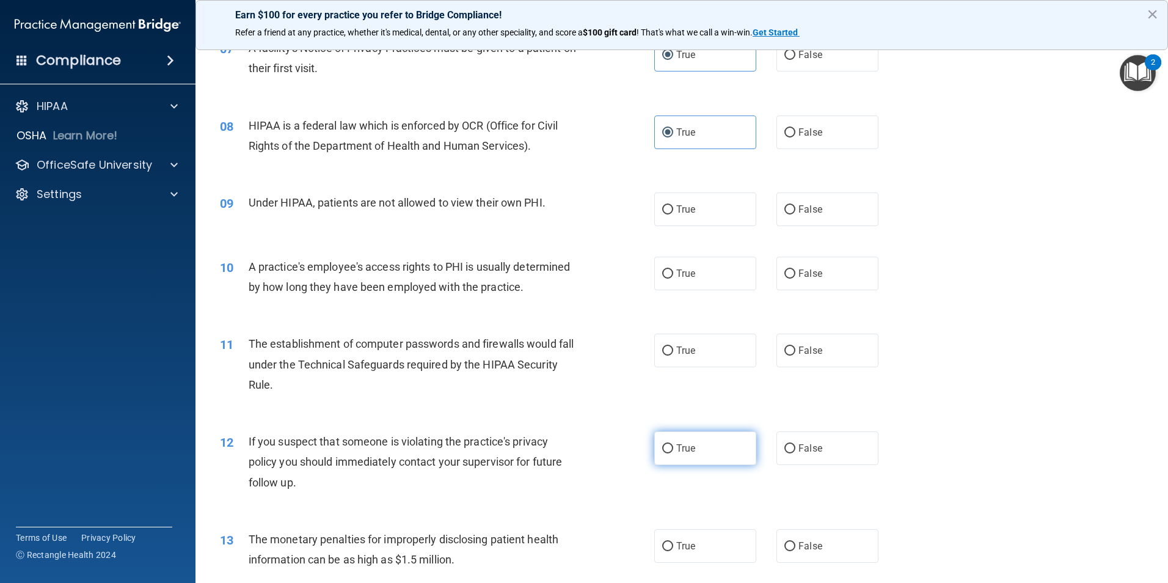
scroll to position [691, 0]
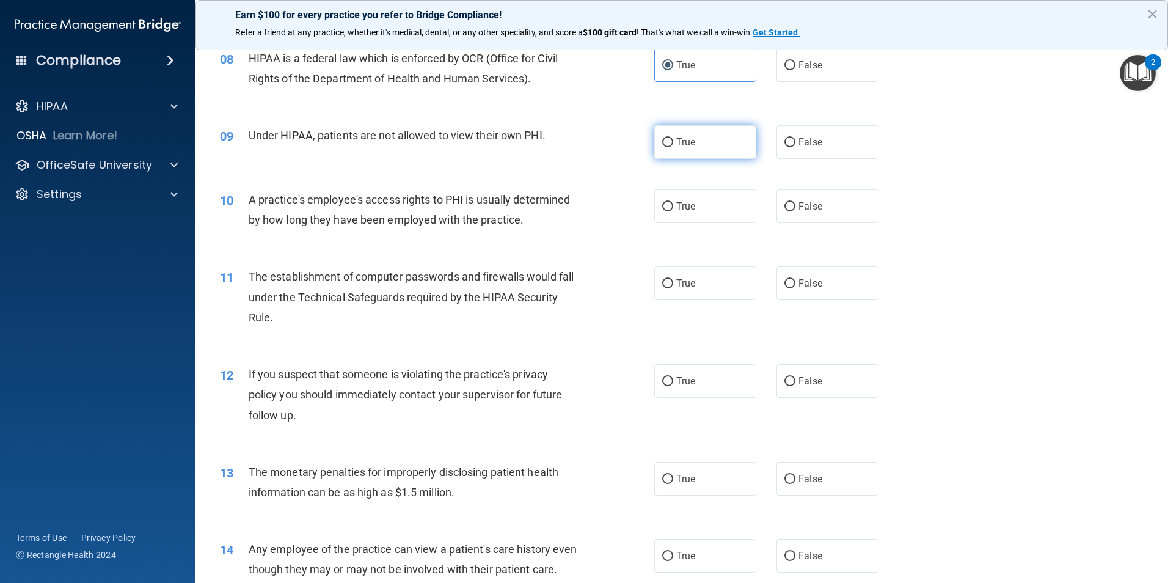
click at [680, 152] on label "True" at bounding box center [705, 142] width 102 height 34
click at [673, 147] on input "True" at bounding box center [667, 142] width 11 height 9
radio input "true"
click at [682, 204] on span "True" at bounding box center [685, 206] width 19 height 12
click at [673, 204] on input "True" at bounding box center [667, 206] width 11 height 9
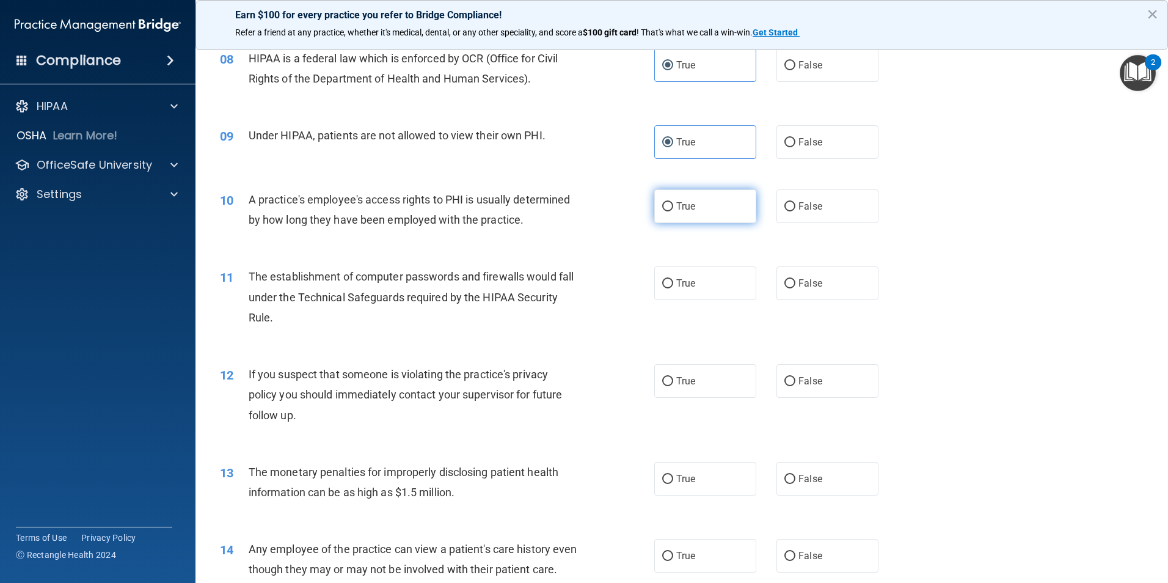
radio input "true"
drag, startPoint x: 674, startPoint y: 285, endPoint x: 678, endPoint y: 295, distance: 10.7
click at [676, 288] on span "True" at bounding box center [685, 283] width 19 height 12
click at [673, 288] on input "True" at bounding box center [667, 283] width 11 height 9
radio input "true"
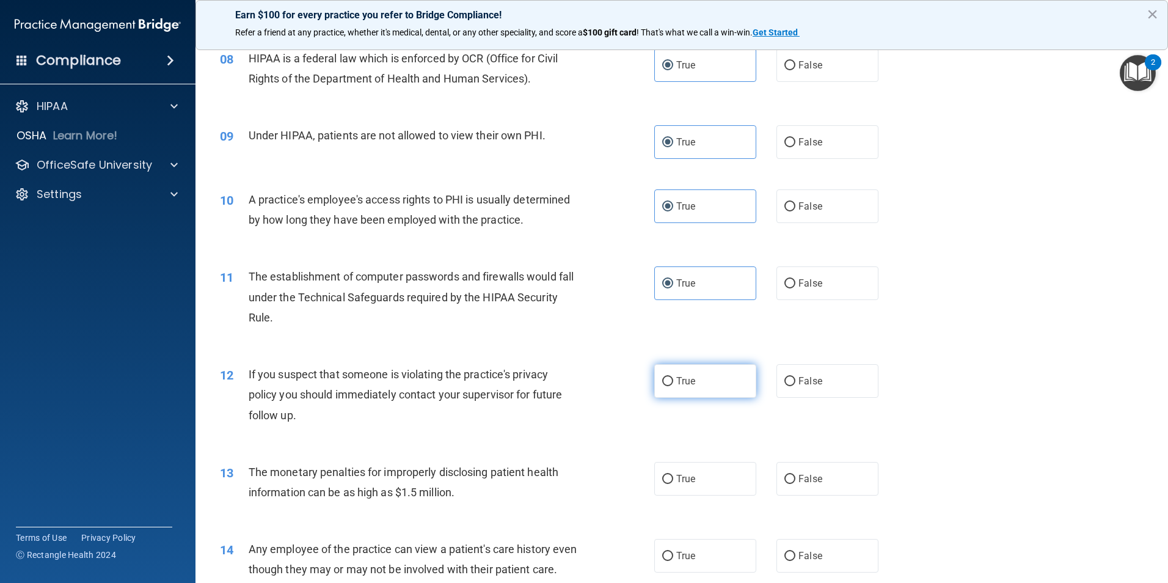
click at [695, 385] on label "True" at bounding box center [705, 381] width 102 height 34
click at [673, 385] on input "True" at bounding box center [667, 381] width 11 height 9
radio input "true"
click at [676, 495] on div "13 The monetary penalties for improperly disclosing patient health information …" at bounding box center [682, 485] width 942 height 77
click at [681, 487] on label "True" at bounding box center [705, 479] width 102 height 34
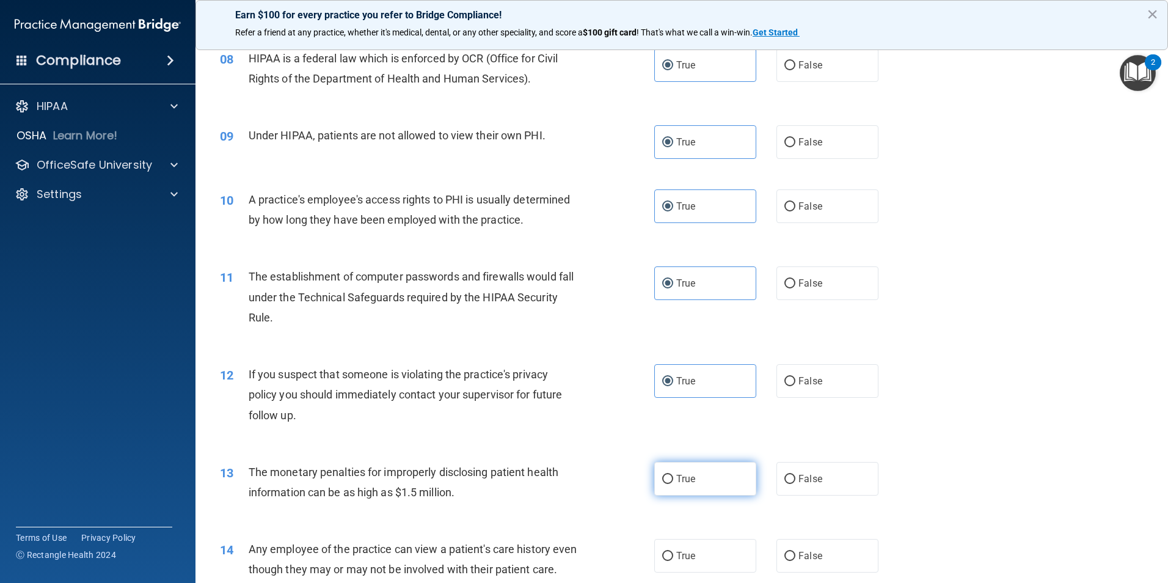
click at [673, 484] on input "True" at bounding box center [667, 479] width 11 height 9
radio input "true"
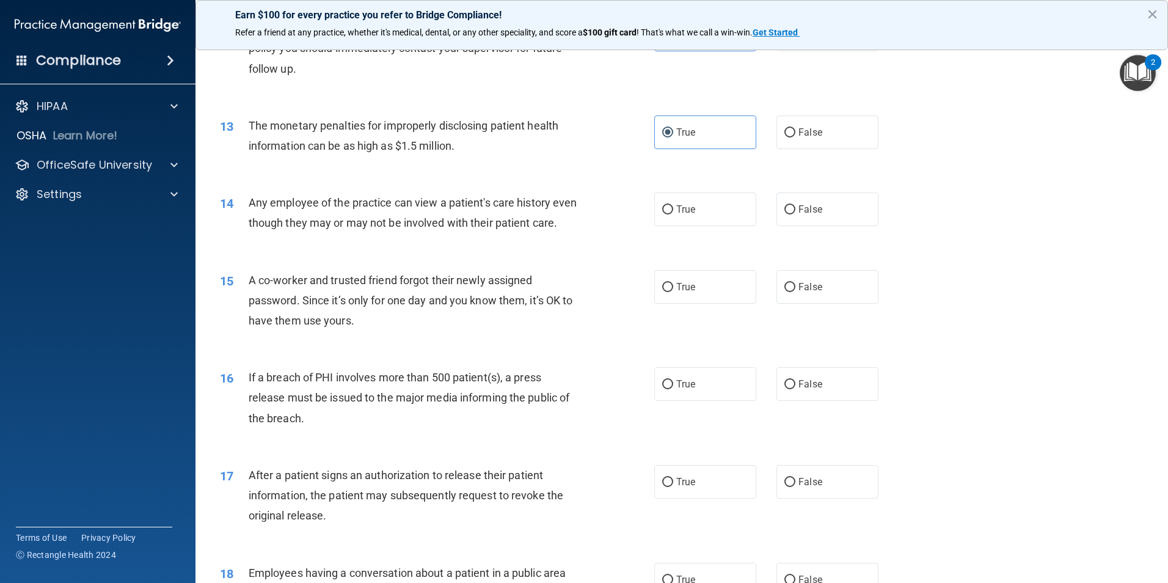
scroll to position [1038, 0]
click at [683, 204] on span "True" at bounding box center [685, 208] width 19 height 12
click at [673, 204] on input "True" at bounding box center [667, 208] width 11 height 9
radio input "true"
click at [689, 290] on label "True" at bounding box center [705, 286] width 102 height 34
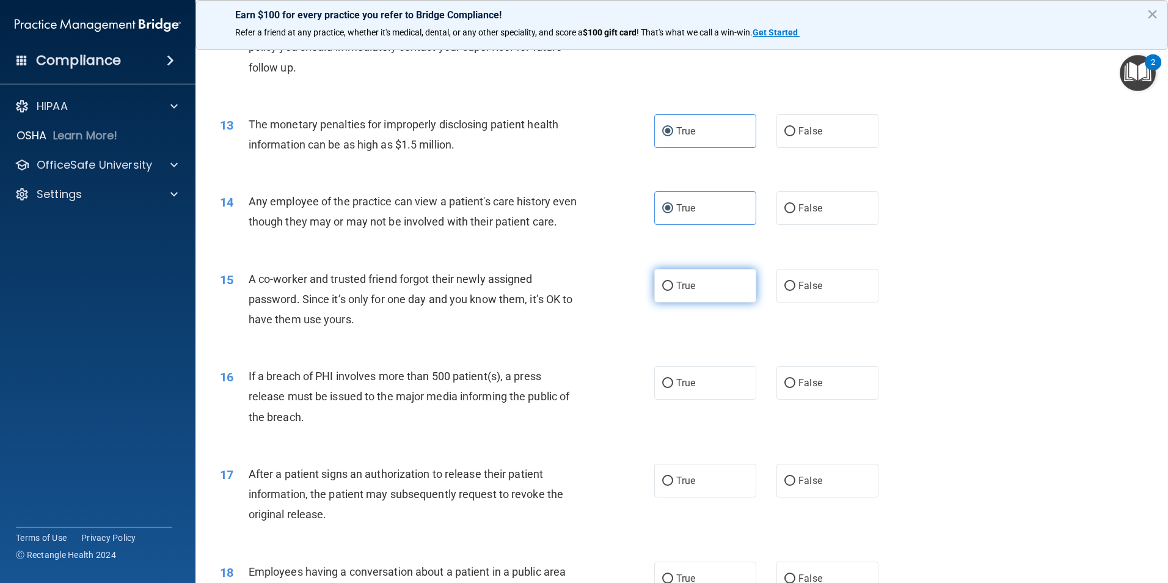
click at [673, 290] on input "True" at bounding box center [667, 286] width 11 height 9
radio input "true"
click at [688, 389] on span "True" at bounding box center [685, 383] width 19 height 12
click at [673, 388] on input "True" at bounding box center [667, 383] width 11 height 9
radio input "true"
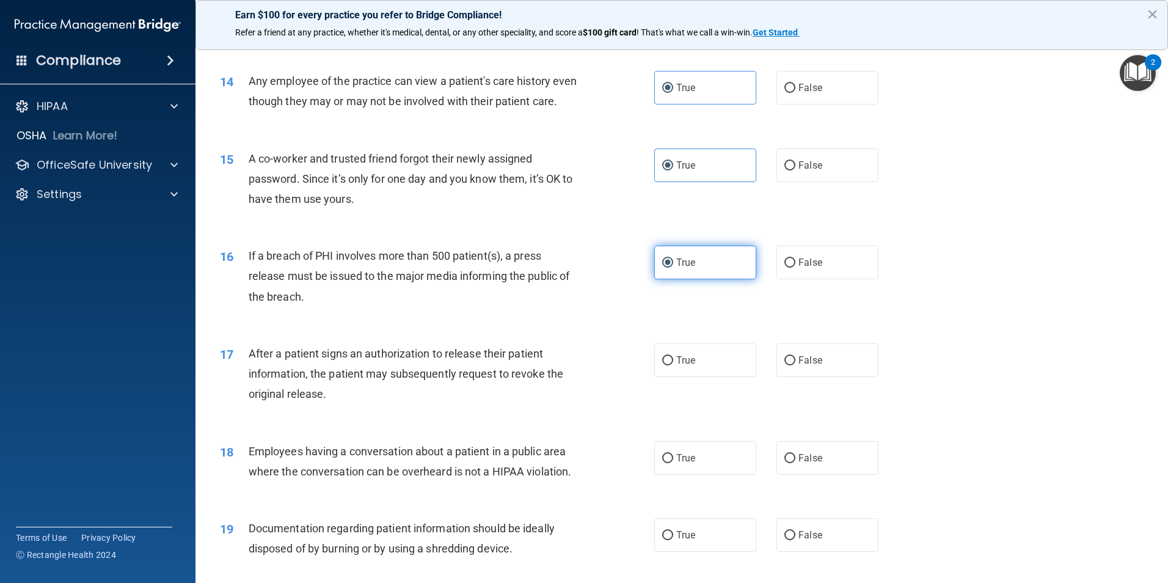
scroll to position [1161, 0]
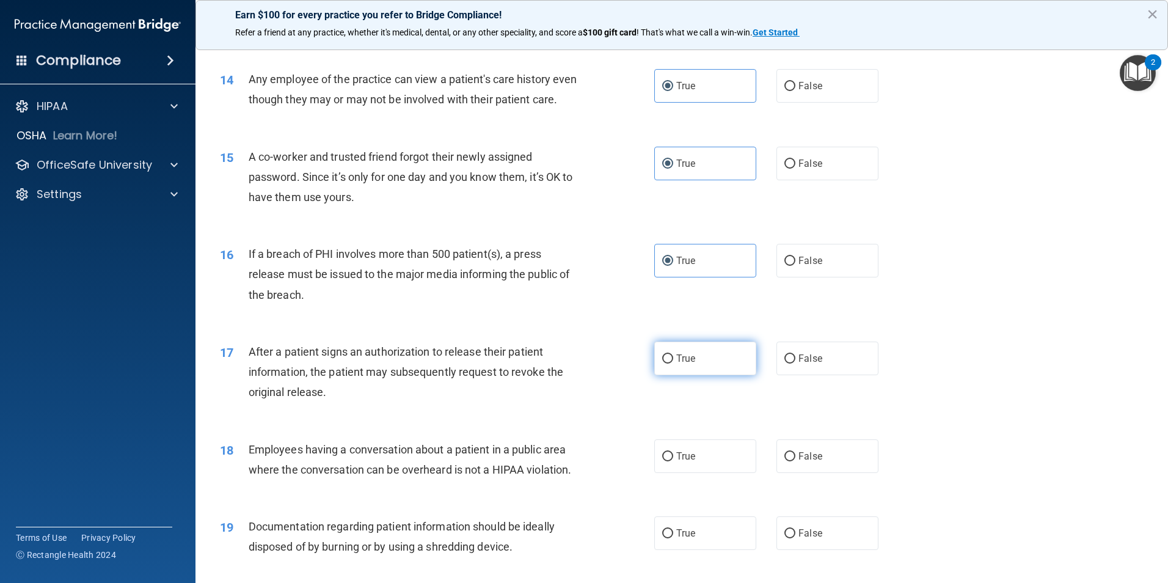
click at [680, 364] on span "True" at bounding box center [685, 358] width 19 height 12
click at [673, 363] on input "True" at bounding box center [667, 358] width 11 height 9
radio input "true"
click at [676, 462] on span "True" at bounding box center [685, 456] width 19 height 12
click at [673, 461] on input "True" at bounding box center [667, 456] width 11 height 9
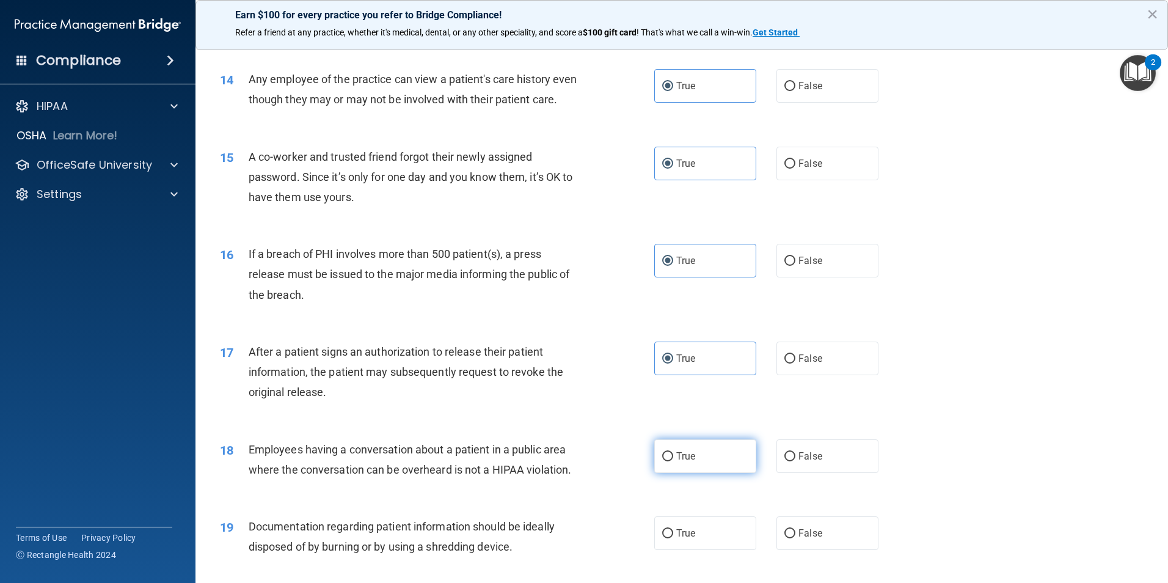
radio input "true"
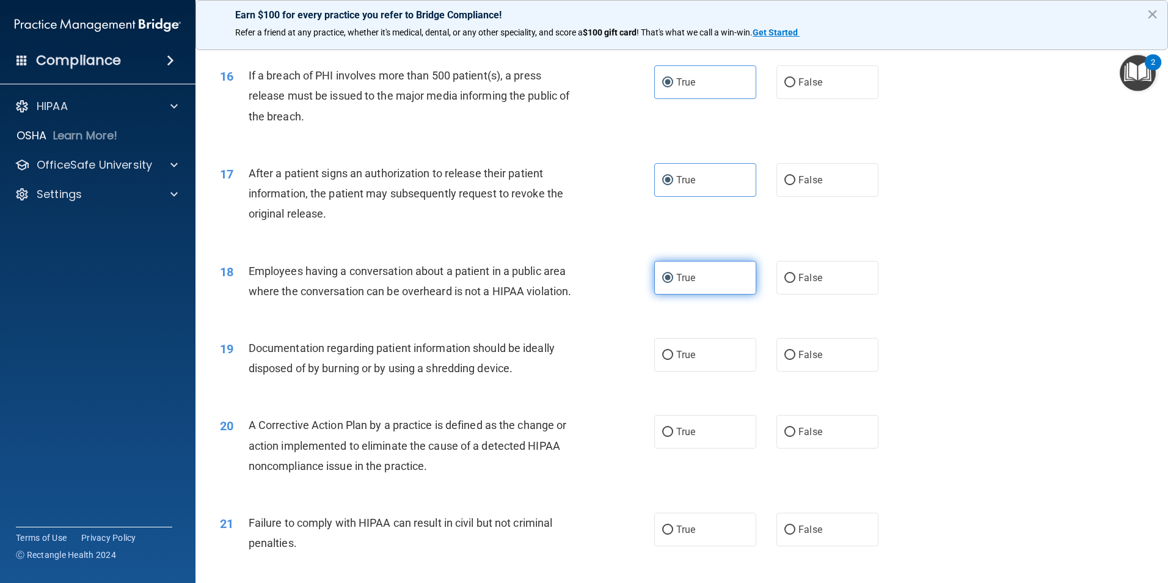
scroll to position [1344, 0]
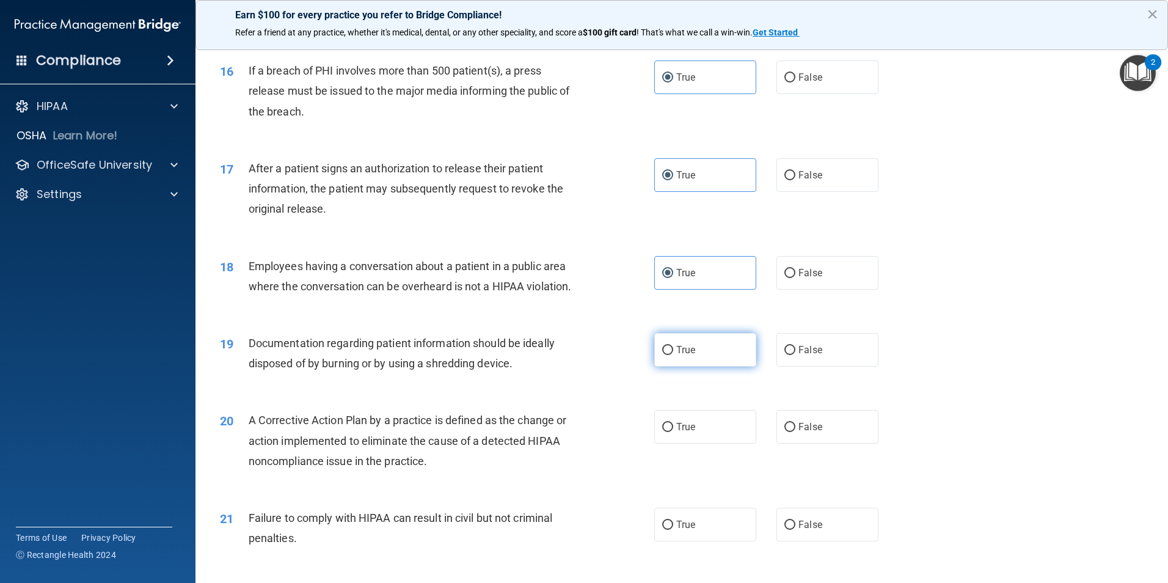
click at [679, 367] on label "True" at bounding box center [705, 350] width 102 height 34
click at [673, 355] on input "True" at bounding box center [667, 350] width 11 height 9
radio input "true"
click at [693, 443] on label "True" at bounding box center [705, 427] width 102 height 34
click at [673, 432] on input "True" at bounding box center [667, 427] width 11 height 9
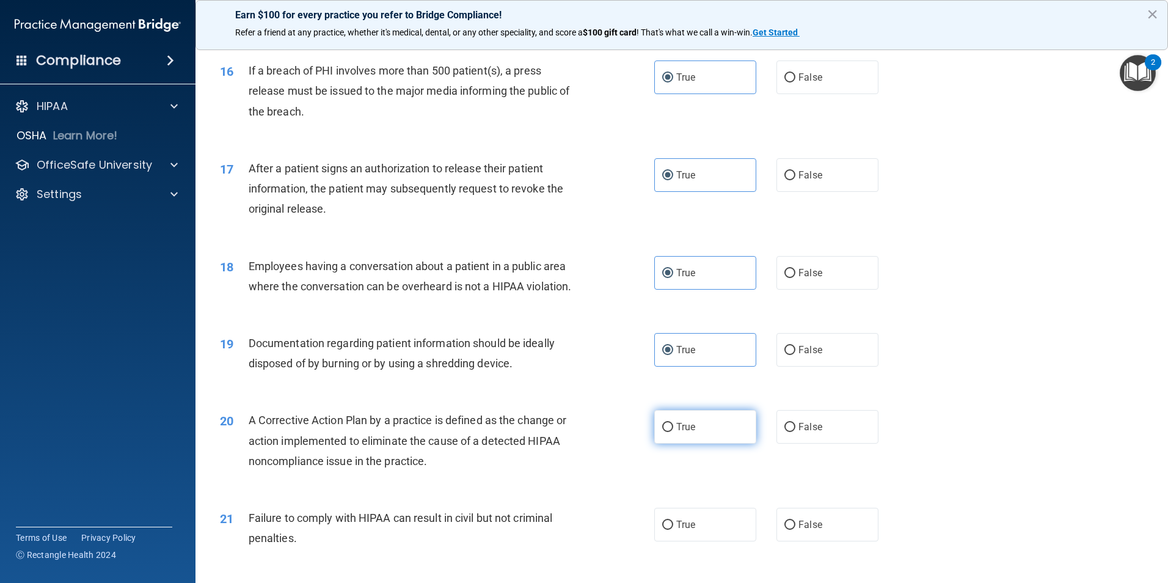
radio input "true"
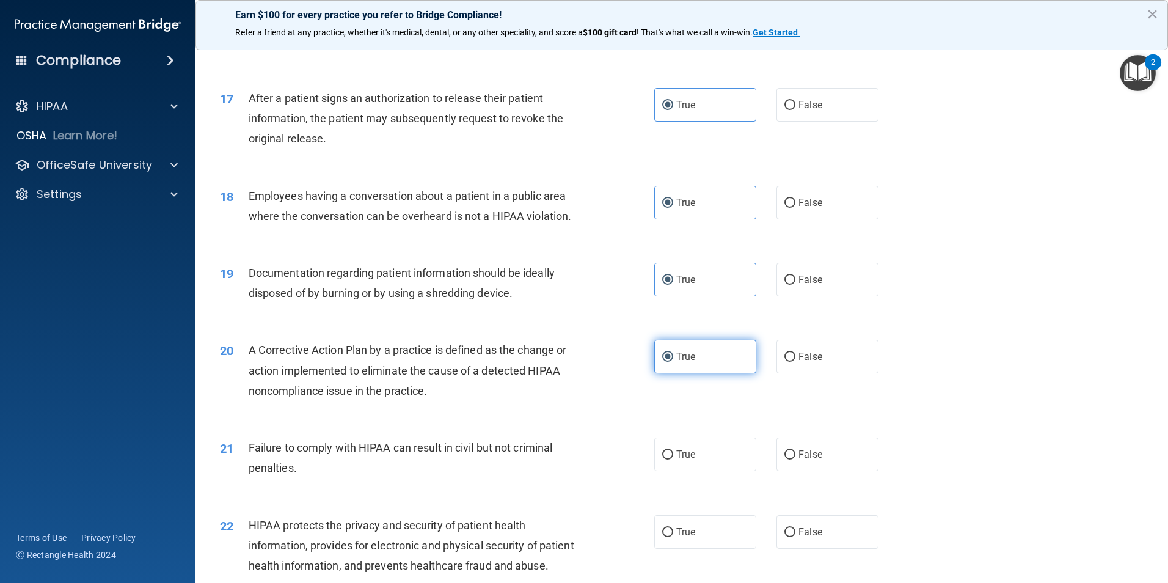
scroll to position [1588, 0]
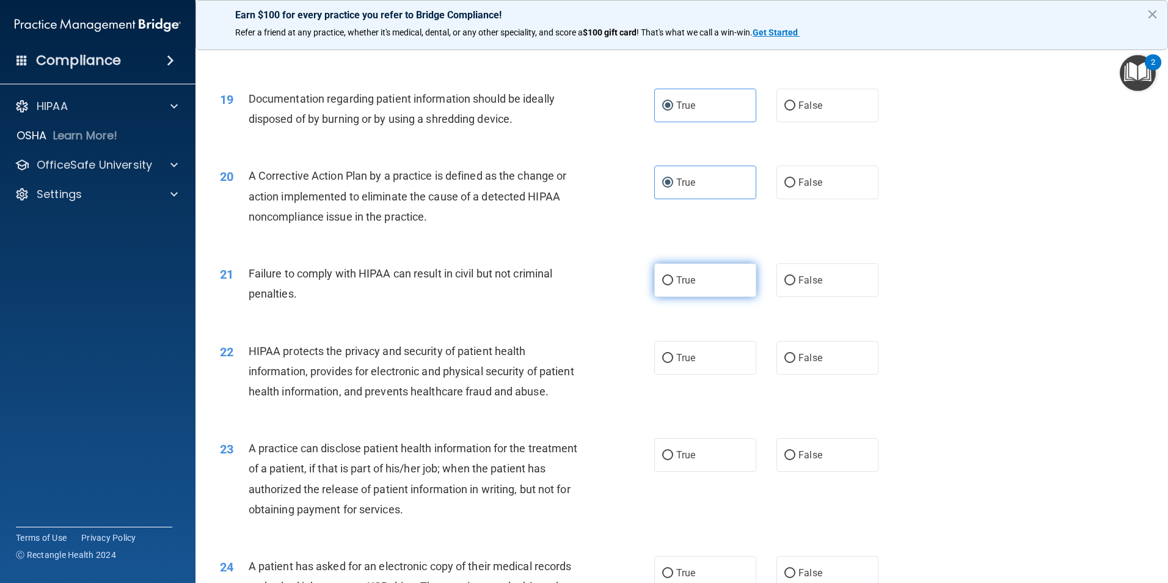
click at [690, 286] on span "True" at bounding box center [685, 280] width 19 height 12
click at [673, 285] on input "True" at bounding box center [667, 280] width 11 height 9
radio input "true"
click at [679, 363] on span "True" at bounding box center [685, 358] width 19 height 12
click at [673, 363] on input "True" at bounding box center [667, 358] width 11 height 9
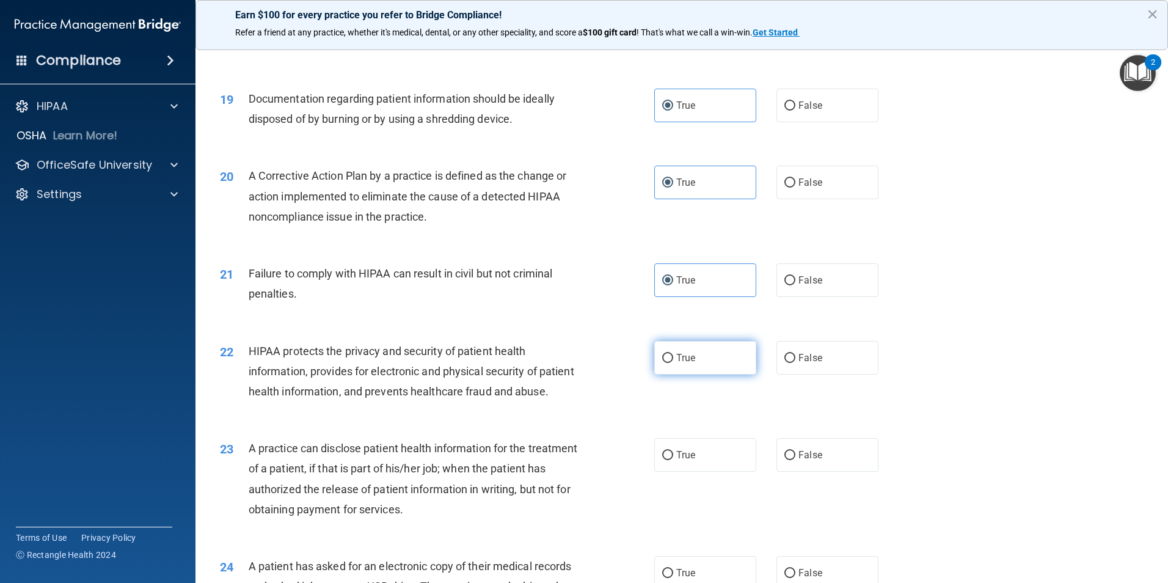
radio input "true"
click at [669, 472] on label "True" at bounding box center [705, 455] width 102 height 34
click at [669, 460] on input "True" at bounding box center [667, 455] width 11 height 9
radio input "true"
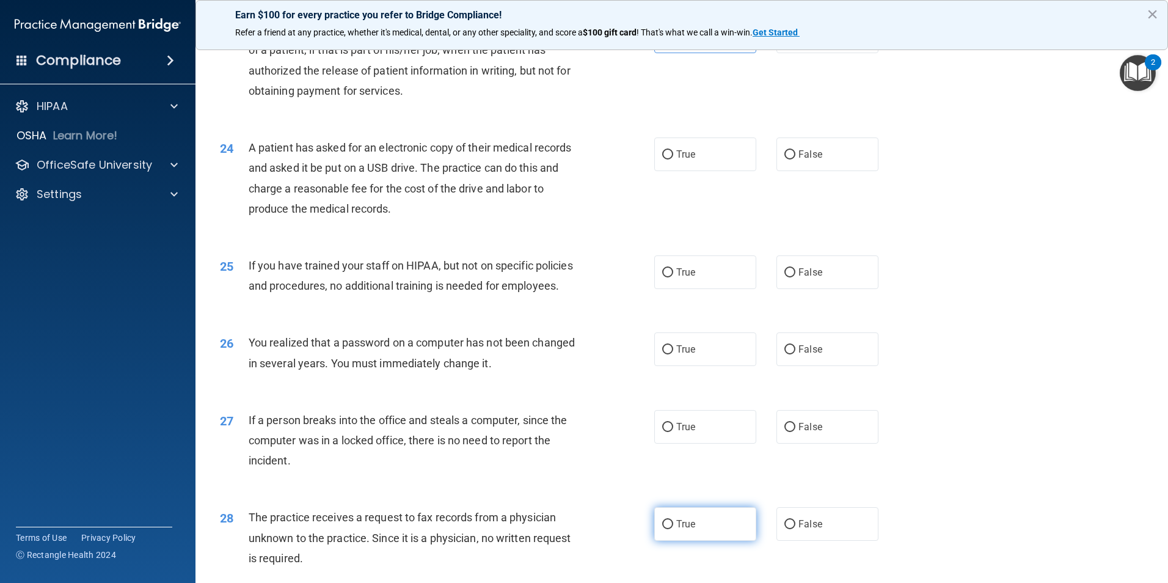
scroll to position [1955, 0]
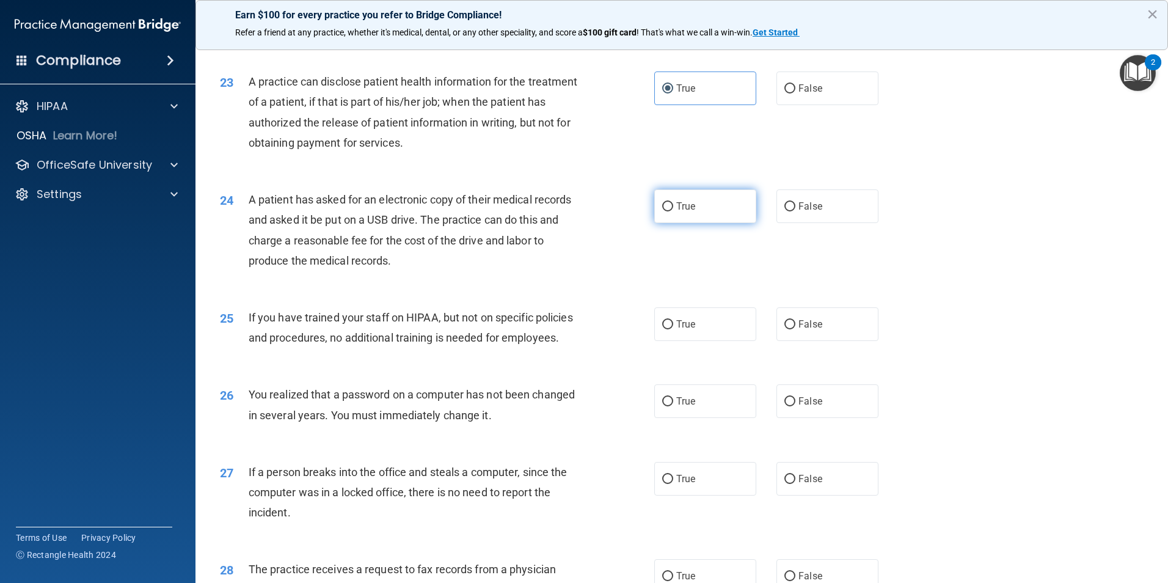
click at [678, 223] on label "True" at bounding box center [705, 206] width 102 height 34
click at [673, 211] on input "True" at bounding box center [667, 206] width 11 height 9
radio input "true"
click at [684, 330] on span "True" at bounding box center [685, 324] width 19 height 12
click at [673, 329] on input "True" at bounding box center [667, 324] width 11 height 9
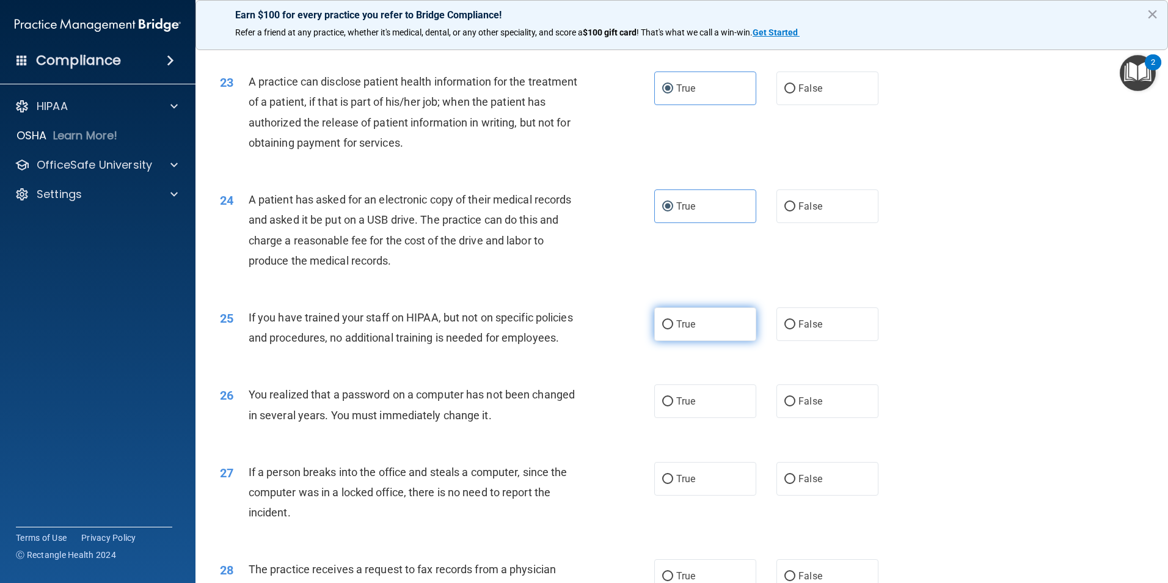
radio input "true"
click at [704, 418] on label "True" at bounding box center [705, 401] width 102 height 34
click at [673, 406] on input "True" at bounding box center [667, 401] width 11 height 9
radio input "true"
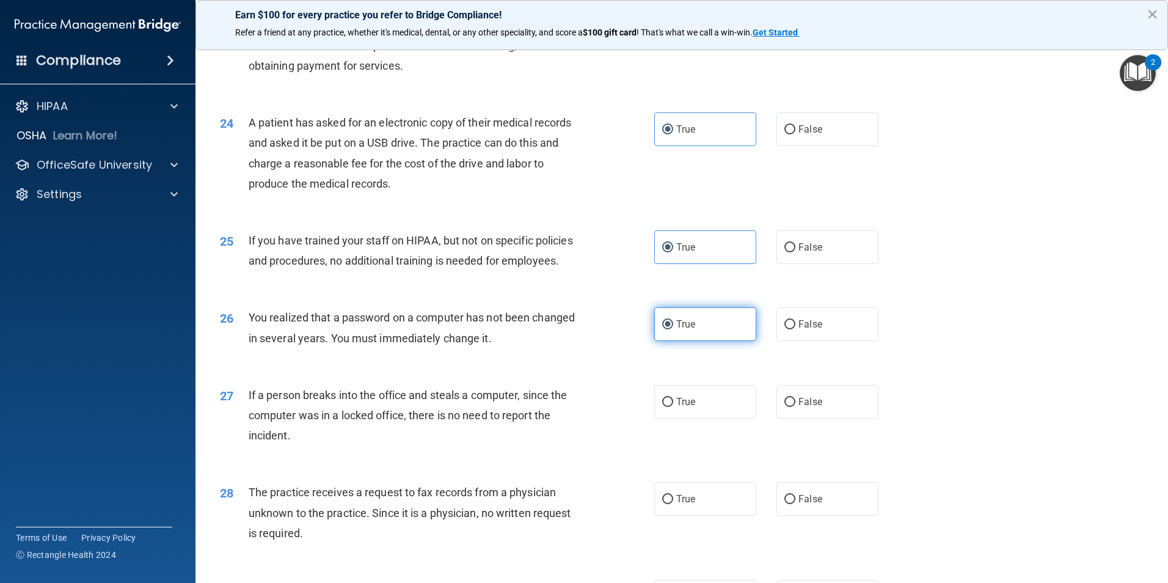
scroll to position [2138, 0]
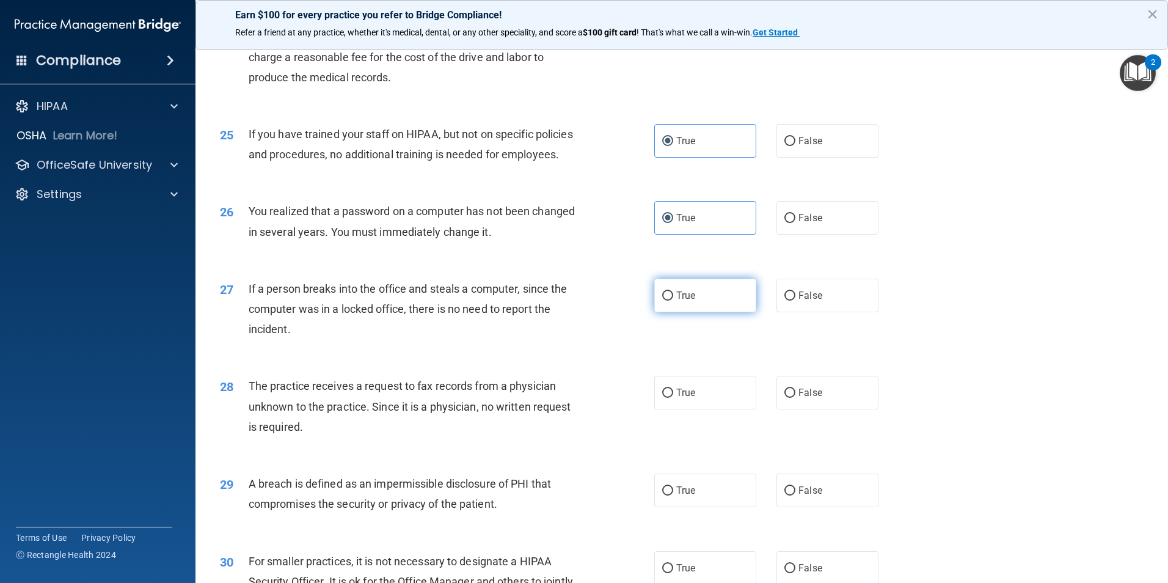
click at [693, 312] on label "True" at bounding box center [705, 296] width 102 height 34
click at [673, 301] on input "True" at bounding box center [667, 295] width 11 height 9
radio input "true"
click at [676, 398] on span "True" at bounding box center [685, 393] width 19 height 12
click at [673, 398] on input "True" at bounding box center [667, 393] width 11 height 9
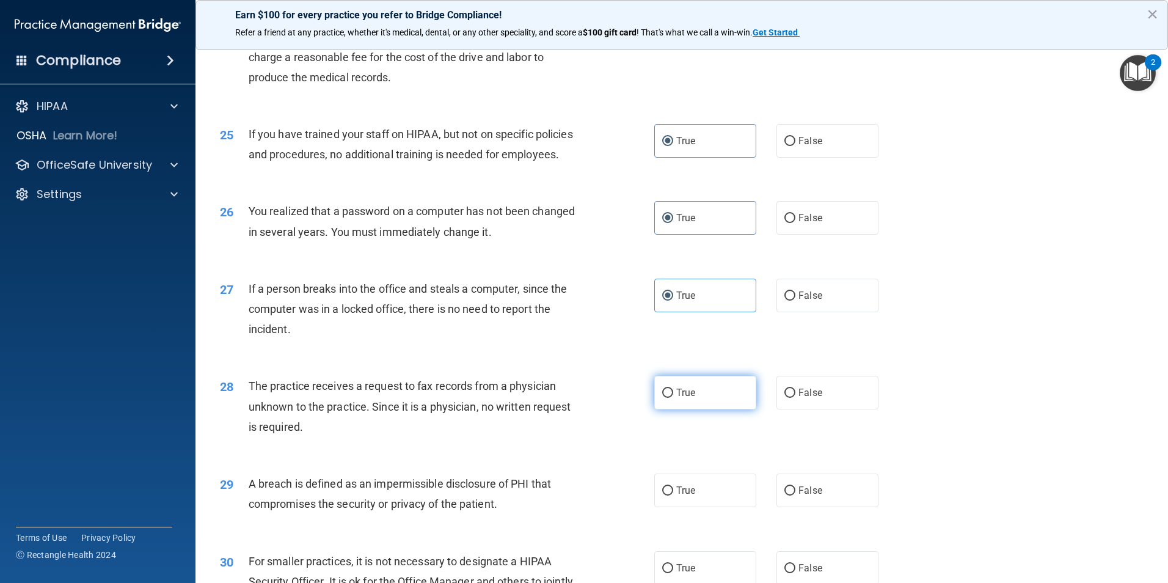
radio input "true"
click at [680, 507] on label "True" at bounding box center [705, 490] width 102 height 34
click at [673, 495] on input "True" at bounding box center [667, 490] width 11 height 9
radio input "true"
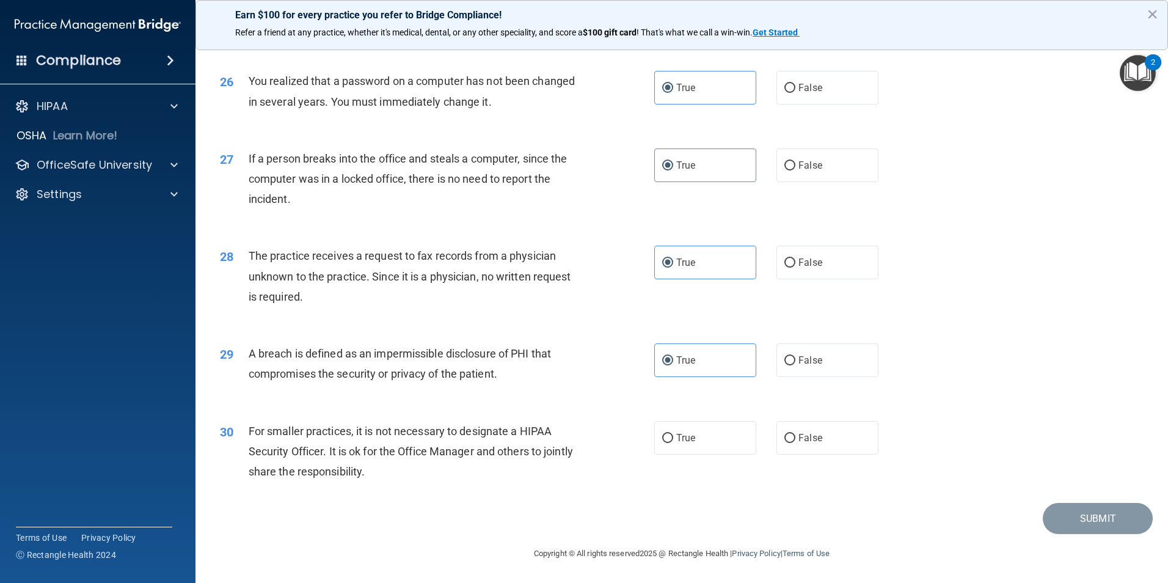
scroll to position [2329, 0]
click at [676, 440] on span "True" at bounding box center [685, 438] width 19 height 12
click at [672, 440] on input "True" at bounding box center [667, 438] width 11 height 9
radio input "true"
click at [1056, 514] on button "Submit" at bounding box center [1098, 518] width 110 height 31
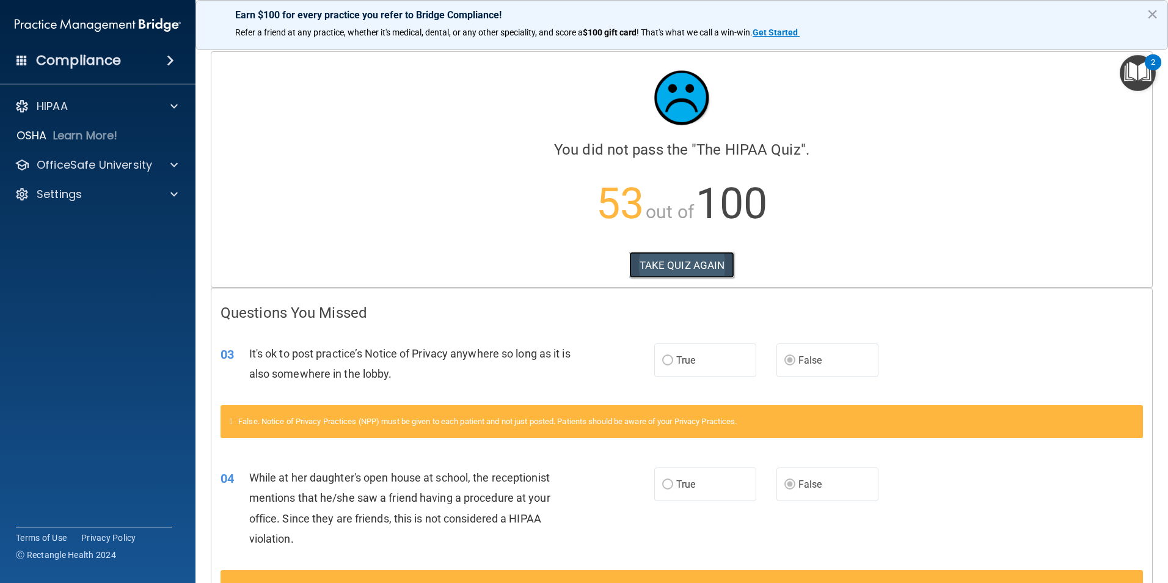
click at [705, 269] on button "TAKE QUIZ AGAIN" at bounding box center [682, 265] width 106 height 27
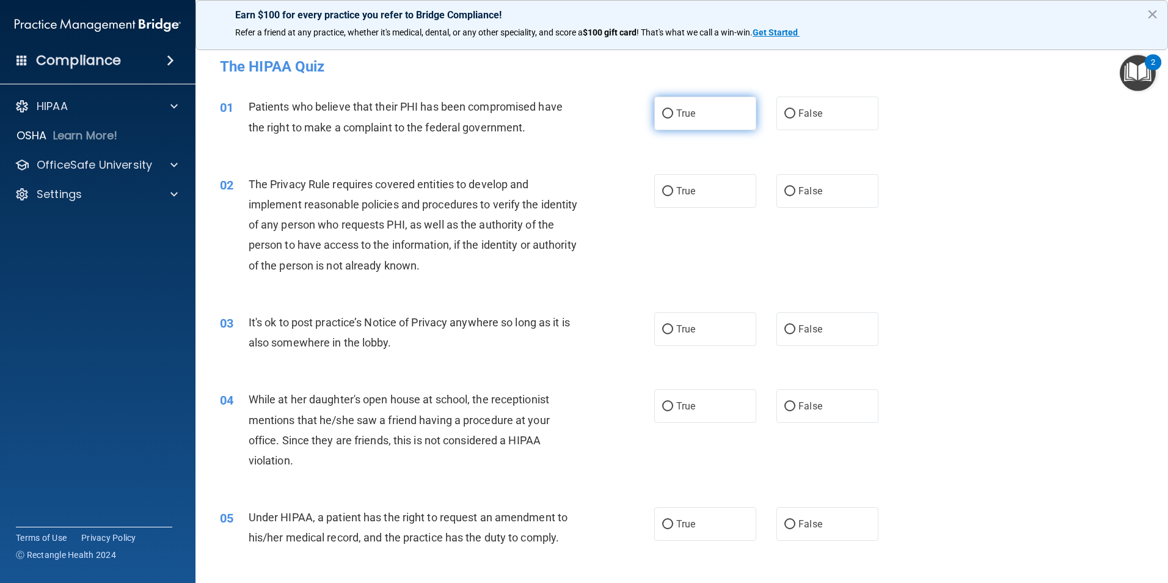
click at [710, 109] on label "True" at bounding box center [705, 114] width 102 height 34
click at [673, 109] on input "True" at bounding box center [667, 113] width 11 height 9
radio input "true"
click at [699, 195] on label "True" at bounding box center [705, 191] width 102 height 34
click at [673, 195] on input "True" at bounding box center [667, 191] width 11 height 9
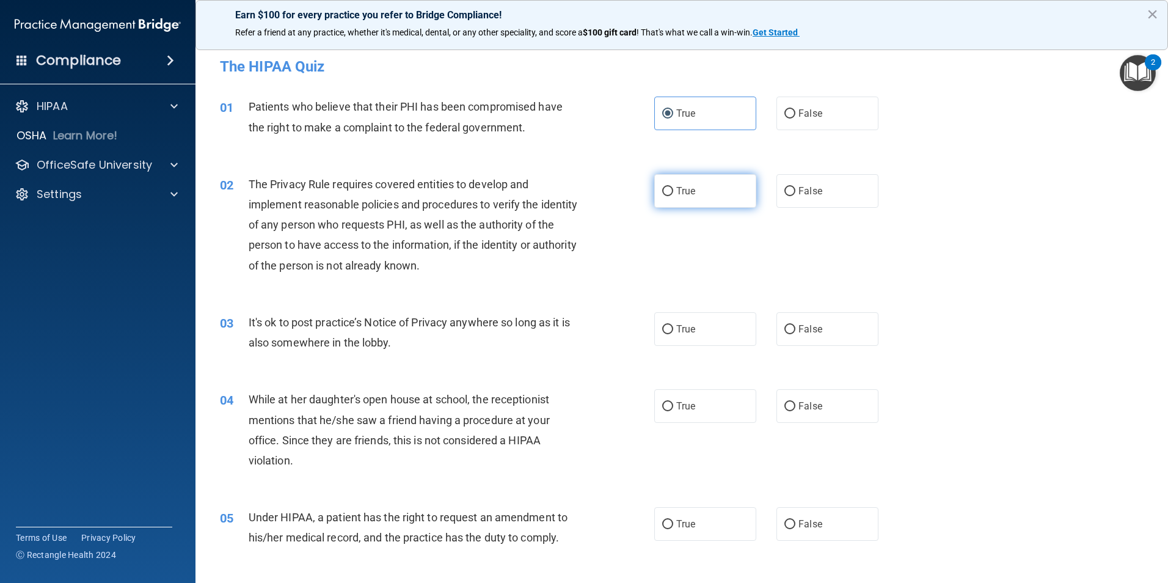
radio input "true"
click at [809, 340] on label "False" at bounding box center [827, 329] width 102 height 34
click at [795, 334] on input "False" at bounding box center [789, 329] width 11 height 9
radio input "true"
click at [808, 401] on span "False" at bounding box center [810, 406] width 24 height 12
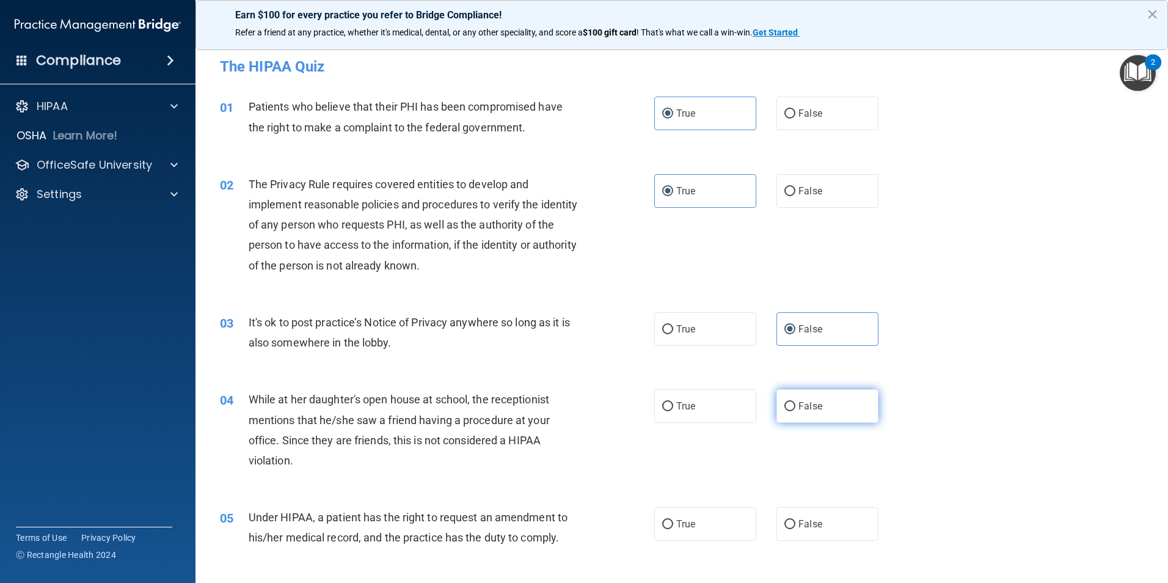
click at [795, 402] on input "False" at bounding box center [789, 406] width 11 height 9
radio input "true"
click at [798, 528] on span "False" at bounding box center [810, 524] width 24 height 12
click at [793, 528] on input "False" at bounding box center [789, 524] width 11 height 9
radio input "true"
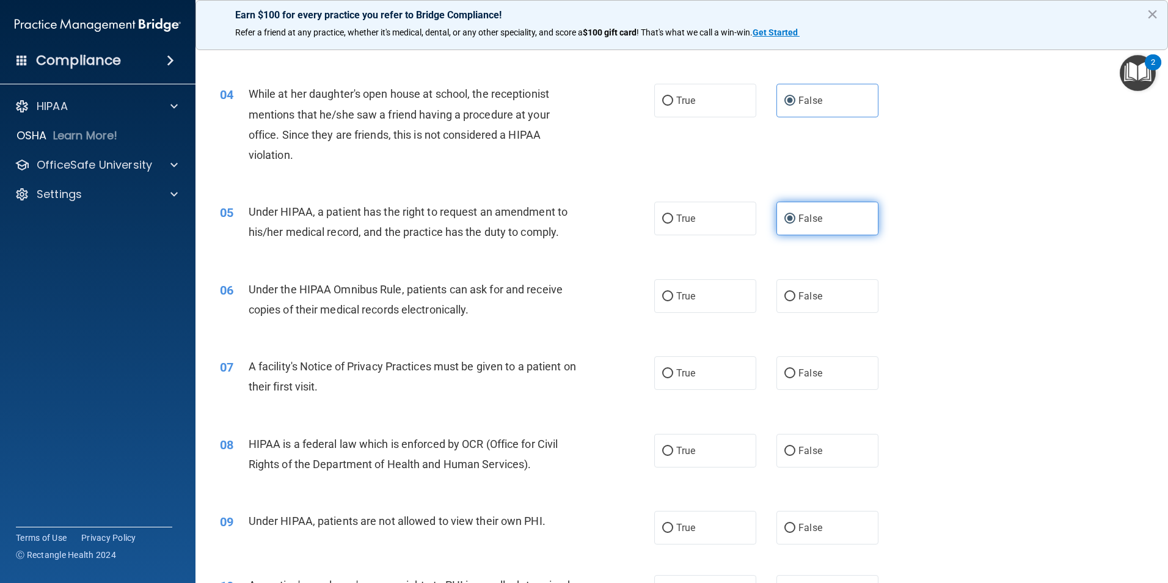
scroll to position [367, 0]
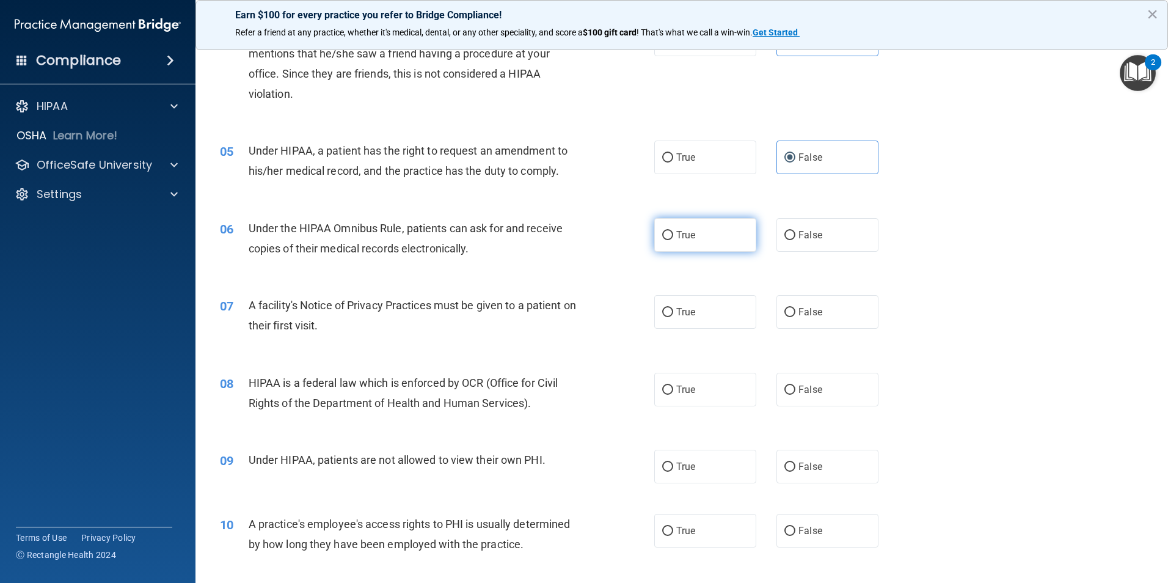
click at [663, 244] on label "True" at bounding box center [705, 235] width 102 height 34
click at [663, 240] on input "True" at bounding box center [667, 235] width 11 height 9
radio input "true"
click at [693, 326] on label "True" at bounding box center [705, 312] width 102 height 34
click at [673, 317] on input "True" at bounding box center [667, 312] width 11 height 9
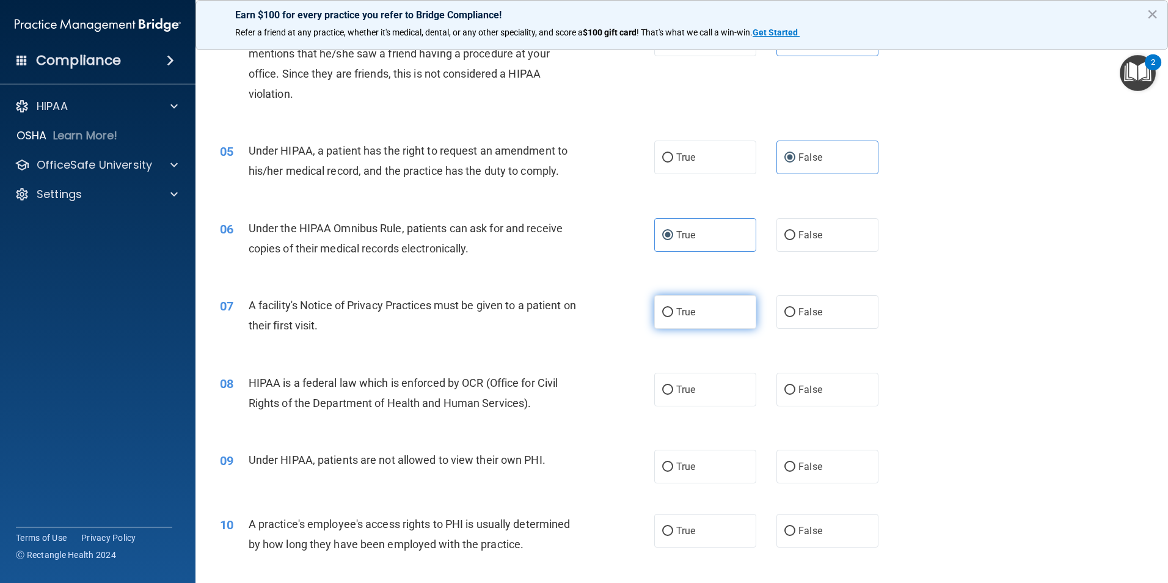
radio input "true"
click at [680, 399] on label "True" at bounding box center [705, 390] width 102 height 34
click at [673, 395] on input "True" at bounding box center [667, 389] width 11 height 9
radio input "true"
click at [811, 478] on label "False" at bounding box center [827, 467] width 102 height 34
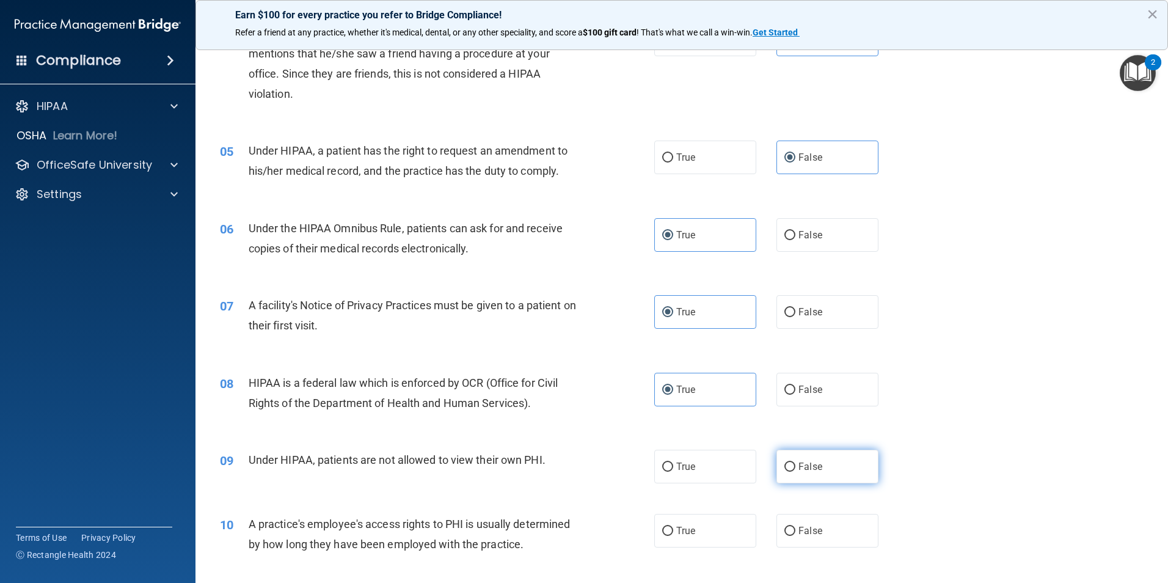
click at [795, 472] on input "False" at bounding box center [789, 466] width 11 height 9
radio input "true"
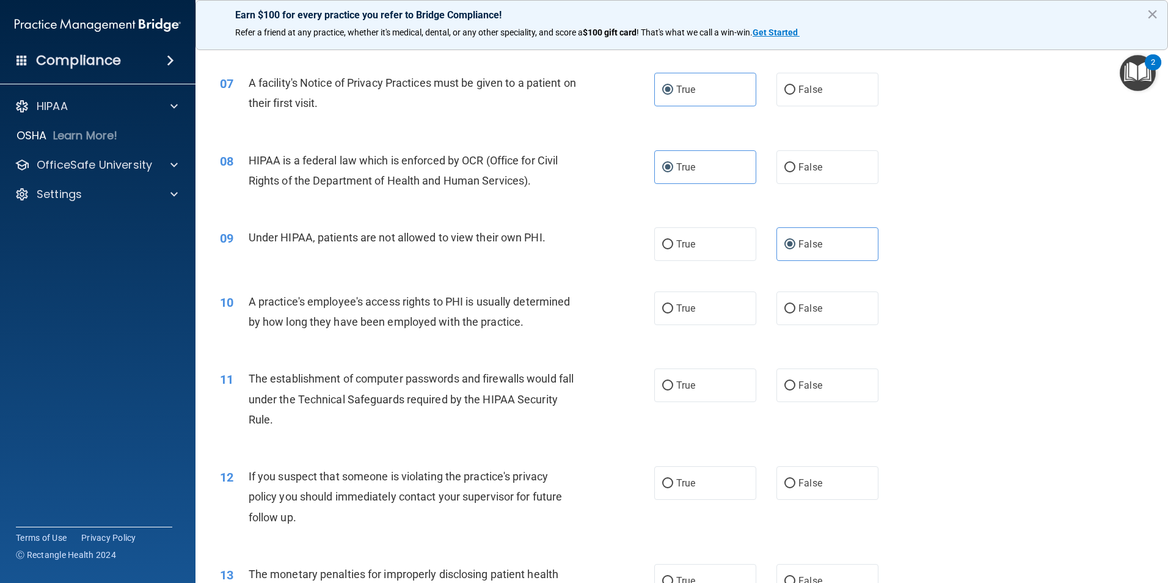
scroll to position [611, 0]
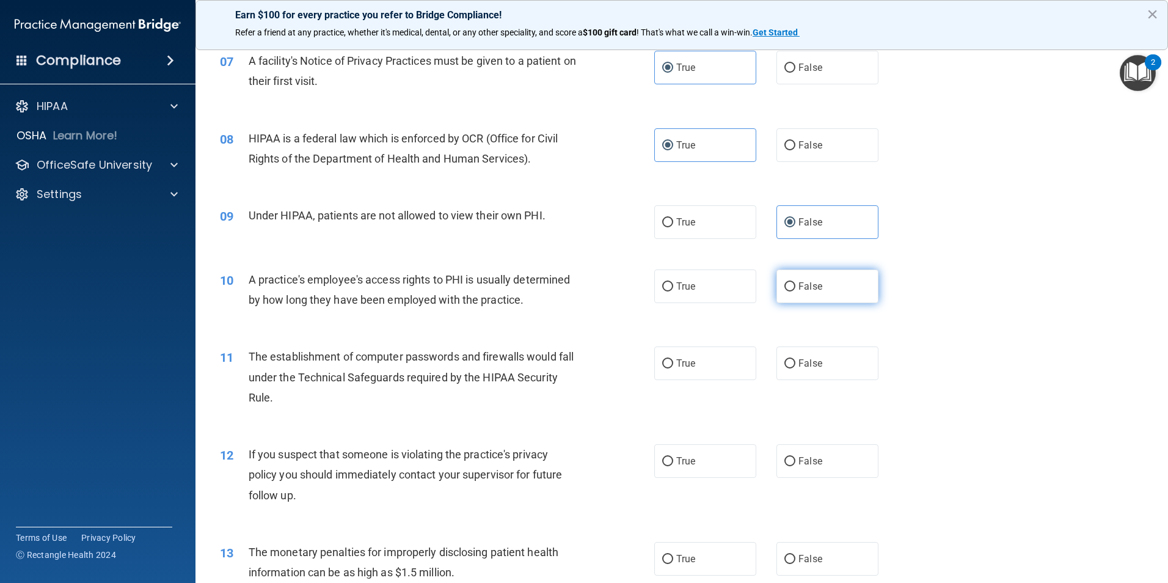
click at [814, 279] on label "False" at bounding box center [827, 286] width 102 height 34
click at [795, 282] on input "False" at bounding box center [789, 286] width 11 height 9
radio input "true"
click at [803, 370] on label "False" at bounding box center [827, 363] width 102 height 34
click at [795, 368] on input "False" at bounding box center [789, 363] width 11 height 9
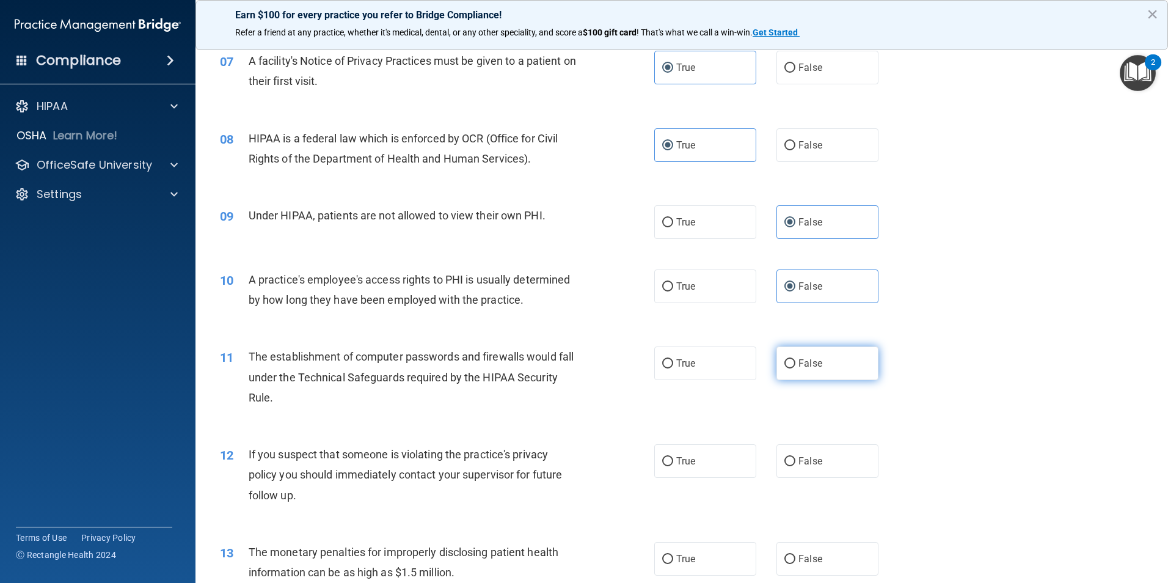
radio input "true"
click at [691, 376] on label "True" at bounding box center [705, 363] width 102 height 34
click at [673, 368] on input "True" at bounding box center [667, 363] width 11 height 9
radio input "true"
radio input "false"
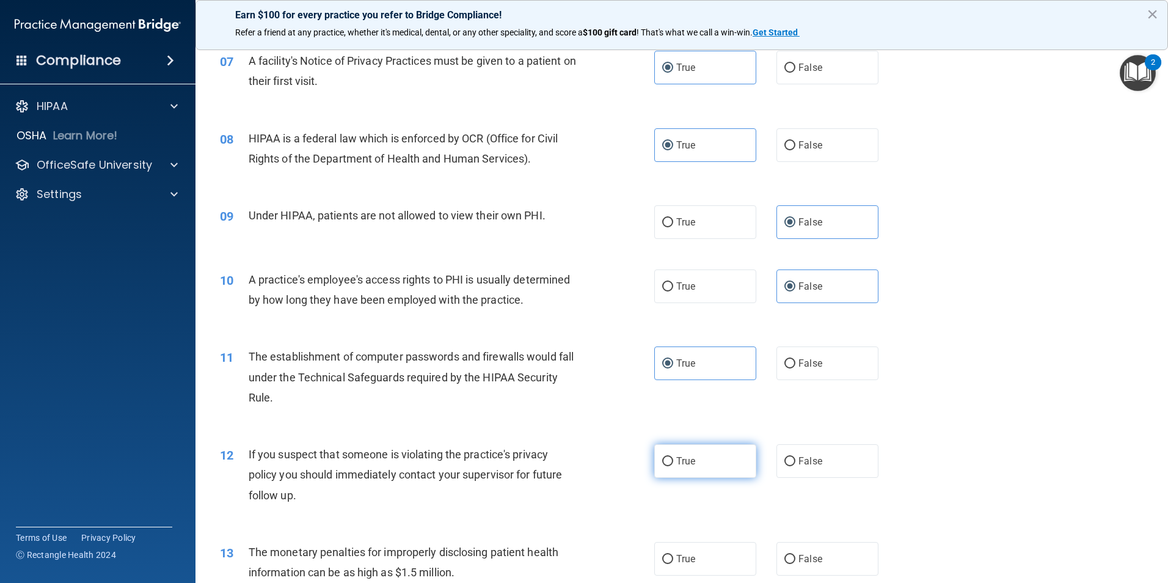
click at [687, 461] on span "True" at bounding box center [685, 461] width 19 height 12
click at [673, 461] on input "True" at bounding box center [667, 461] width 11 height 9
radio input "true"
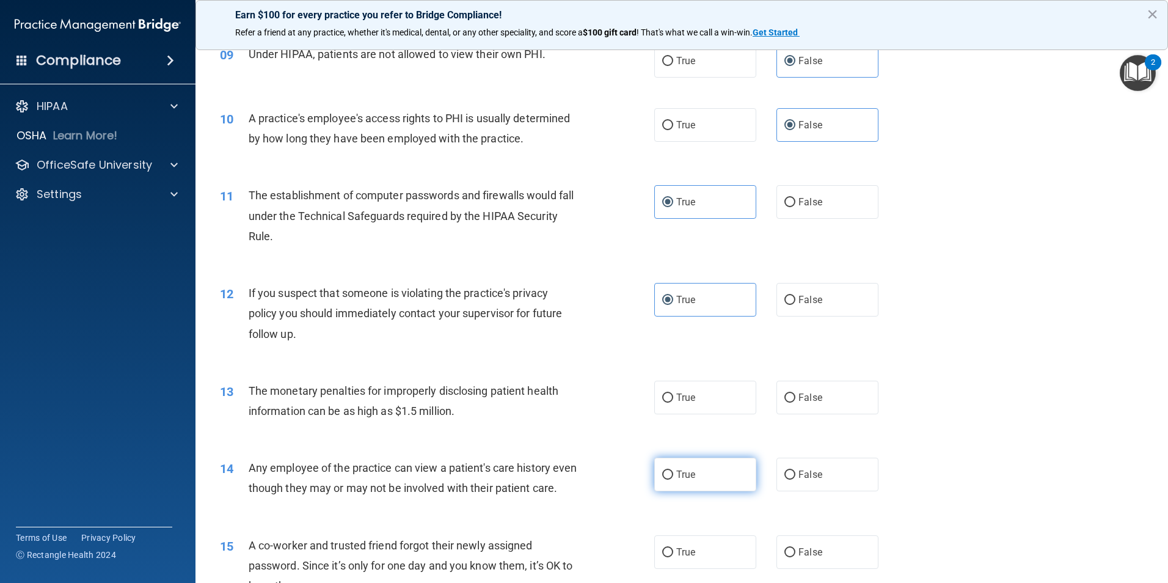
scroll to position [794, 0]
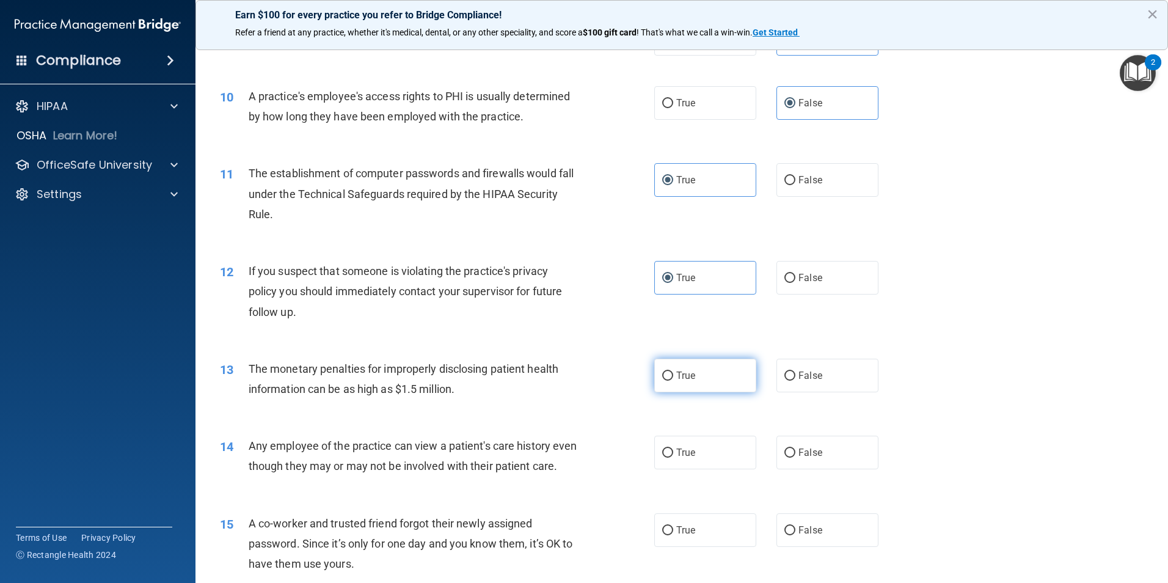
click at [663, 372] on input "True" at bounding box center [667, 375] width 11 height 9
radio input "true"
click at [804, 442] on label "False" at bounding box center [827, 453] width 102 height 34
click at [795, 448] on input "False" at bounding box center [789, 452] width 11 height 9
radio input "true"
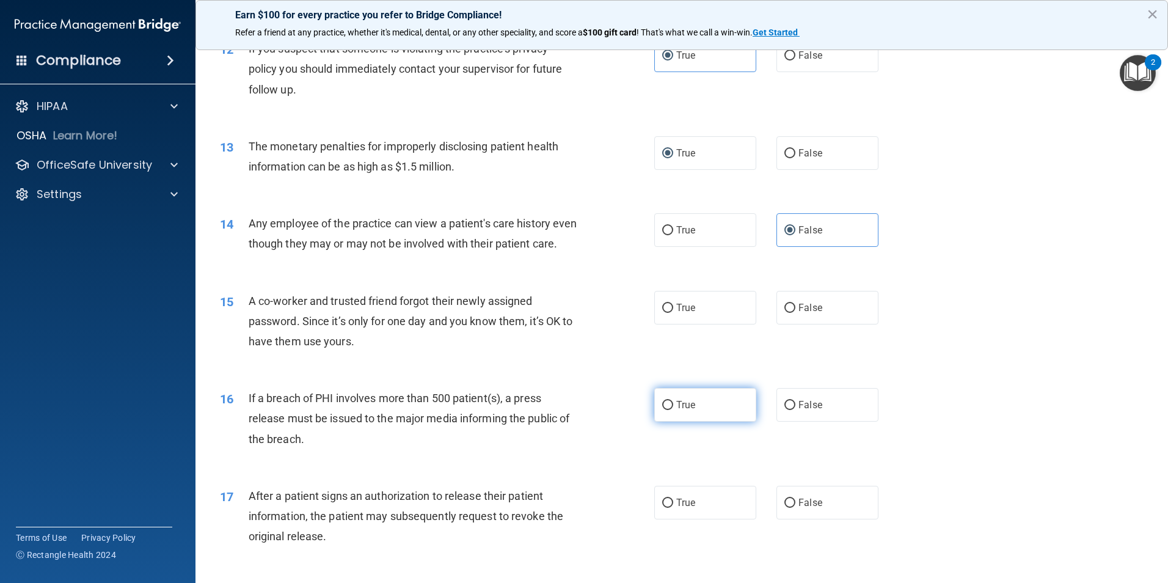
scroll to position [1038, 0]
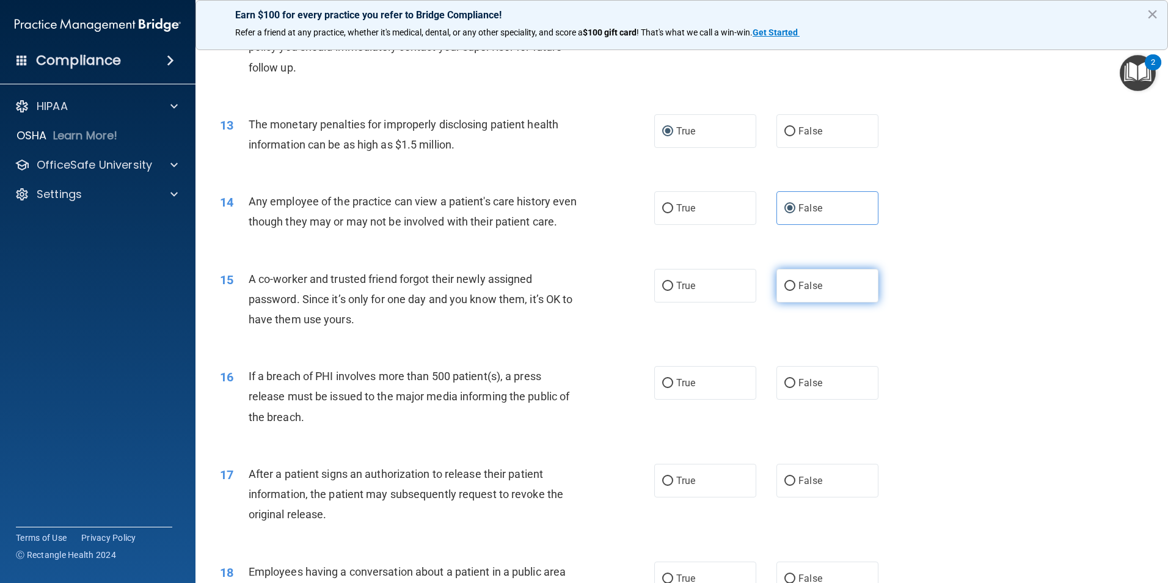
click at [792, 302] on label "False" at bounding box center [827, 286] width 102 height 34
click at [792, 291] on input "False" at bounding box center [789, 286] width 11 height 9
radio input "true"
click at [704, 399] on label "True" at bounding box center [705, 383] width 102 height 34
click at [673, 388] on input "True" at bounding box center [667, 383] width 11 height 9
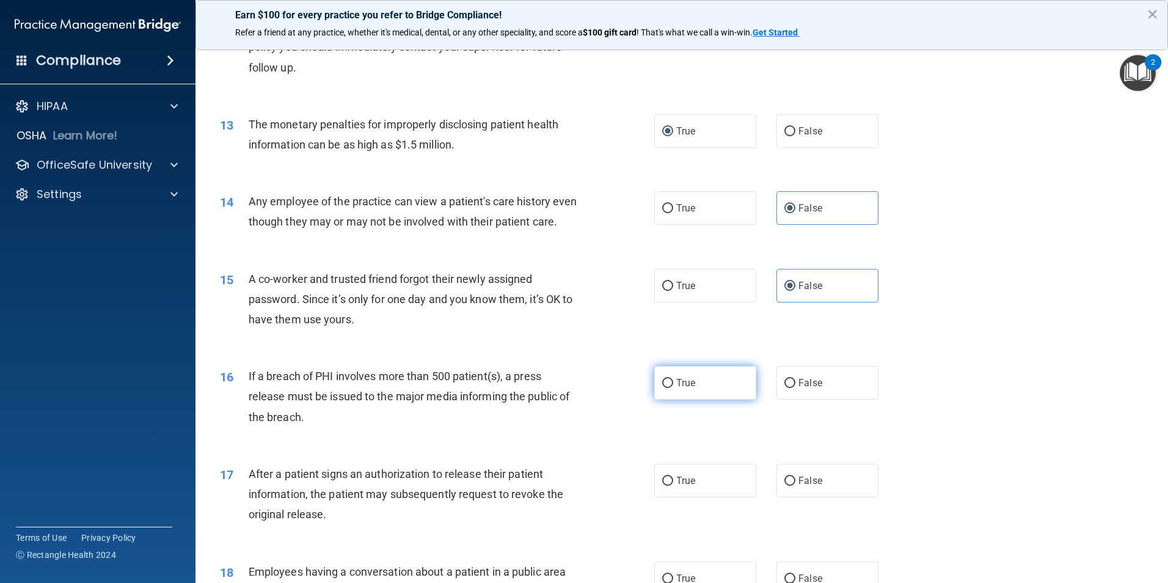
radio input "true"
click at [687, 486] on span "True" at bounding box center [685, 481] width 19 height 12
click at [673, 486] on input "True" at bounding box center [667, 480] width 11 height 9
radio input "true"
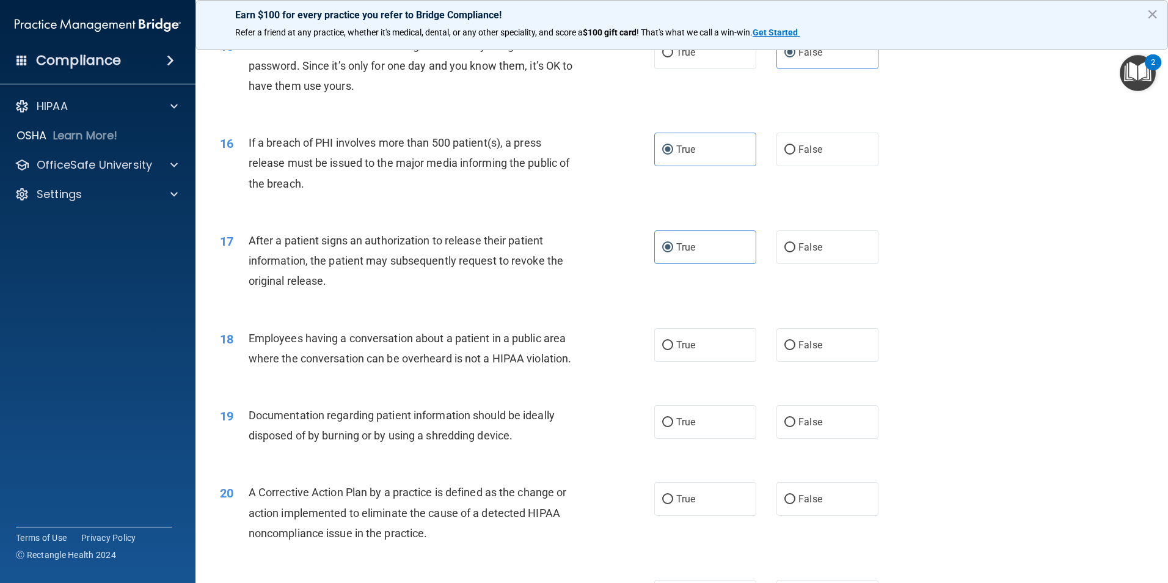
scroll to position [1283, 0]
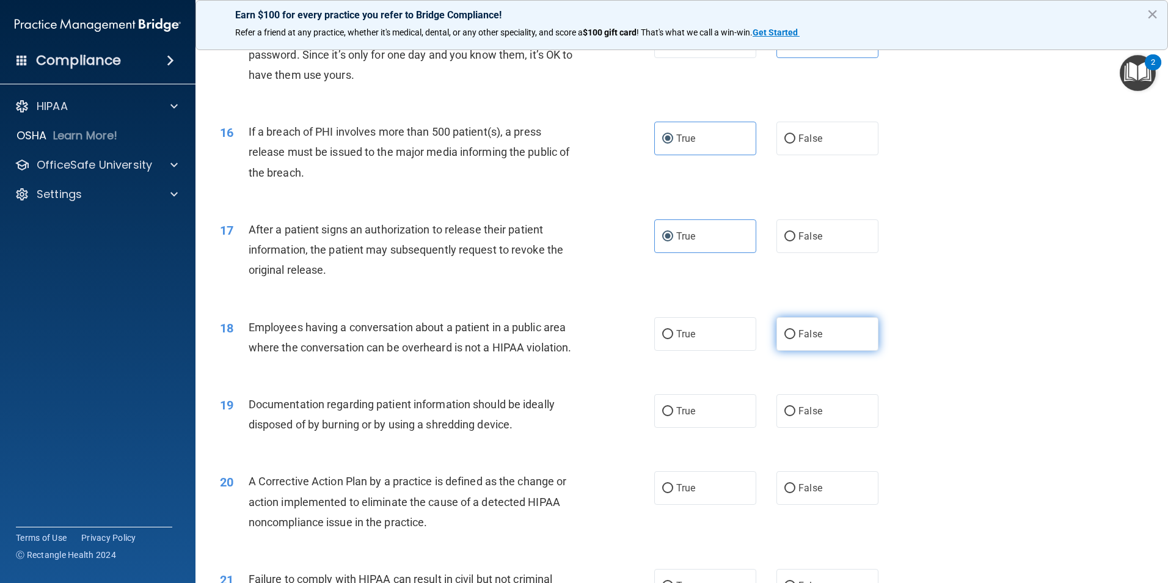
click at [810, 340] on span "False" at bounding box center [810, 334] width 24 height 12
click at [795, 339] on input "False" at bounding box center [789, 334] width 11 height 9
radio input "true"
click at [687, 428] on label "True" at bounding box center [705, 411] width 102 height 34
click at [673, 416] on input "True" at bounding box center [667, 411] width 11 height 9
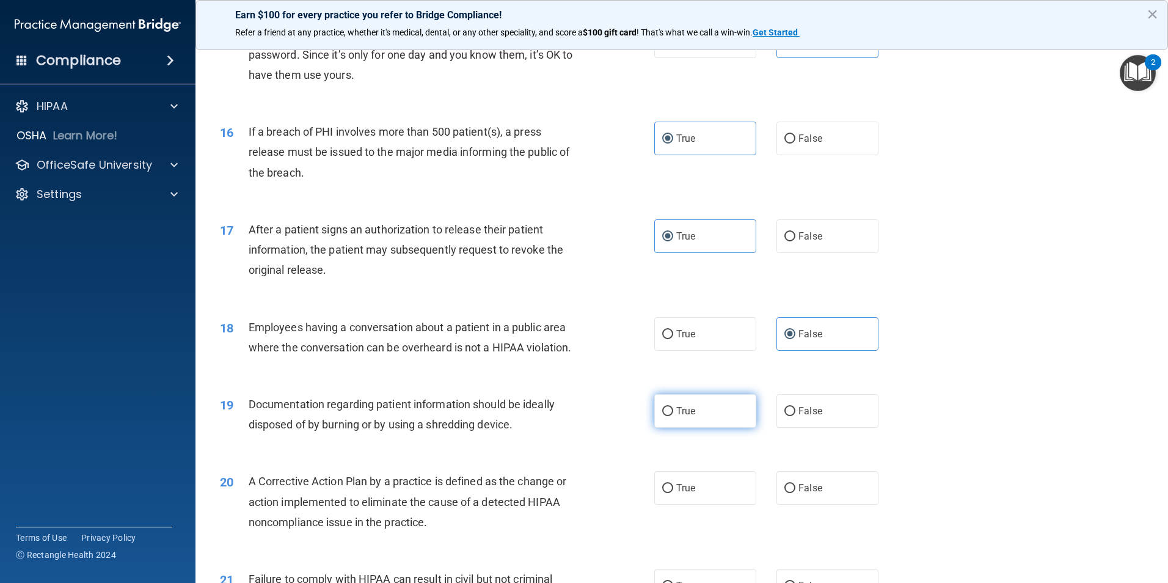
radio input "true"
click at [688, 494] on span "True" at bounding box center [685, 488] width 19 height 12
click at [673, 493] on input "True" at bounding box center [667, 488] width 11 height 9
radio input "true"
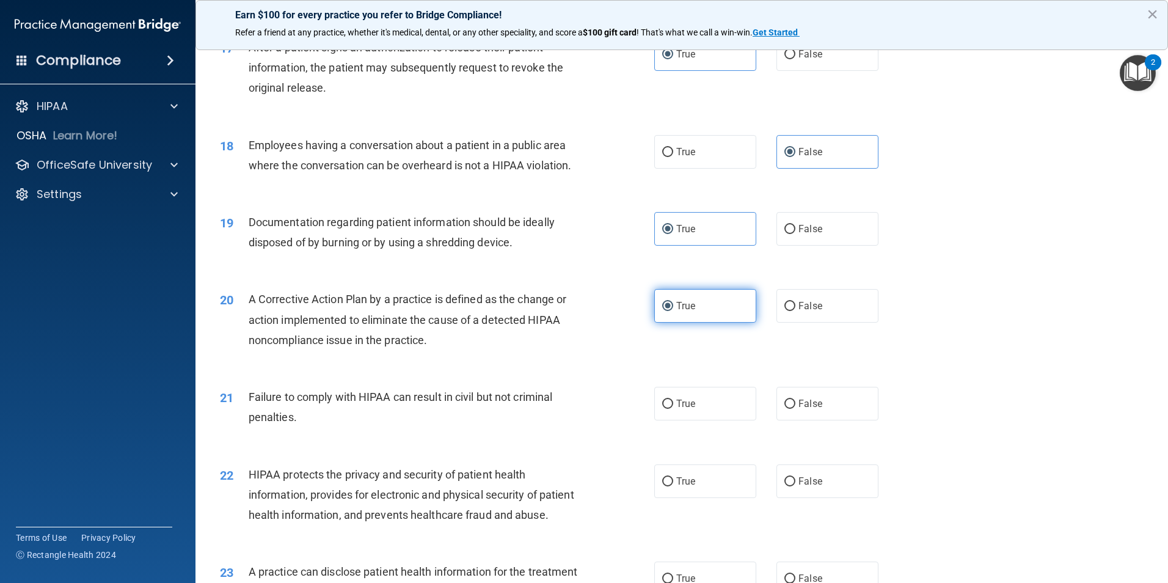
scroll to position [1466, 0]
click at [798, 408] on span "False" at bounding box center [810, 402] width 24 height 12
click at [795, 407] on input "False" at bounding box center [789, 402] width 11 height 9
radio input "true"
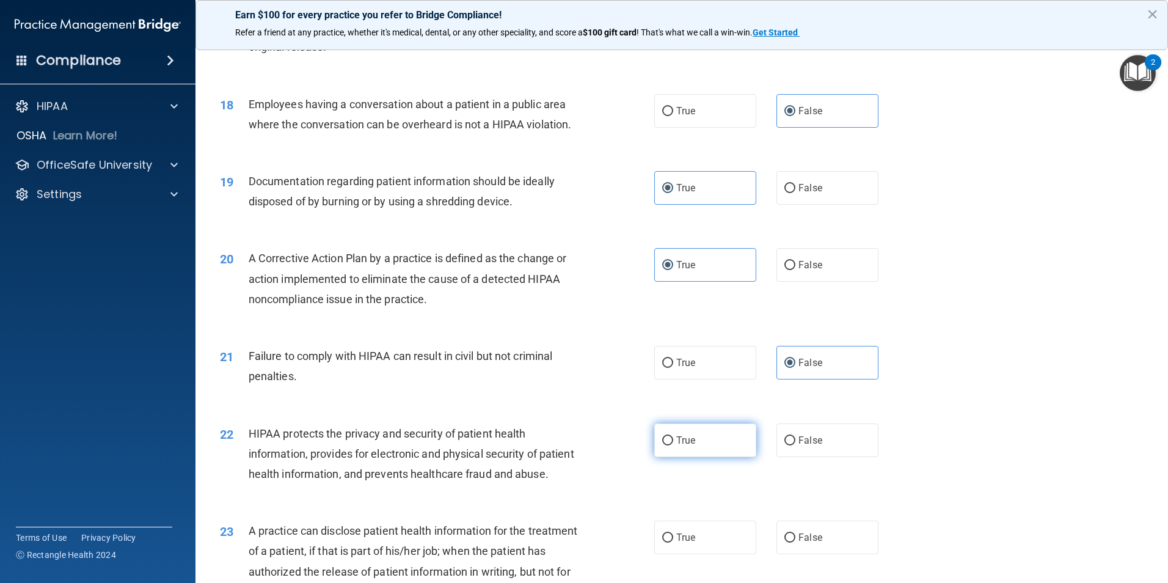
scroll to position [1588, 0]
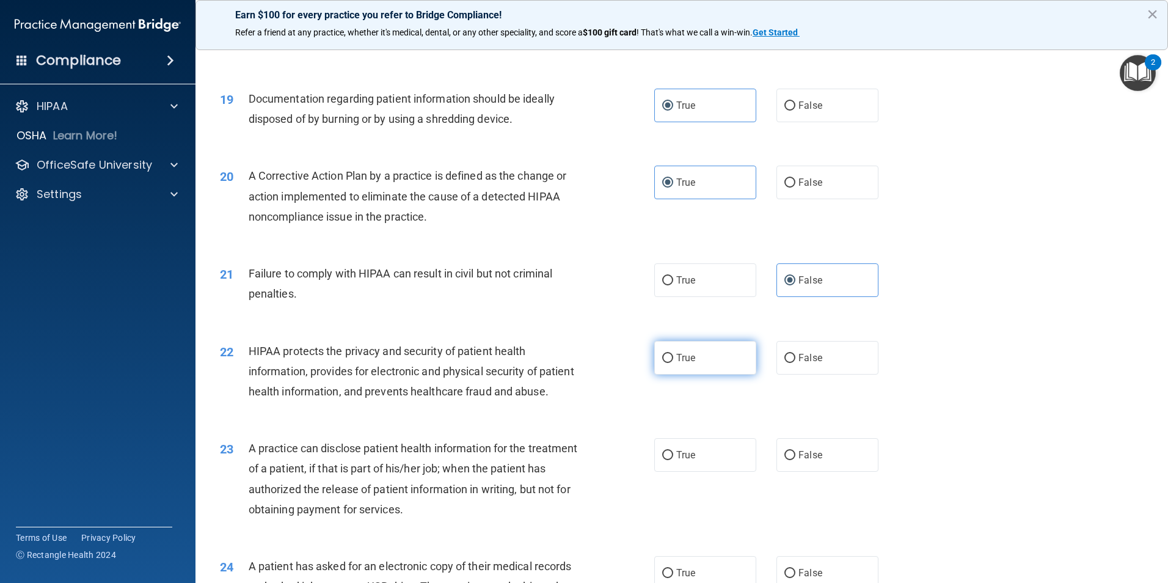
click at [704, 374] on label "True" at bounding box center [705, 358] width 102 height 34
click at [673, 363] on input "True" at bounding box center [667, 358] width 11 height 9
radio input "true"
click at [811, 472] on label "False" at bounding box center [827, 455] width 102 height 34
click at [795, 460] on input "False" at bounding box center [789, 455] width 11 height 9
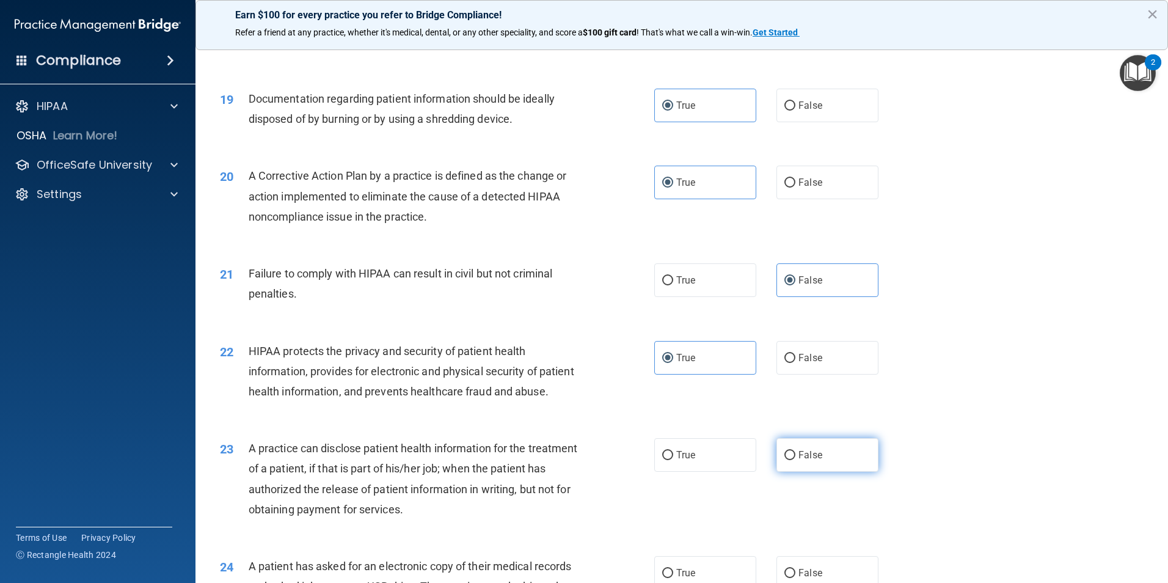
radio input "true"
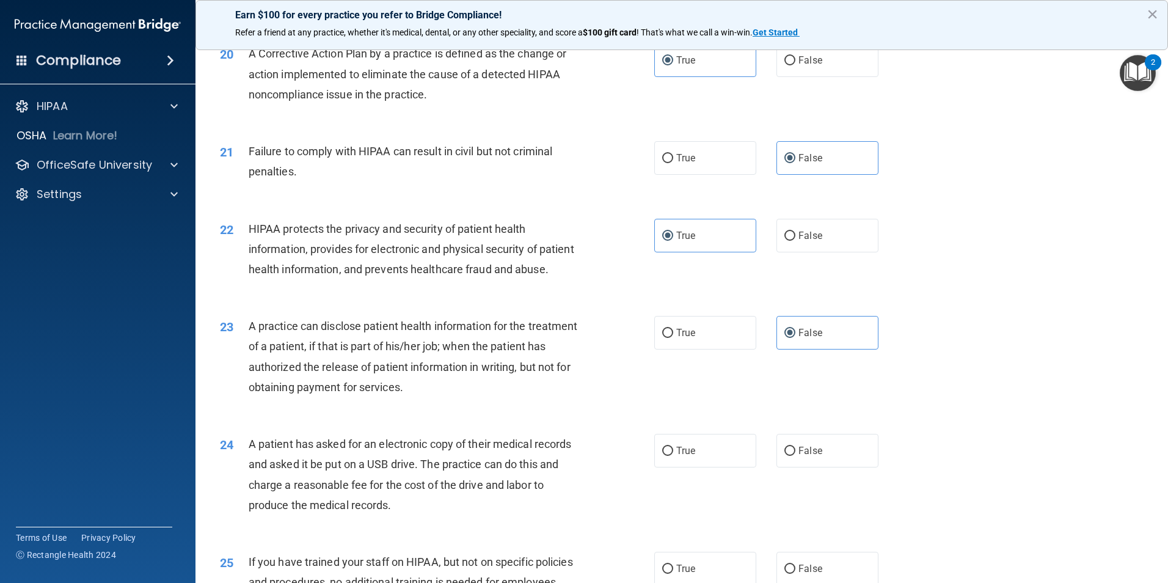
scroll to position [1771, 0]
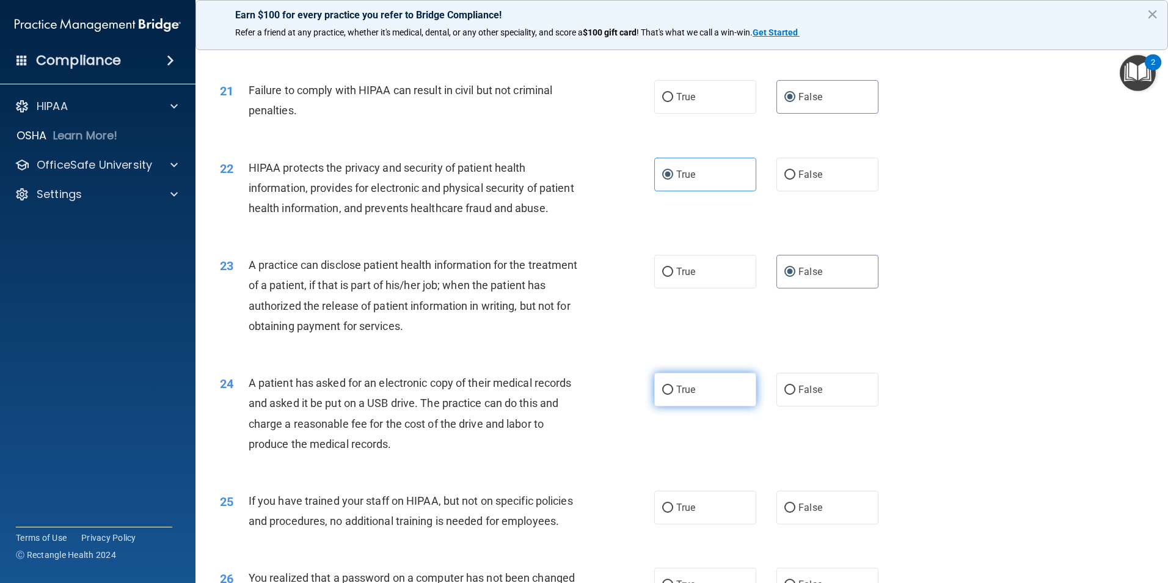
click at [734, 406] on label "True" at bounding box center [705, 390] width 102 height 34
click at [673, 395] on input "True" at bounding box center [667, 389] width 11 height 9
radio input "true"
click at [810, 513] on span "False" at bounding box center [810, 508] width 24 height 12
click at [795, 513] on input "False" at bounding box center [789, 507] width 11 height 9
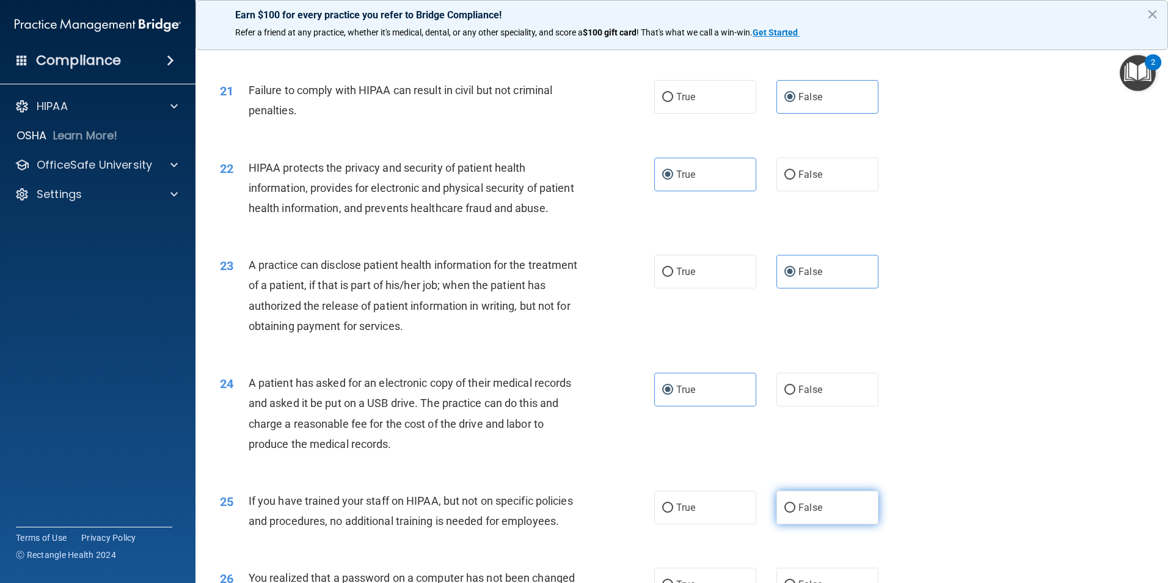
radio input "true"
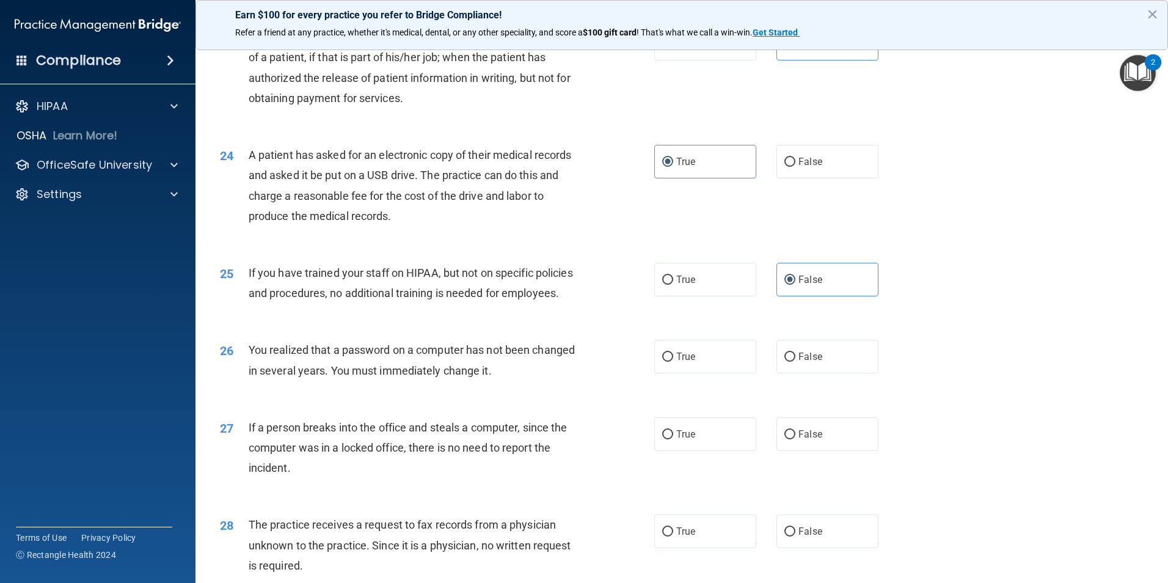
scroll to position [2016, 0]
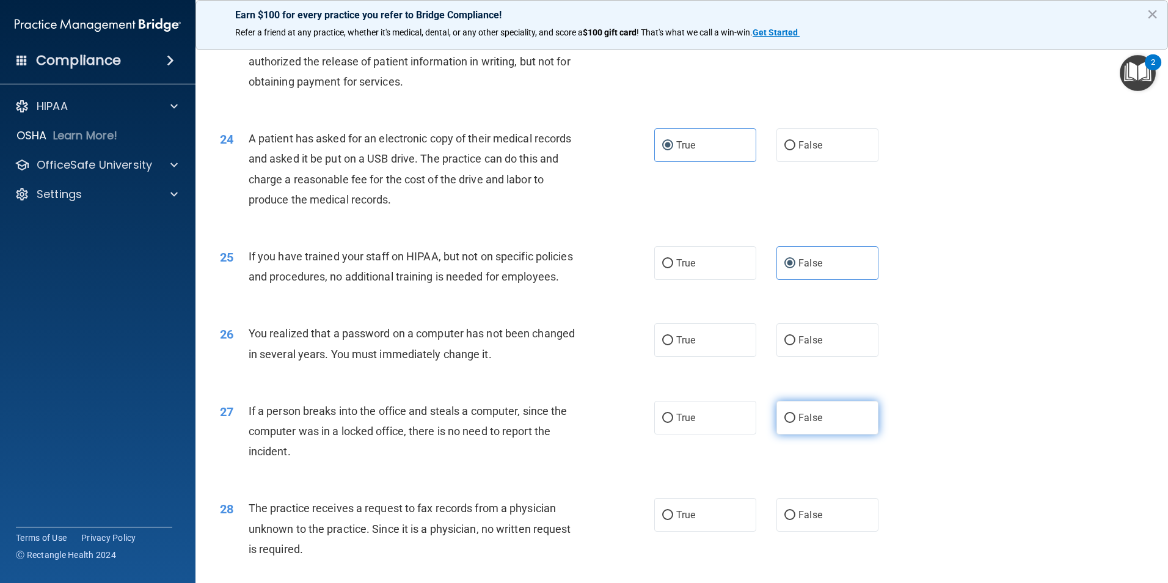
click at [810, 423] on span "False" at bounding box center [810, 418] width 24 height 12
click at [795, 423] on input "False" at bounding box center [789, 418] width 11 height 9
radio input "true"
click at [691, 357] on label "True" at bounding box center [705, 340] width 102 height 34
click at [673, 345] on input "True" at bounding box center [667, 340] width 11 height 9
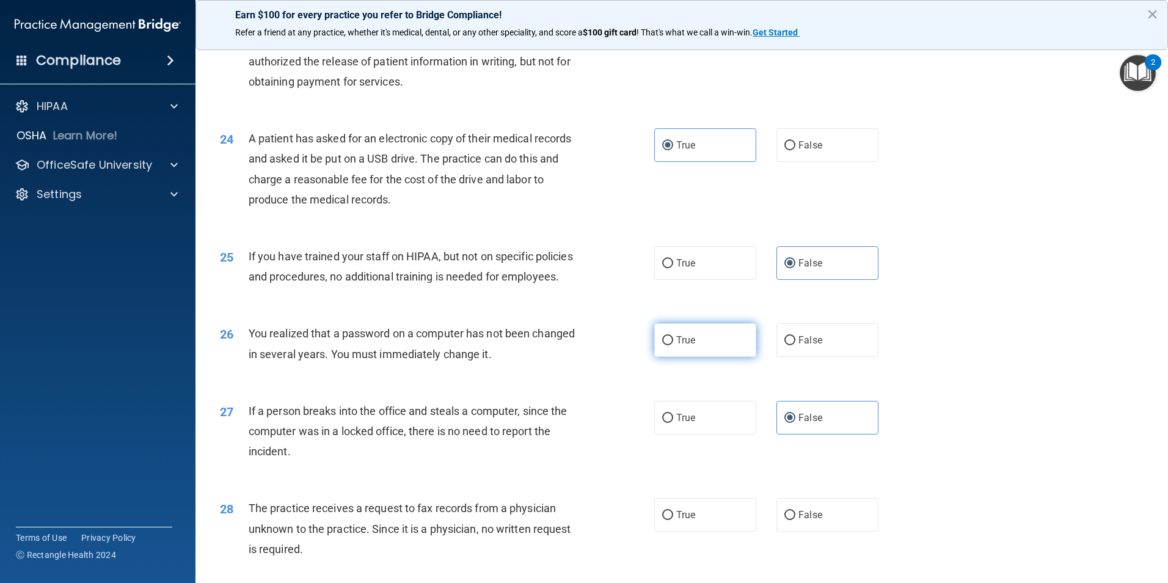
radio input "true"
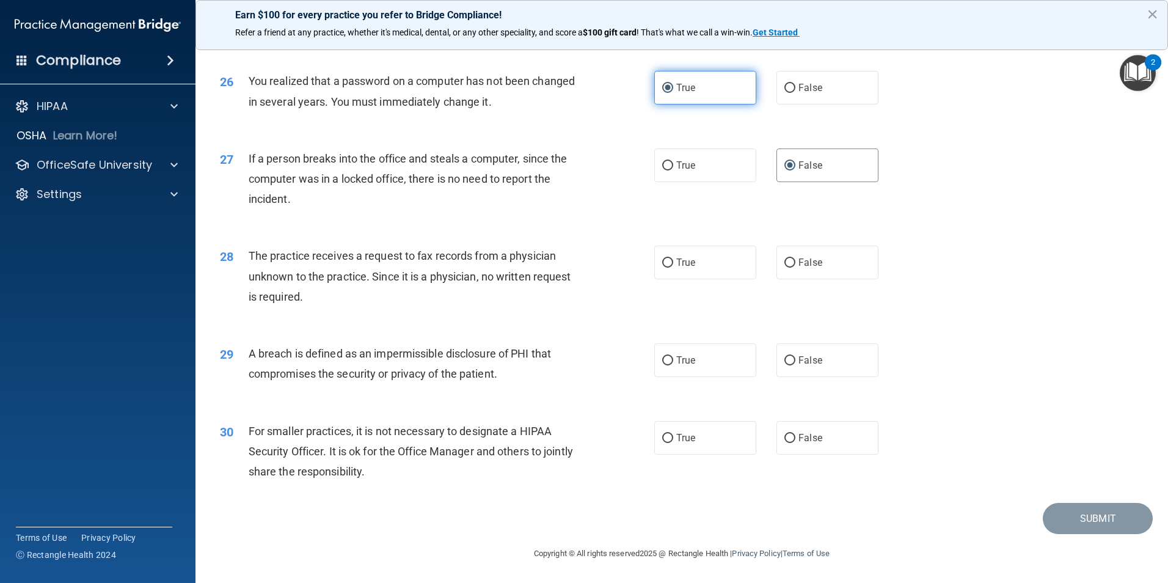
scroll to position [2321, 0]
click at [676, 268] on span "True" at bounding box center [685, 263] width 19 height 12
click at [673, 268] on input "True" at bounding box center [667, 262] width 11 height 9
radio input "true"
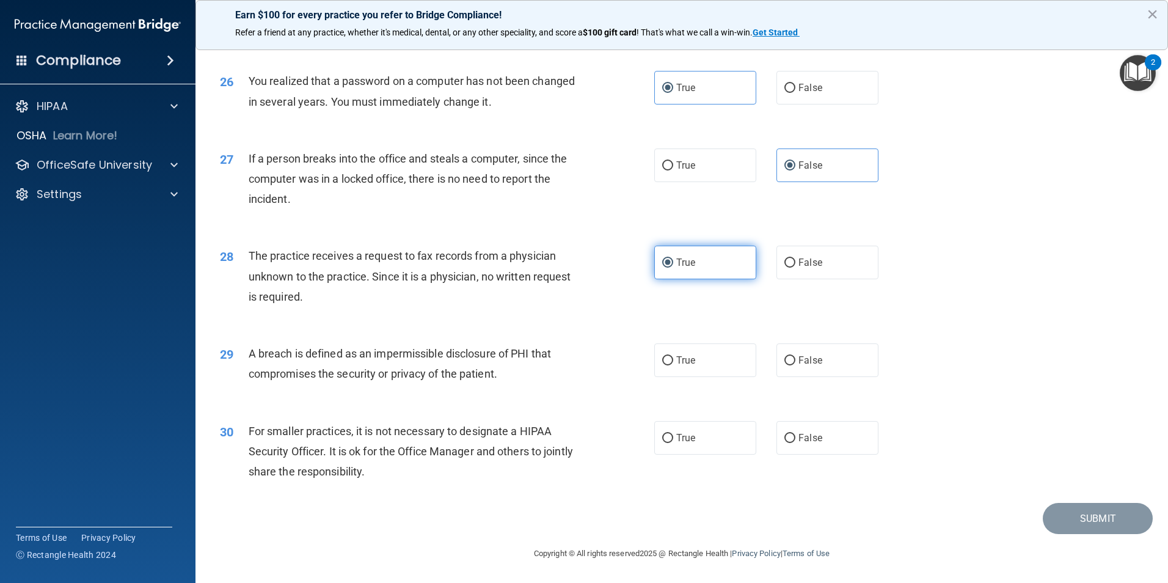
click at [676, 268] on span "True" at bounding box center [685, 263] width 19 height 12
click at [673, 268] on input "True" at bounding box center [667, 262] width 11 height 9
click at [833, 272] on label "False" at bounding box center [827, 263] width 102 height 34
click at [795, 268] on input "False" at bounding box center [789, 262] width 11 height 9
radio input "true"
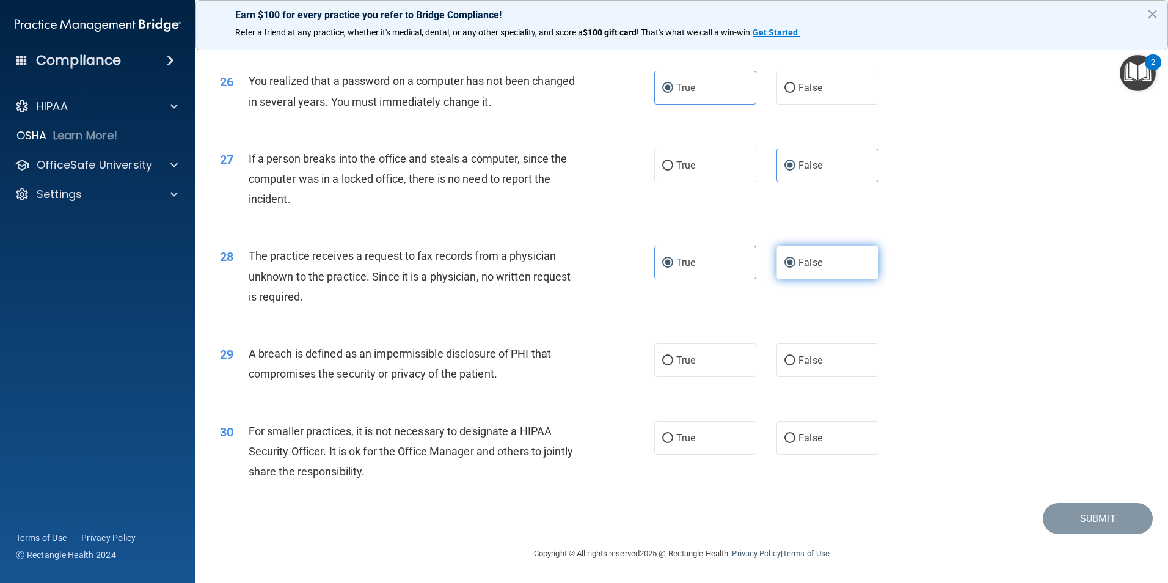
radio input "false"
click at [679, 385] on div "29 A breach is defined as an impermissible disclosure of PHI that compromises t…" at bounding box center [682, 366] width 942 height 77
click at [687, 377] on label "True" at bounding box center [705, 360] width 102 height 34
click at [673, 365] on input "True" at bounding box center [667, 360] width 11 height 9
radio input "true"
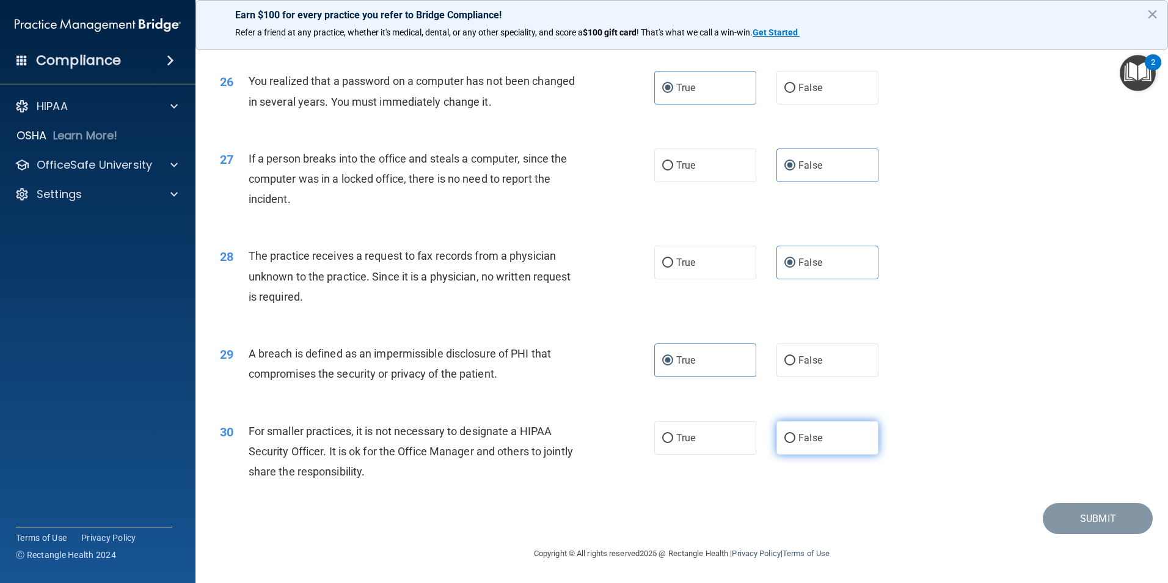
click at [817, 439] on label "False" at bounding box center [827, 438] width 102 height 34
click at [795, 439] on input "False" at bounding box center [789, 438] width 11 height 9
radio input "true"
click at [1067, 534] on button "Submit" at bounding box center [1098, 518] width 110 height 31
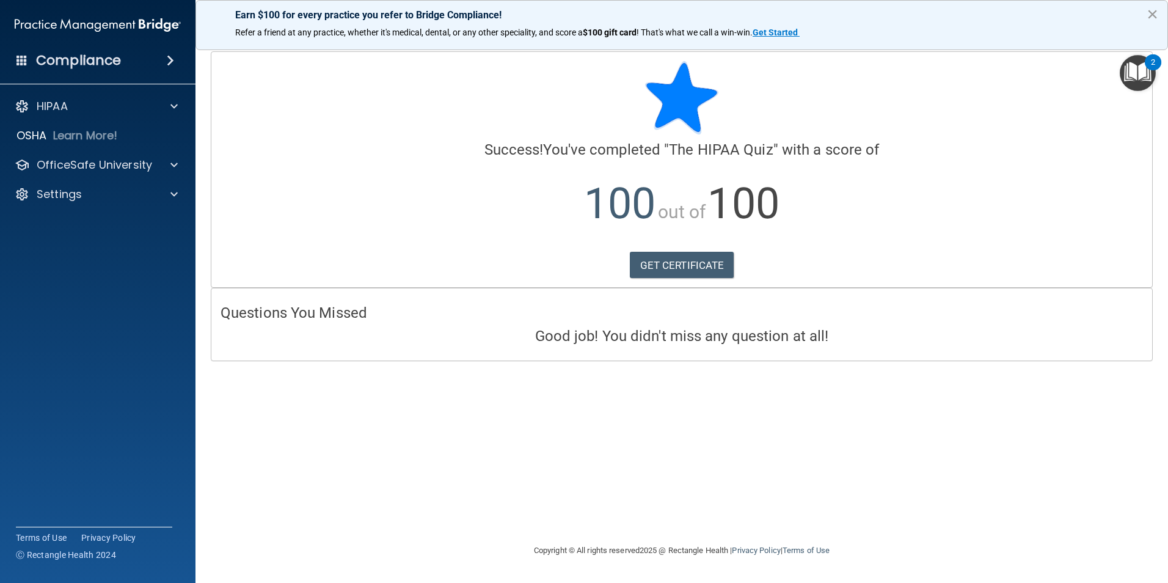
click at [1157, 15] on button "×" at bounding box center [1153, 14] width 12 height 20
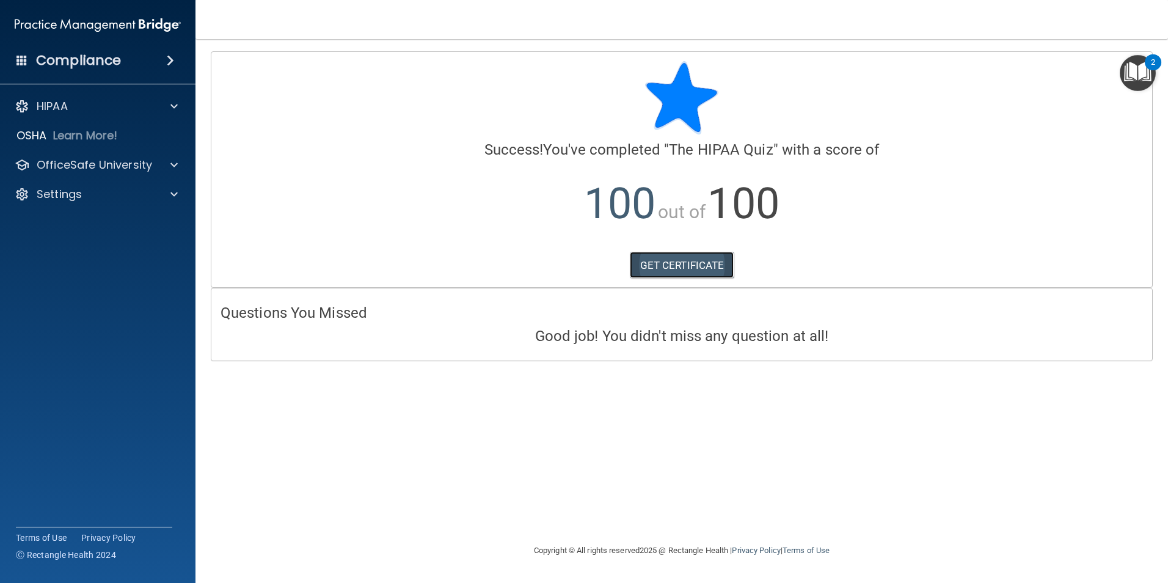
click at [704, 271] on link "GET CERTIFICATE" at bounding box center [682, 265] width 104 height 27
click at [708, 390] on div "Calculating your score.... Success! You've completed " The HIPAA Quiz " with a …" at bounding box center [682, 291] width 924 height 480
click at [1144, 75] on img "Open Resource Center, 2 new notifications" at bounding box center [1138, 73] width 36 height 36
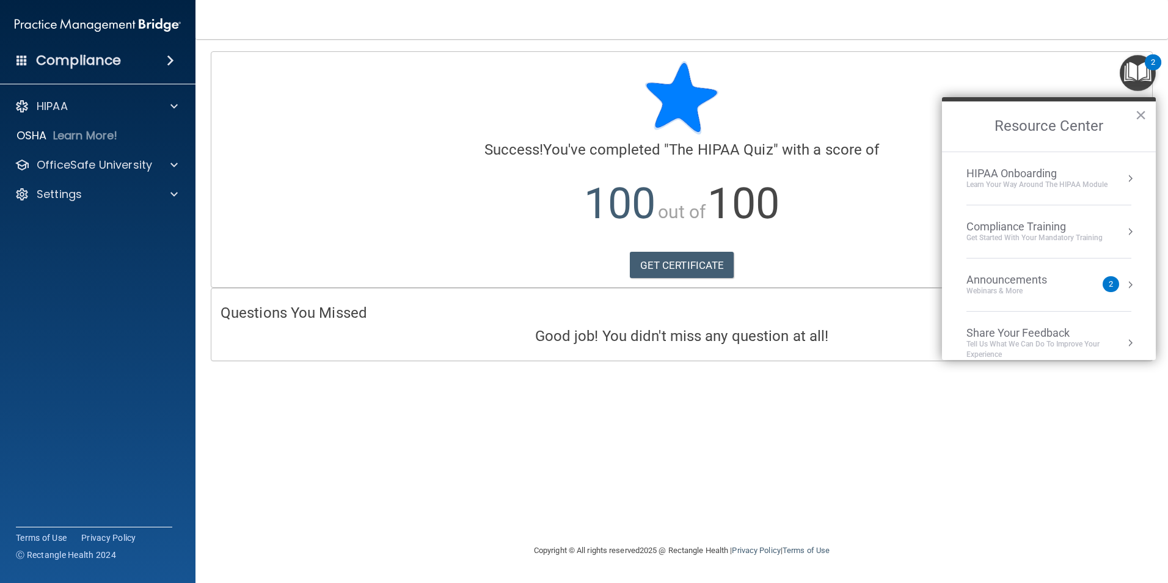
click at [1065, 228] on div "Compliance Training" at bounding box center [1034, 226] width 136 height 13
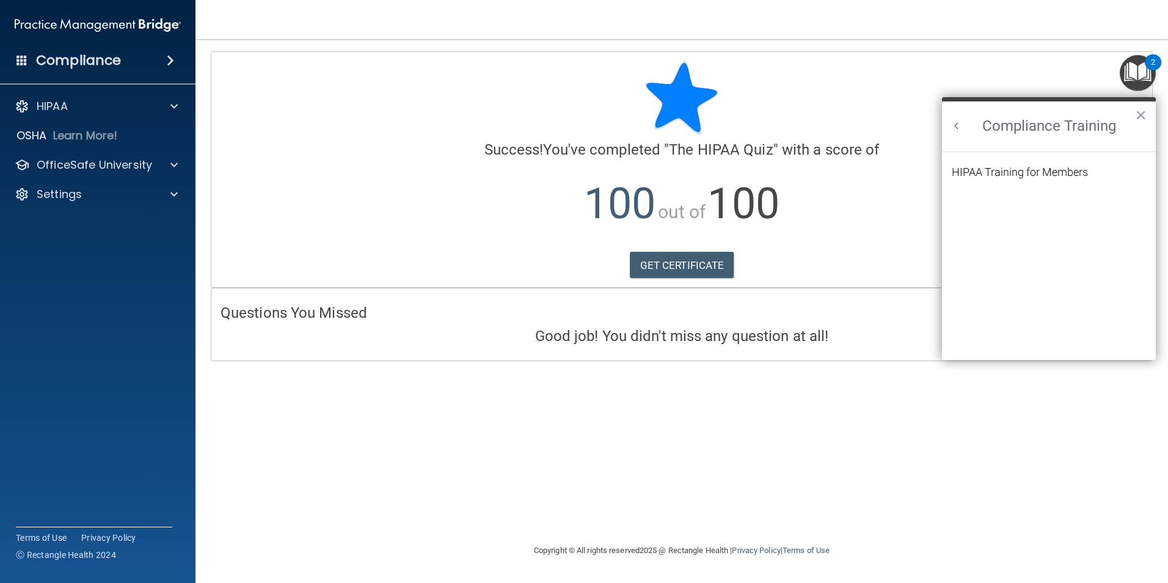
click at [1060, 180] on li "HIPAA Training for Members" at bounding box center [1049, 180] width 194 height 26
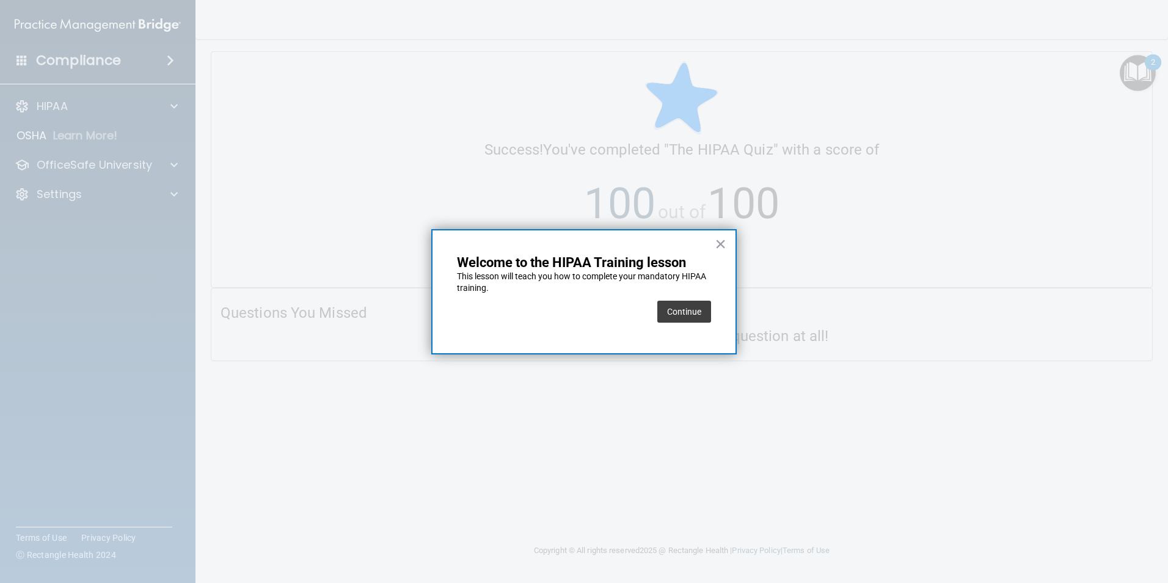
click at [686, 319] on button "Continue" at bounding box center [684, 312] width 54 height 22
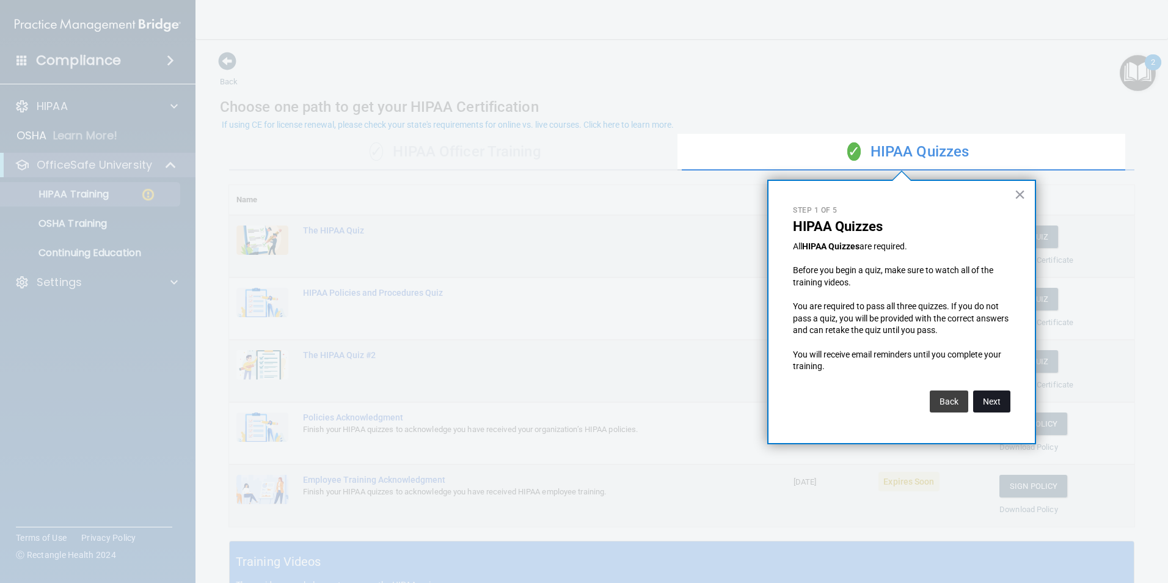
click at [994, 404] on button "Next" at bounding box center [991, 401] width 37 height 22
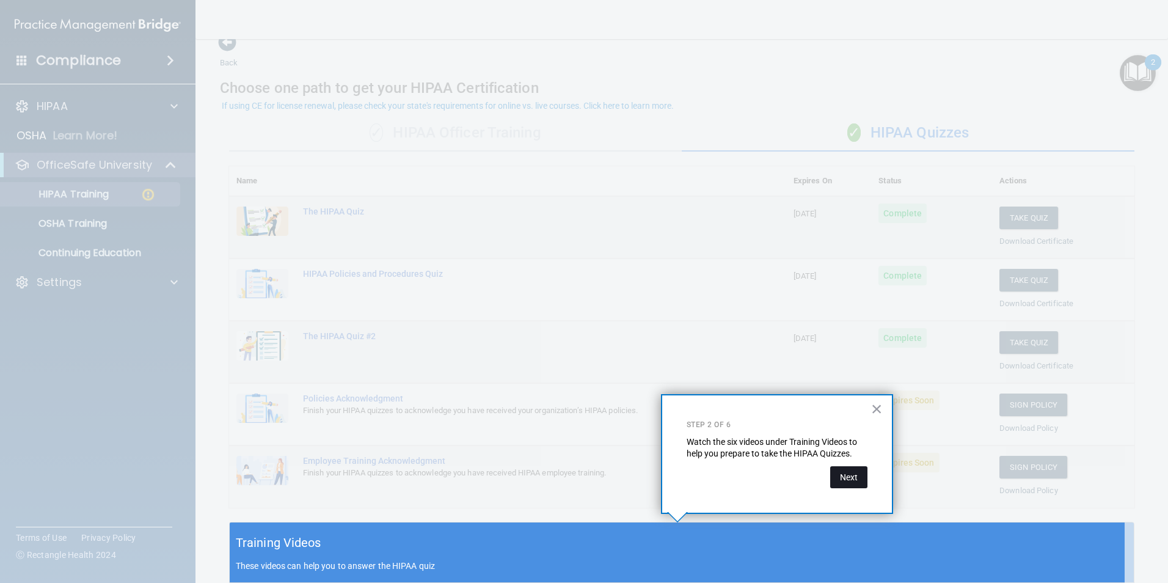
click at [845, 480] on button "Next" at bounding box center [848, 477] width 37 height 22
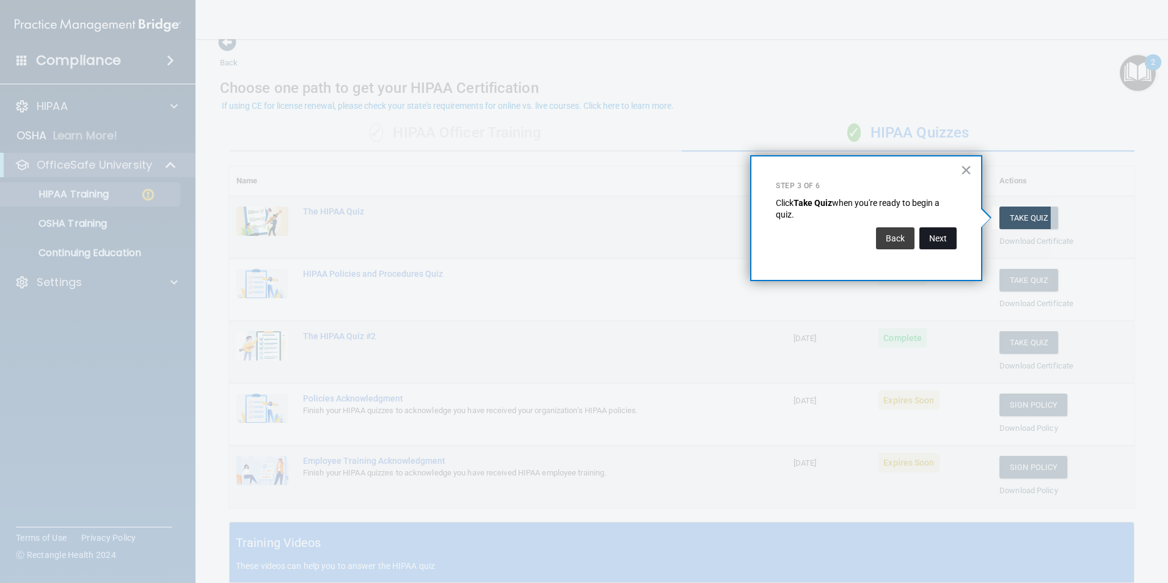
click at [924, 241] on button "Next" at bounding box center [937, 238] width 37 height 22
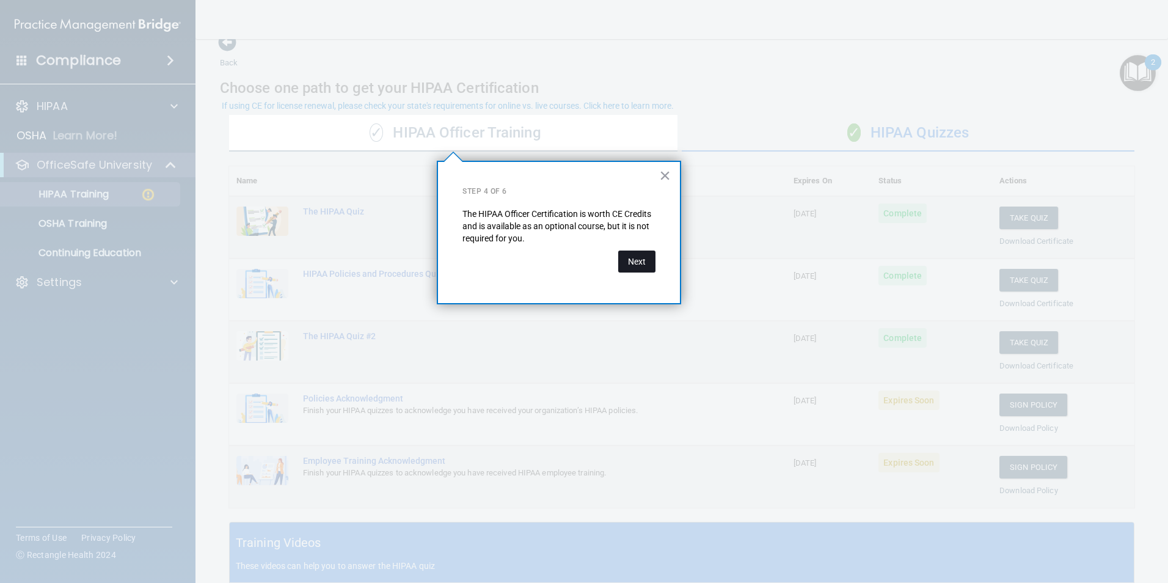
click at [639, 271] on button "Next" at bounding box center [636, 261] width 37 height 22
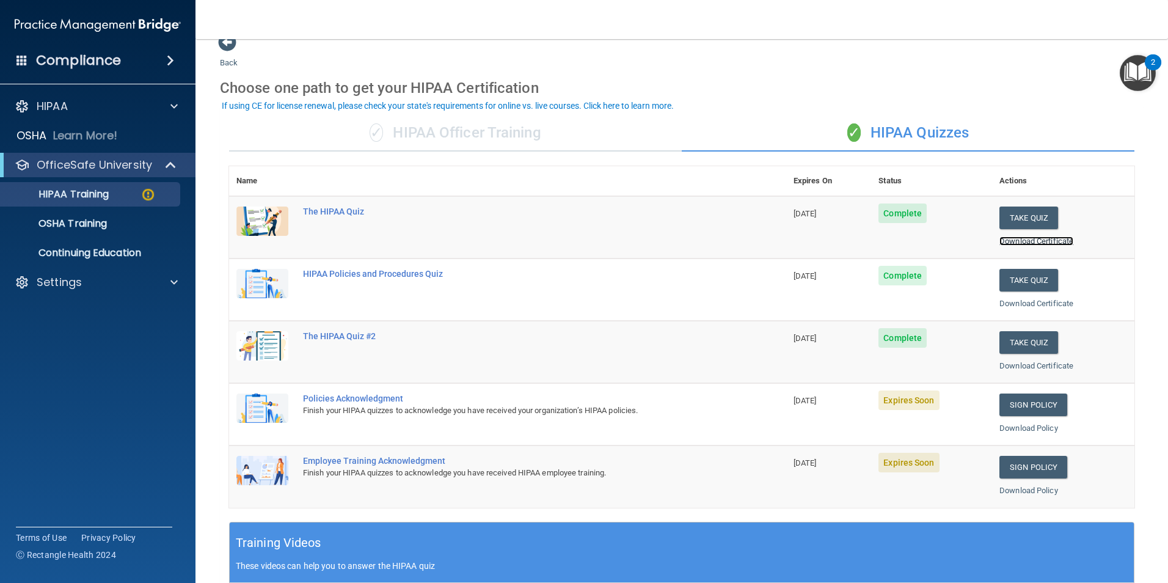
click at [1056, 241] on link "Download Certificate" at bounding box center [1036, 240] width 74 height 9
click at [795, 47] on div "Back Choose one path to get your HIPAA Certification ✓ HIPAA Officer Training ✓…" at bounding box center [682, 442] width 924 height 820
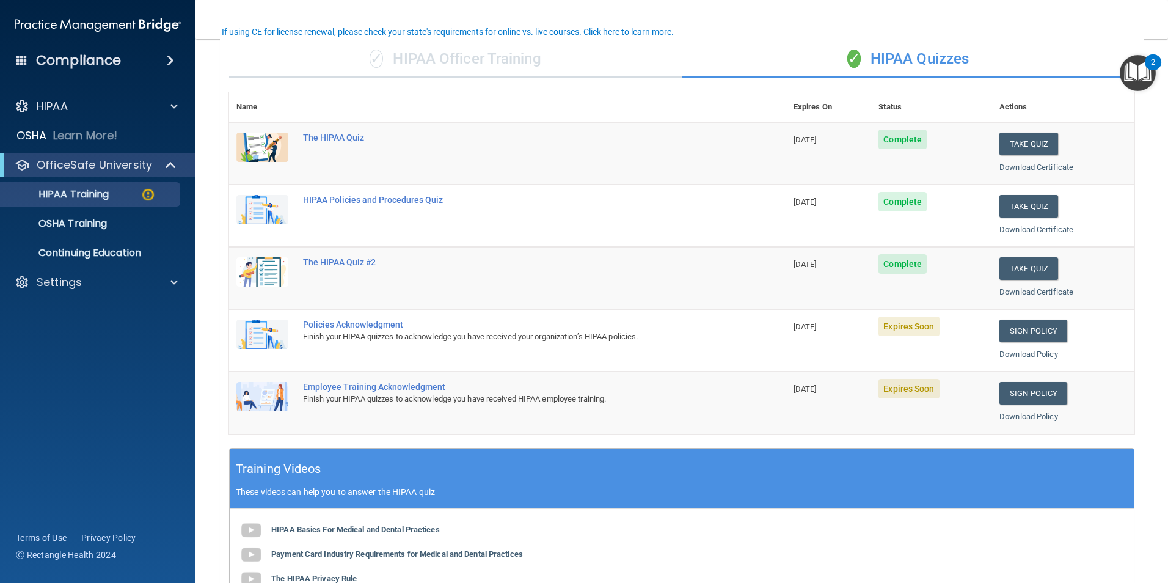
scroll to position [0, 0]
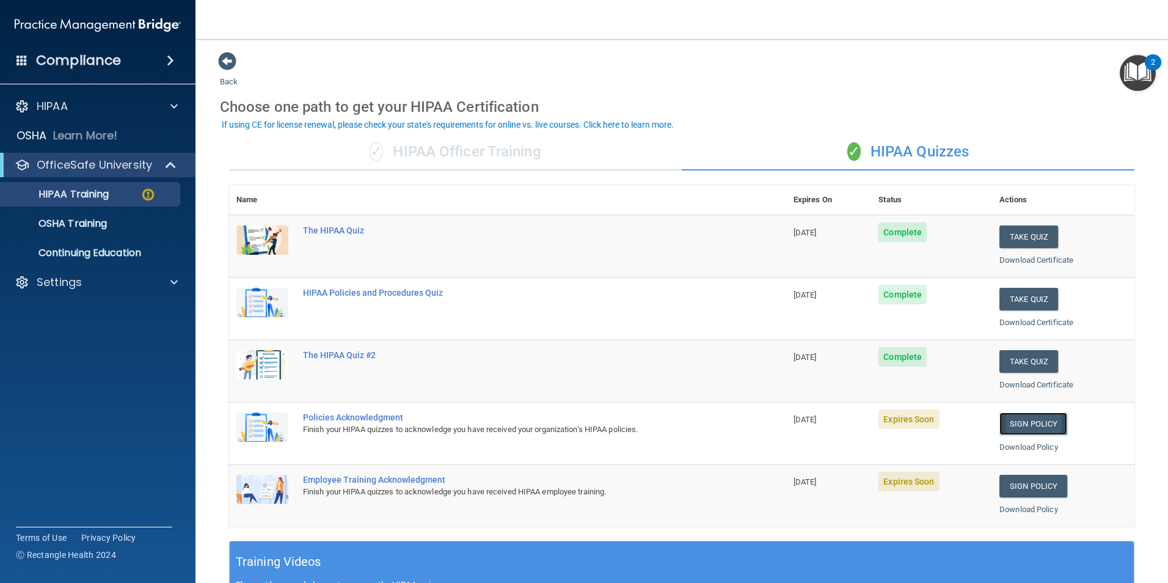
click at [1018, 421] on link "Sign Policy" at bounding box center [1033, 423] width 68 height 23
click at [1029, 484] on link "Sign Policy" at bounding box center [1033, 486] width 68 height 23
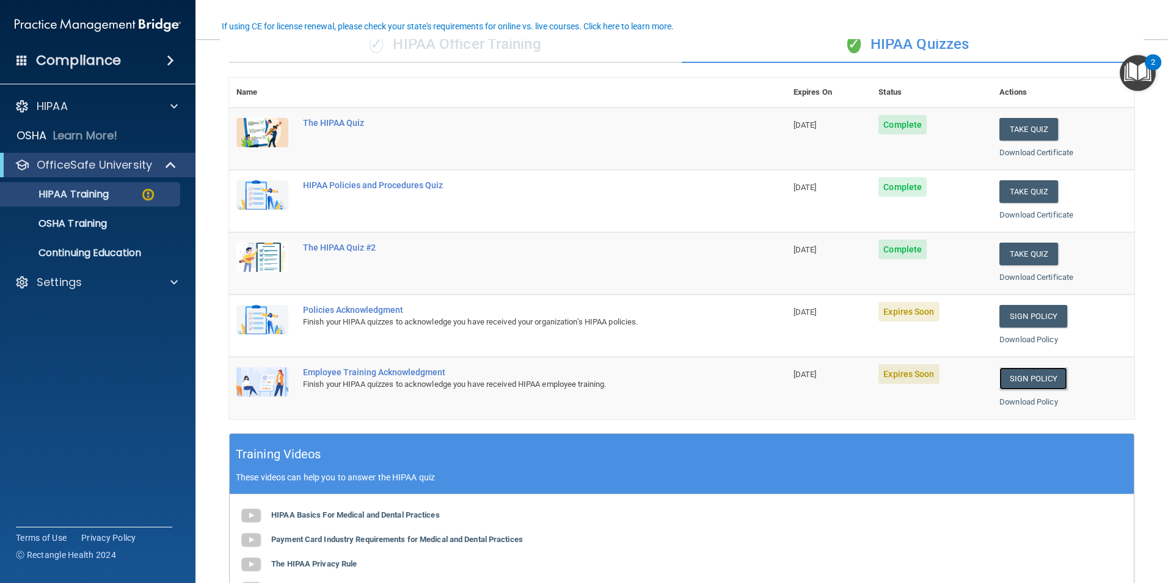
scroll to position [122, 0]
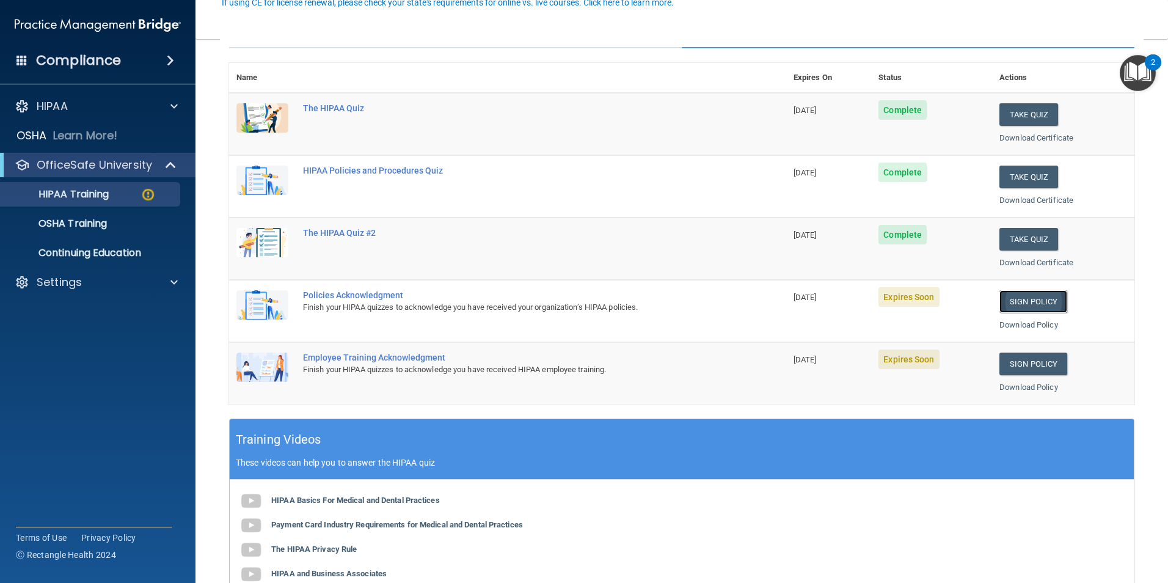
click at [1032, 295] on link "Sign Policy" at bounding box center [1033, 301] width 68 height 23
click at [685, 337] on td "Policies Acknowledgment Finish your HIPAA quizzes to acknowledge you have recei…" at bounding box center [541, 311] width 491 height 62
click at [370, 295] on div "Policies Acknowledgment" at bounding box center [514, 295] width 422 height 10
click at [263, 316] on img at bounding box center [262, 304] width 52 height 29
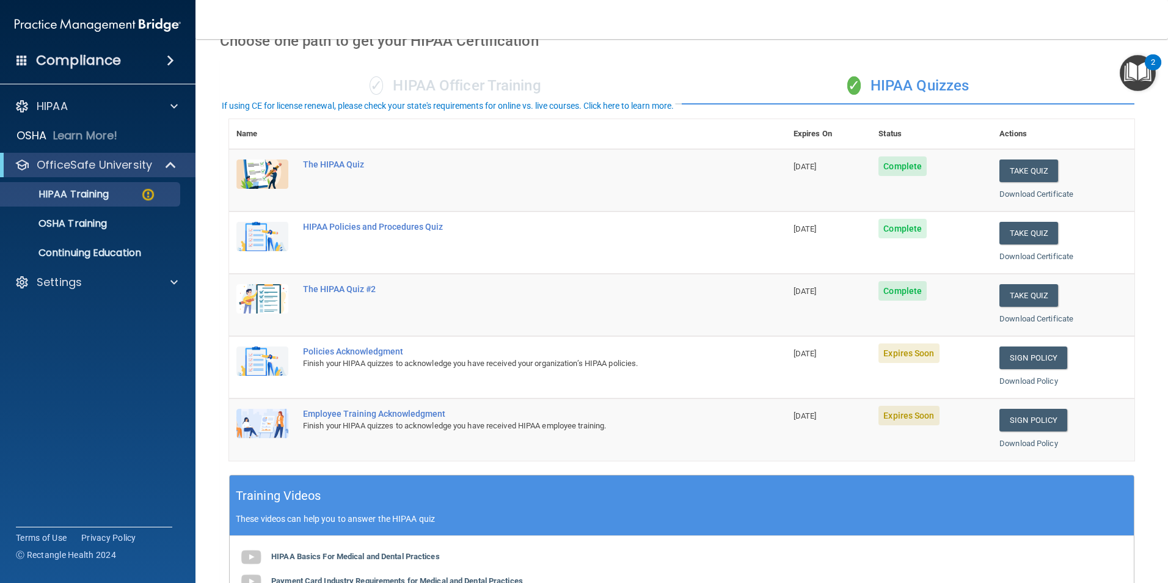
scroll to position [0, 0]
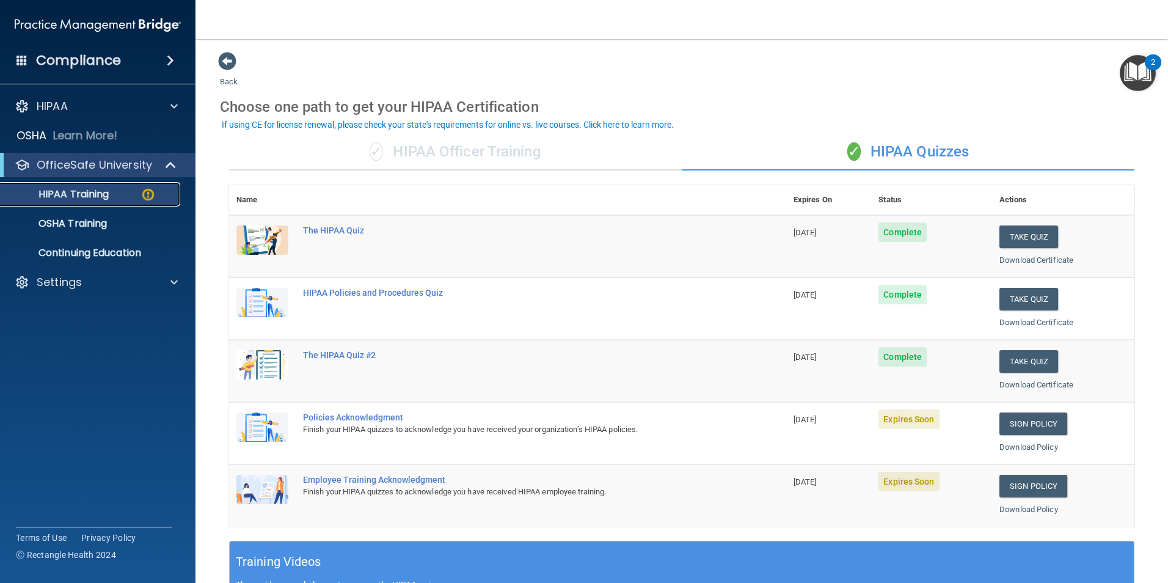
click at [106, 196] on p "HIPAA Training" at bounding box center [58, 194] width 101 height 12
click at [94, 224] on p "OSHA Training" at bounding box center [57, 223] width 99 height 12
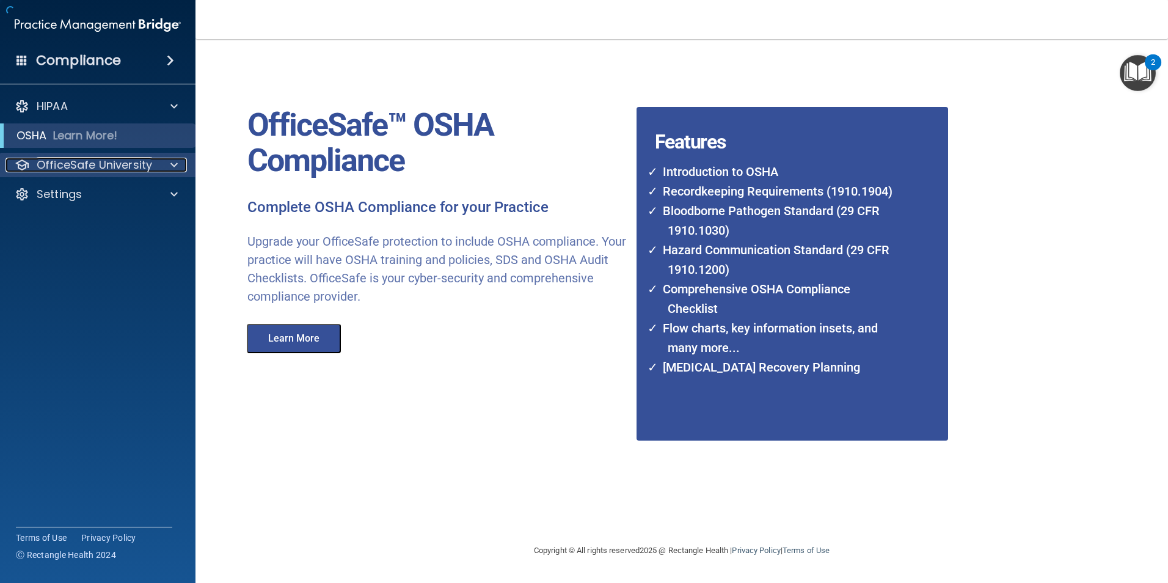
click at [101, 169] on p "OfficeSafe University" at bounding box center [94, 165] width 115 height 15
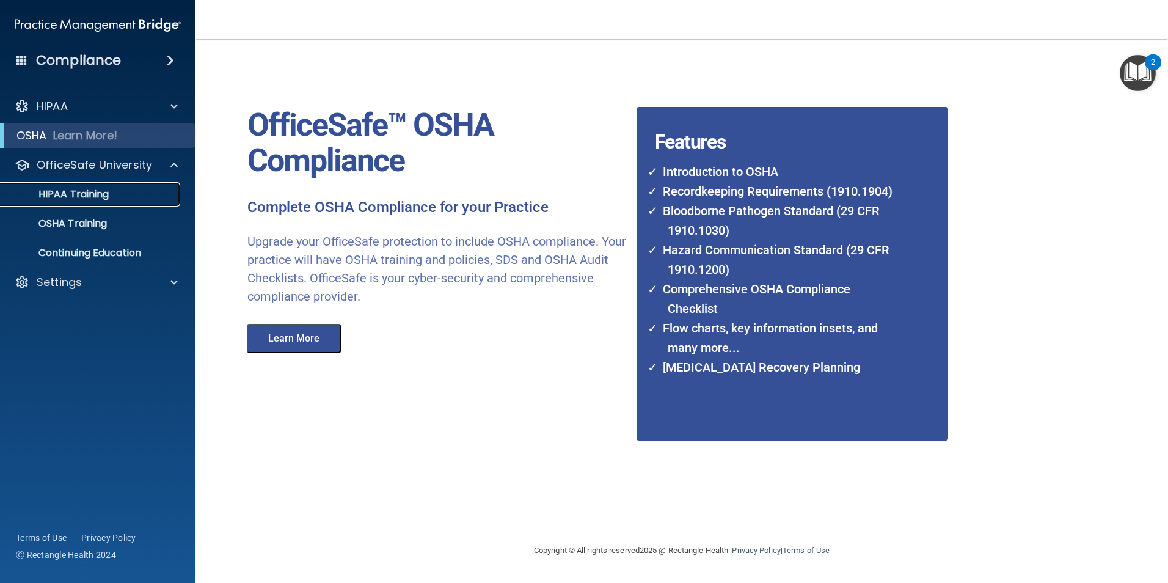
click at [134, 205] on link "HIPAA Training" at bounding box center [84, 194] width 192 height 24
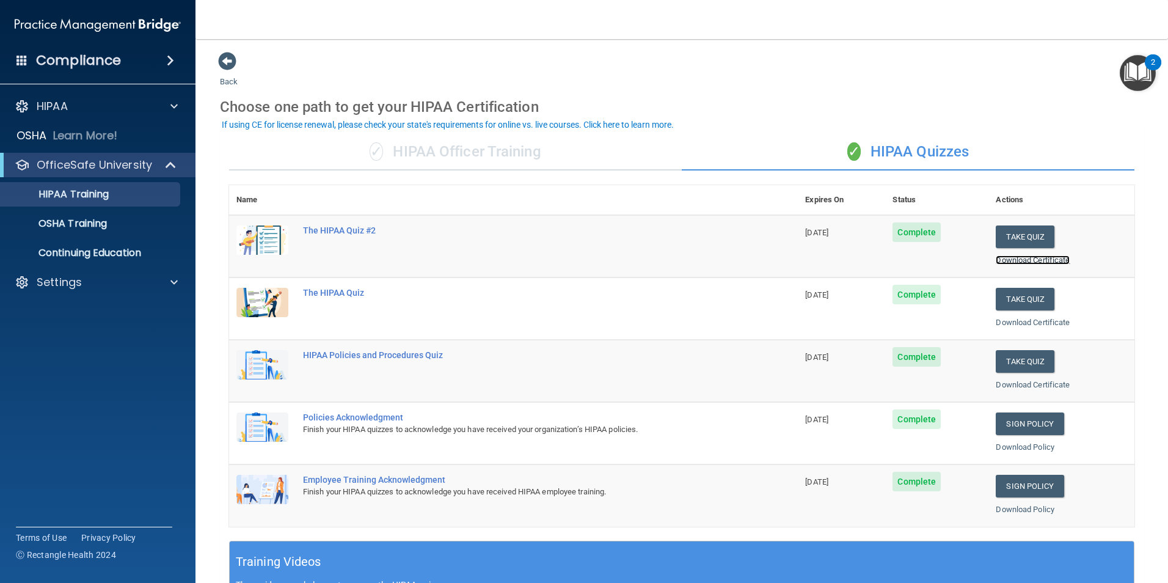
click at [1036, 258] on link "Download Certificate" at bounding box center [1033, 259] width 74 height 9
click at [825, 81] on div "Back Choose one path to get your HIPAA Certification ✓ HIPAA Officer Training ✓…" at bounding box center [682, 461] width 924 height 820
click at [1035, 265] on div "Download Certificate" at bounding box center [1061, 260] width 131 height 15
click at [1035, 261] on link "Download Certificate" at bounding box center [1033, 259] width 74 height 9
click at [538, 120] on div "If using CE for license renewal, please check your state's requirements for onl…" at bounding box center [448, 124] width 452 height 9
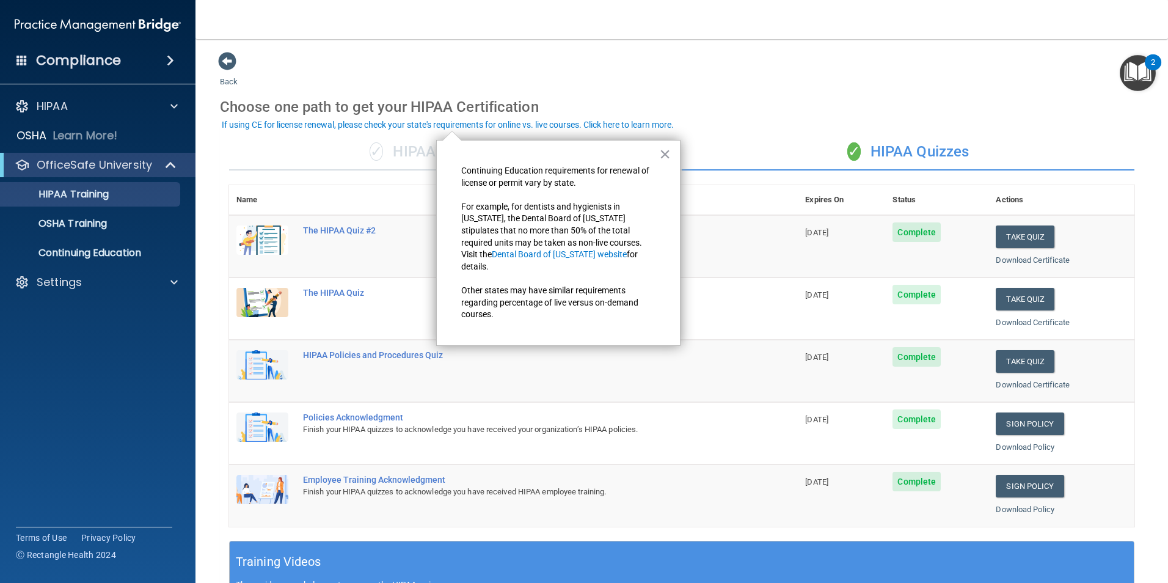
click at [536, 106] on div "Choose one path to get your HIPAA Certification" at bounding box center [682, 106] width 924 height 35
click at [983, 101] on div "Choose one path to get your HIPAA Certification" at bounding box center [682, 106] width 924 height 35
click at [1007, 110] on div "Choose one path to get your HIPAA Certification" at bounding box center [682, 106] width 924 height 35
click at [667, 156] on button "×" at bounding box center [665, 154] width 12 height 20
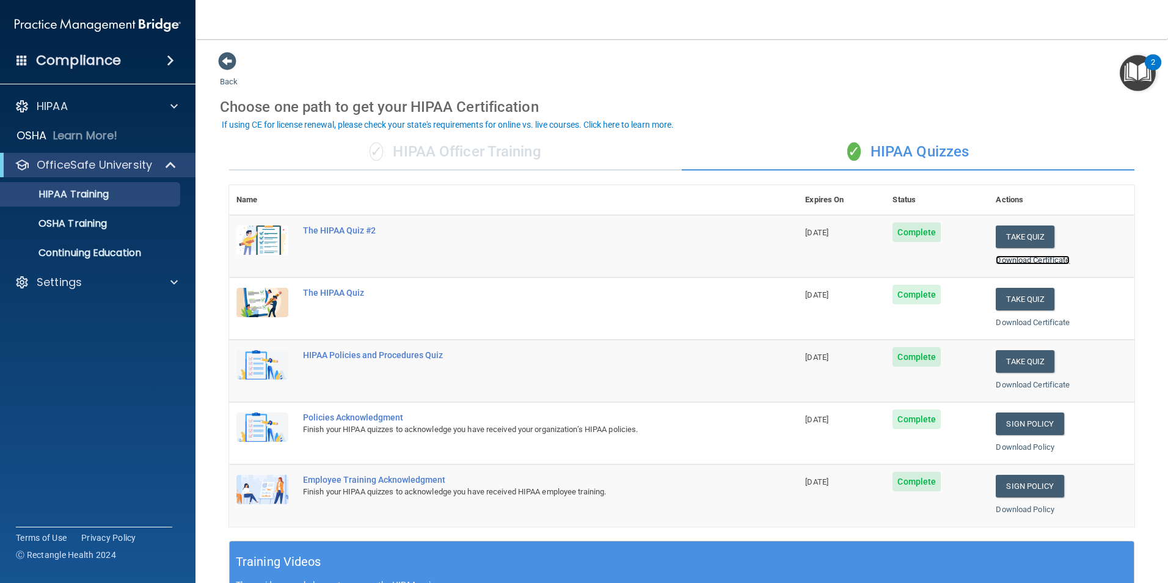
click at [1009, 259] on link "Download Certificate" at bounding box center [1033, 259] width 74 height 9
click at [816, 69] on div "Back Choose one path to get your HIPAA Certification ✓ HIPAA Officer Training ✓…" at bounding box center [682, 461] width 924 height 820
click at [1037, 262] on link "Download Certificate" at bounding box center [1033, 259] width 74 height 9
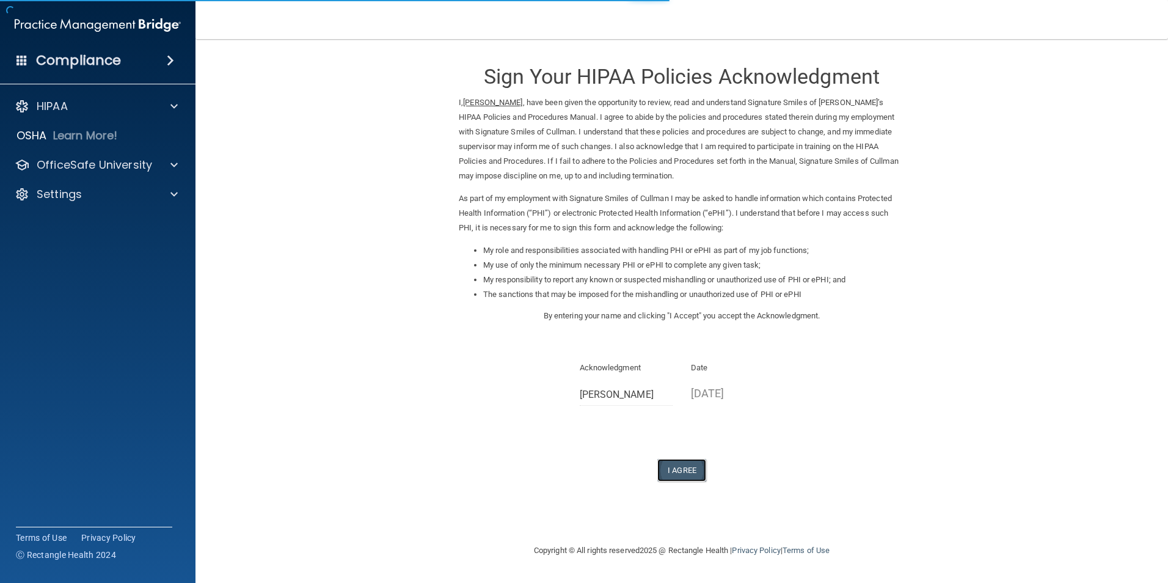
click at [691, 470] on button "I Agree" at bounding box center [681, 470] width 49 height 23
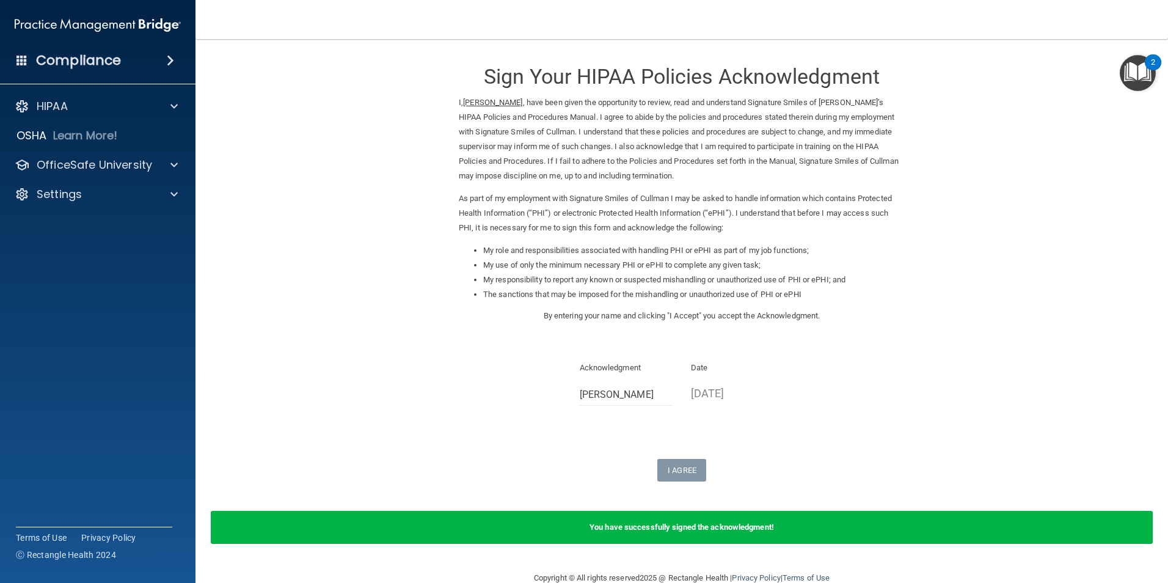
click at [785, 434] on div "Sign Your HIPAA Policies Acknowledgment I, Sydney Buettner , have been given th…" at bounding box center [682, 266] width 446 height 430
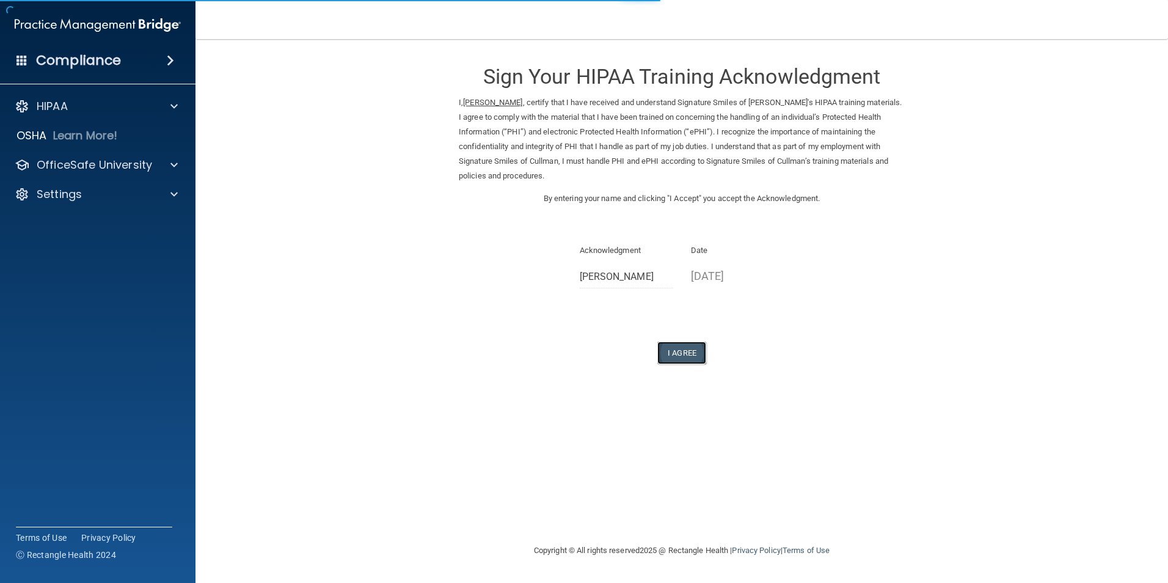
click at [682, 351] on button "I Agree" at bounding box center [681, 352] width 49 height 23
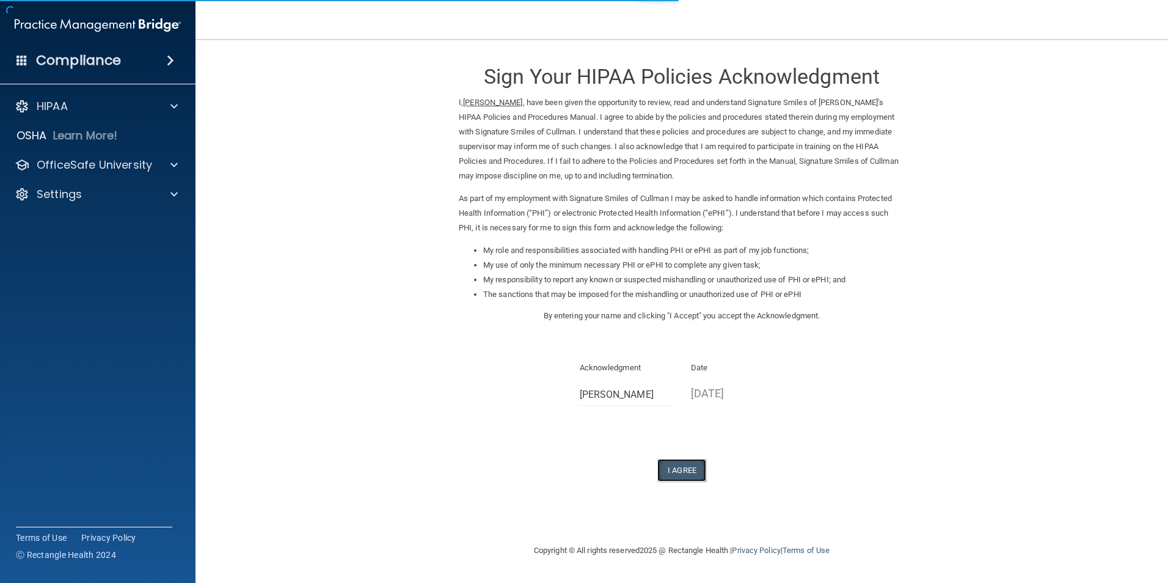
click at [679, 472] on button "I Agree" at bounding box center [681, 470] width 49 height 23
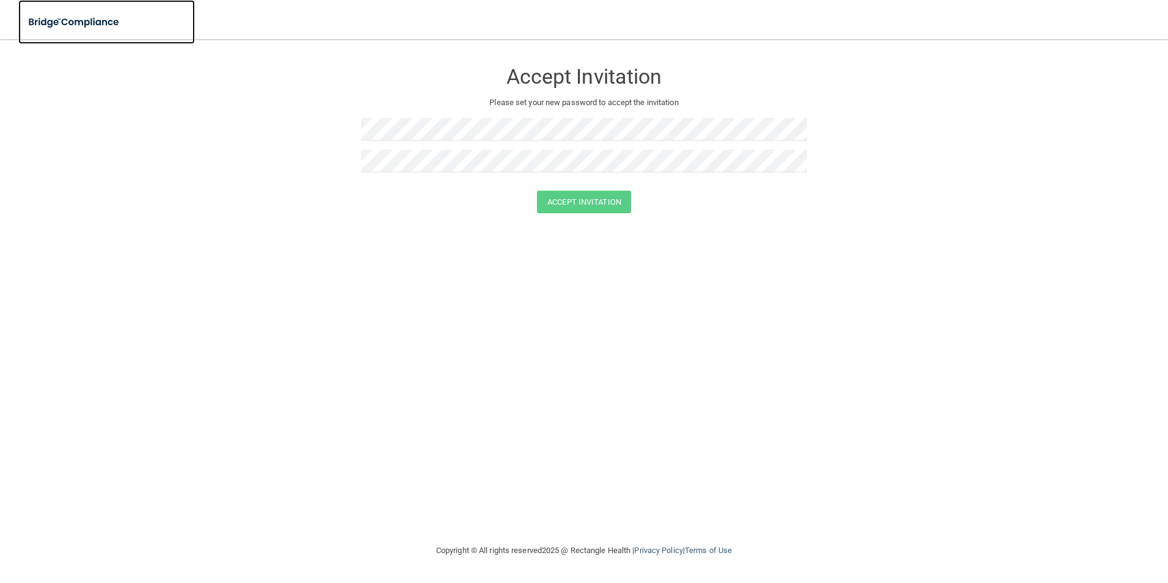
click at [84, 23] on img at bounding box center [74, 22] width 112 height 25
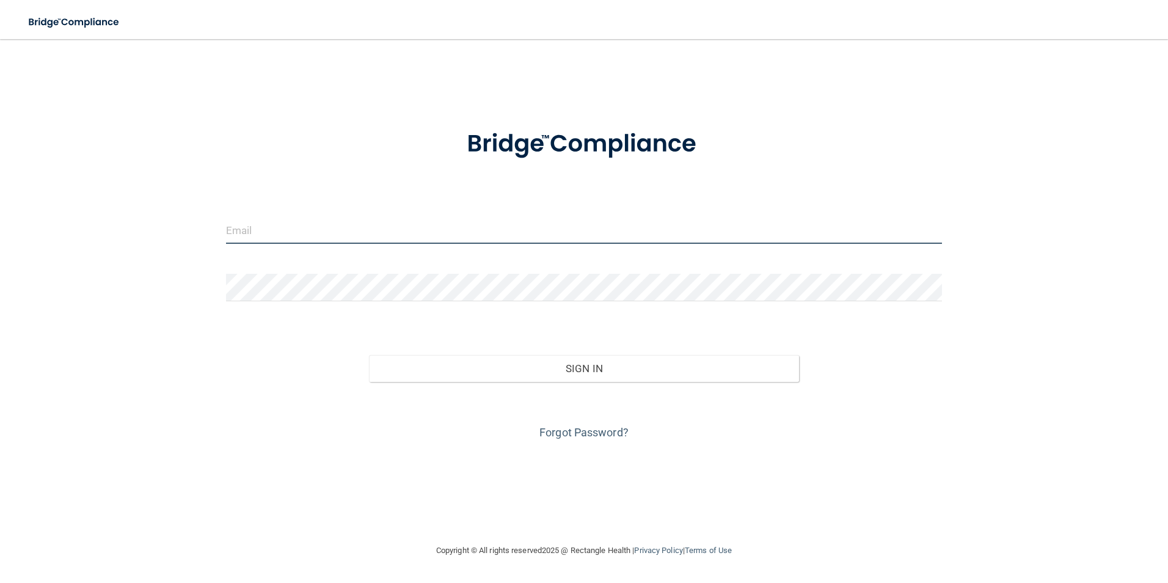
click at [258, 221] on input "email" at bounding box center [584, 229] width 717 height 27
type input "Sydneylbuettner@yahoo.com"
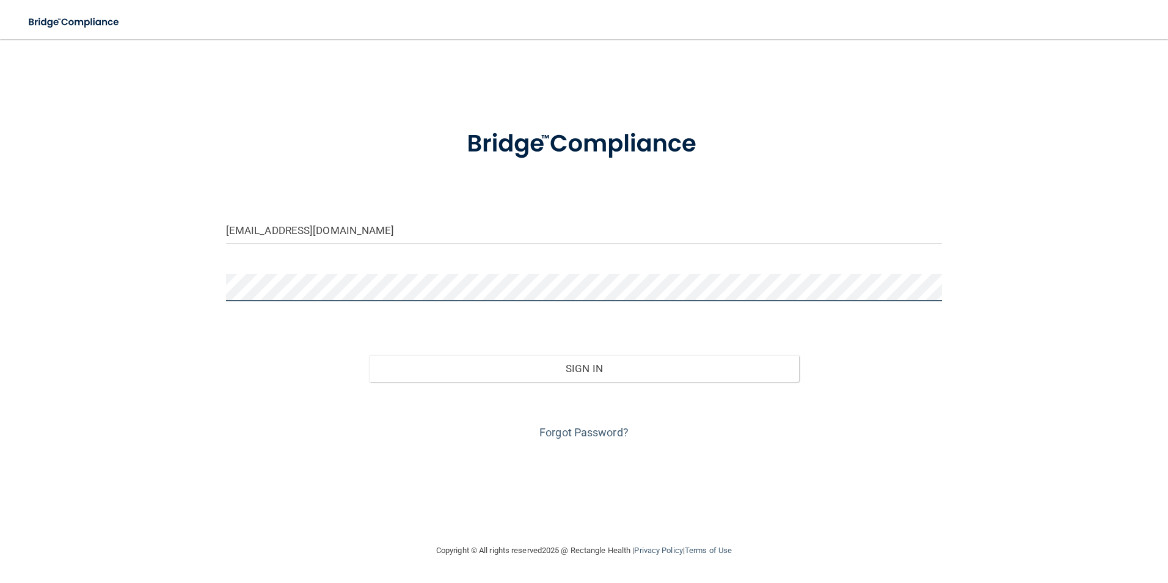
click at [369, 355] on button "Sign In" at bounding box center [584, 368] width 430 height 27
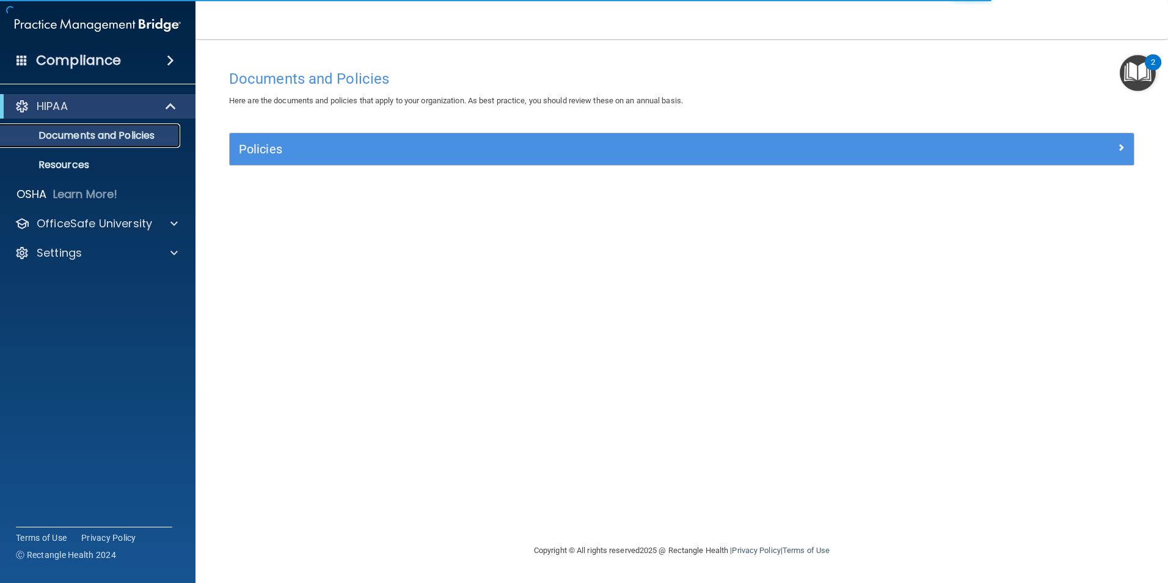
click at [130, 142] on p "Documents and Policies" at bounding box center [91, 136] width 167 height 12
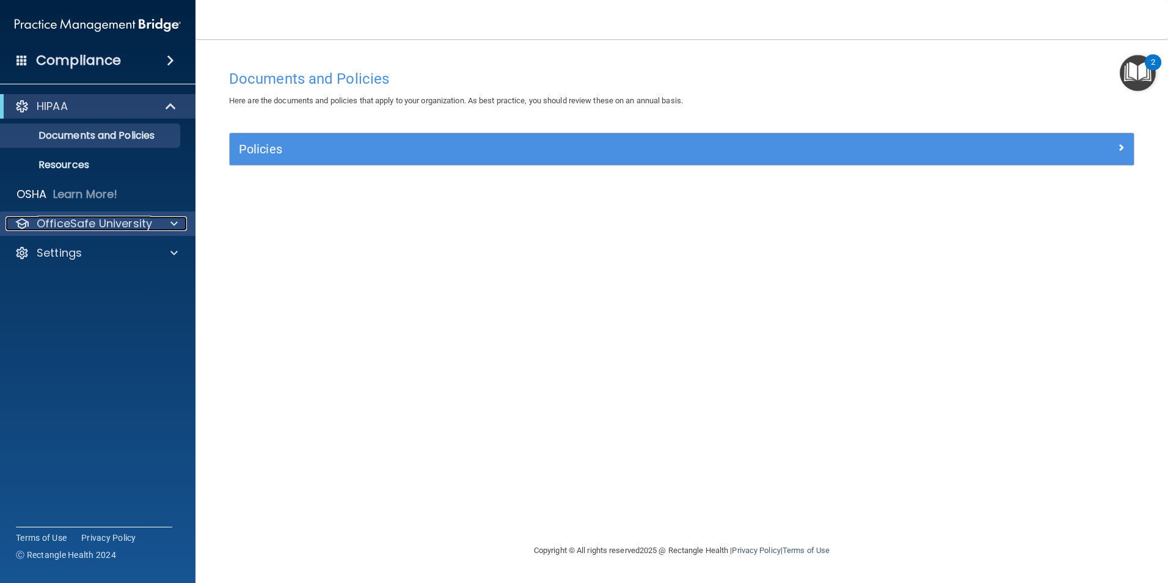
click at [128, 225] on p "OfficeSafe University" at bounding box center [94, 223] width 115 height 15
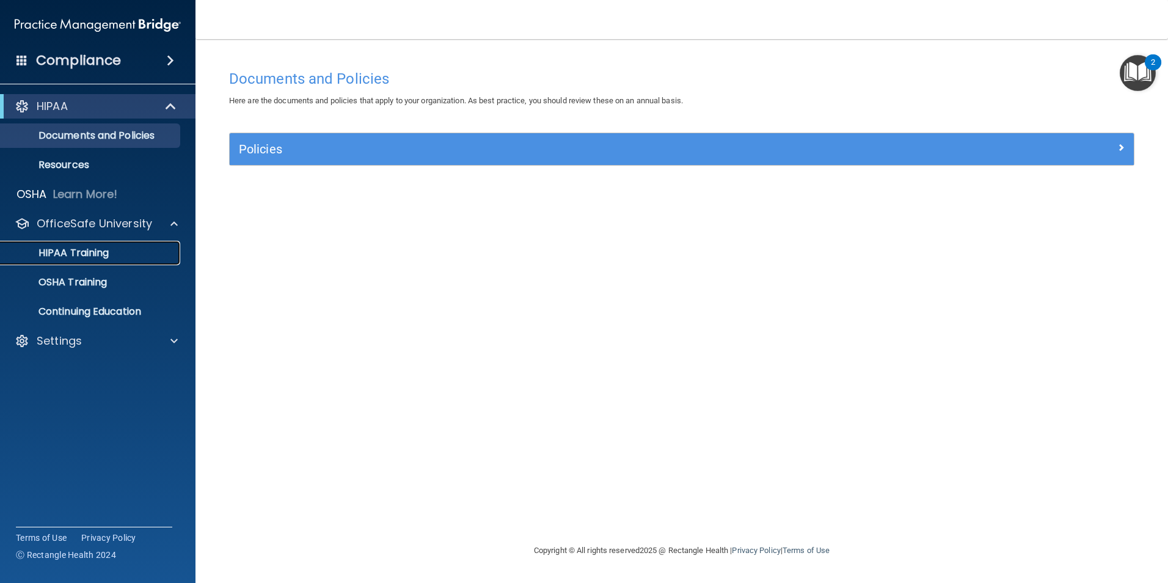
click at [123, 258] on div "HIPAA Training" at bounding box center [91, 253] width 167 height 12
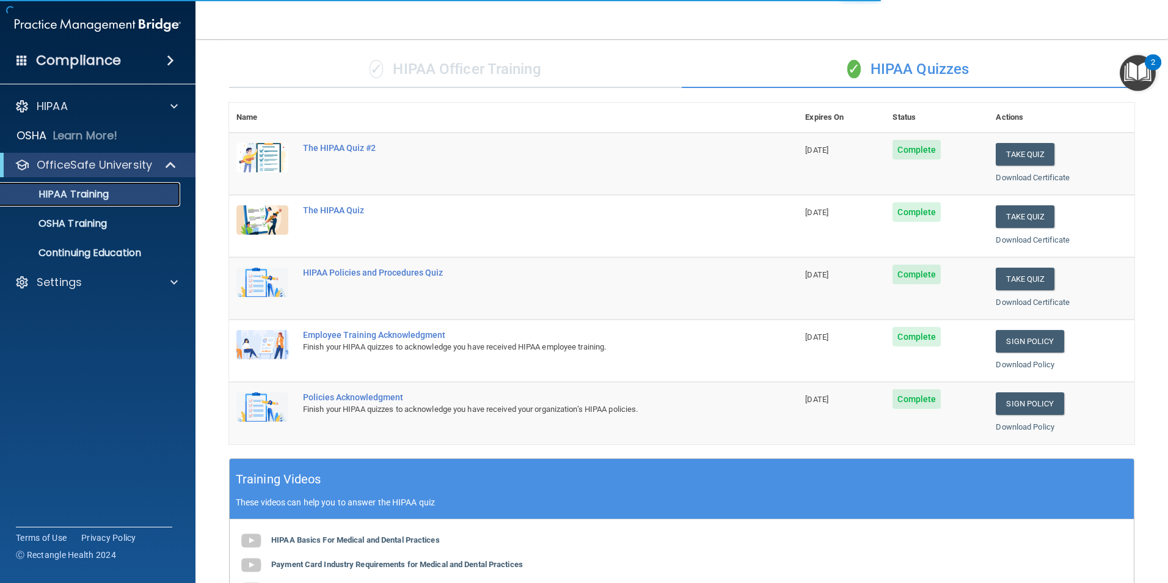
scroll to position [183, 0]
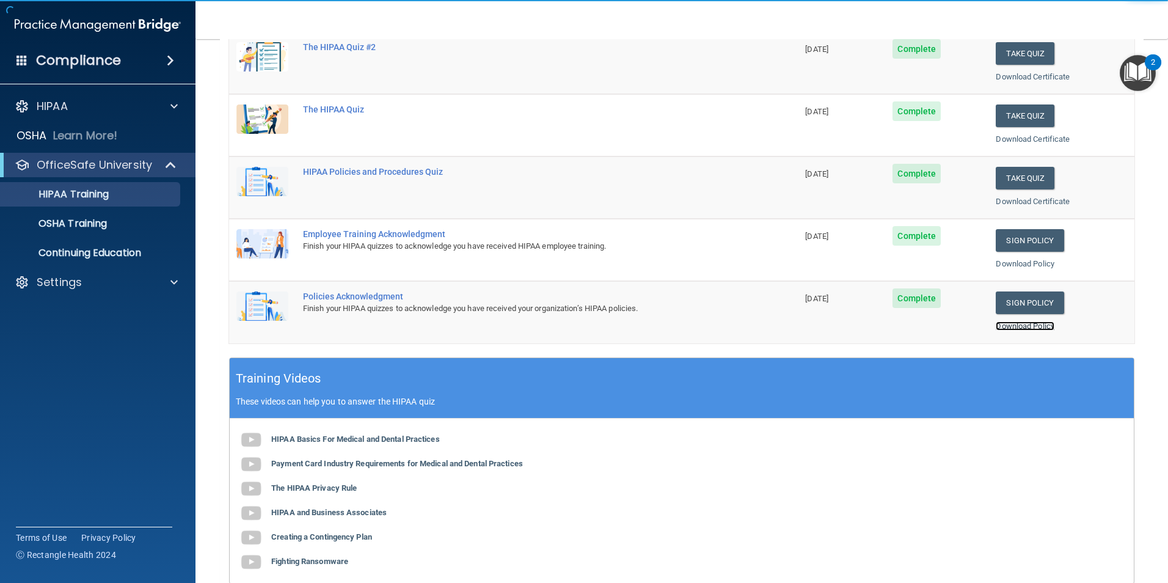
click at [1016, 321] on link "Download Policy" at bounding box center [1025, 325] width 59 height 9
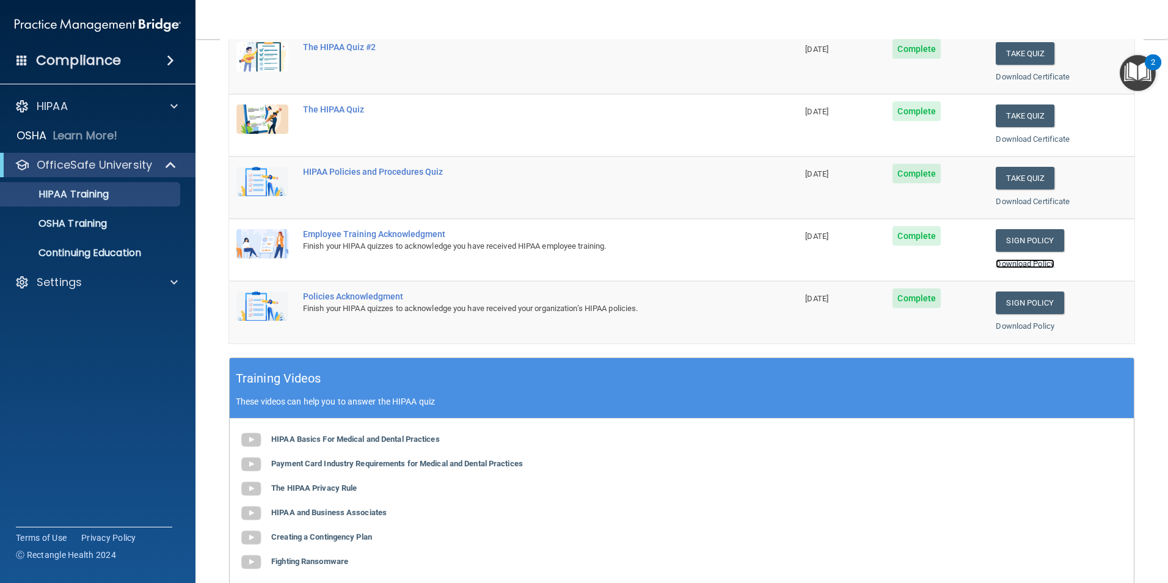
click at [1007, 259] on link "Download Policy" at bounding box center [1025, 263] width 59 height 9
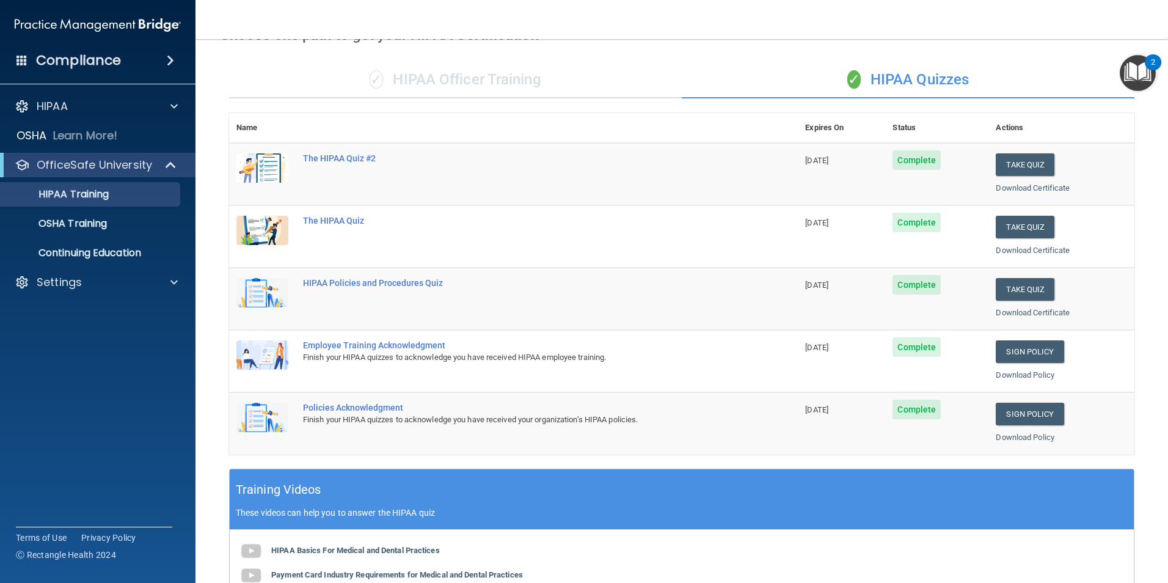
scroll to position [0, 0]
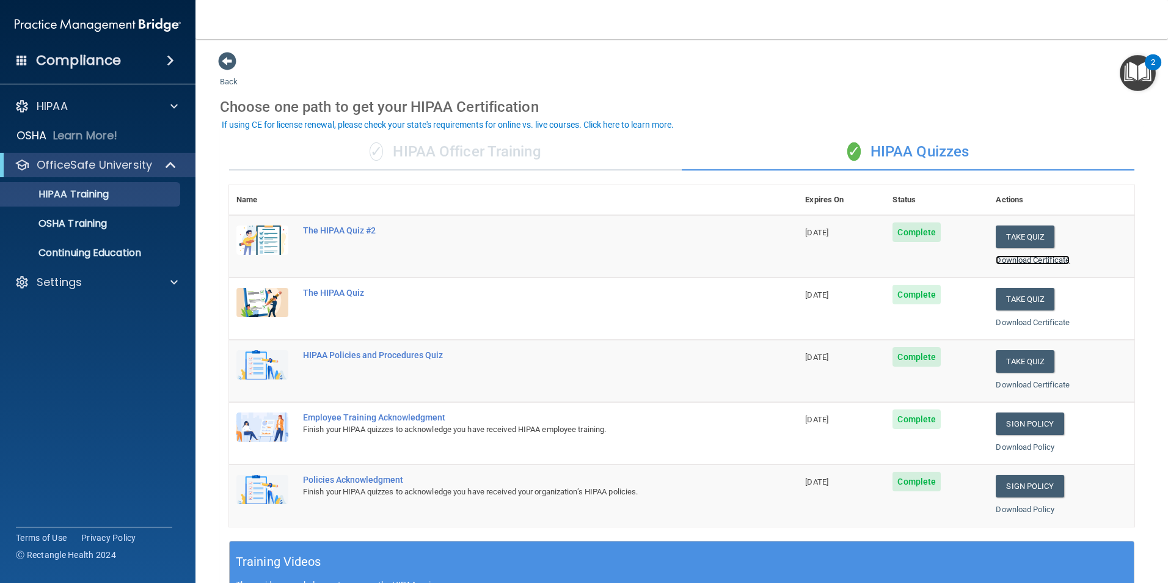
click at [1023, 258] on link "Download Certificate" at bounding box center [1033, 259] width 74 height 9
